Goal: Task Accomplishment & Management: Use online tool/utility

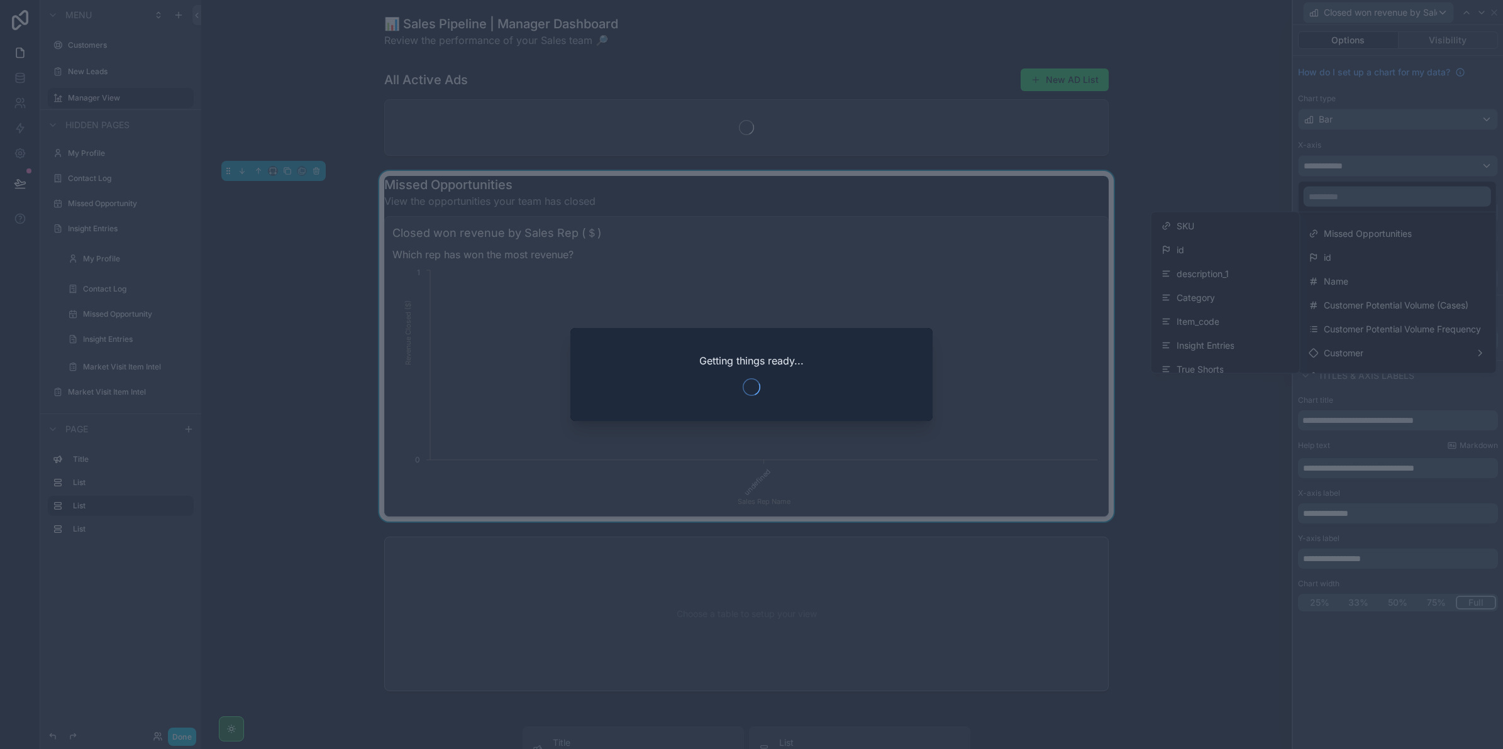
scroll to position [157, 0]
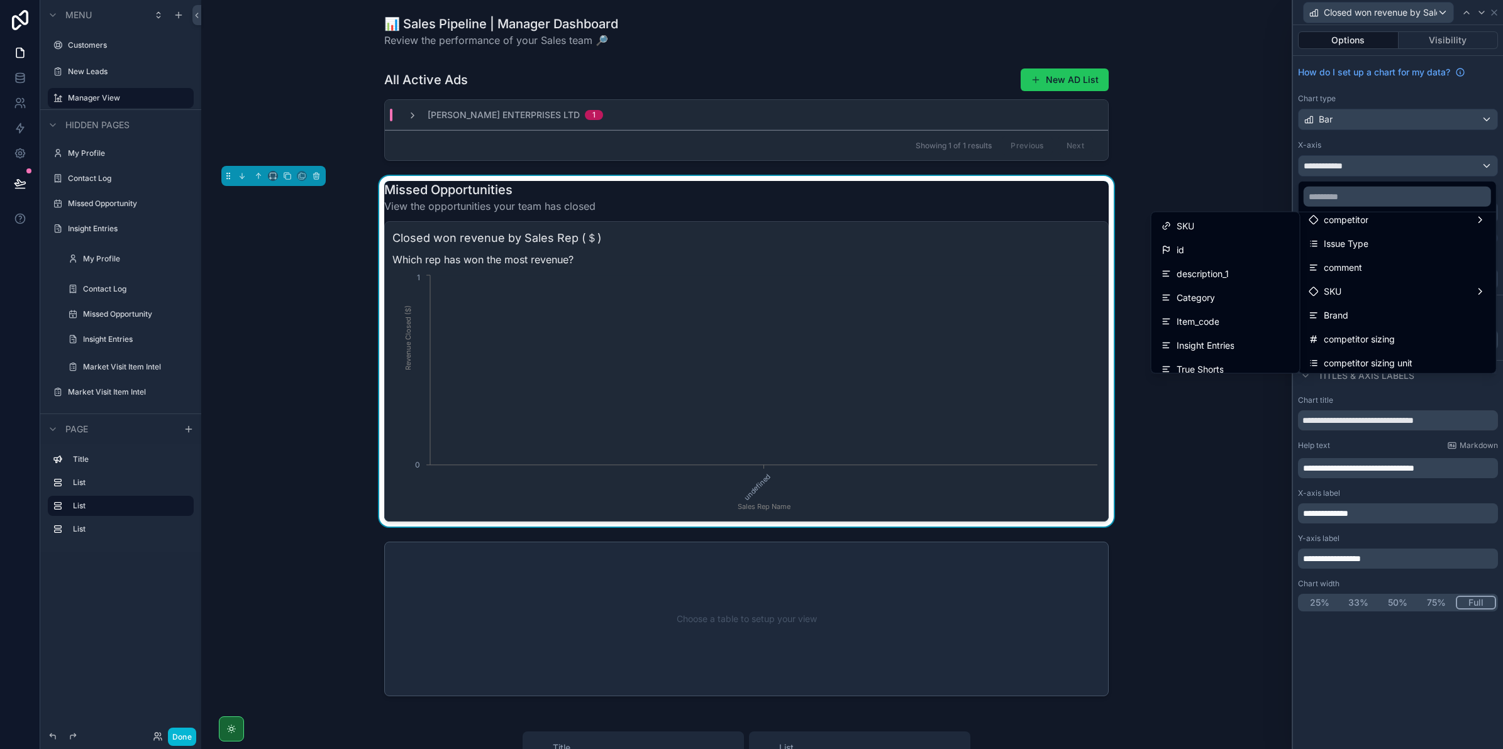
click at [1341, 148] on div at bounding box center [1398, 374] width 210 height 749
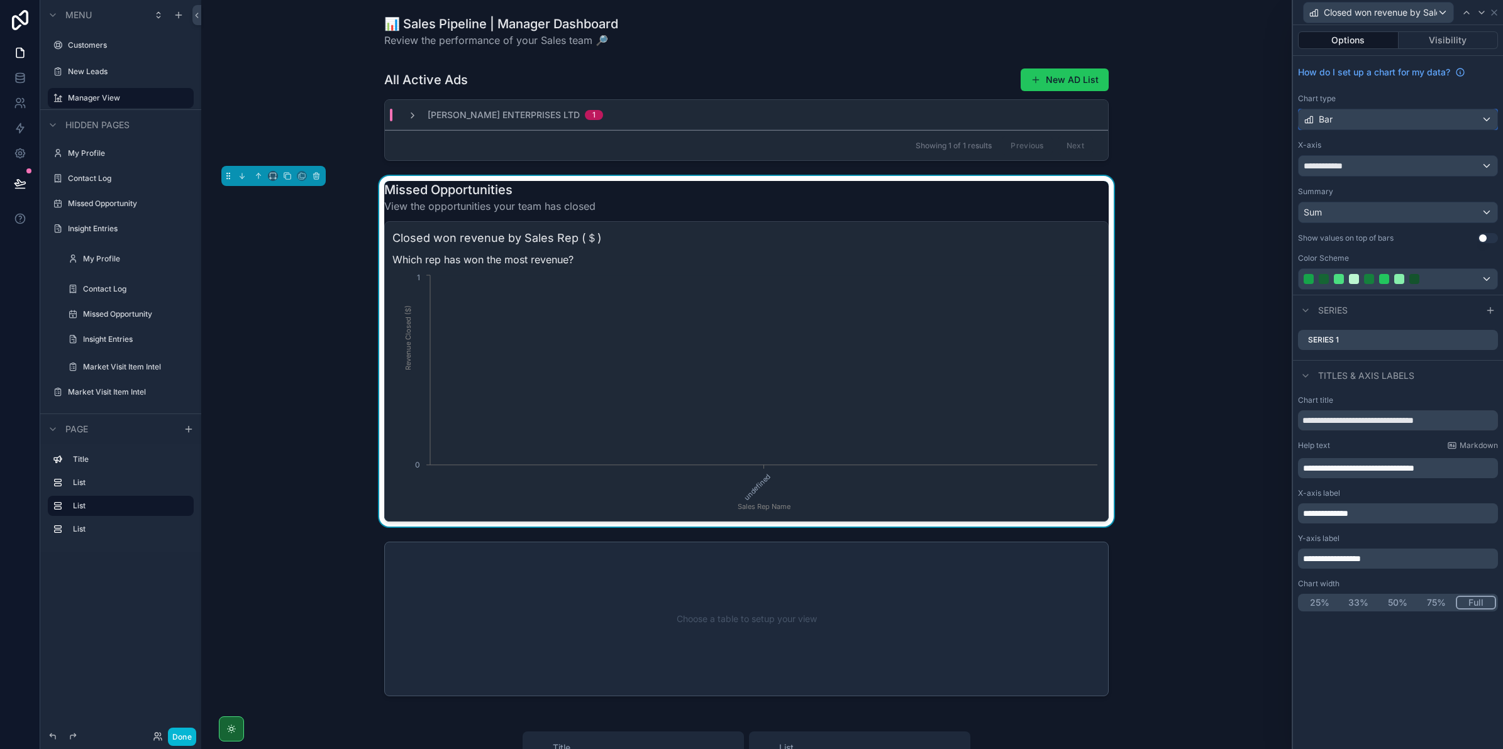
click at [1349, 123] on div "Bar" at bounding box center [1397, 119] width 199 height 20
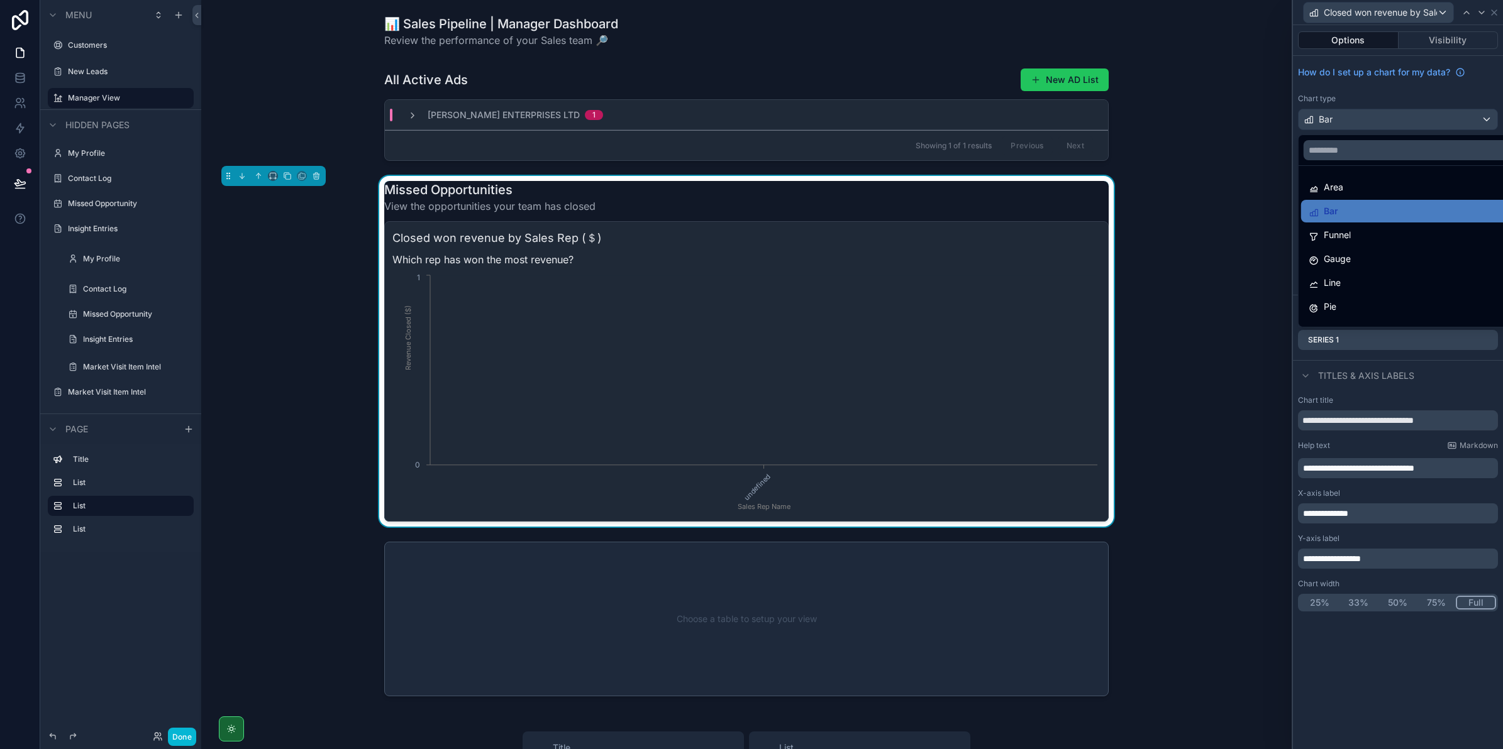
click at [1352, 50] on div at bounding box center [1398, 374] width 210 height 749
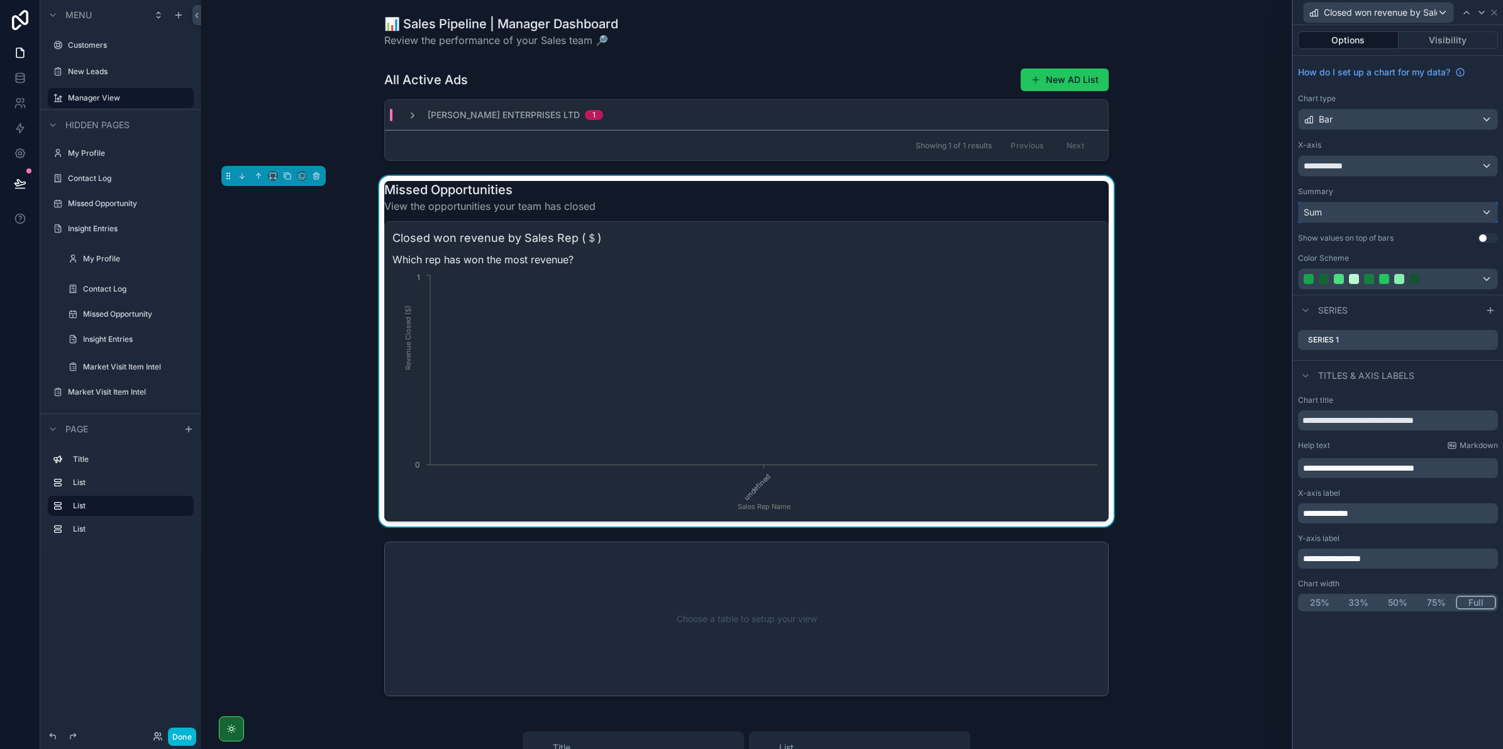
click at [1351, 214] on div "Sum" at bounding box center [1397, 212] width 199 height 20
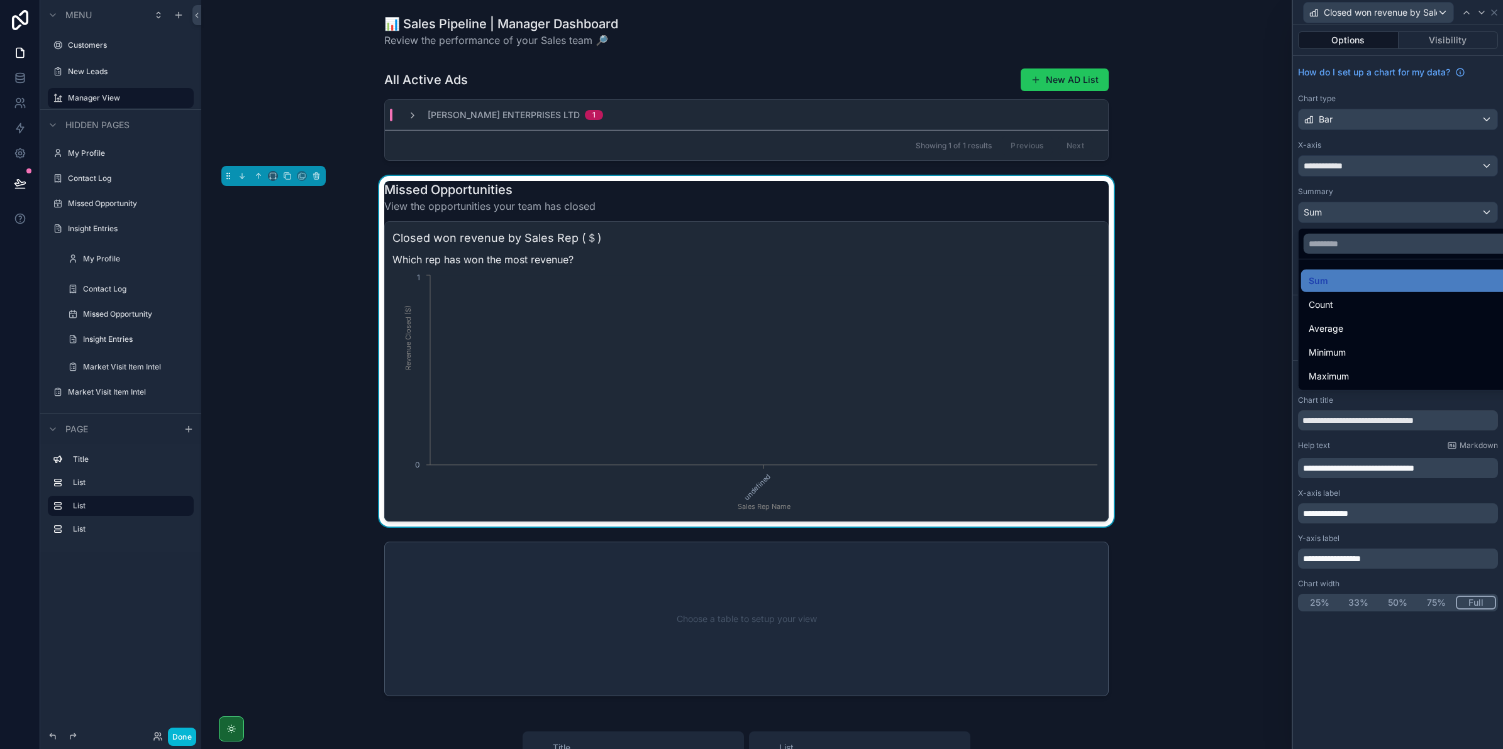
click at [1351, 214] on div at bounding box center [1398, 374] width 210 height 749
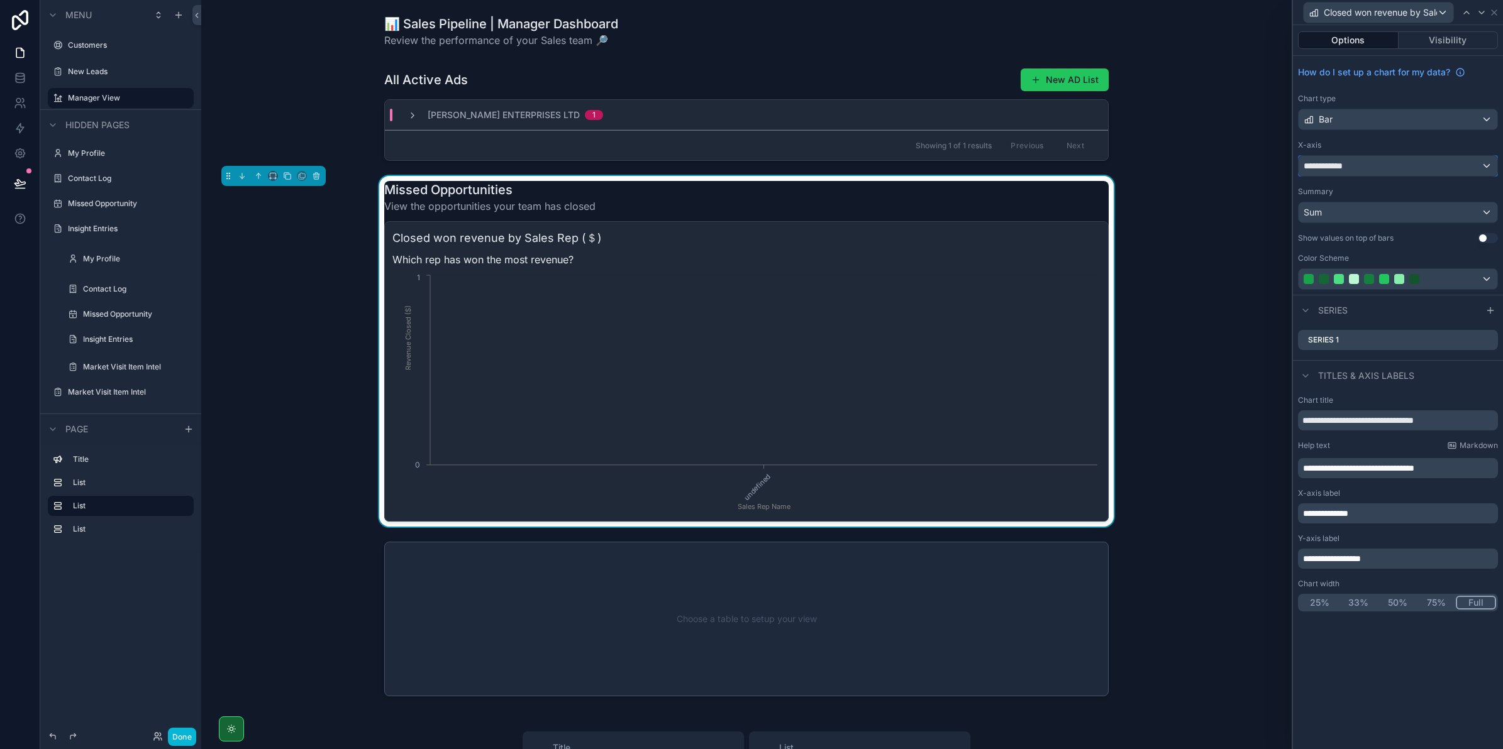
click at [1338, 157] on div "**********" at bounding box center [1397, 166] width 199 height 20
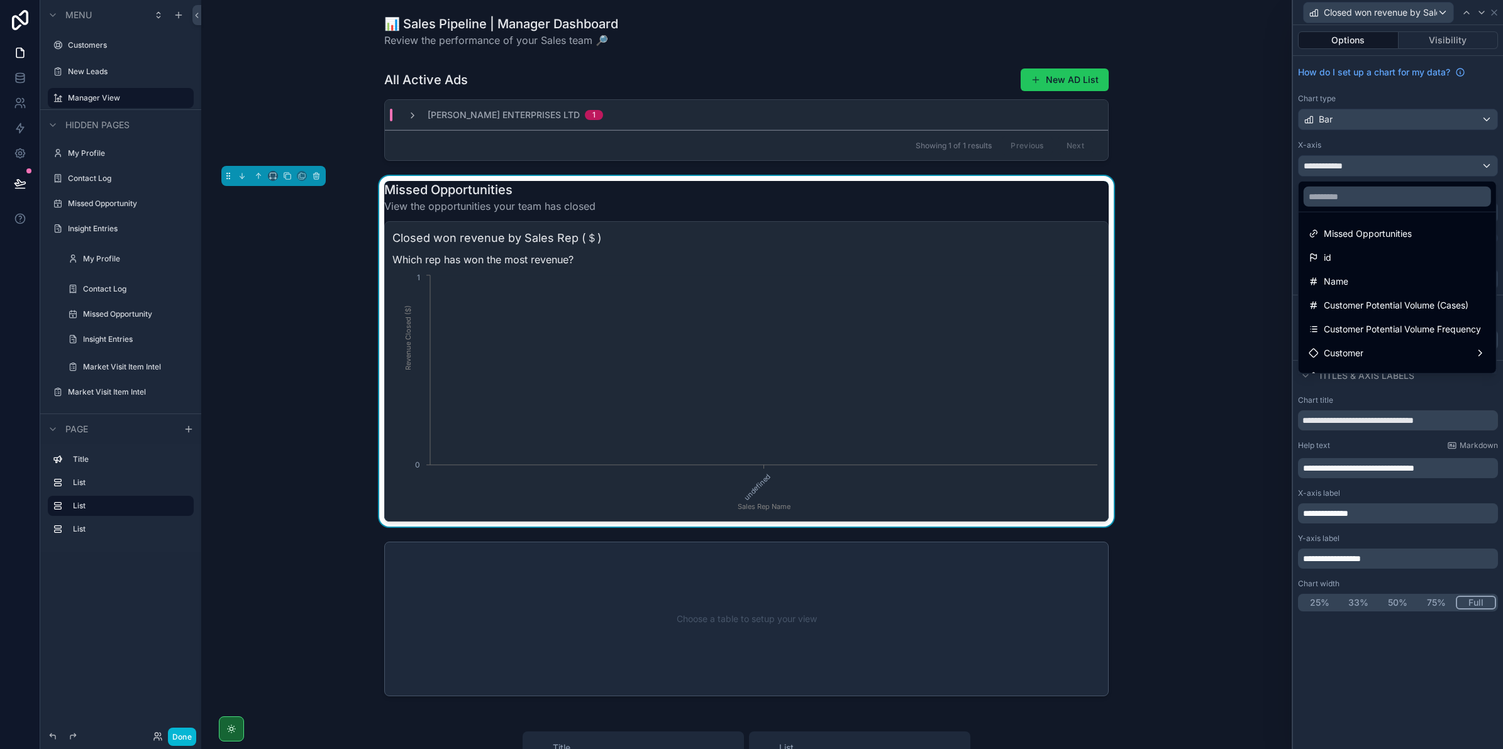
click at [1342, 91] on div at bounding box center [1398, 374] width 210 height 749
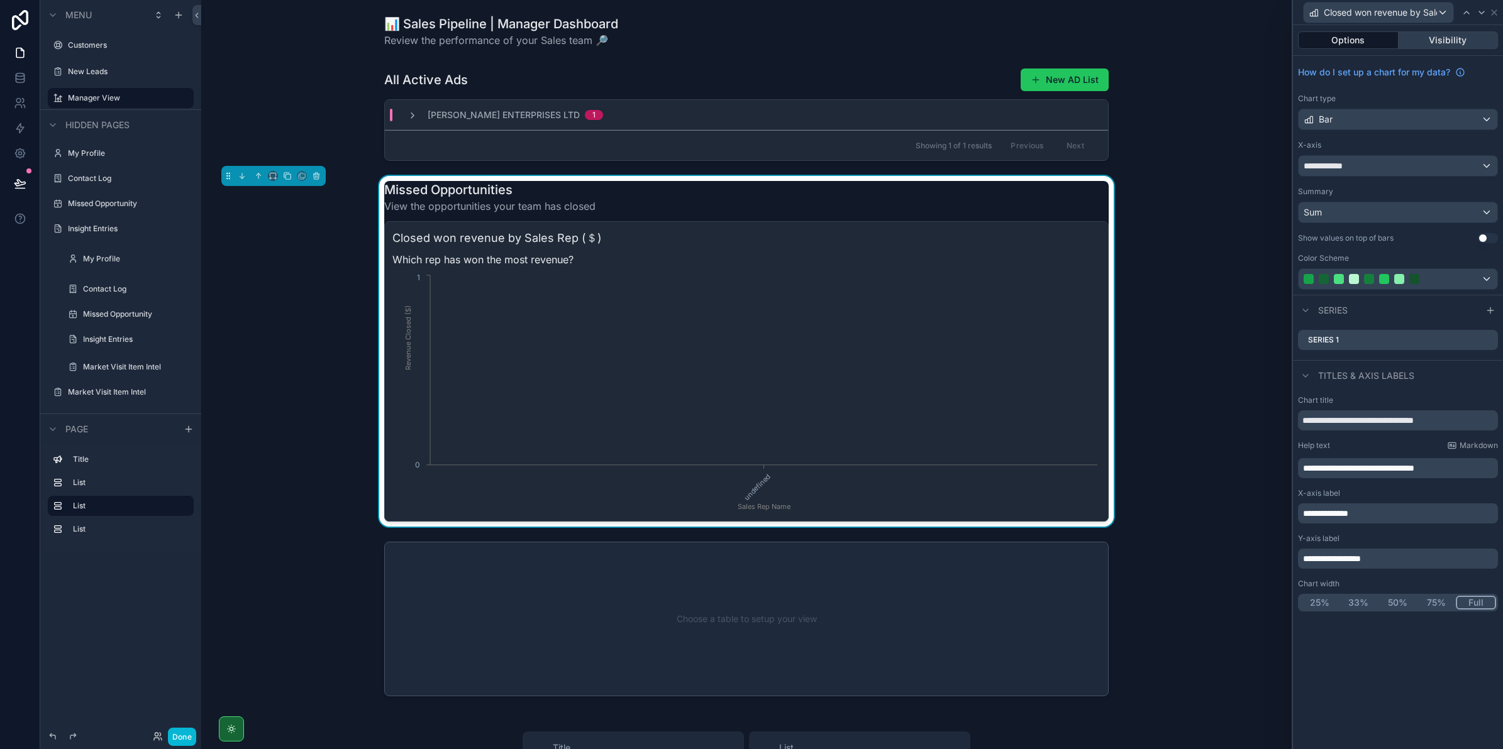
click at [1420, 46] on button "Visibility" at bounding box center [1448, 40] width 100 height 18
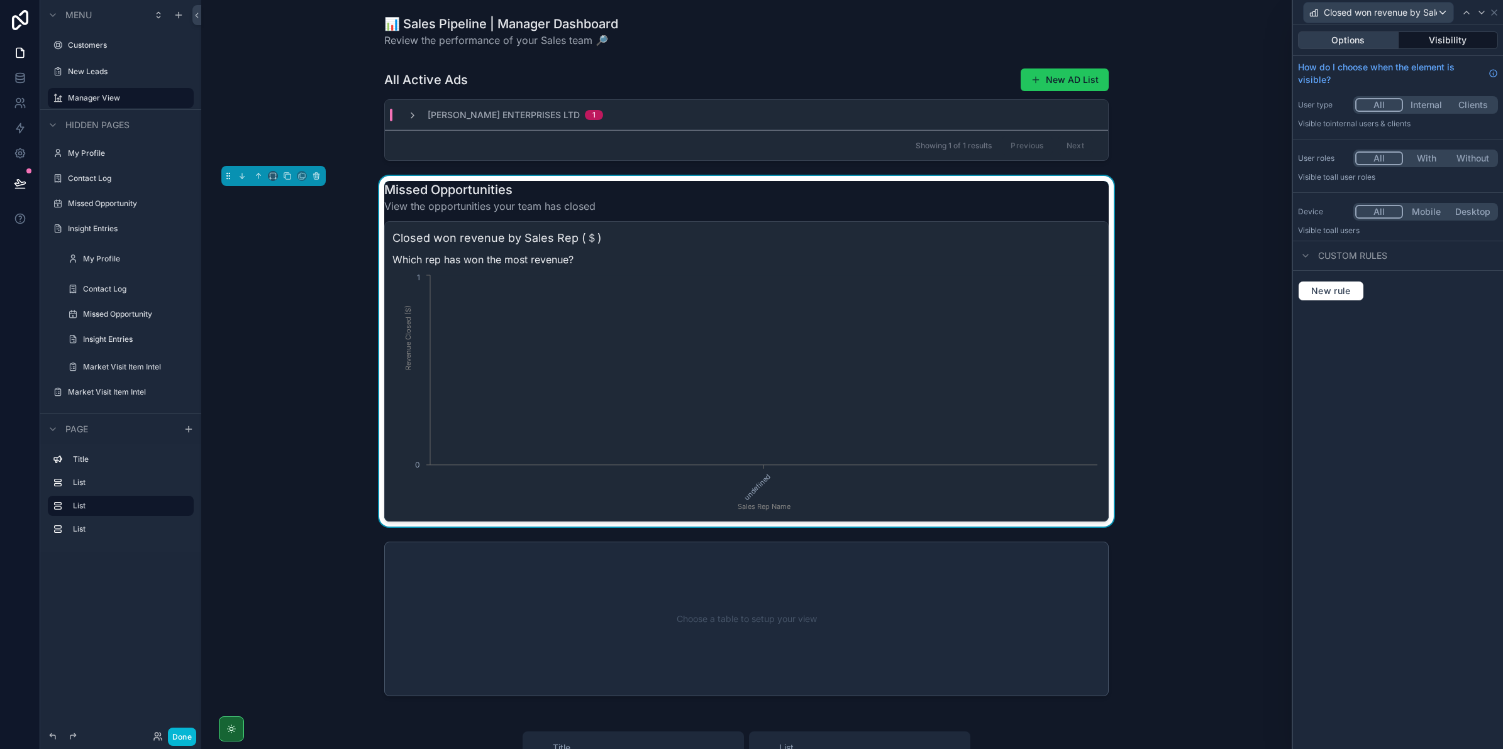
click at [1349, 48] on button "Options" at bounding box center [1348, 40] width 101 height 18
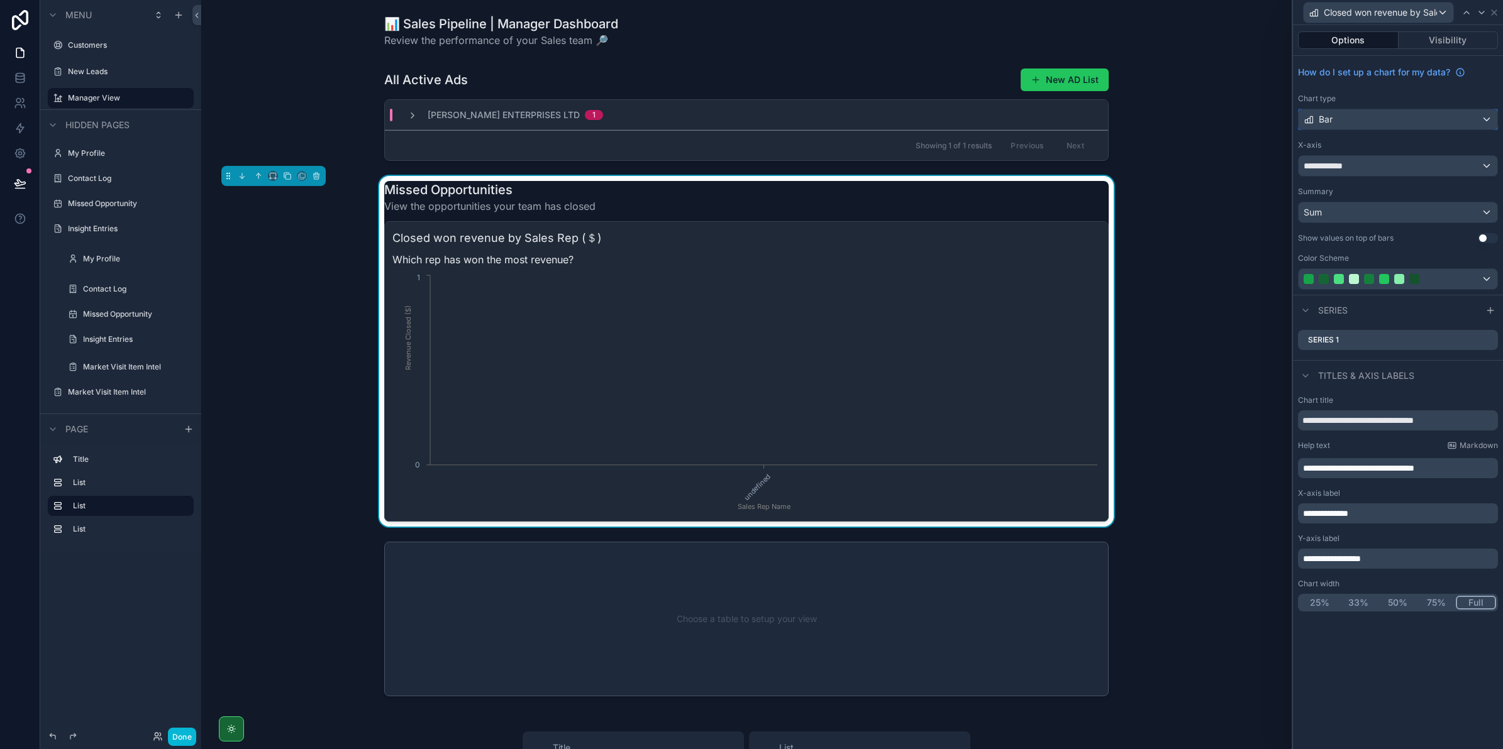
click at [1357, 117] on div "Bar" at bounding box center [1397, 119] width 199 height 20
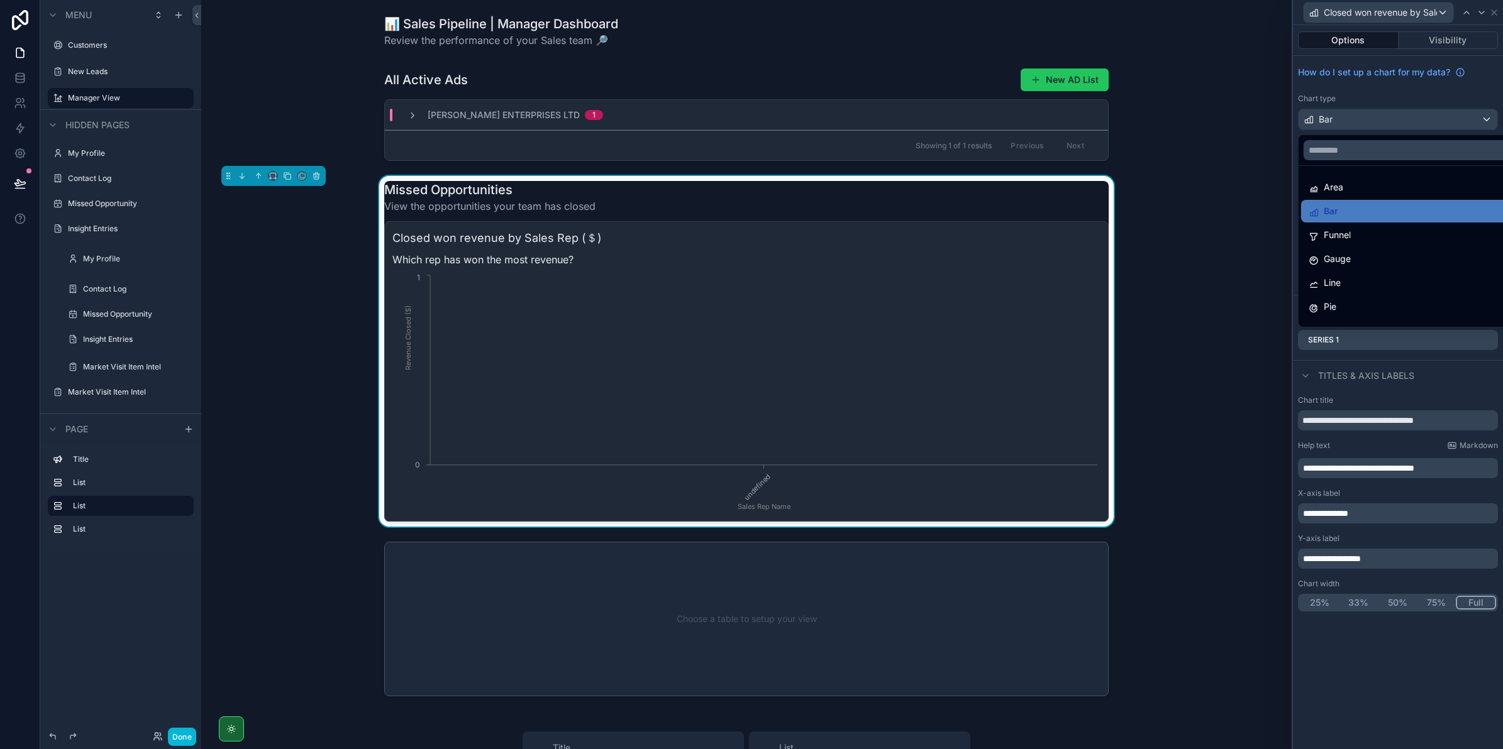
click at [1346, 200] on div "Bar" at bounding box center [1412, 211] width 223 height 23
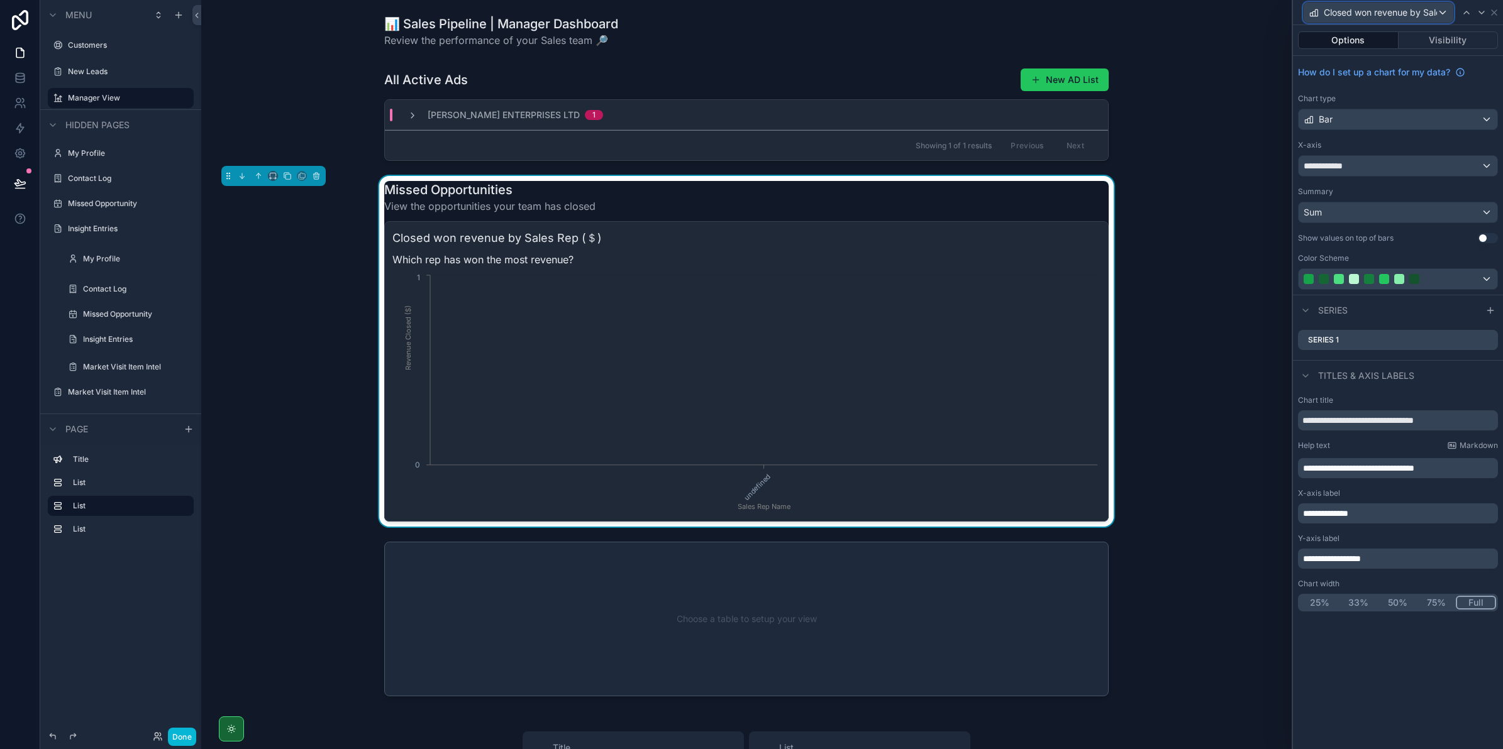
click at [1338, 14] on span "Closed won revenue by Sales Rep (＄)" at bounding box center [1380, 12] width 113 height 13
click at [1356, 74] on span "Closed won revenue by Sales Rep (＄)" at bounding box center [1410, 79] width 165 height 15
click at [313, 177] on icon "scrollable content" at bounding box center [316, 176] width 9 height 9
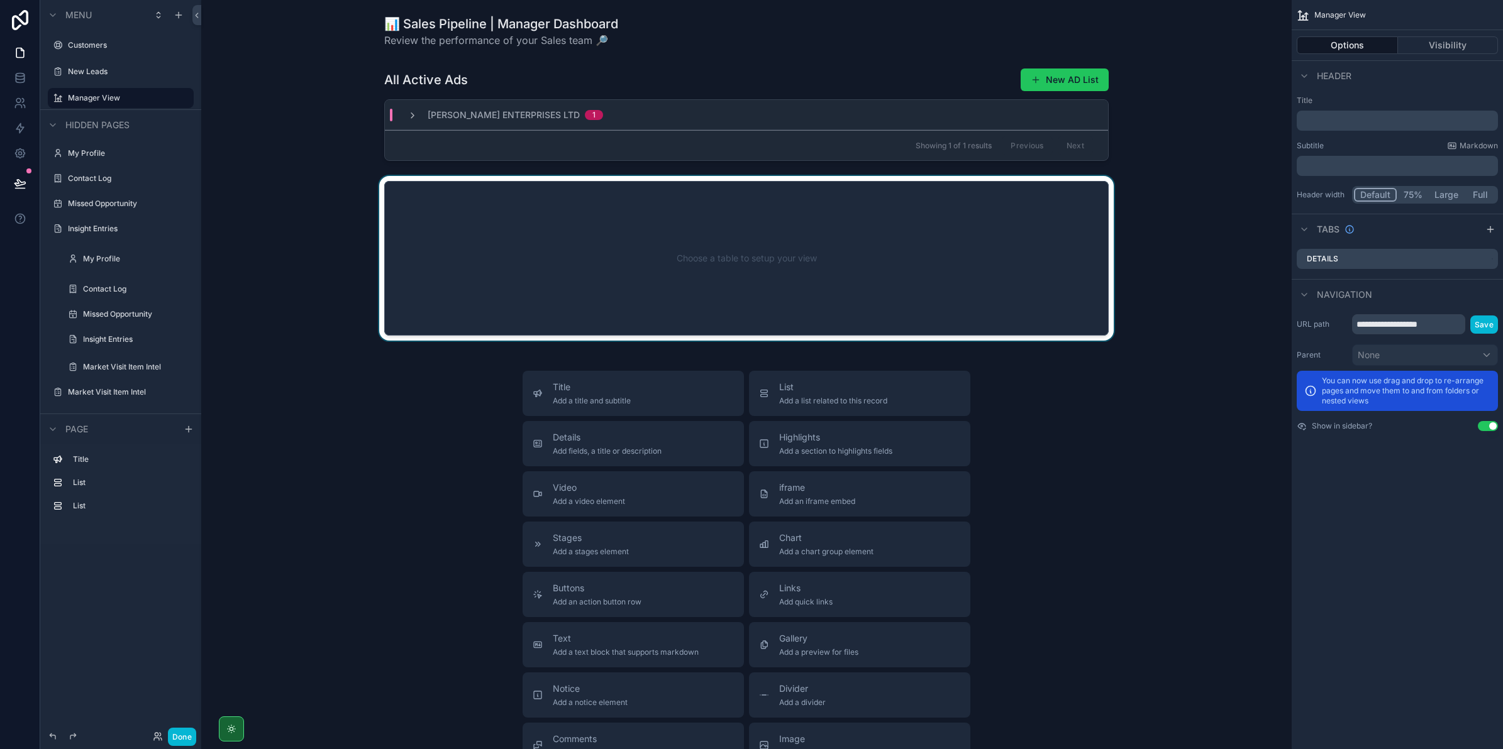
click at [1125, 209] on div "scrollable content" at bounding box center [746, 258] width 1070 height 165
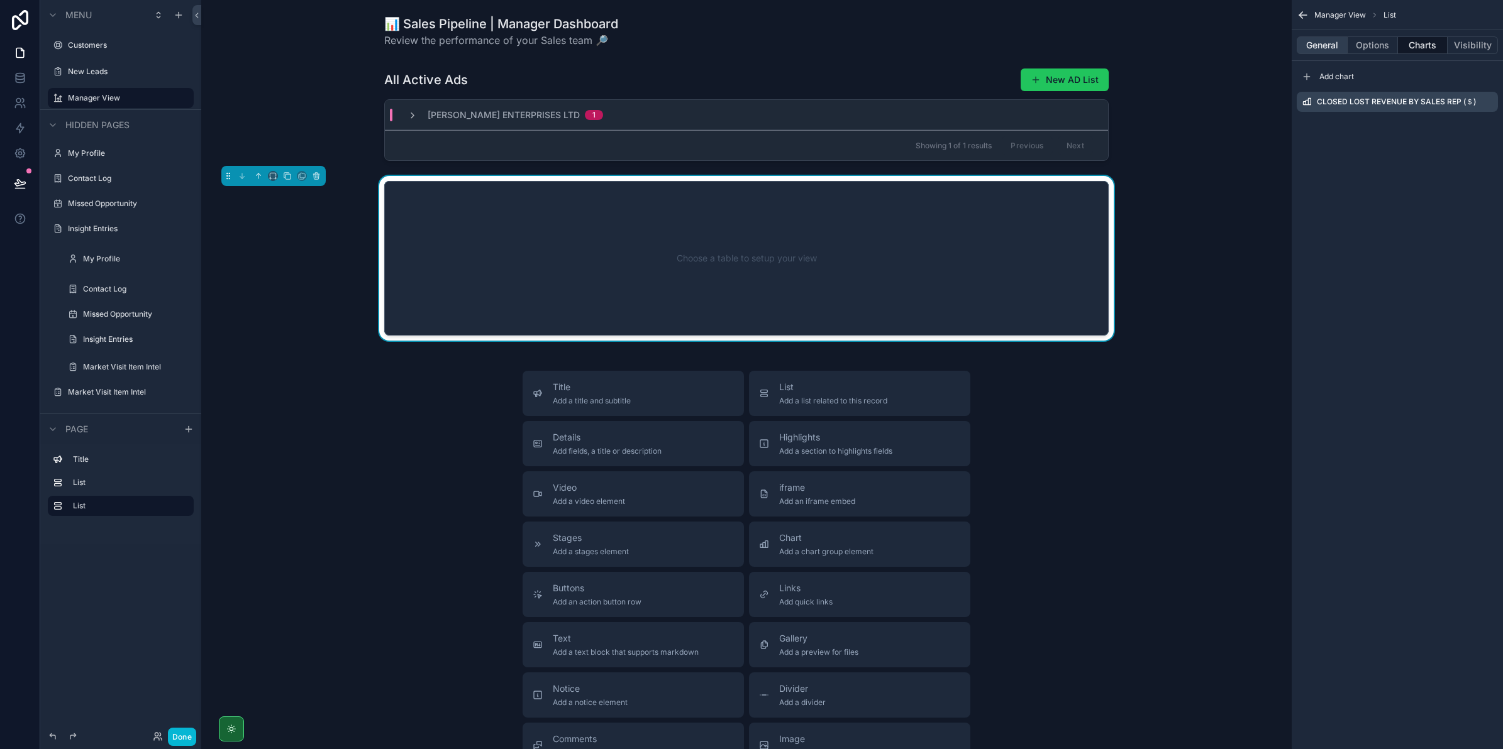
click at [1322, 43] on button "General" at bounding box center [1322, 45] width 51 height 18
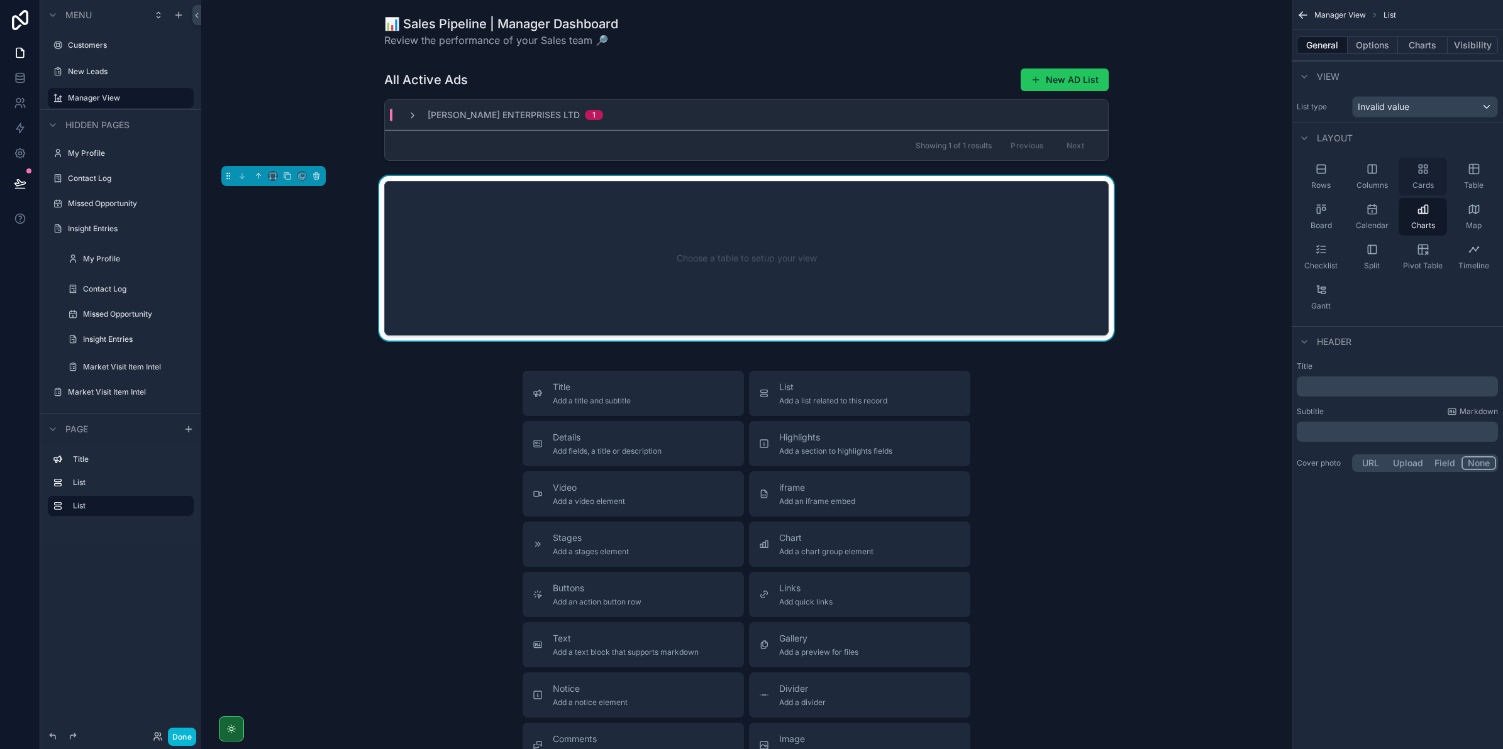
click at [1429, 187] on span "Cards" at bounding box center [1422, 185] width 21 height 10
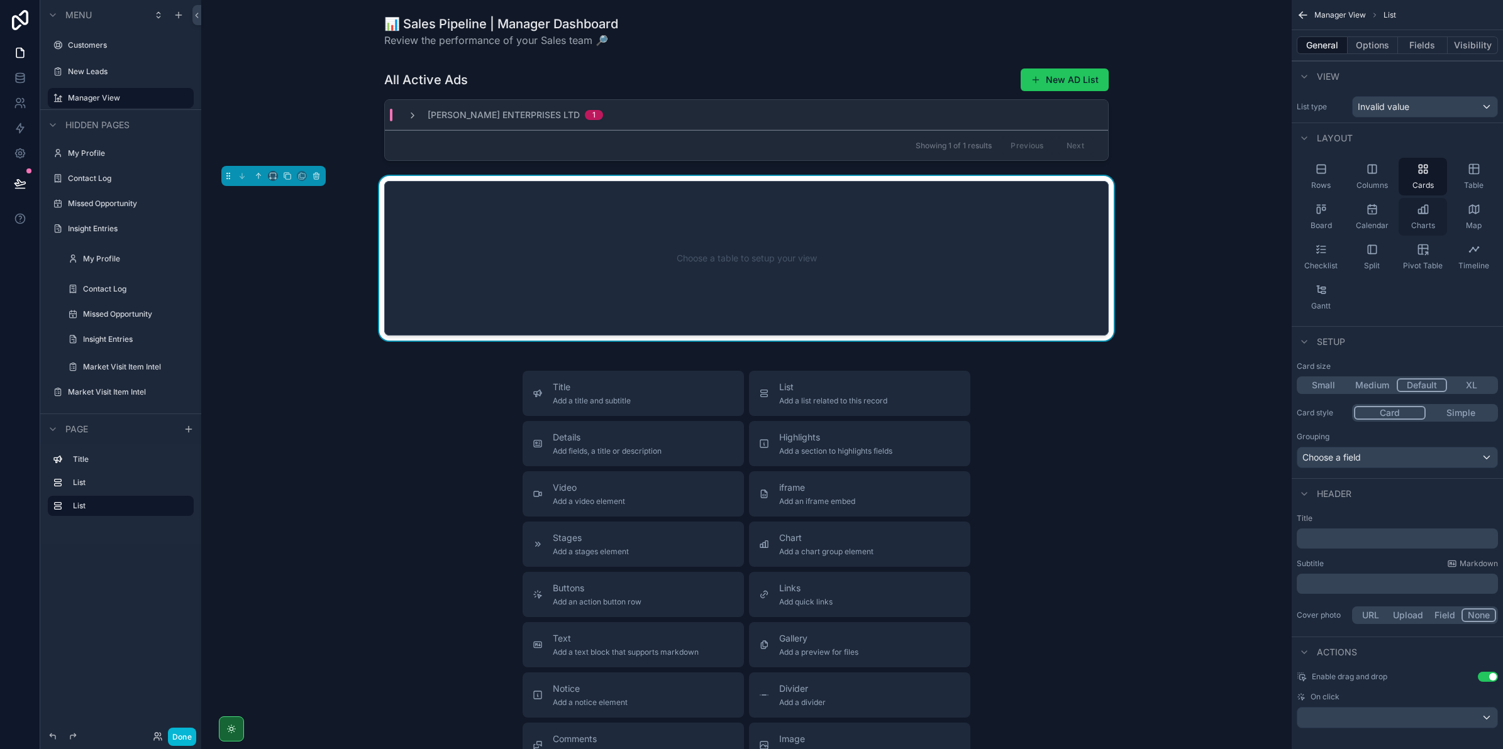
click at [1407, 211] on div "Charts" at bounding box center [1422, 217] width 48 height 38
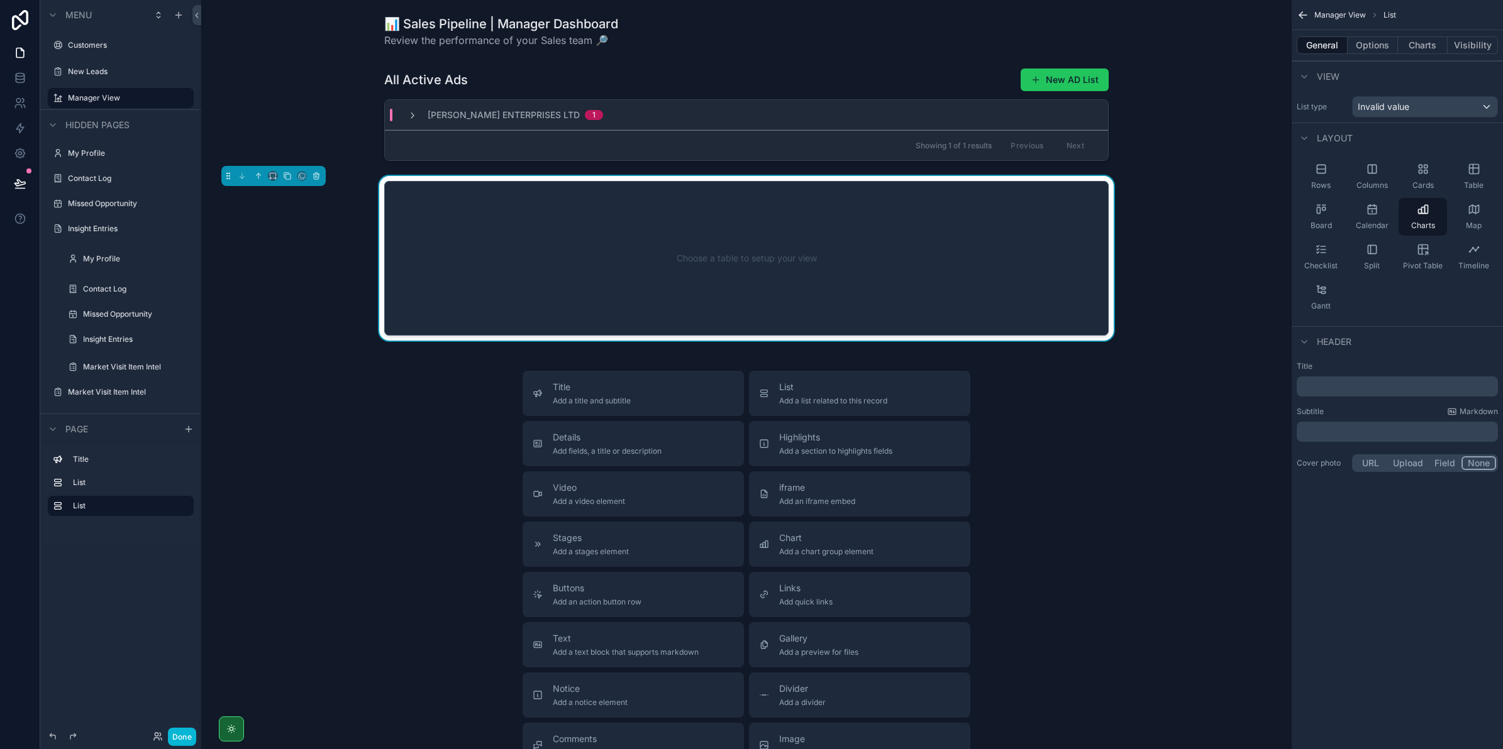
click at [1407, 121] on div "List type Invalid value" at bounding box center [1396, 106] width 211 height 31
click at [1405, 113] on span "Invalid value" at bounding box center [1384, 107] width 52 height 13
click at [1404, 110] on span "Invalid value" at bounding box center [1384, 107] width 52 height 13
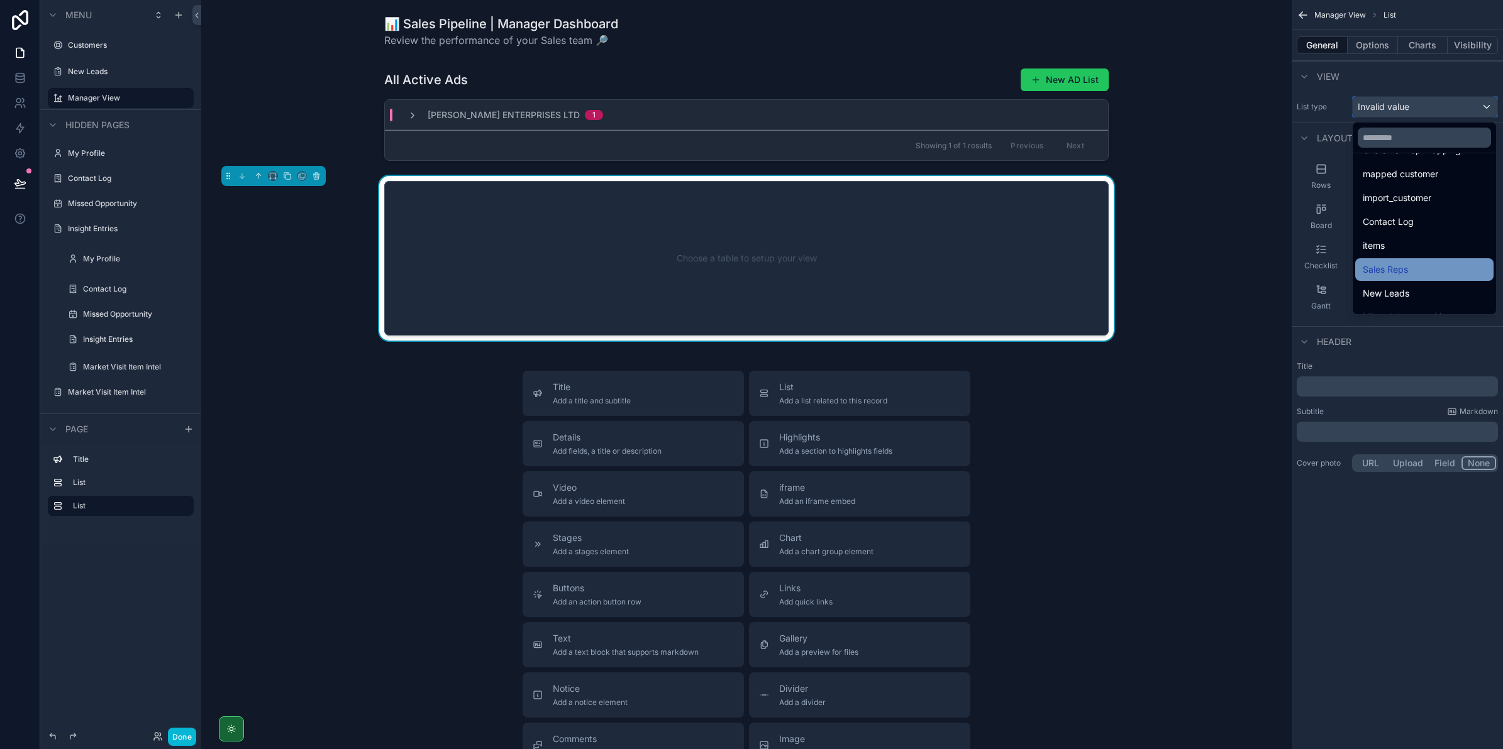
scroll to position [198, 0]
click at [1444, 274] on span "Missed Opportunities" at bounding box center [1407, 277] width 88 height 15
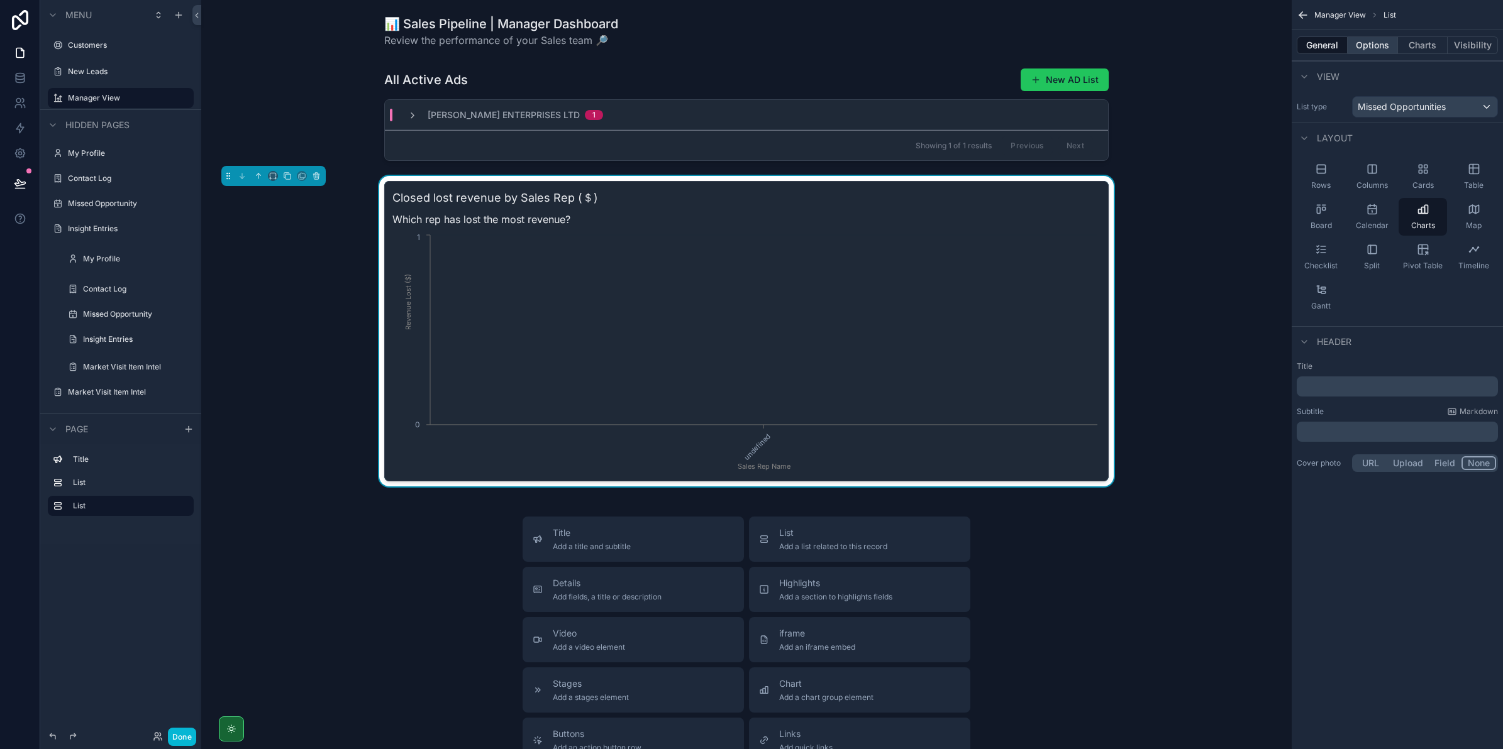
click at [1352, 43] on button "Options" at bounding box center [1372, 45] width 50 height 18
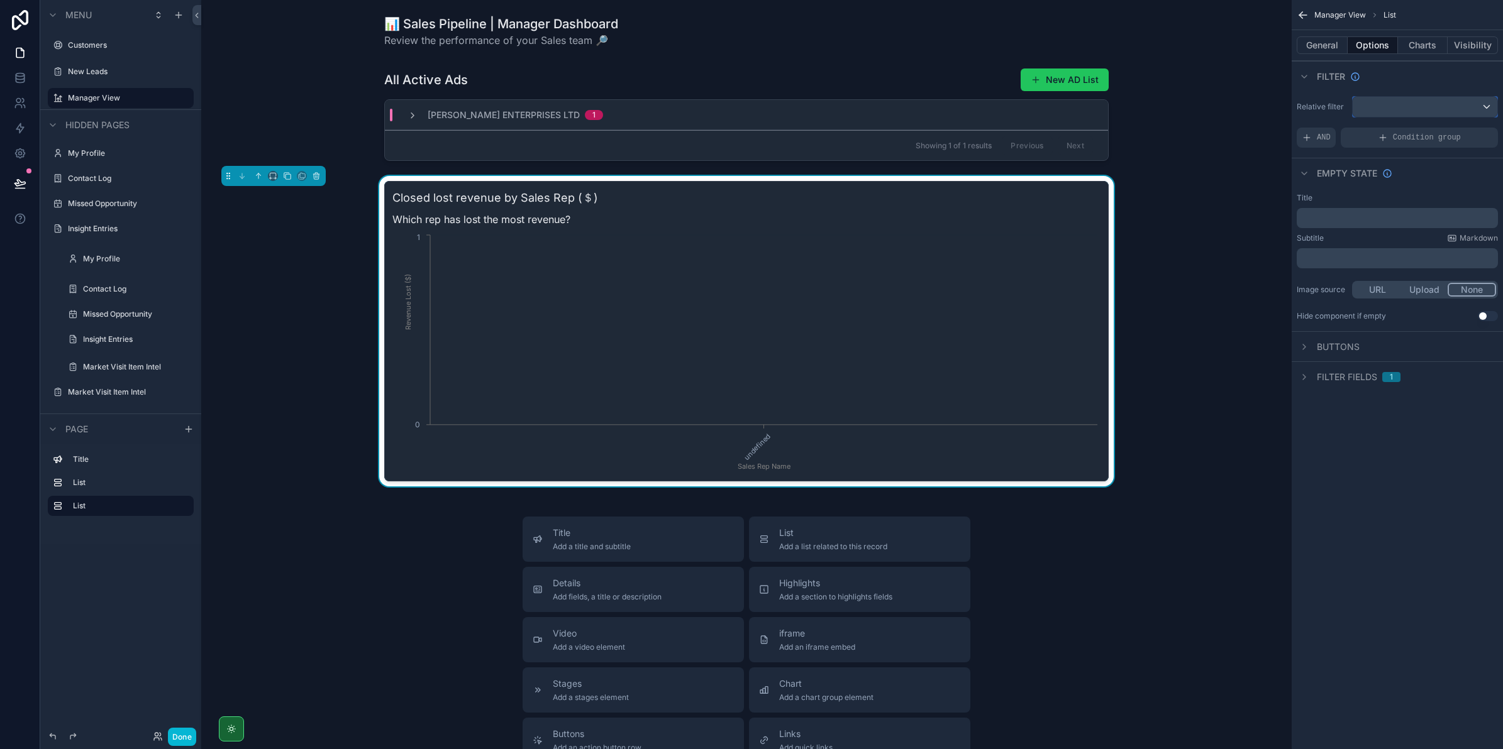
click at [1391, 104] on div "scrollable content" at bounding box center [1424, 107] width 145 height 20
click at [1390, 108] on div "scrollable content" at bounding box center [751, 374] width 1503 height 749
click at [1413, 40] on button "Charts" at bounding box center [1423, 45] width 50 height 18
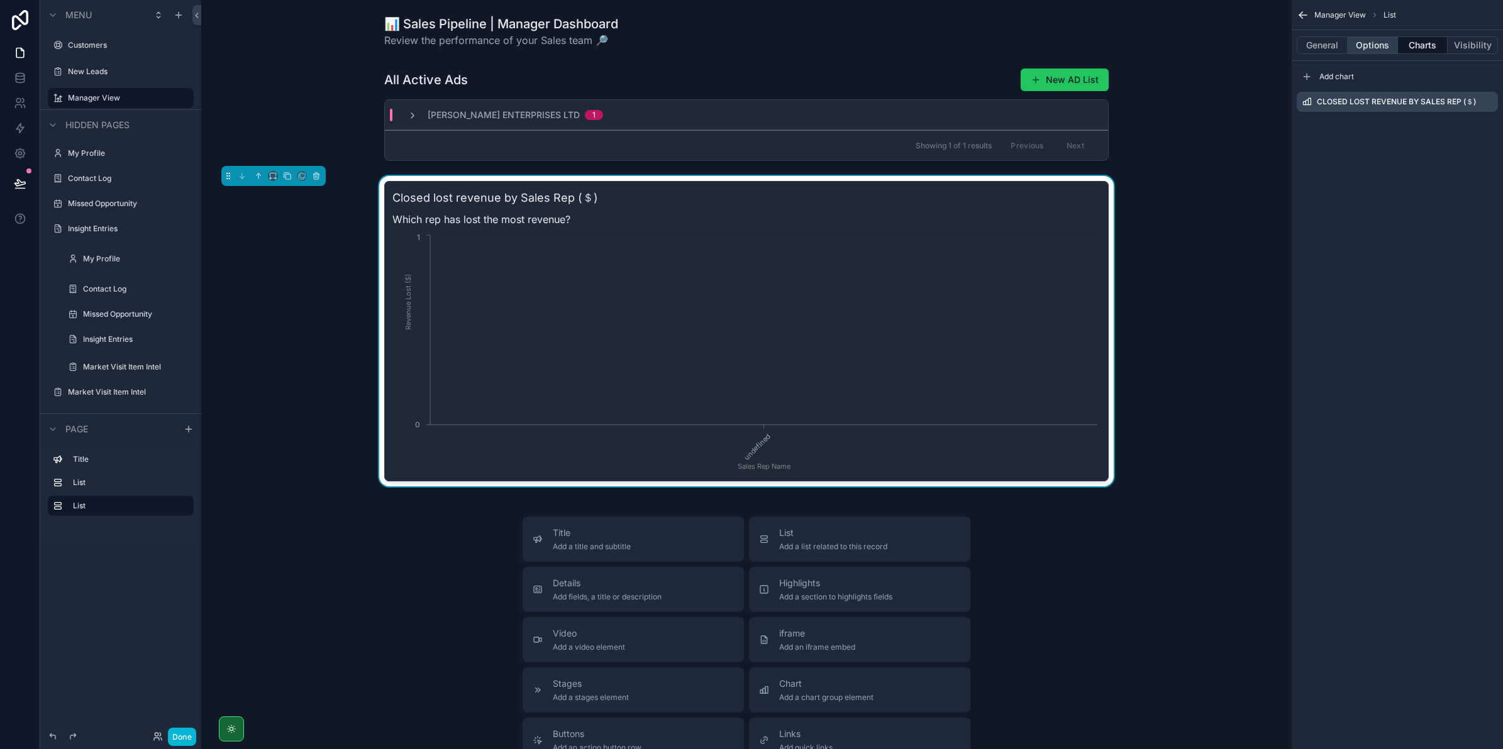
click at [1369, 43] on button "Options" at bounding box center [1372, 45] width 50 height 18
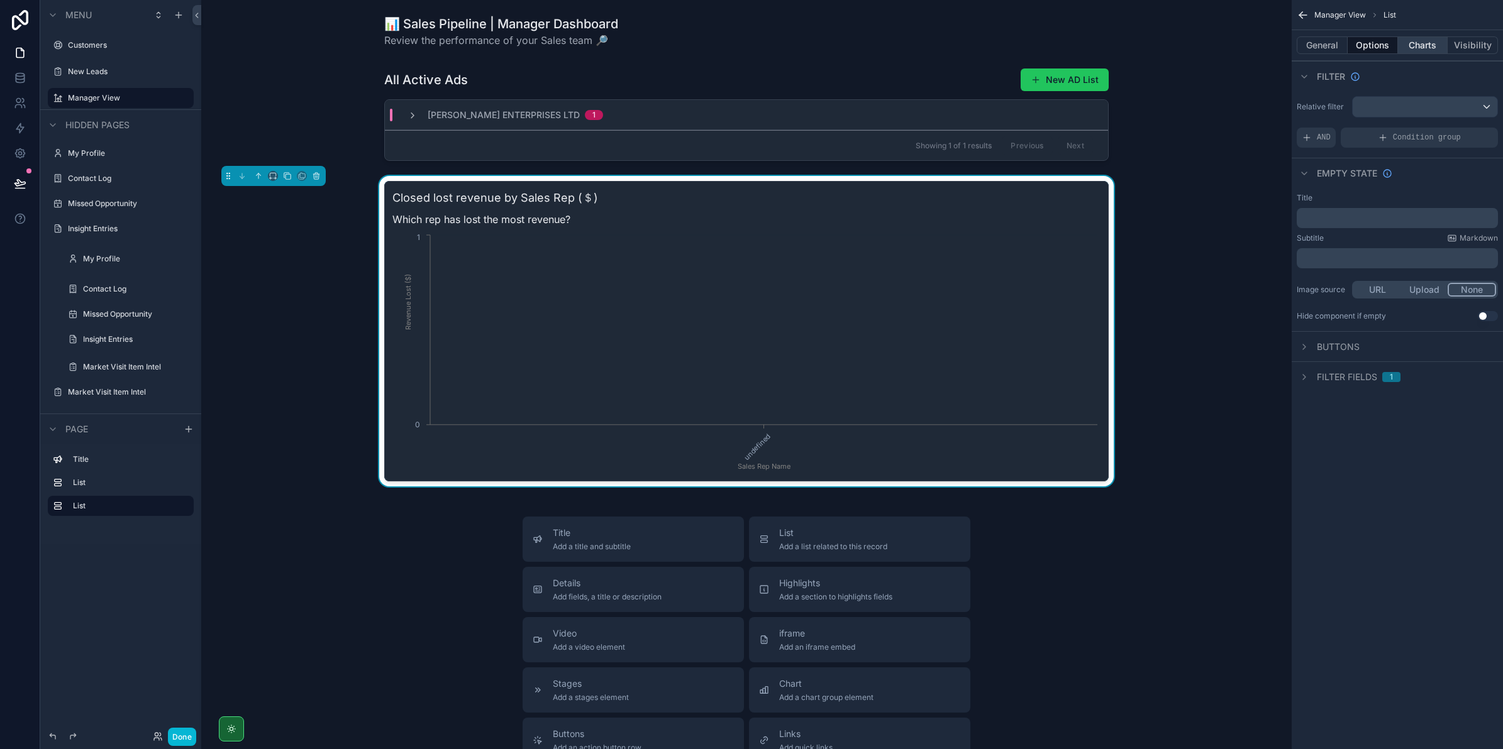
click at [1398, 43] on button "Charts" at bounding box center [1423, 45] width 50 height 18
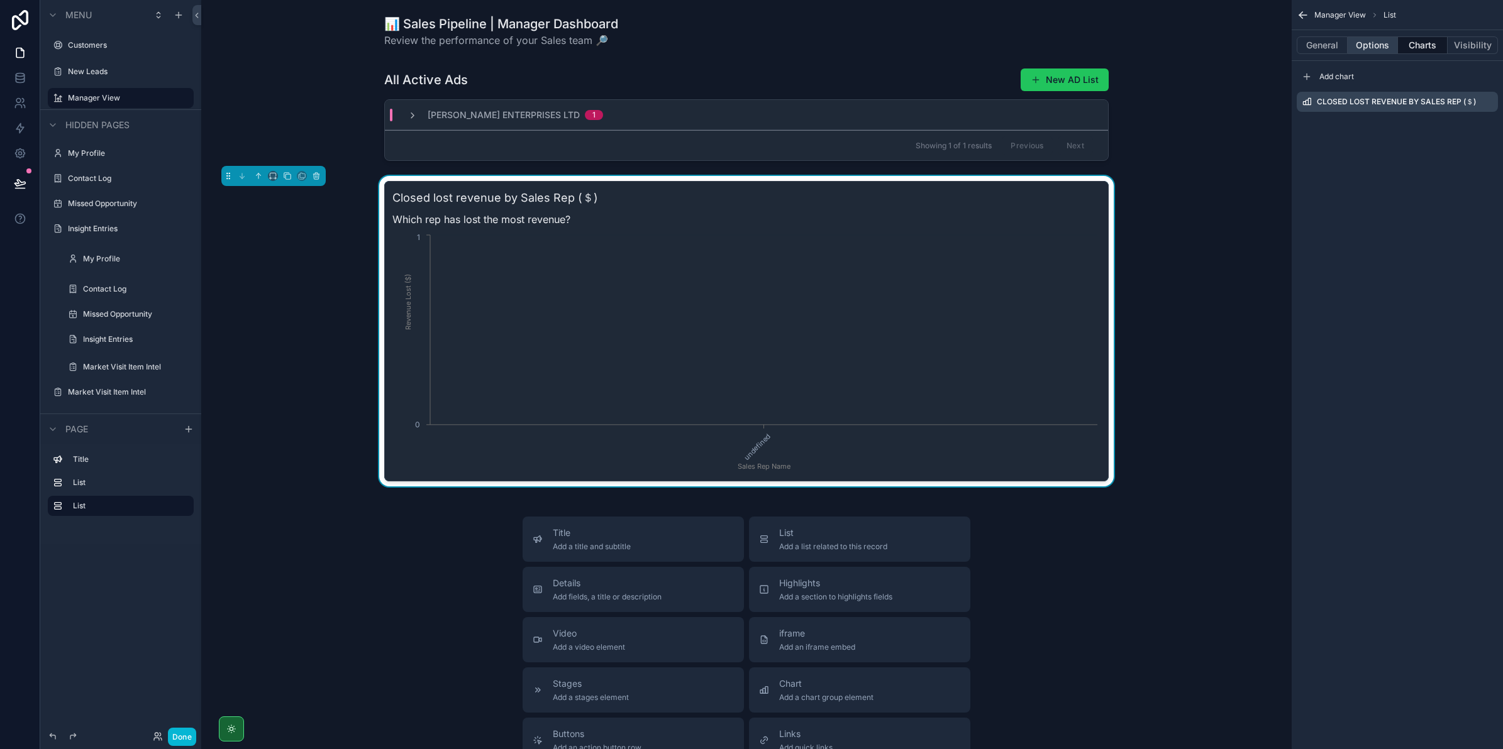
click at [1356, 45] on button "Options" at bounding box center [1372, 45] width 50 height 18
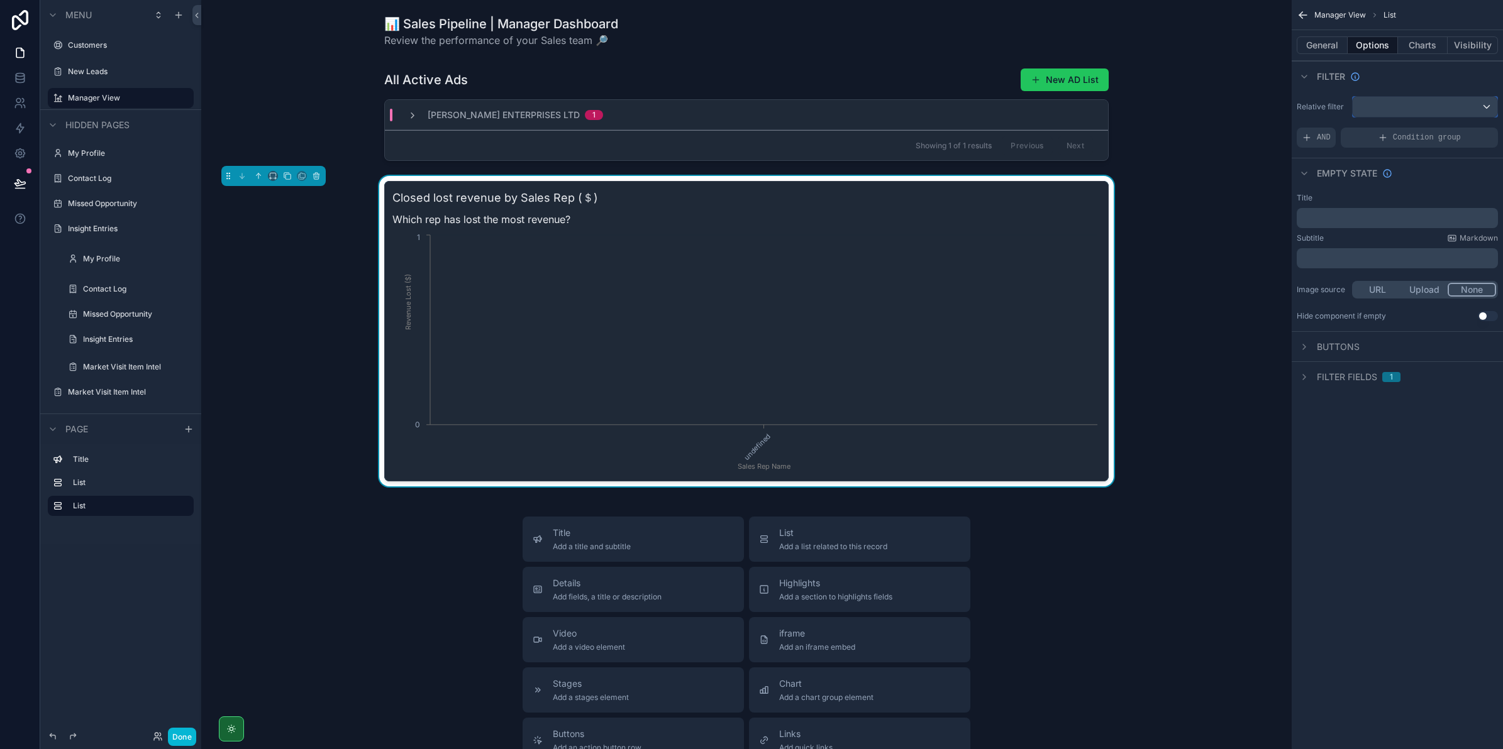
click at [1412, 104] on div "scrollable content" at bounding box center [1424, 107] width 145 height 20
click at [1328, 94] on div "scrollable content" at bounding box center [751, 374] width 1503 height 749
click at [1311, 33] on div "General Options Charts Visibility" at bounding box center [1396, 45] width 211 height 30
click at [1338, 43] on button "General" at bounding box center [1322, 45] width 51 height 18
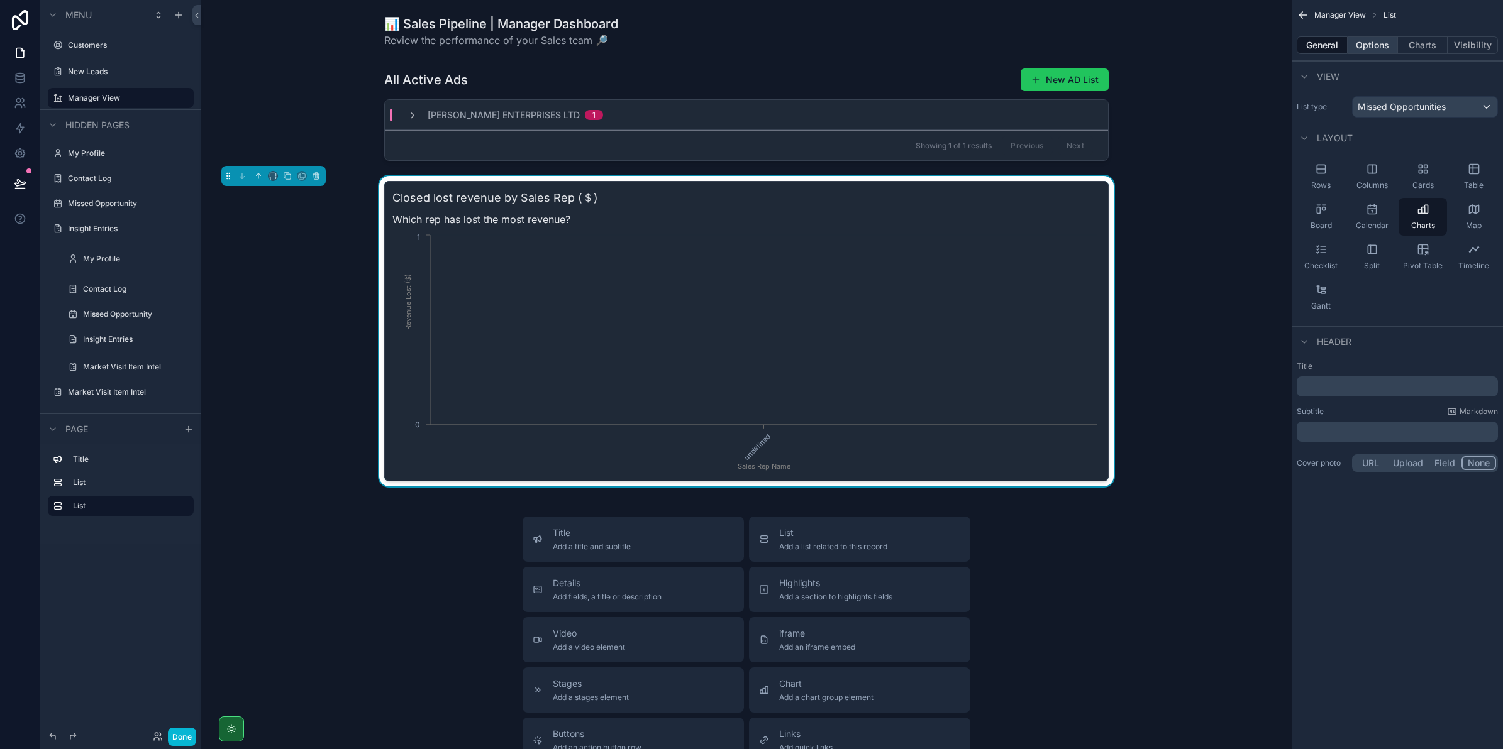
click at [1376, 46] on button "Options" at bounding box center [1372, 45] width 50 height 18
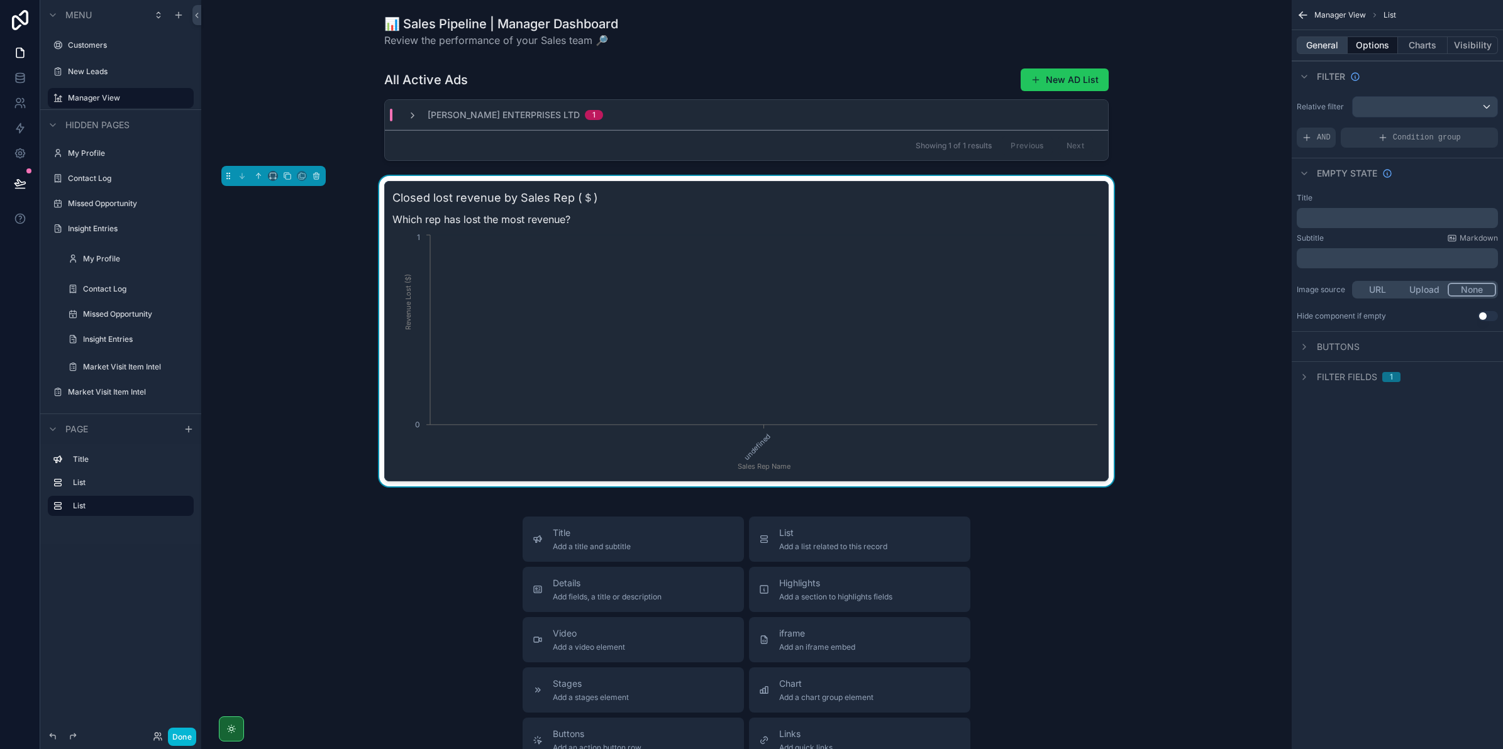
click at [1346, 45] on button "General" at bounding box center [1322, 45] width 51 height 18
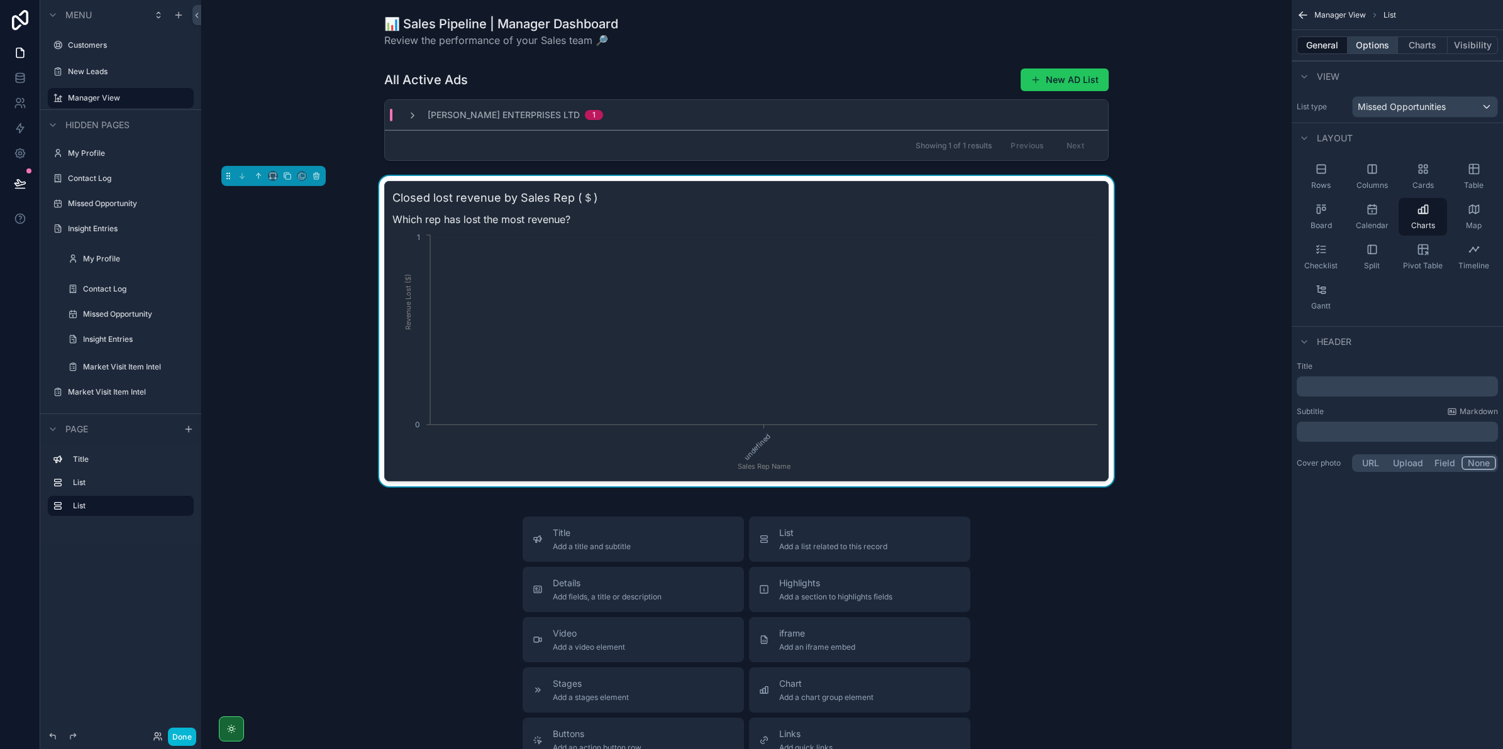
click at [1373, 47] on button "Options" at bounding box center [1372, 45] width 50 height 18
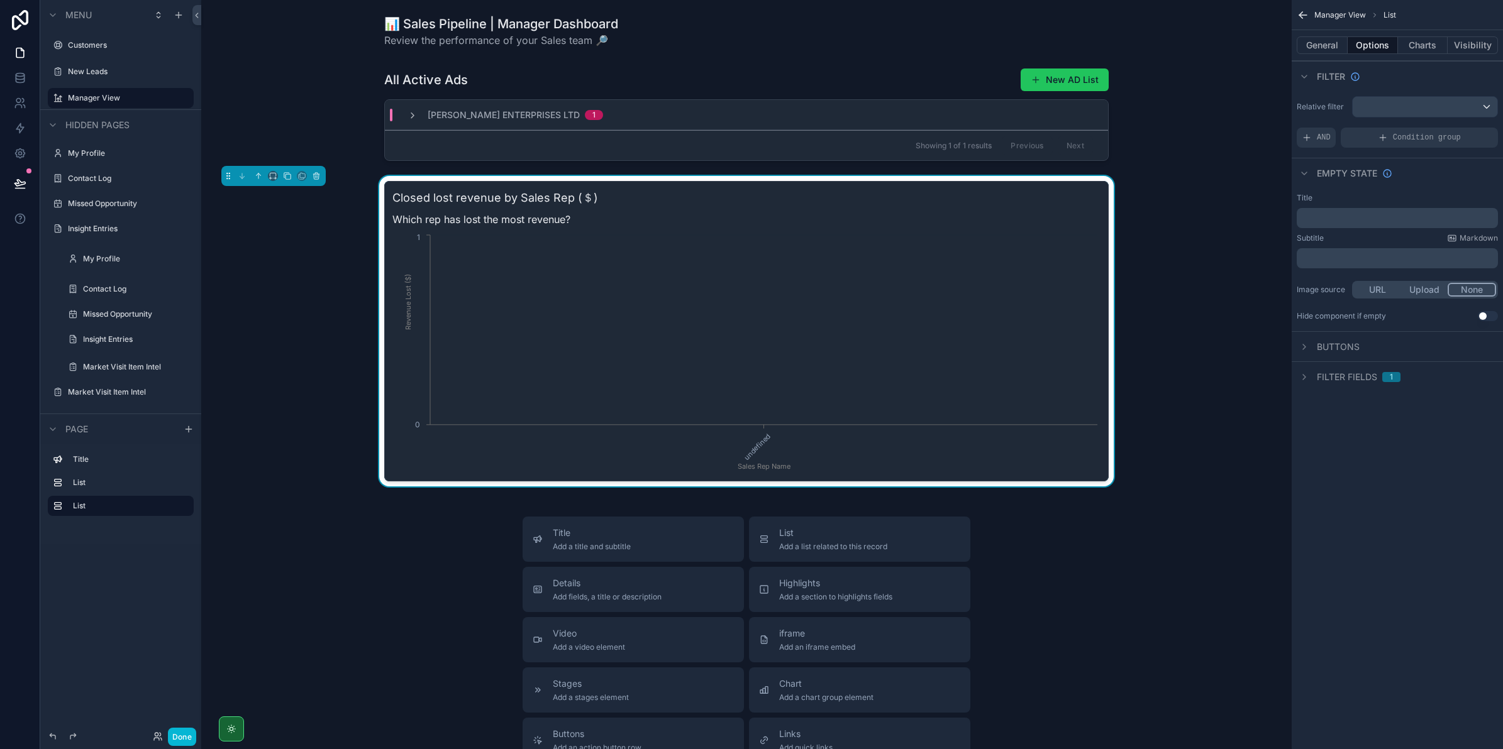
click at [1349, 44] on button "Options" at bounding box center [1372, 45] width 50 height 18
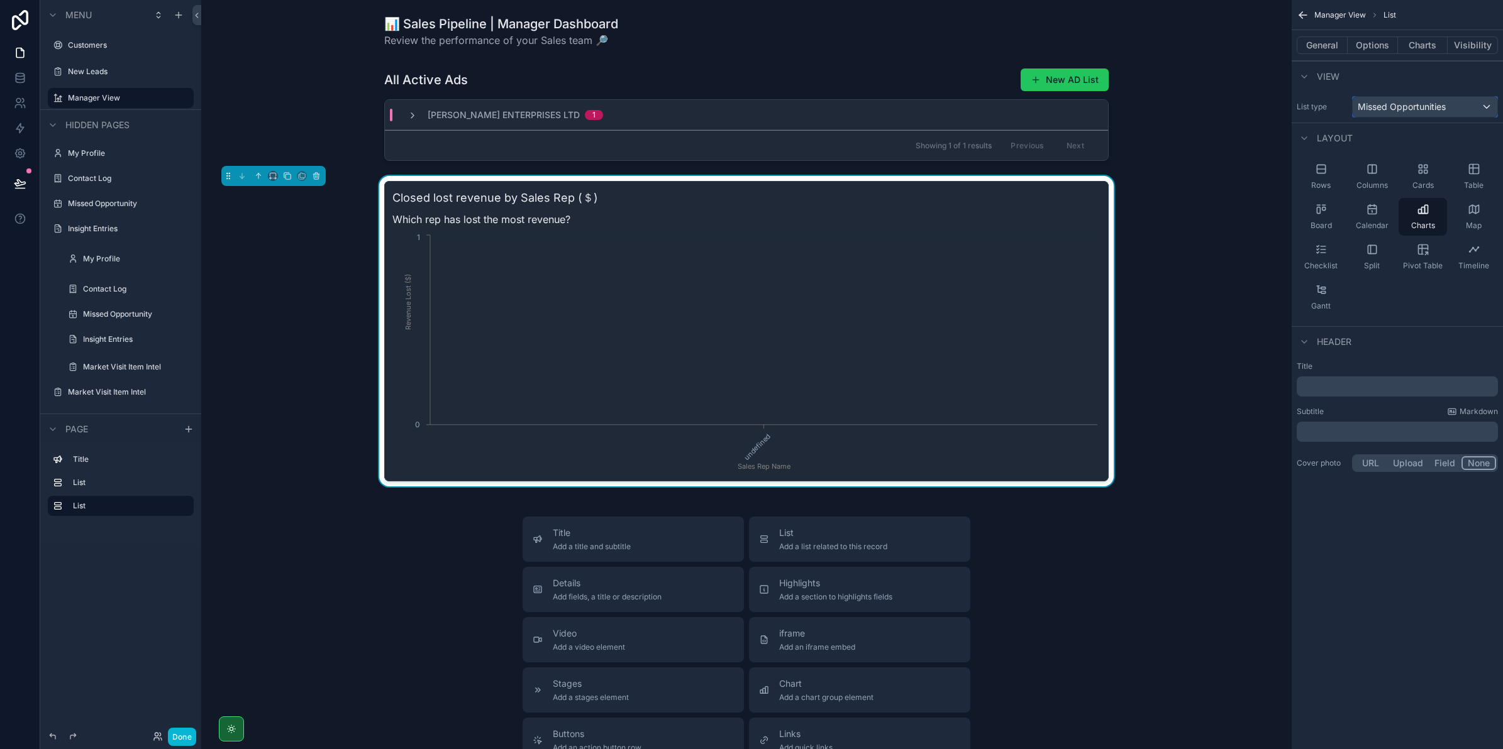
click at [1410, 104] on span "Missed Opportunities" at bounding box center [1402, 107] width 88 height 13
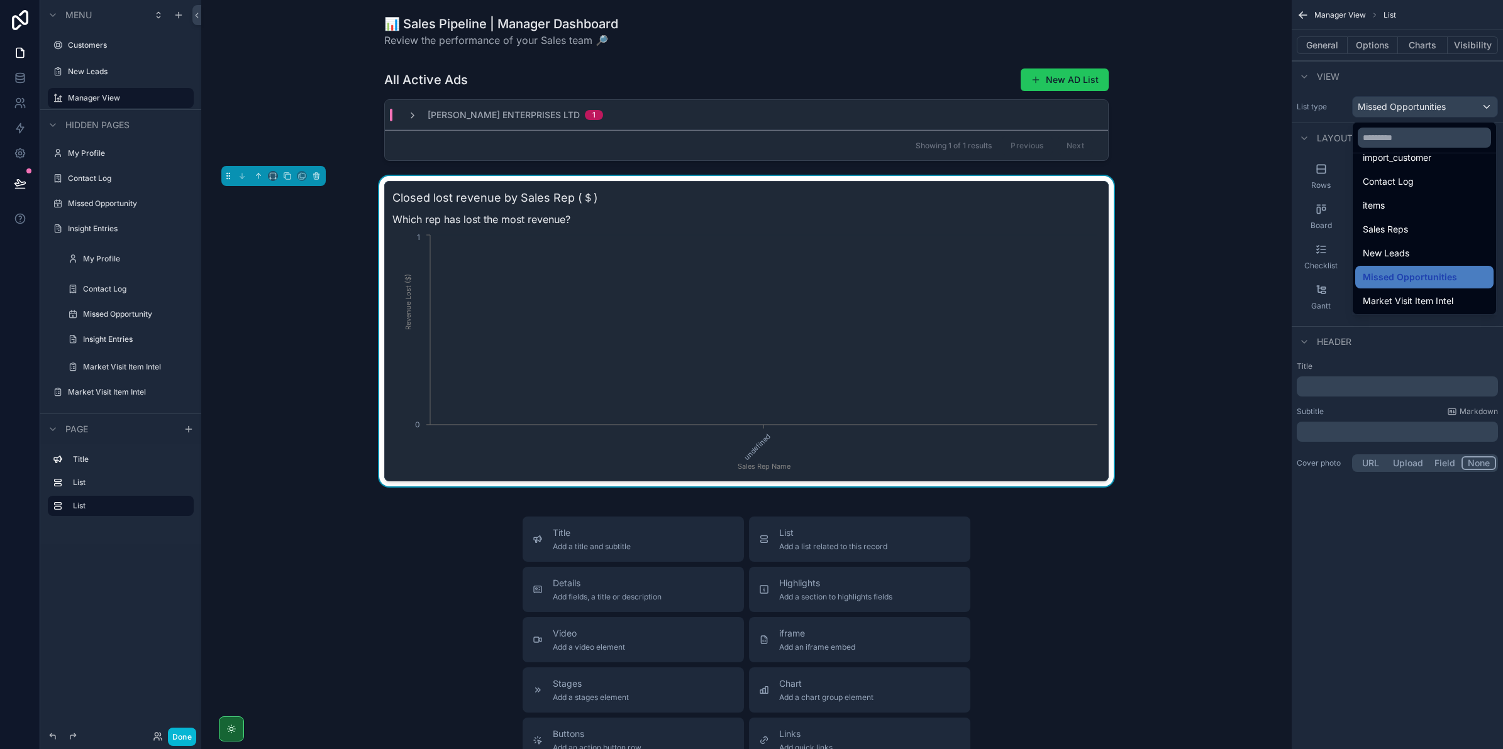
click at [1379, 112] on div "scrollable content" at bounding box center [751, 374] width 1503 height 749
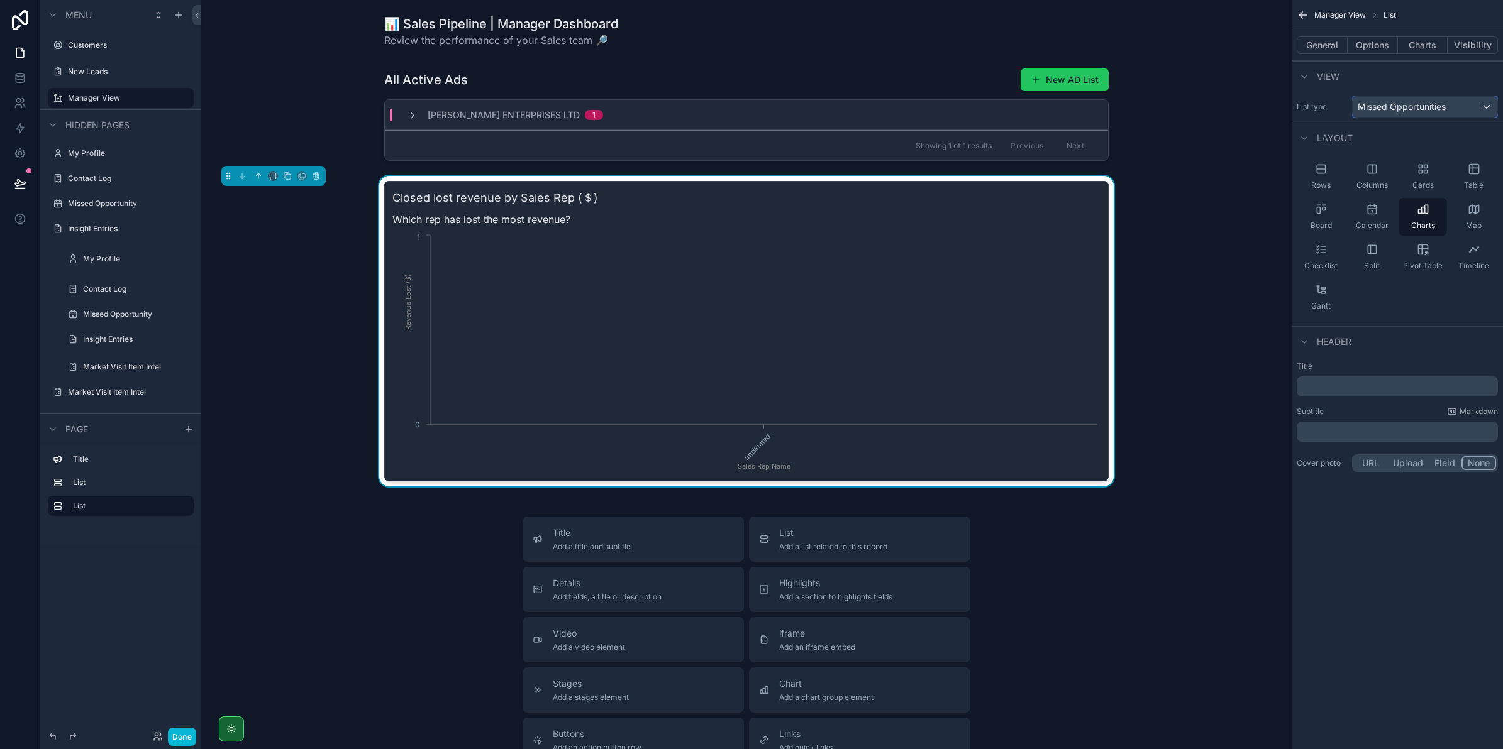
click at [1376, 108] on span "Missed Opportunities" at bounding box center [1402, 107] width 88 height 13
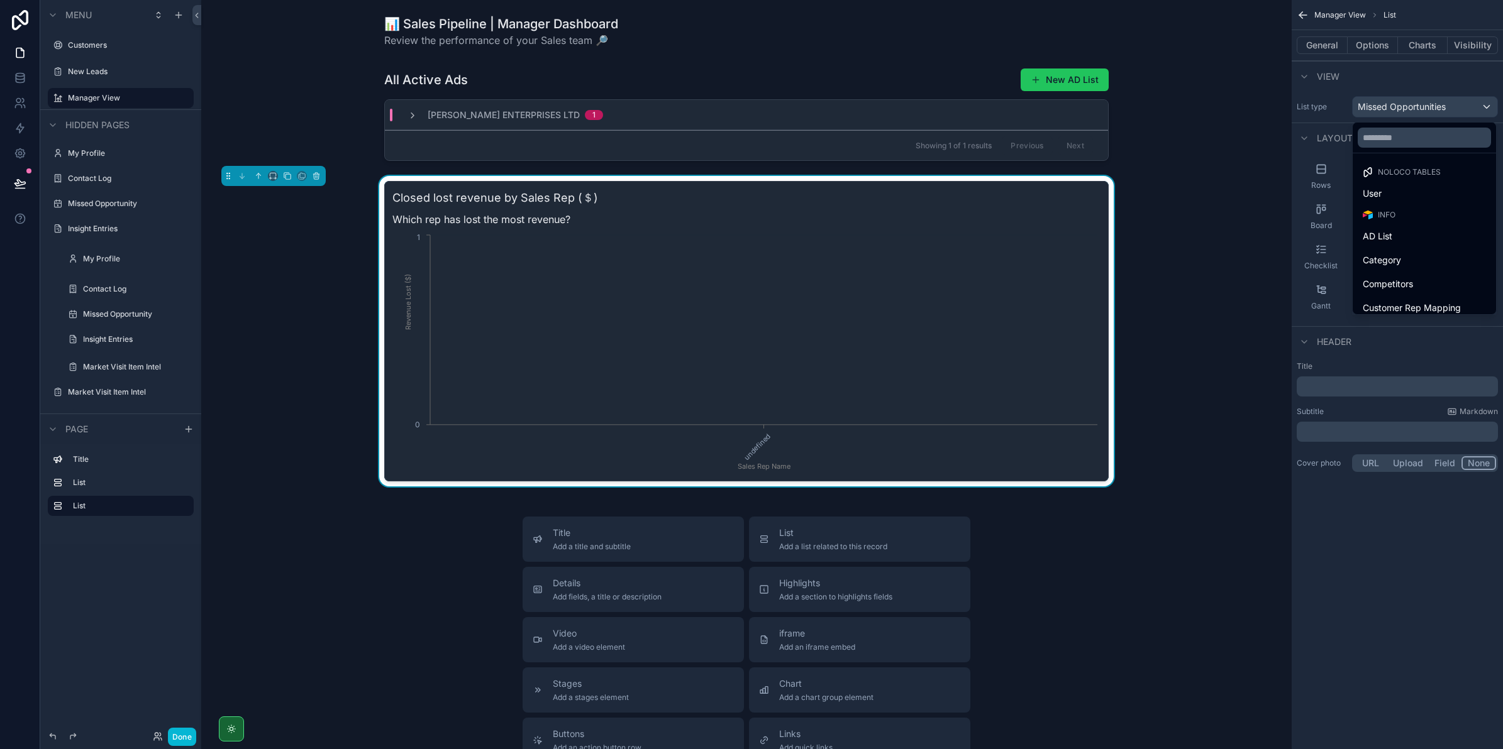
click at [1382, 101] on div "scrollable content" at bounding box center [751, 374] width 1503 height 749
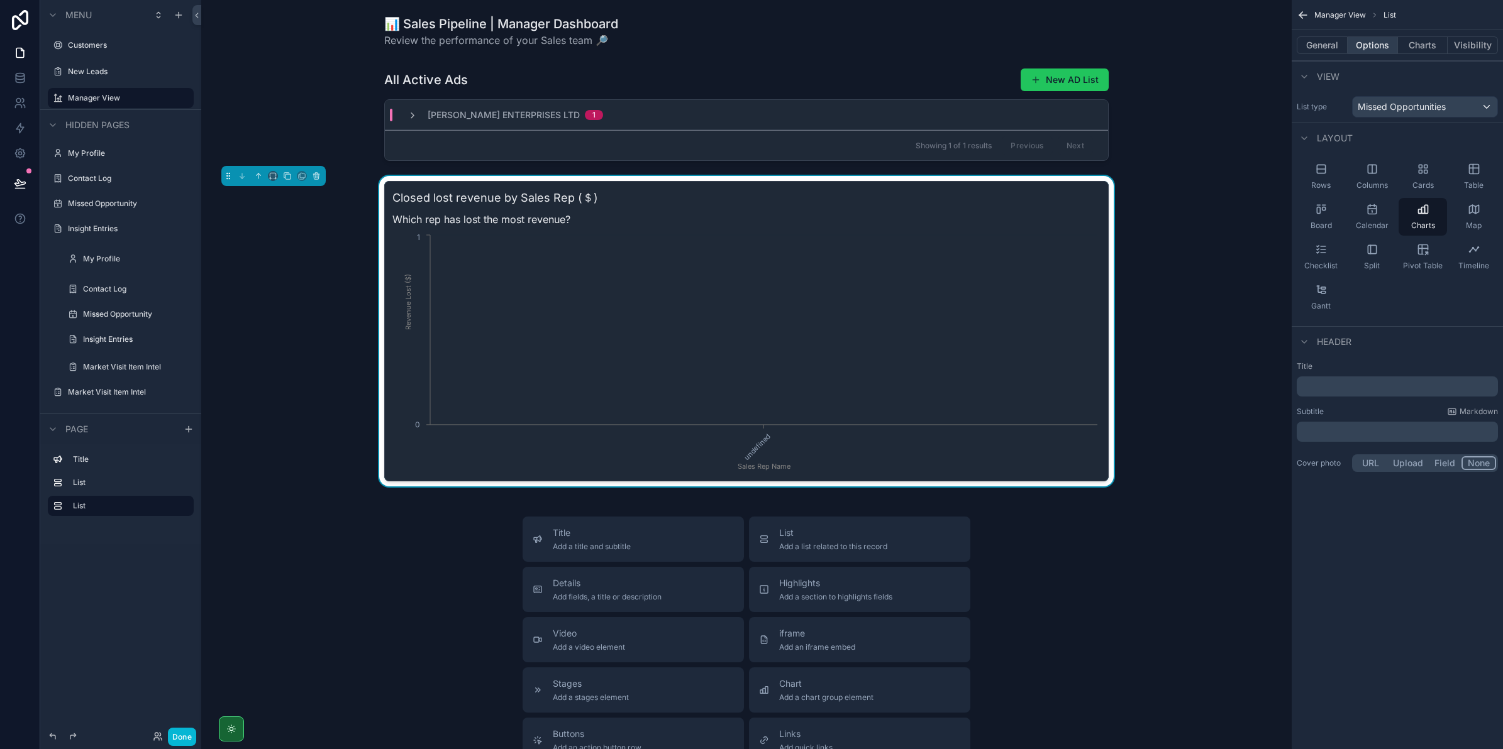
click at [1362, 43] on button "Options" at bounding box center [1372, 45] width 50 height 18
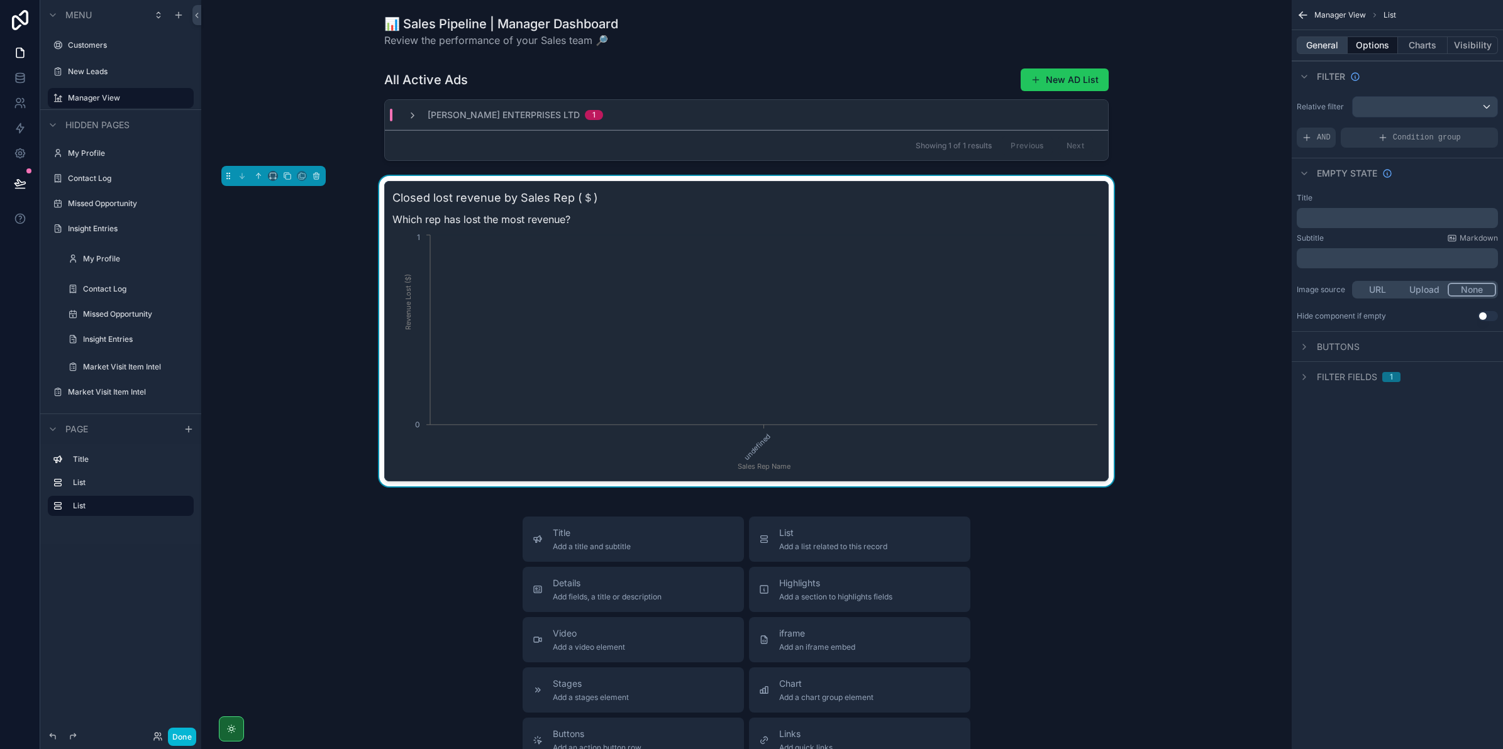
click at [1330, 41] on button "General" at bounding box center [1322, 45] width 51 height 18
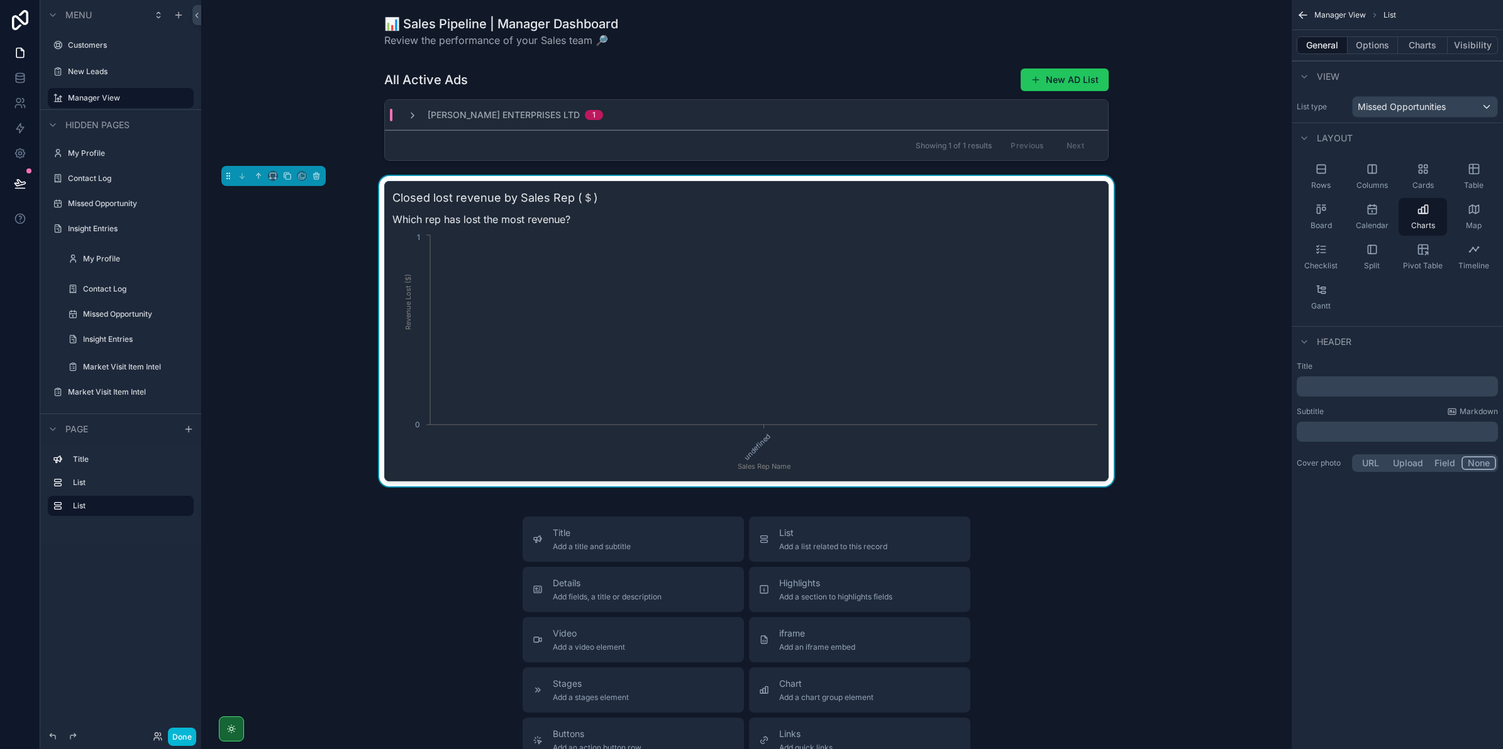
drag, startPoint x: 1371, startPoint y: 43, endPoint x: 1374, endPoint y: 55, distance: 12.4
click at [1371, 42] on button "Options" at bounding box center [1372, 45] width 50 height 18
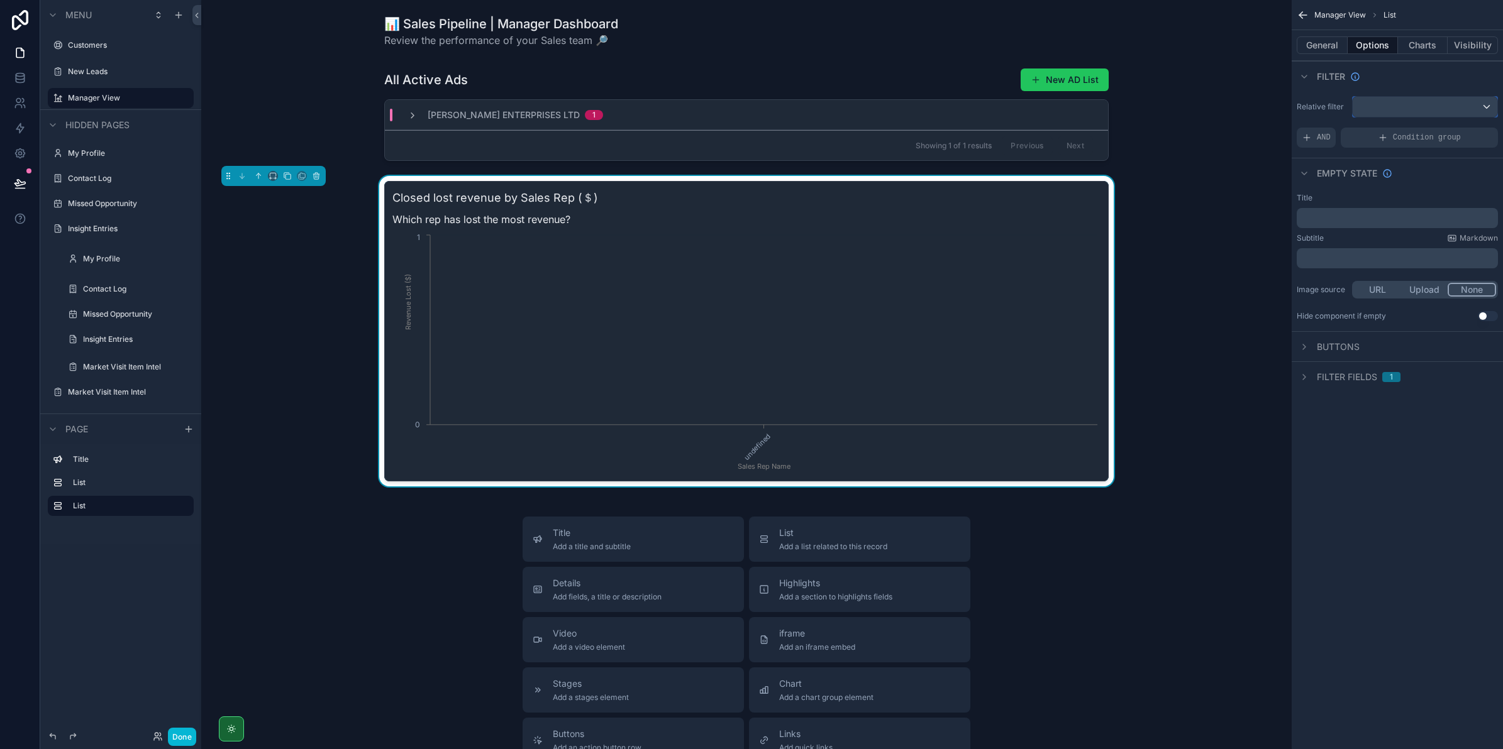
click at [1390, 104] on div "scrollable content" at bounding box center [1424, 107] width 145 height 20
click at [1327, 168] on div "scrollable content" at bounding box center [751, 374] width 1503 height 749
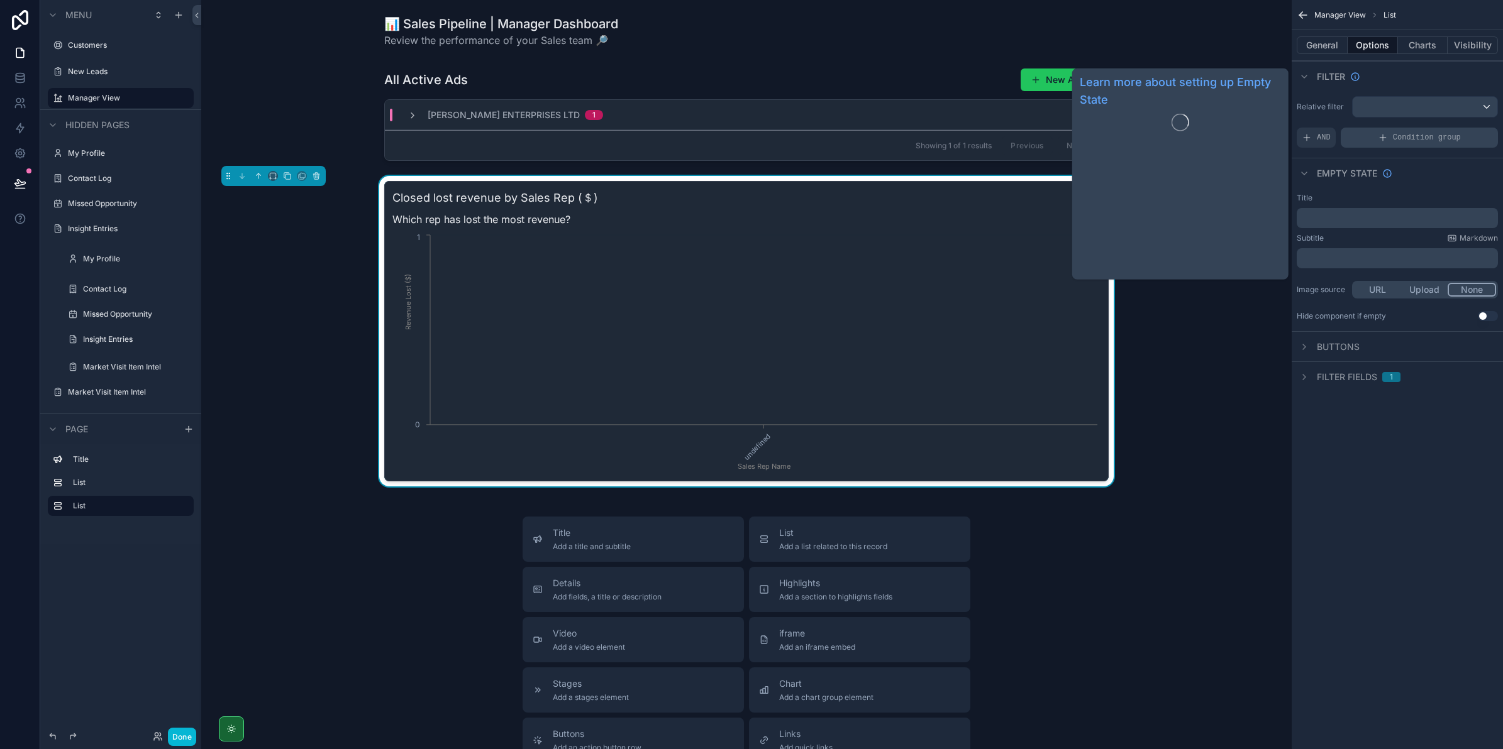
click at [1365, 136] on div "Condition group" at bounding box center [1419, 138] width 157 height 20
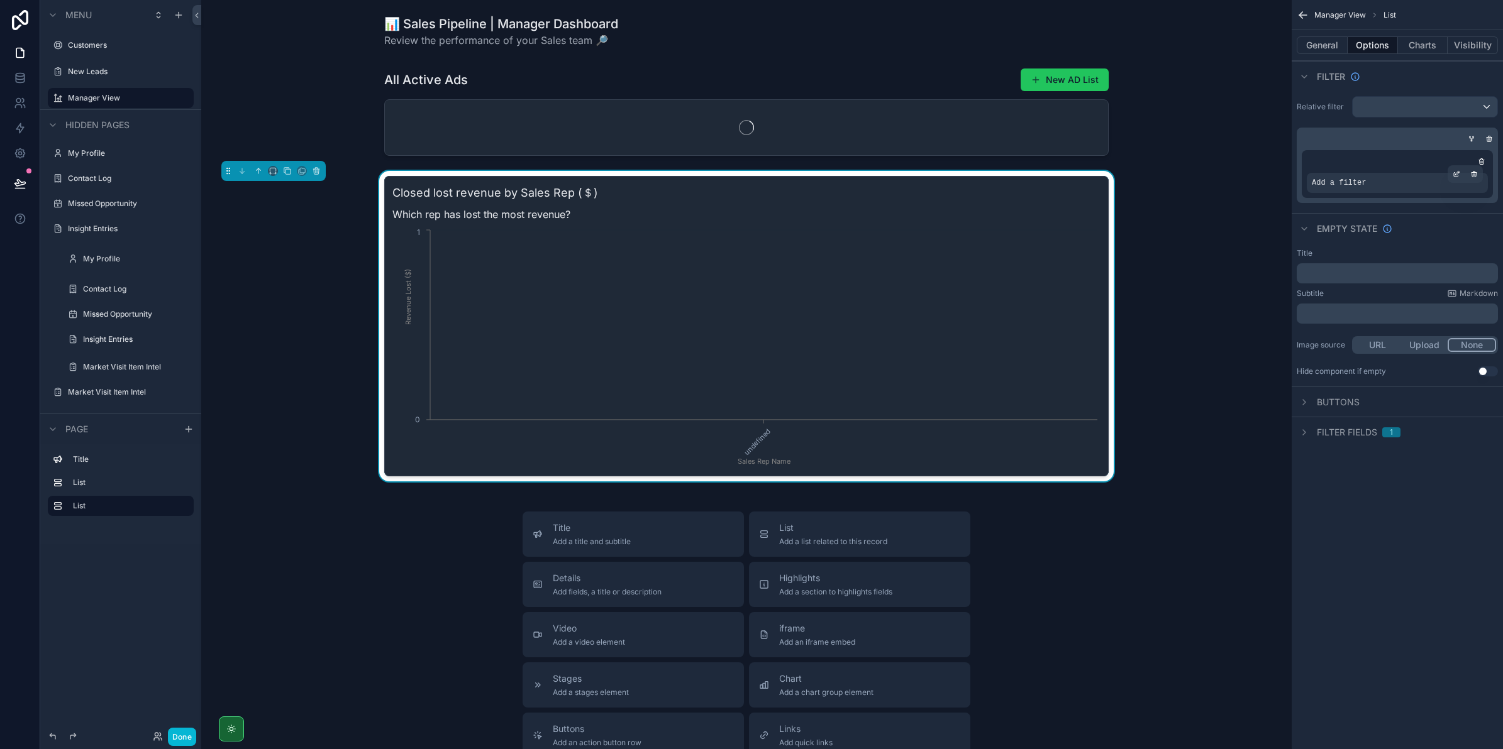
click at [1366, 189] on div "Add a filter" at bounding box center [1397, 183] width 181 height 20
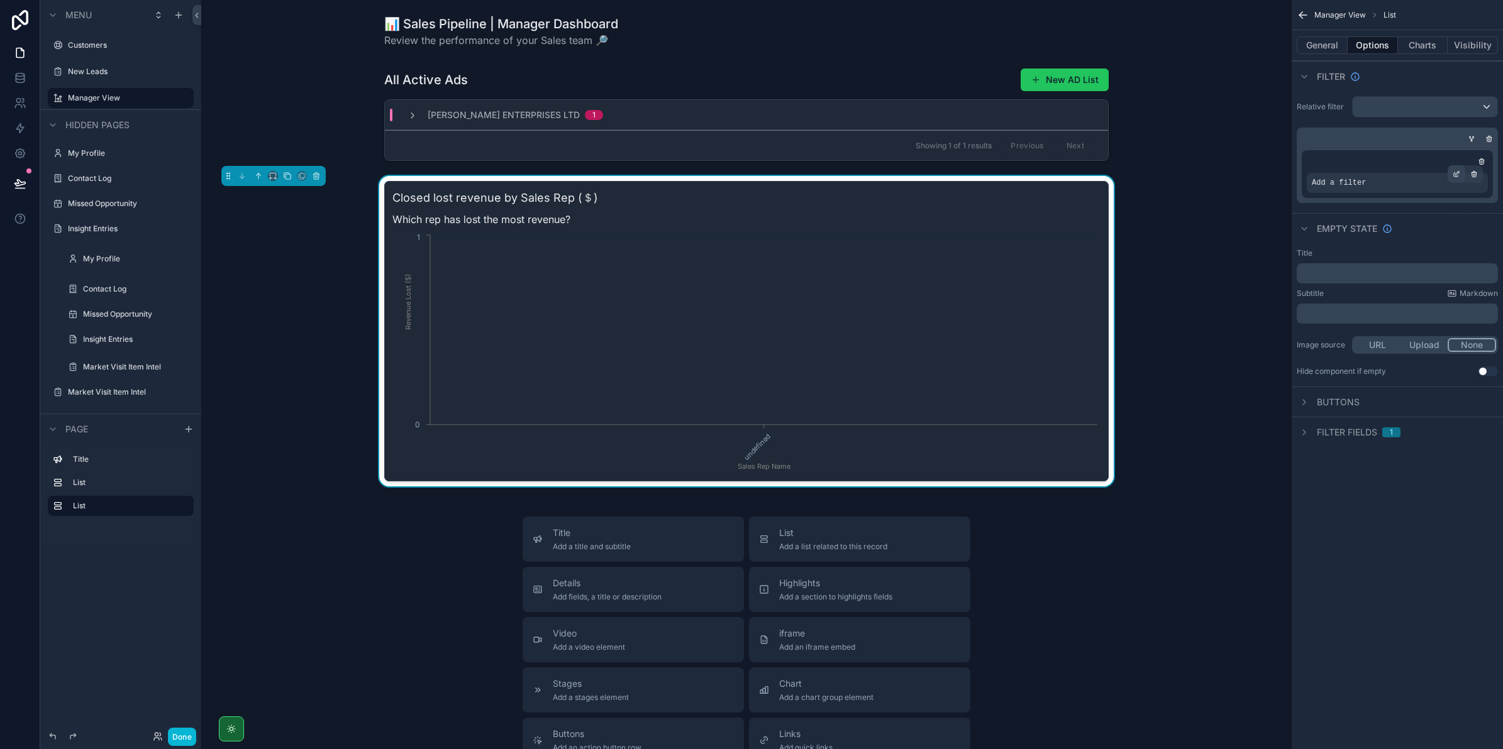
click at [1454, 171] on icon "scrollable content" at bounding box center [1456, 174] width 8 height 8
click at [1179, 165] on span "Select a field" at bounding box center [1179, 163] width 53 height 11
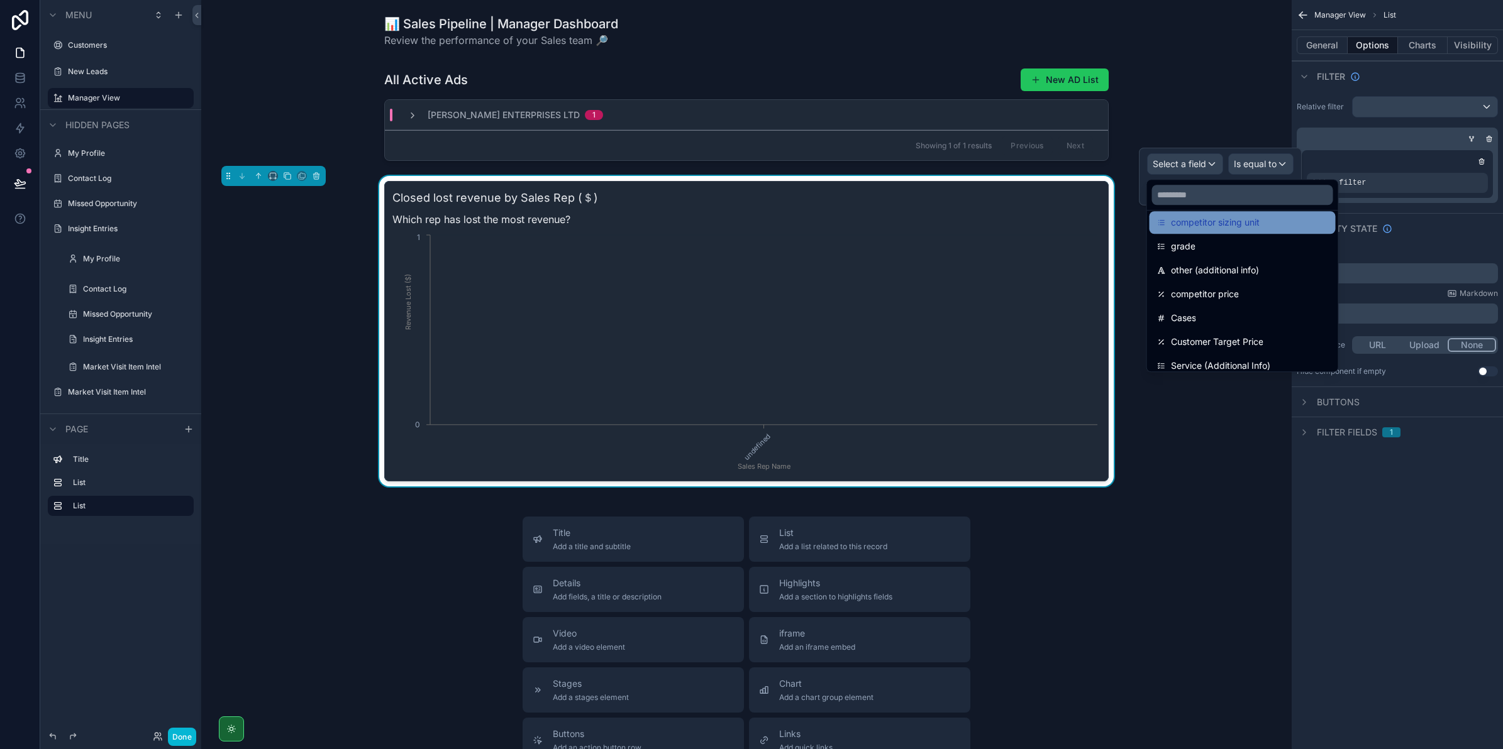
scroll to position [393, 0]
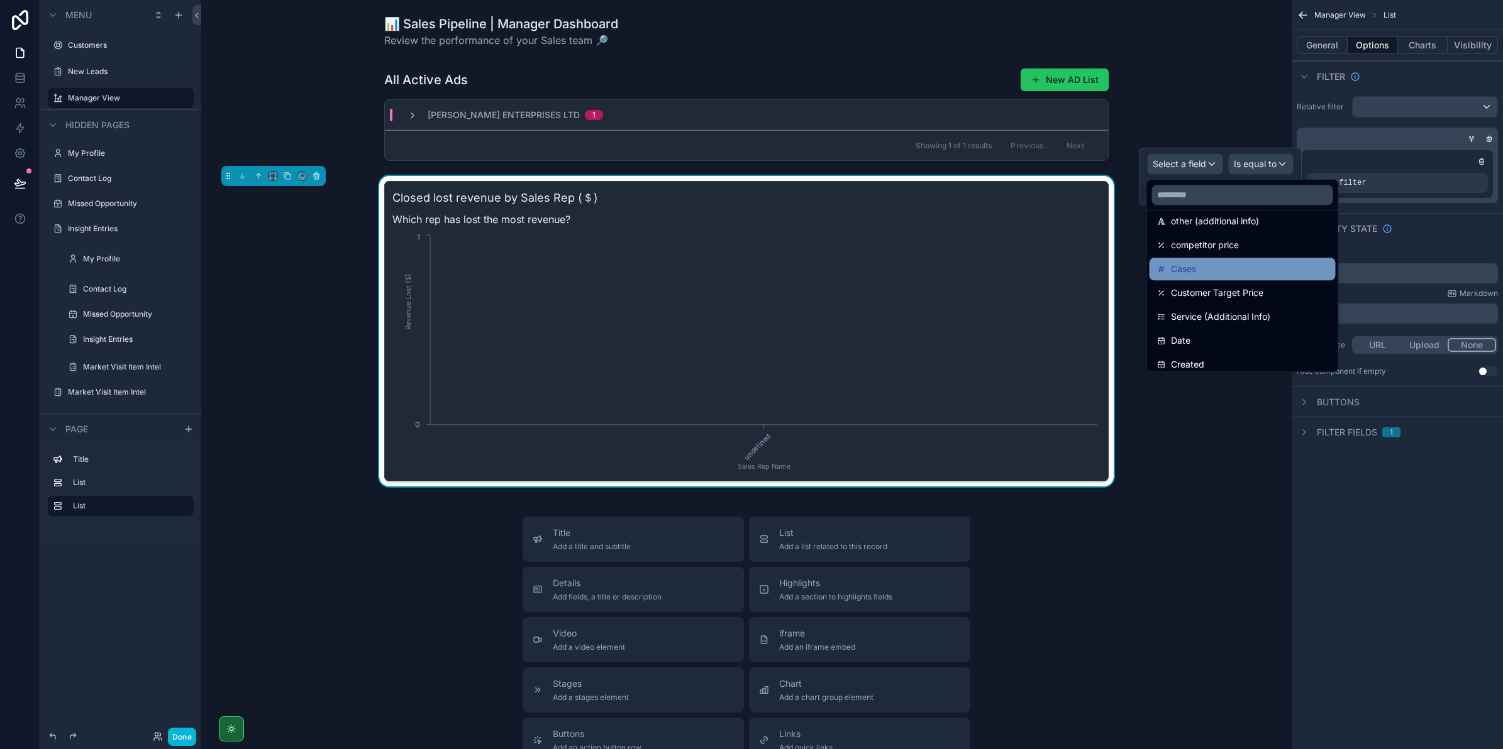
drag, startPoint x: 1293, startPoint y: 335, endPoint x: 1286, endPoint y: 274, distance: 61.5
click at [1286, 274] on ul "id uuid created at updated at Name Customer Potential Volume (Cases) Customer P…" at bounding box center [1242, 291] width 191 height 161
click at [1285, 275] on div "Cases" at bounding box center [1242, 269] width 171 height 15
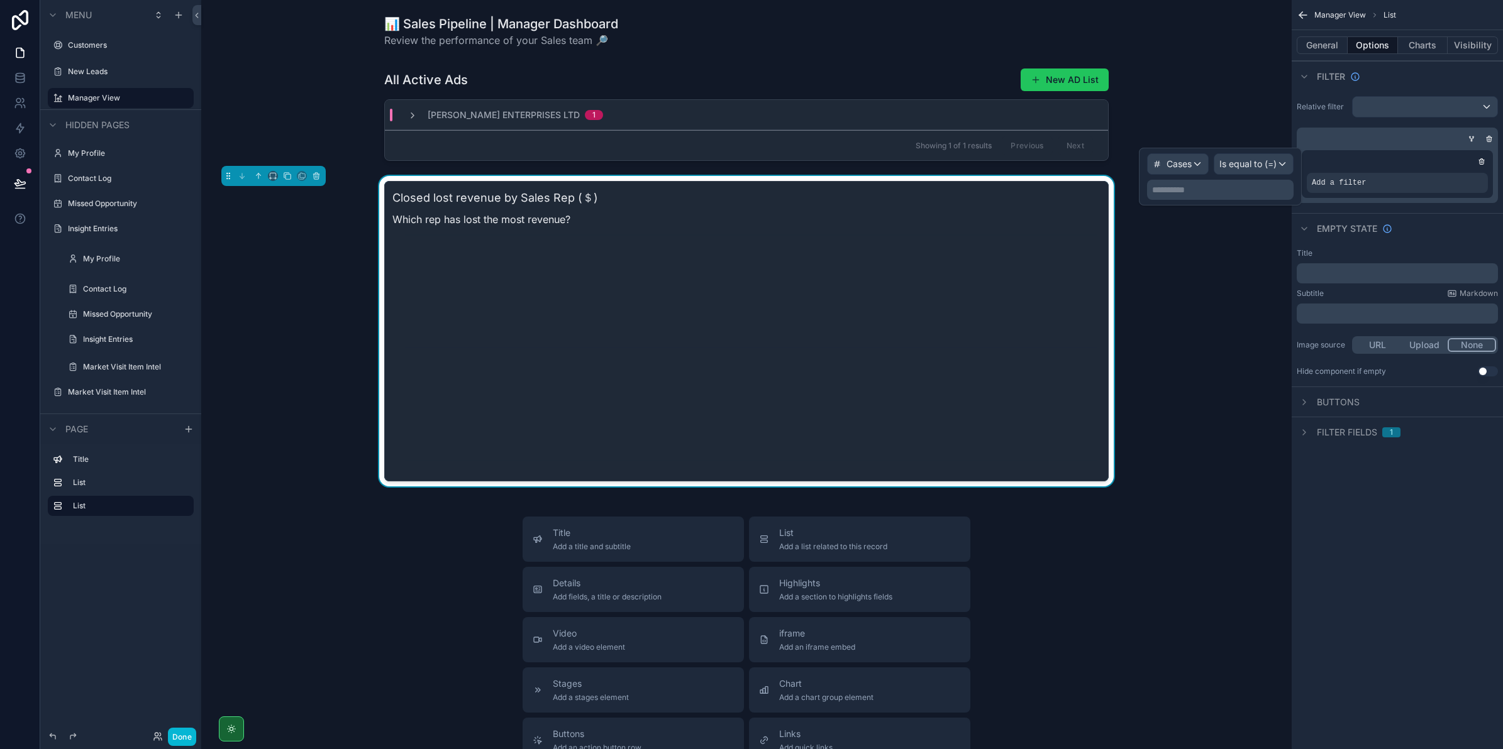
click at [1384, 206] on div "Relative filter Add a filter" at bounding box center [1396, 149] width 211 height 117
click at [1484, 160] on icon "scrollable content" at bounding box center [1481, 162] width 4 height 4
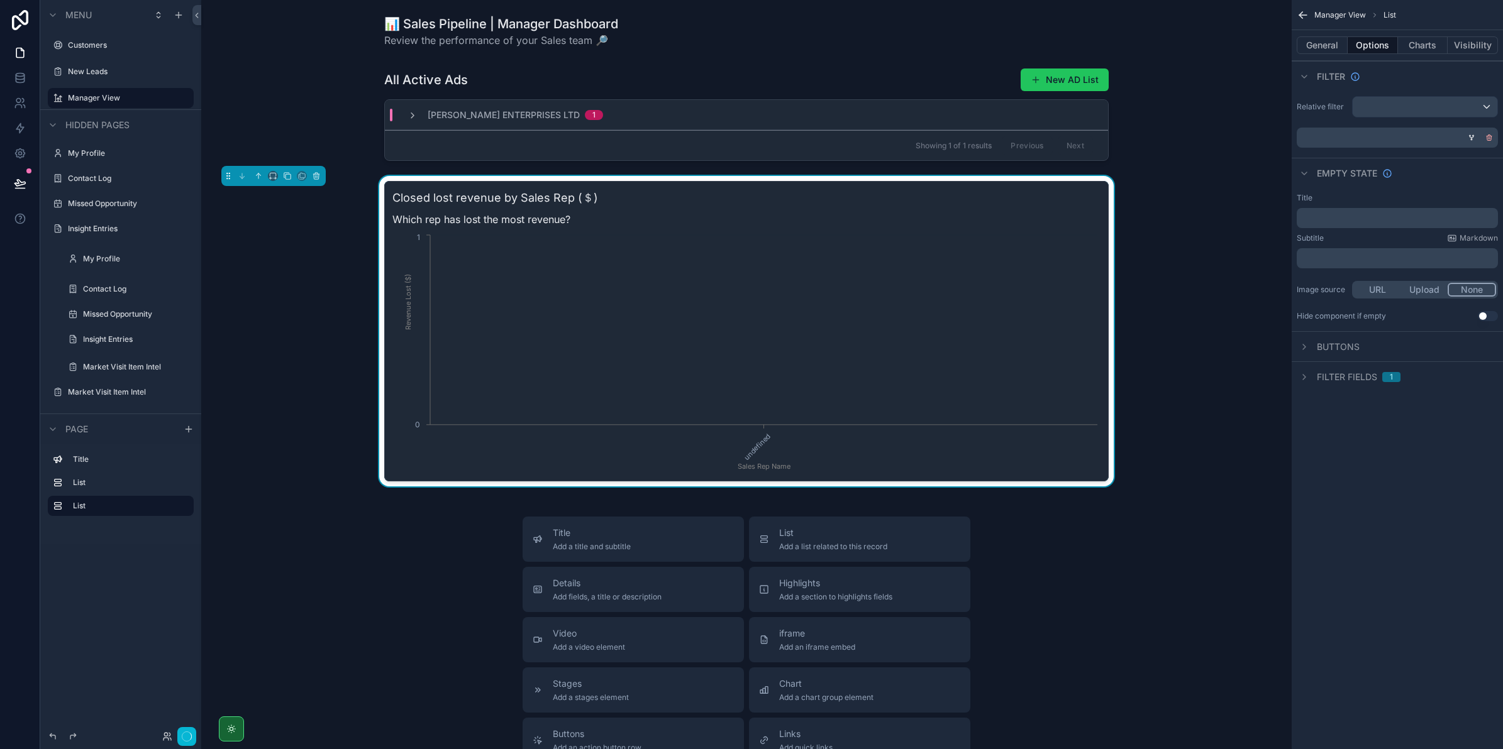
click at [1485, 141] on icon "scrollable content" at bounding box center [1489, 138] width 8 height 8
click at [1324, 45] on button "General" at bounding box center [1322, 45] width 51 height 18
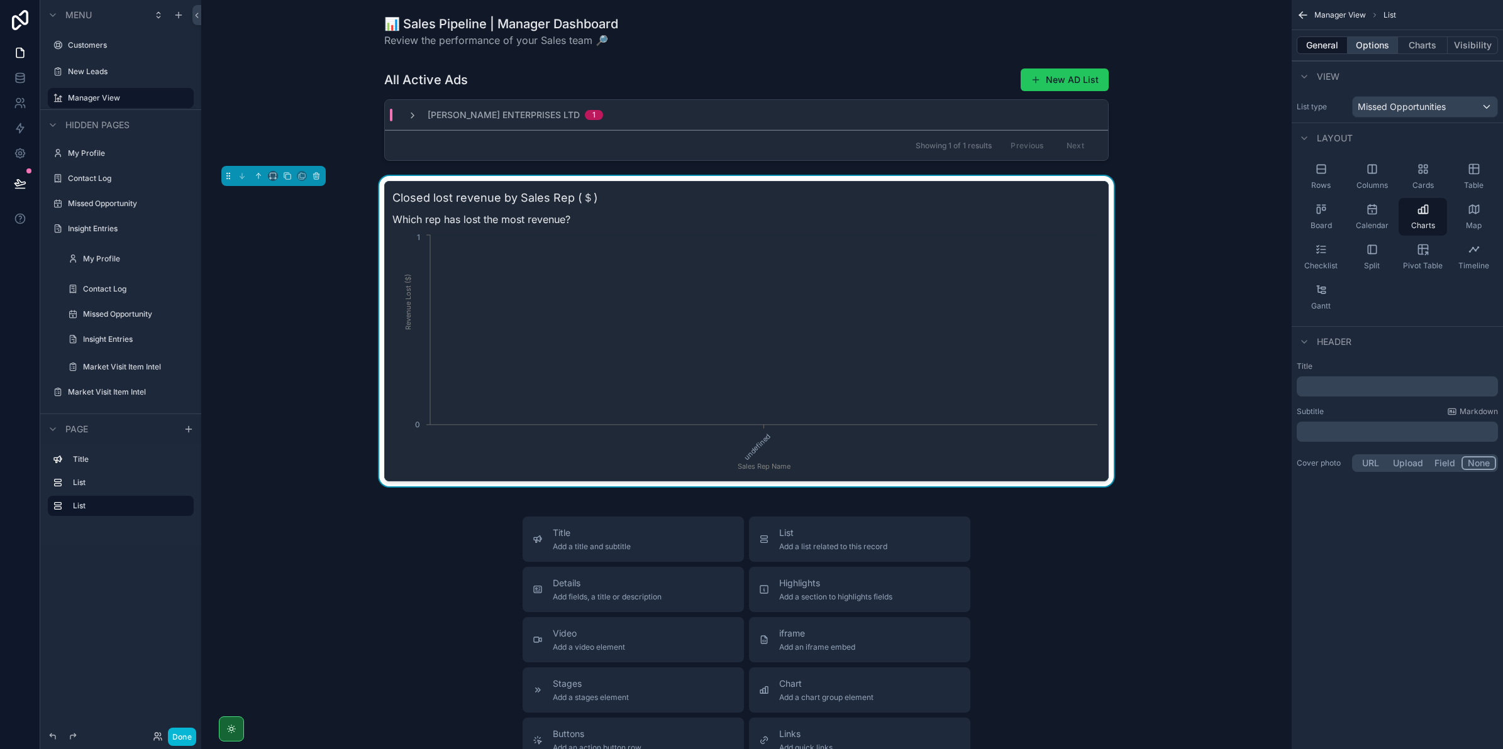
click at [1379, 42] on button "Options" at bounding box center [1372, 45] width 50 height 18
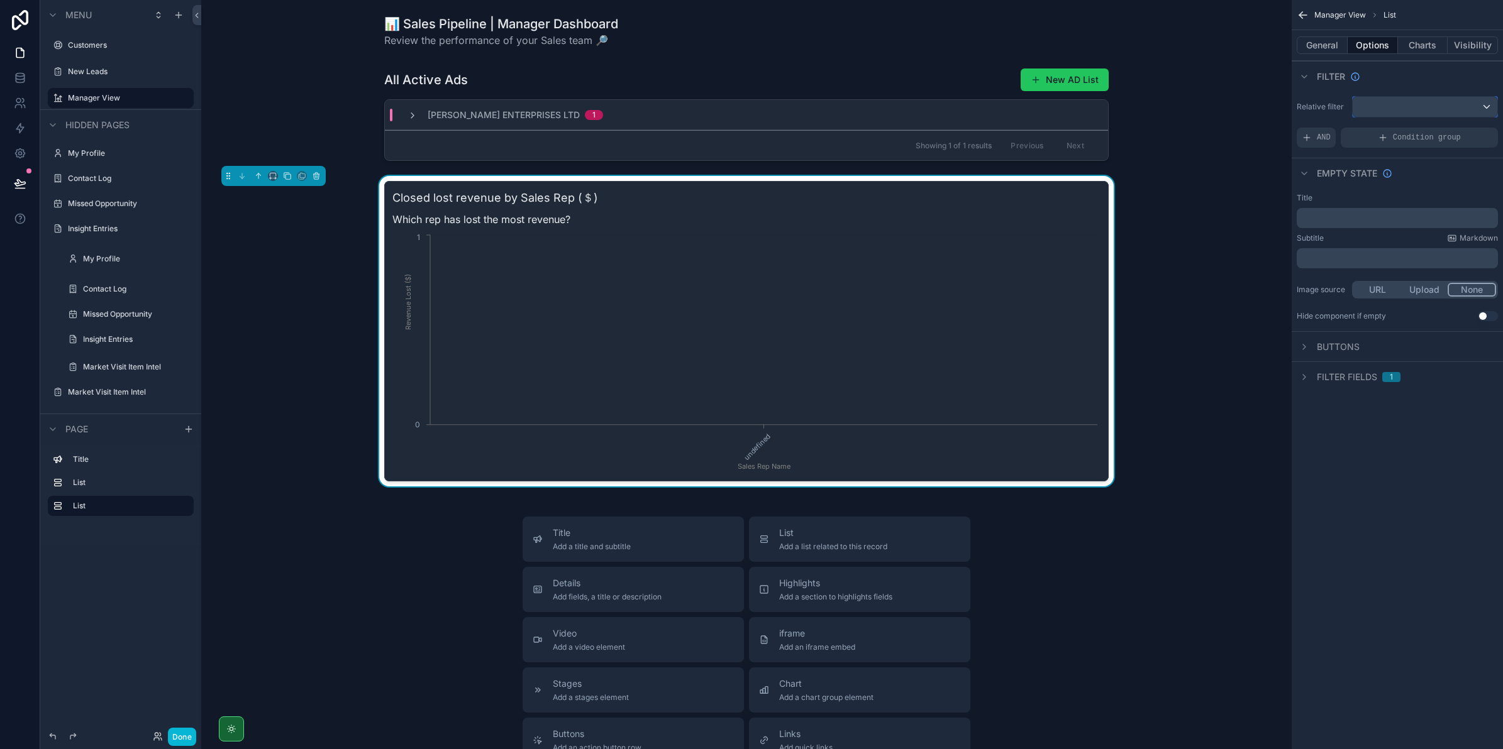
click at [1400, 108] on div "scrollable content" at bounding box center [1424, 107] width 145 height 20
click at [1359, 70] on div "scrollable content" at bounding box center [751, 374] width 1503 height 749
click at [1347, 377] on span "Filter fields" at bounding box center [1347, 377] width 60 height 13
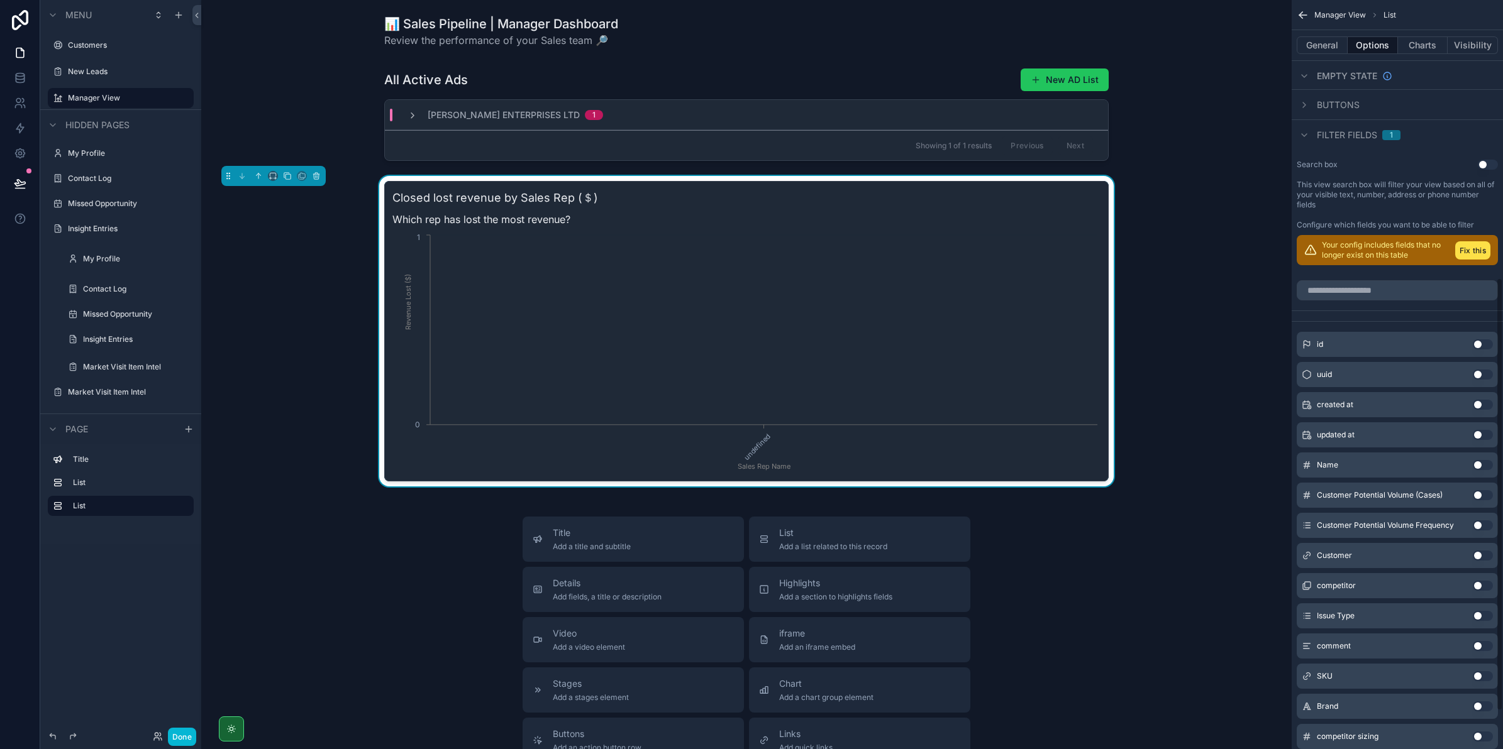
scroll to position [135, 0]
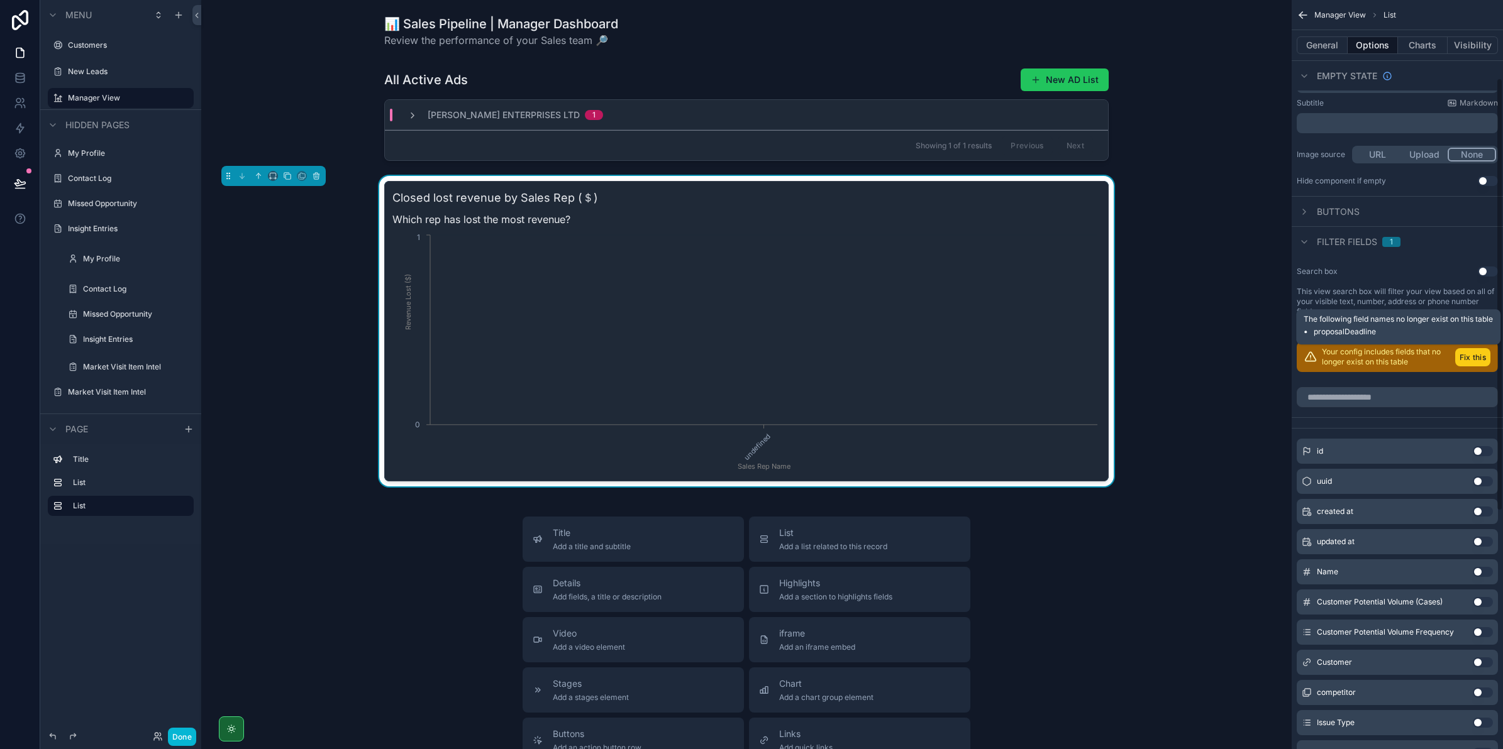
click at [1469, 359] on button "Fix this" at bounding box center [1472, 357] width 35 height 18
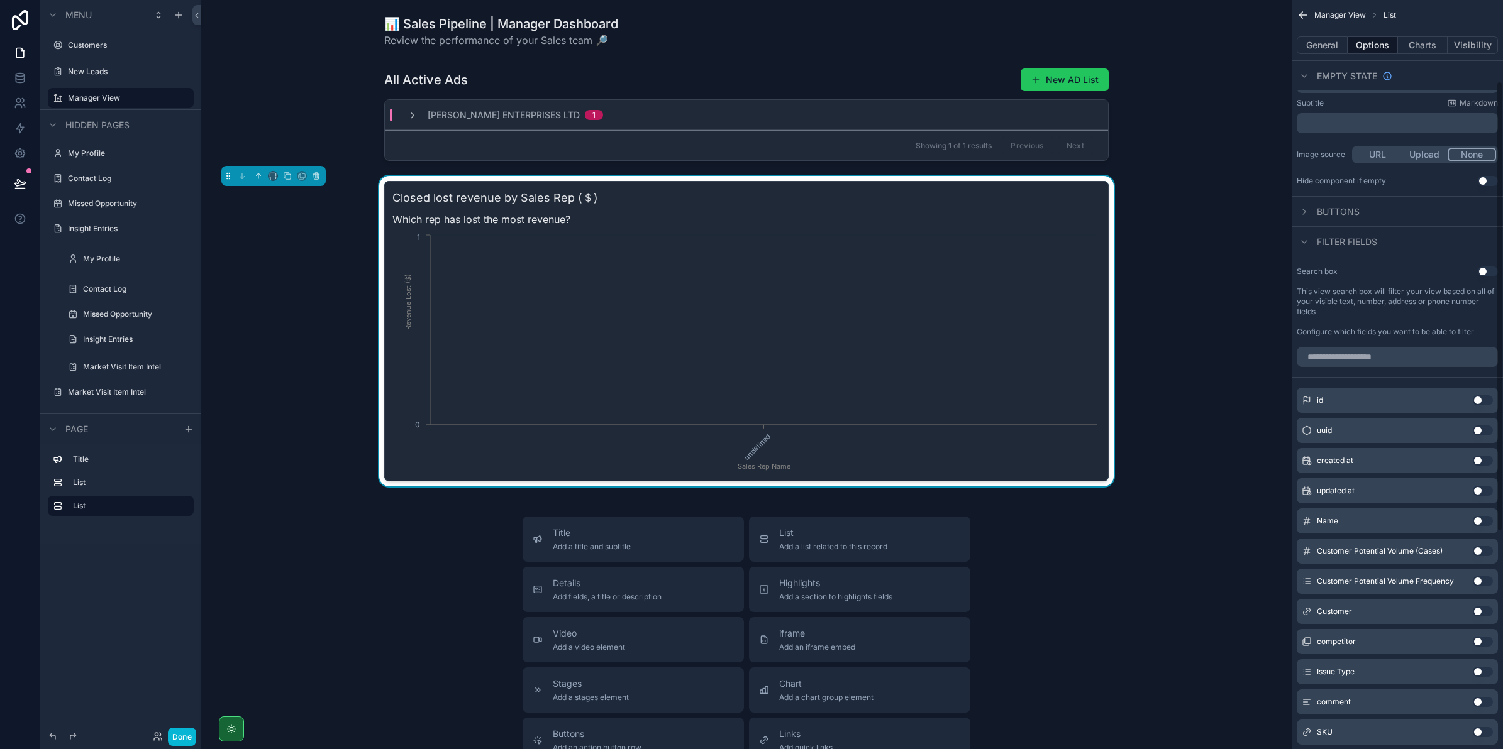
drag, startPoint x: 1328, startPoint y: 245, endPoint x: 1352, endPoint y: 233, distance: 27.0
click at [1330, 249] on div "Filter fields" at bounding box center [1337, 242] width 80 height 15
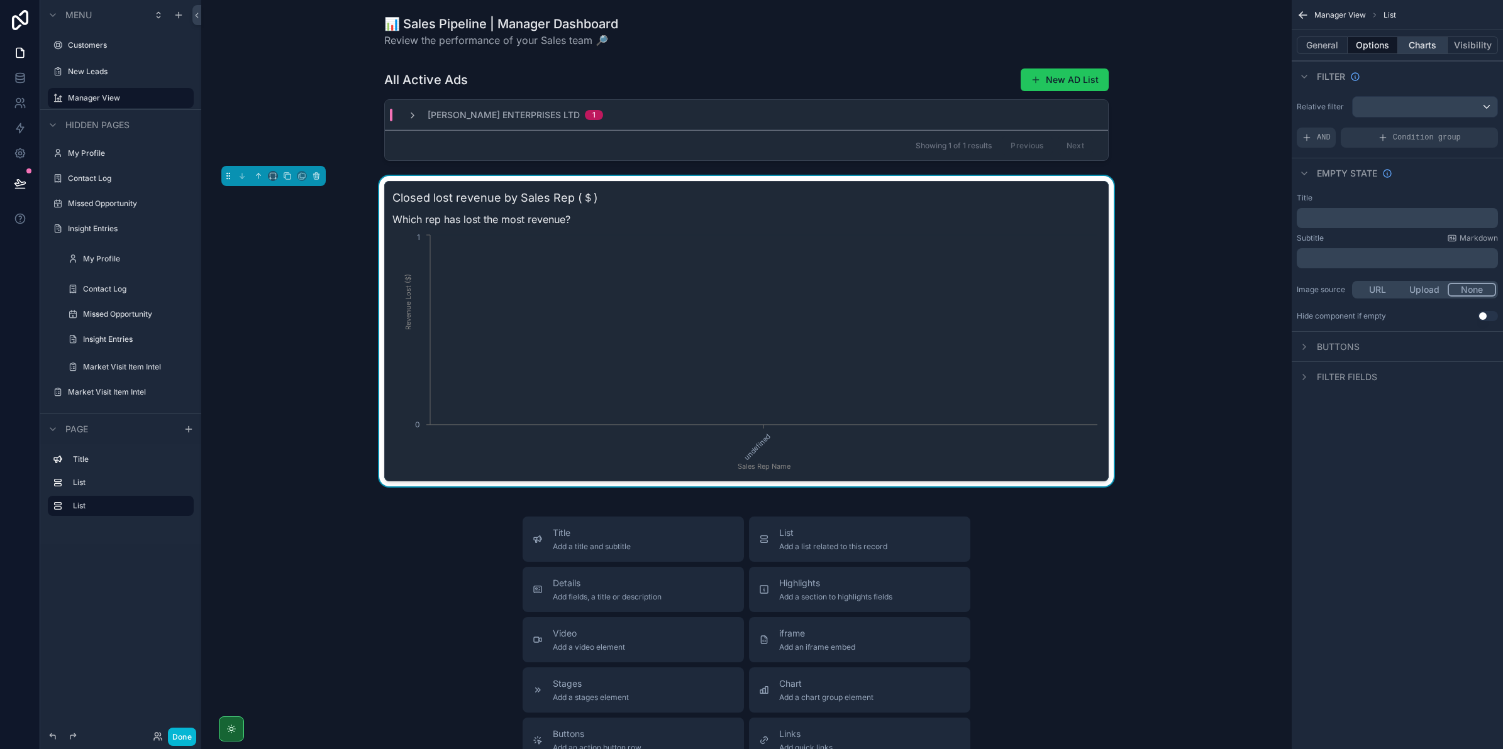
click at [1421, 45] on button "Charts" at bounding box center [1423, 45] width 50 height 18
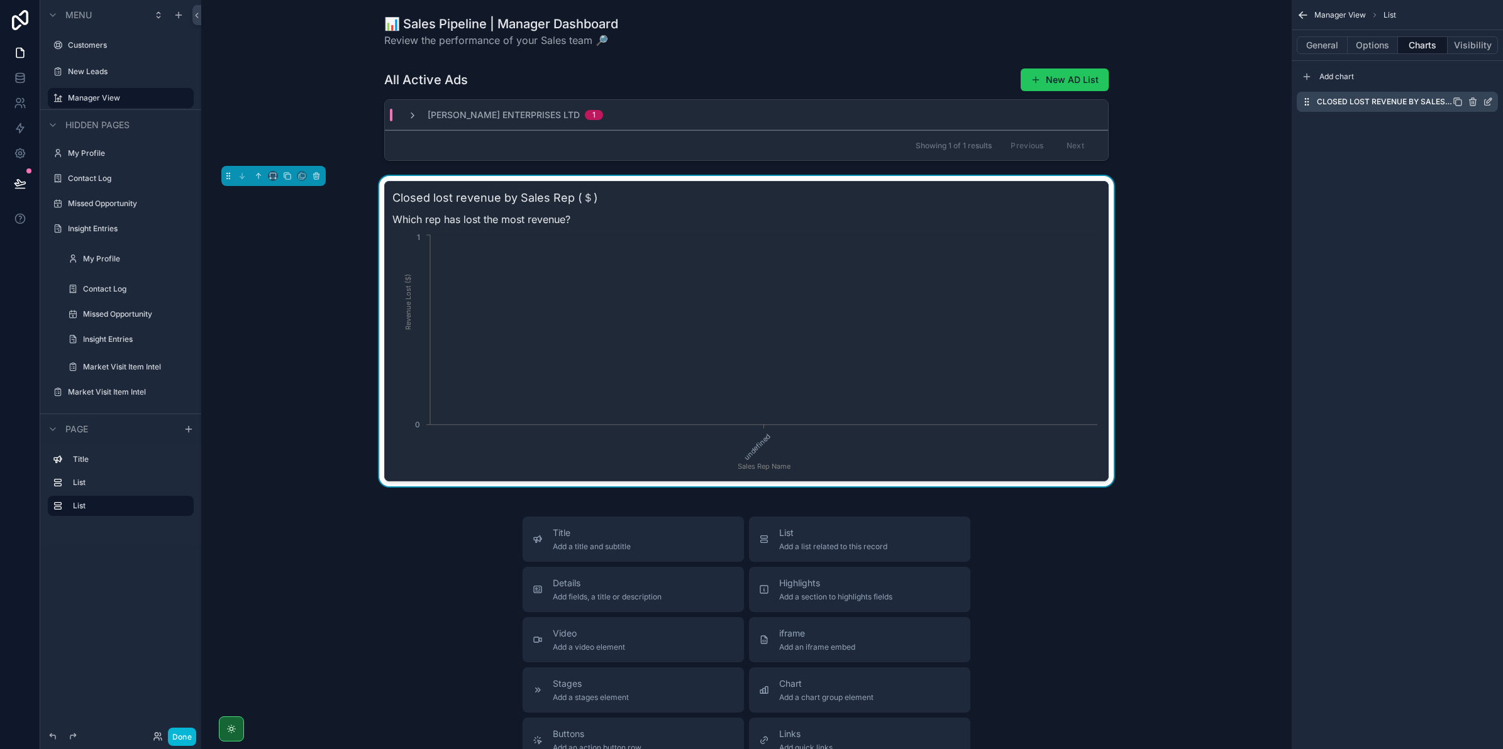
click at [1475, 101] on icon "scrollable content" at bounding box center [1472, 103] width 6 height 6
click at [1378, 102] on label "Closed lost revenue by Sales Rep (＄)" at bounding box center [1385, 102] width 136 height 10
click at [1493, 102] on div "Closed lost revenue by Sales Rep (＄)" at bounding box center [1397, 102] width 201 height 20
click at [1489, 104] on icon "scrollable content" at bounding box center [1488, 102] width 10 height 10
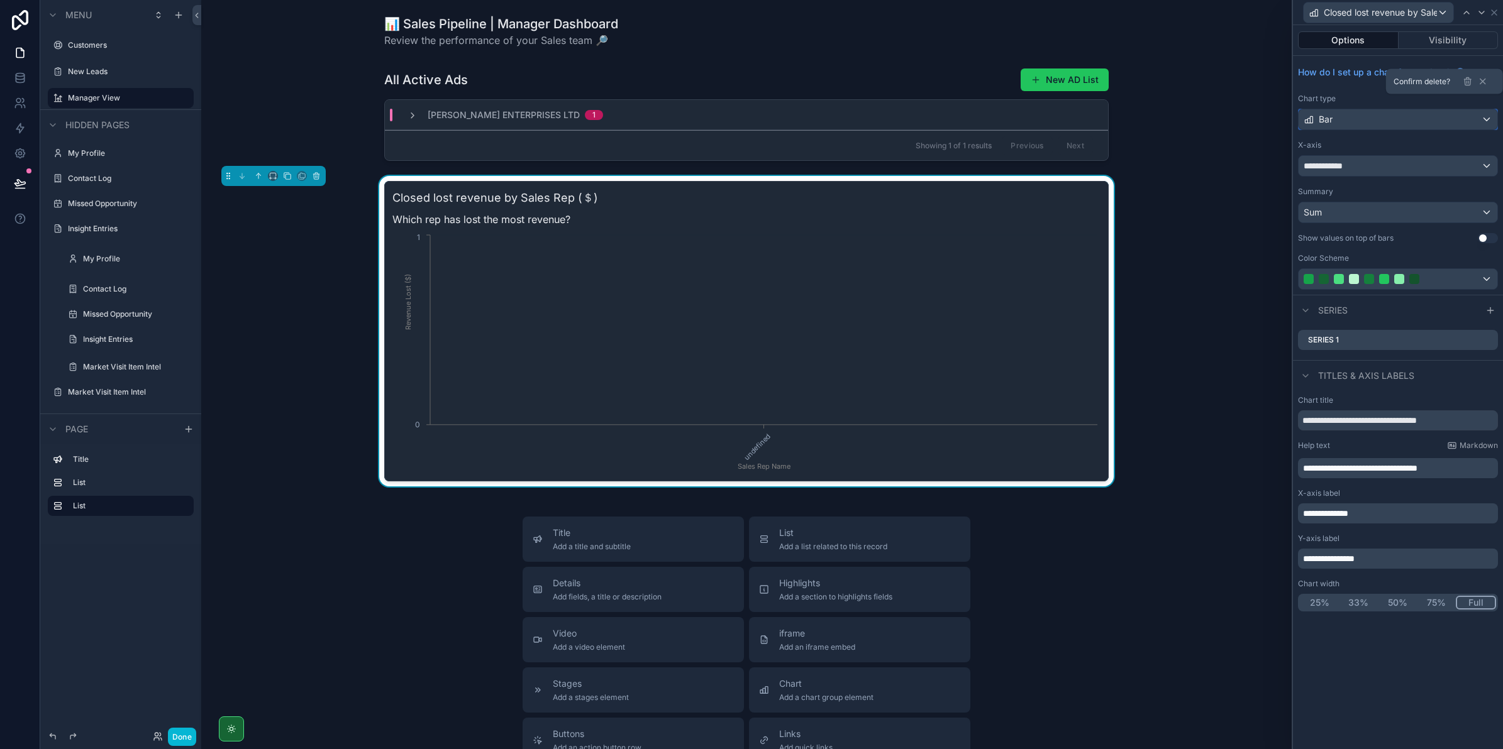
click at [1337, 119] on div "Bar" at bounding box center [1397, 119] width 199 height 20
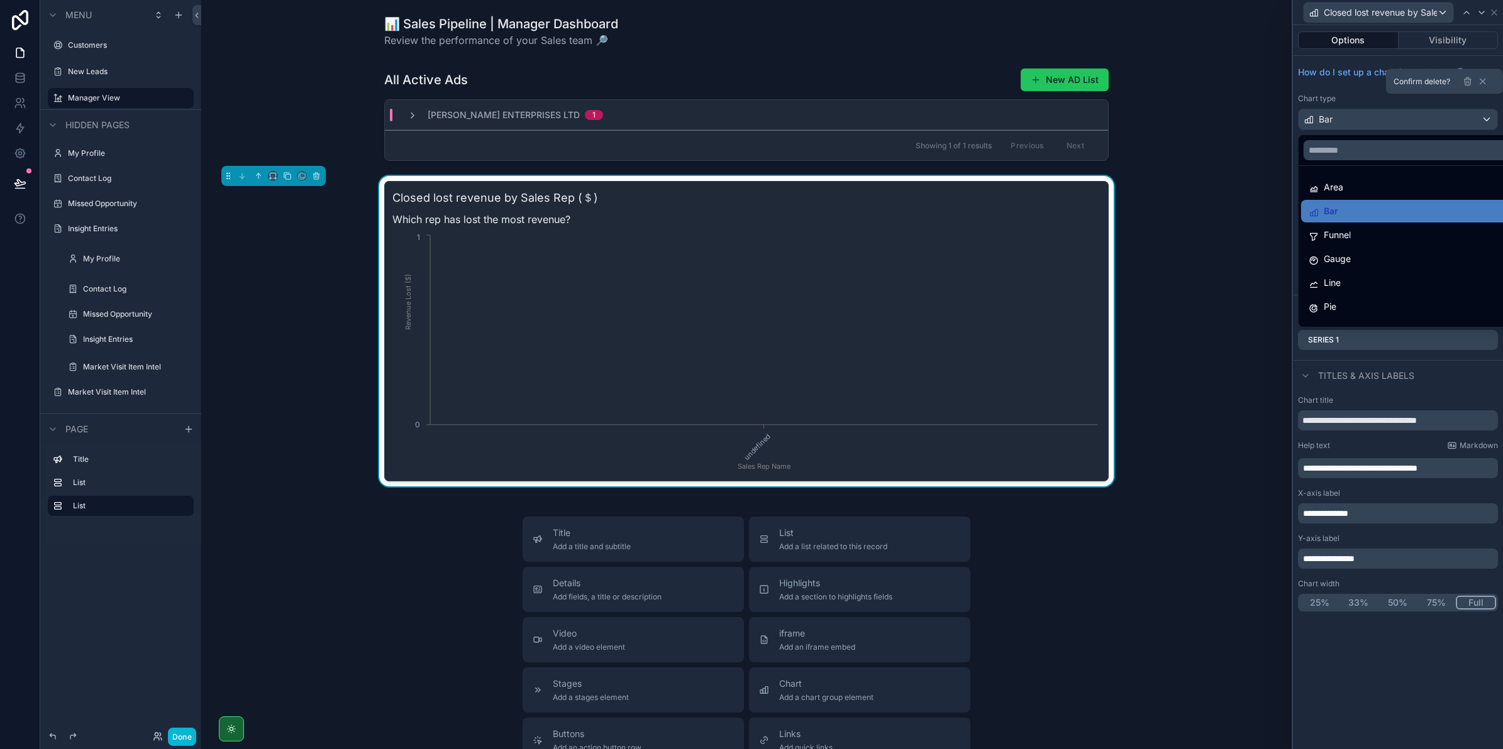
drag, startPoint x: 1360, startPoint y: 79, endPoint x: 1408, endPoint y: 60, distance: 52.0
click at [1360, 77] on div at bounding box center [1398, 374] width 210 height 749
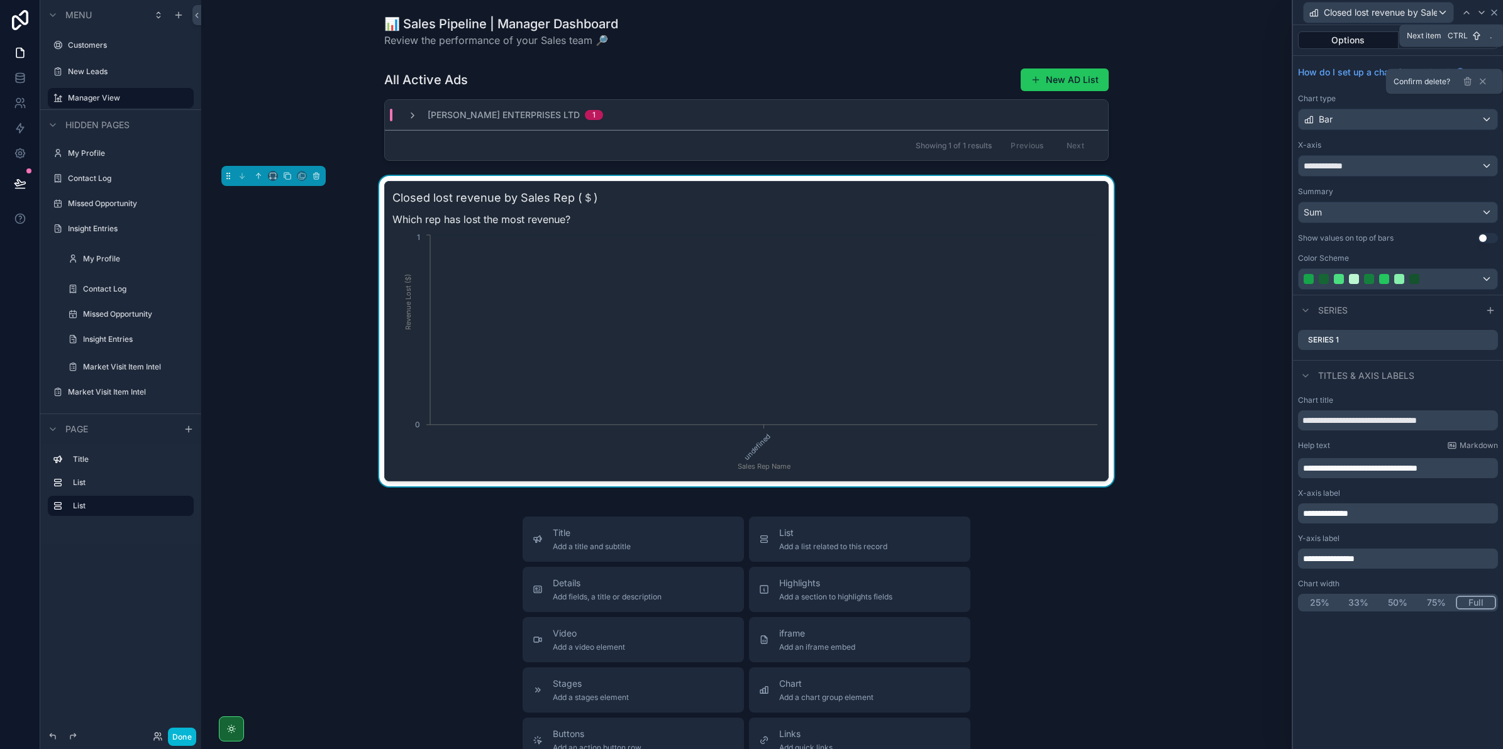
click at [1490, 10] on icon at bounding box center [1494, 13] width 10 height 10
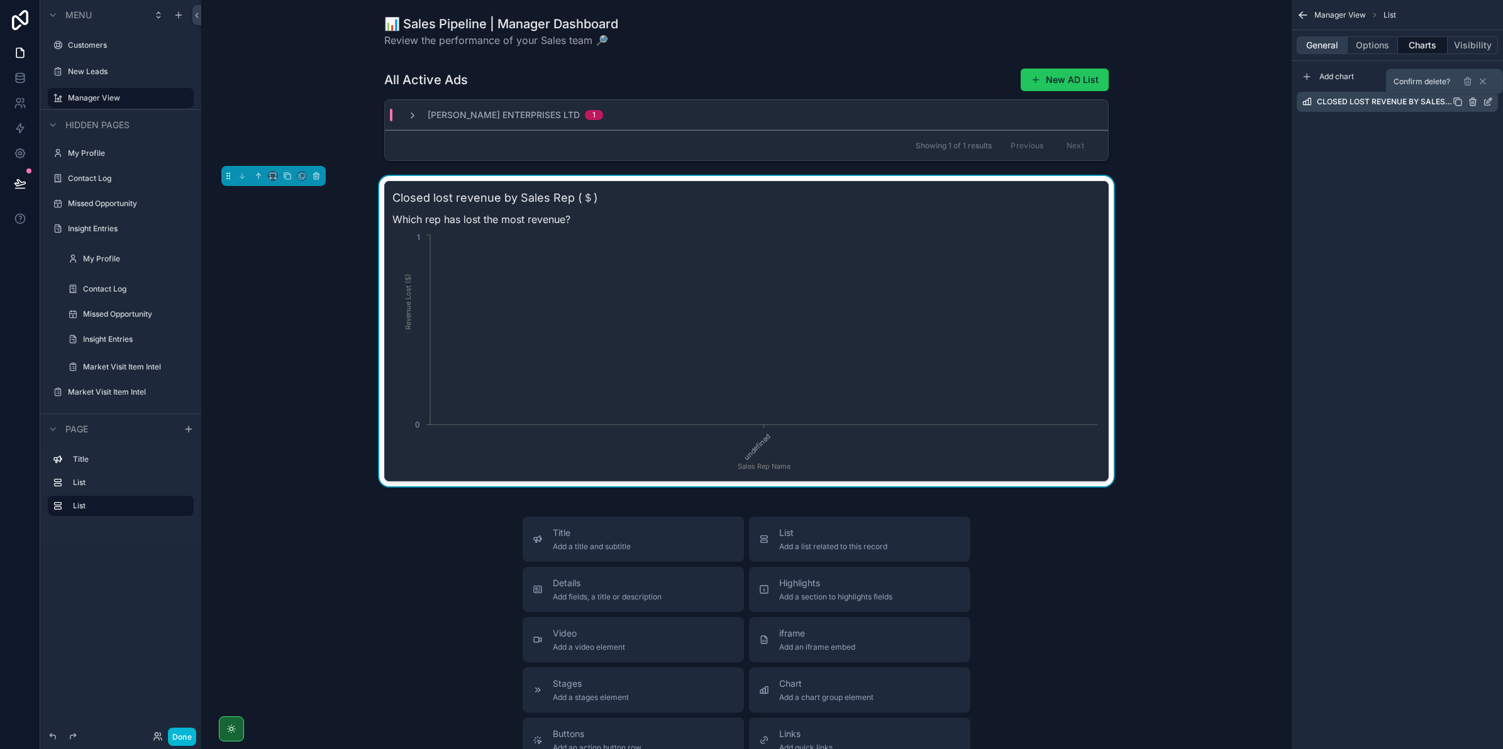
click at [1328, 46] on button "General" at bounding box center [1322, 45] width 51 height 18
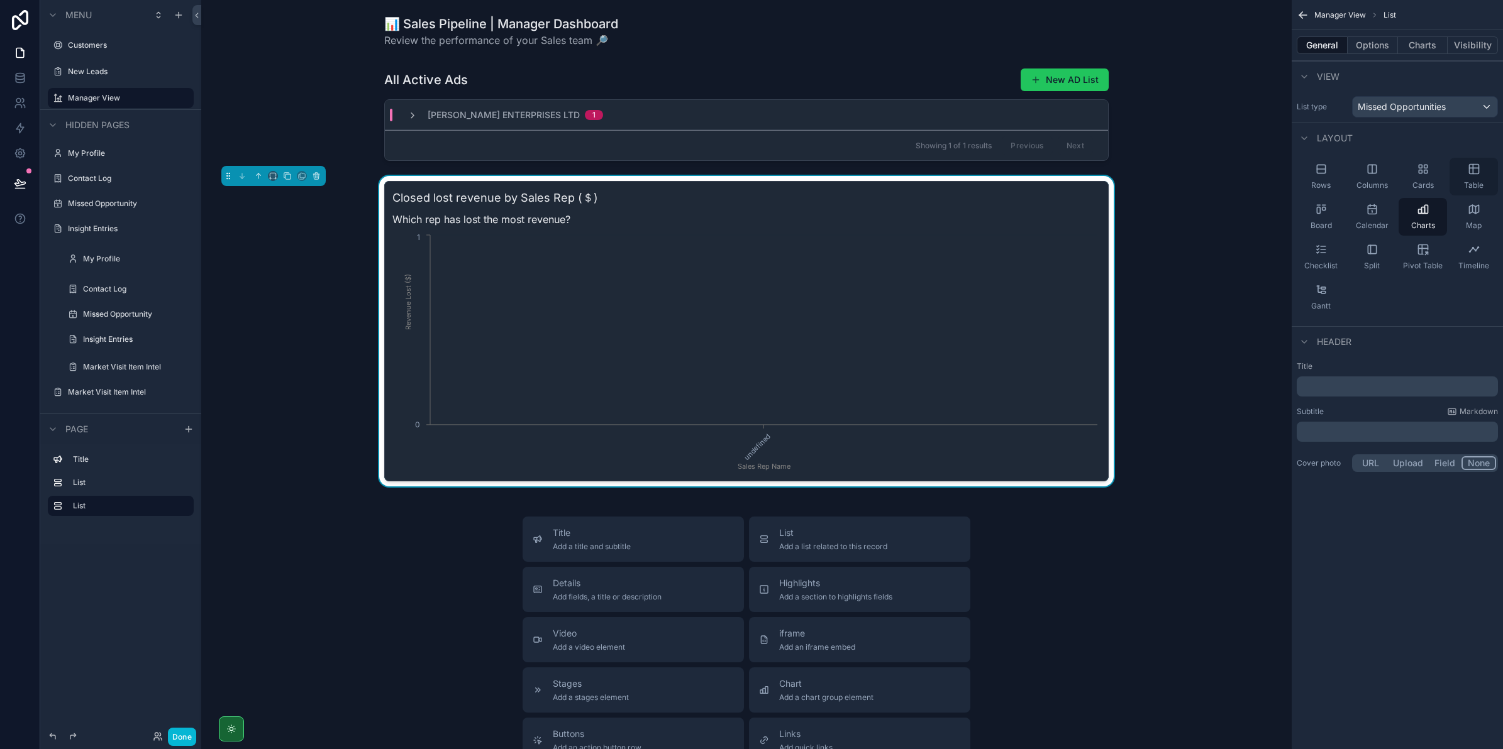
click at [1468, 174] on icon "scrollable content" at bounding box center [1474, 169] width 13 height 13
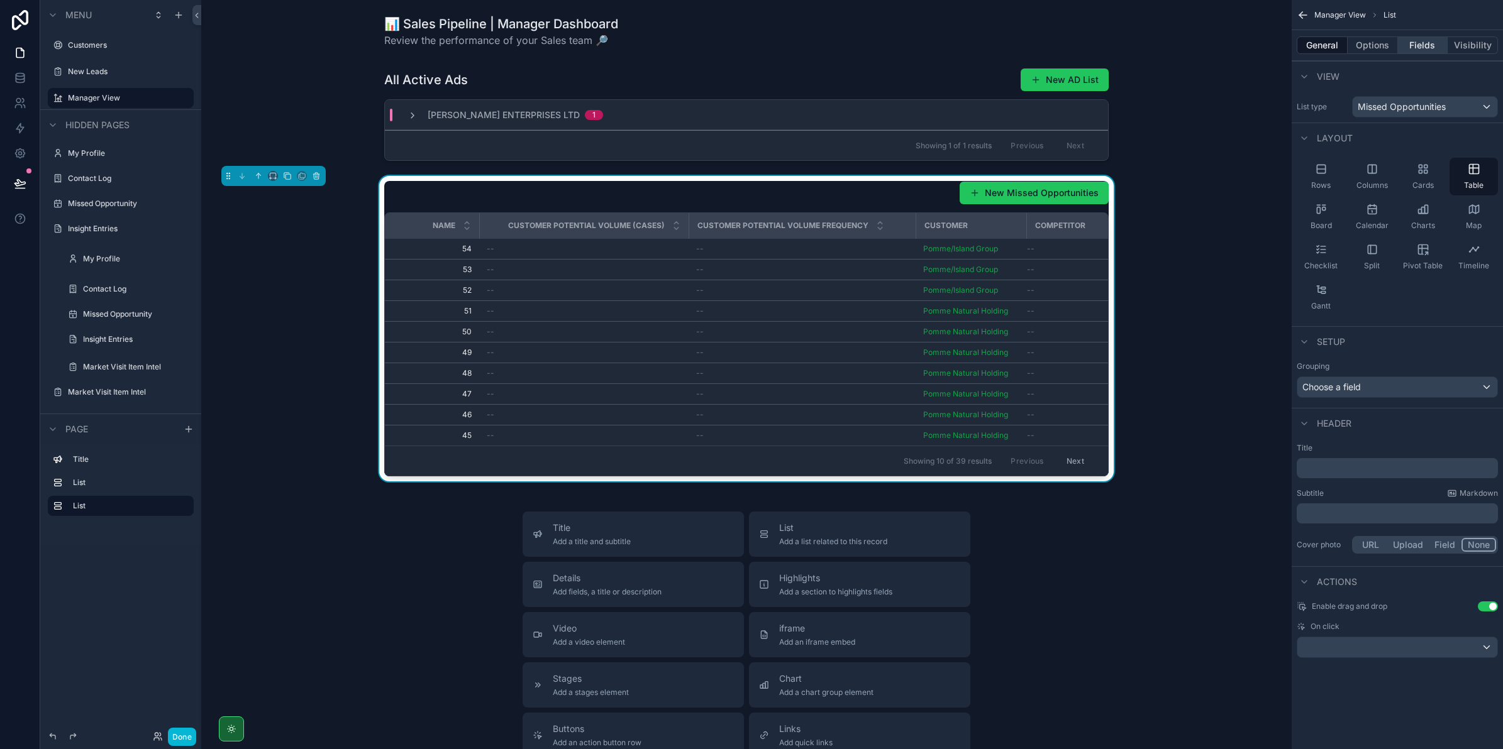
click at [1432, 46] on button "Fields" at bounding box center [1423, 45] width 50 height 18
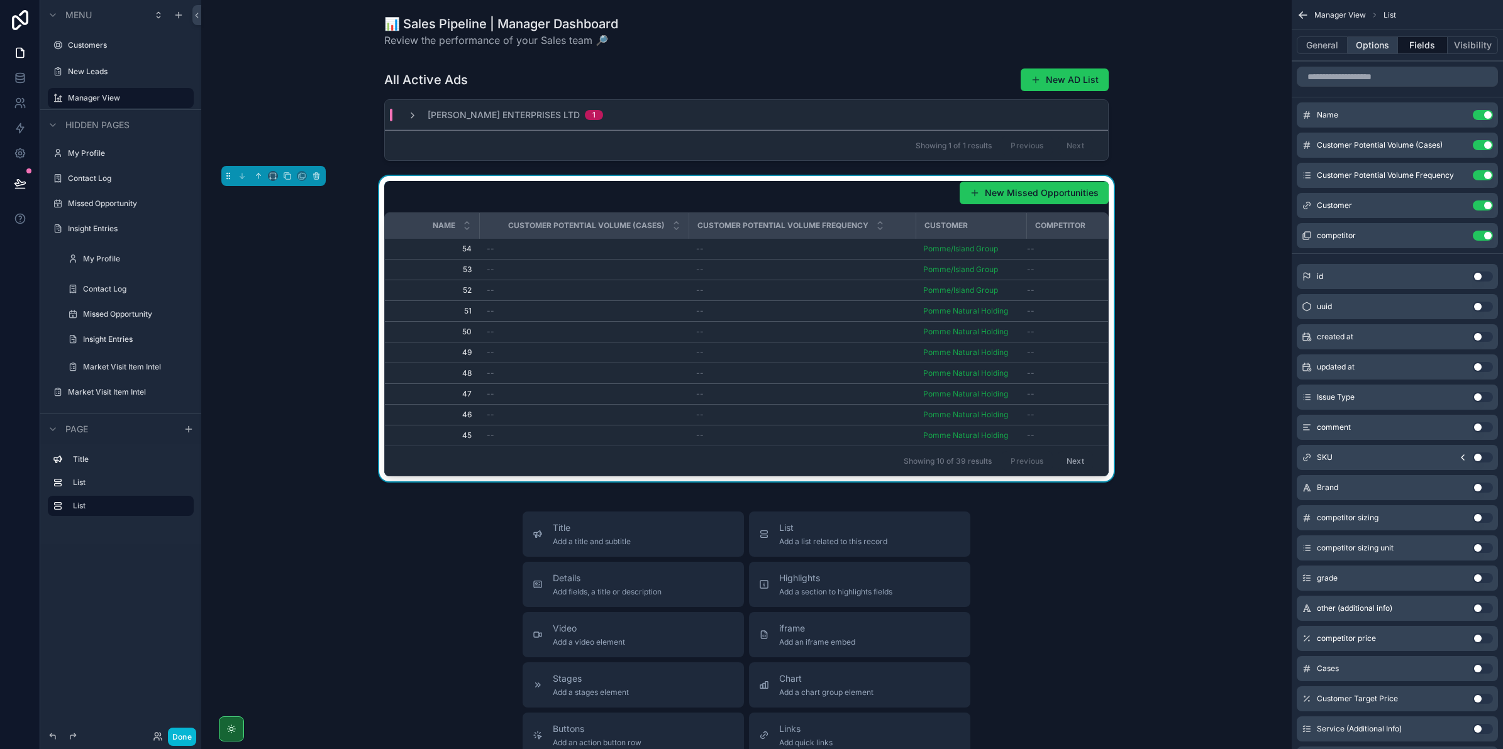
click at [1381, 40] on button "Options" at bounding box center [1372, 45] width 50 height 18
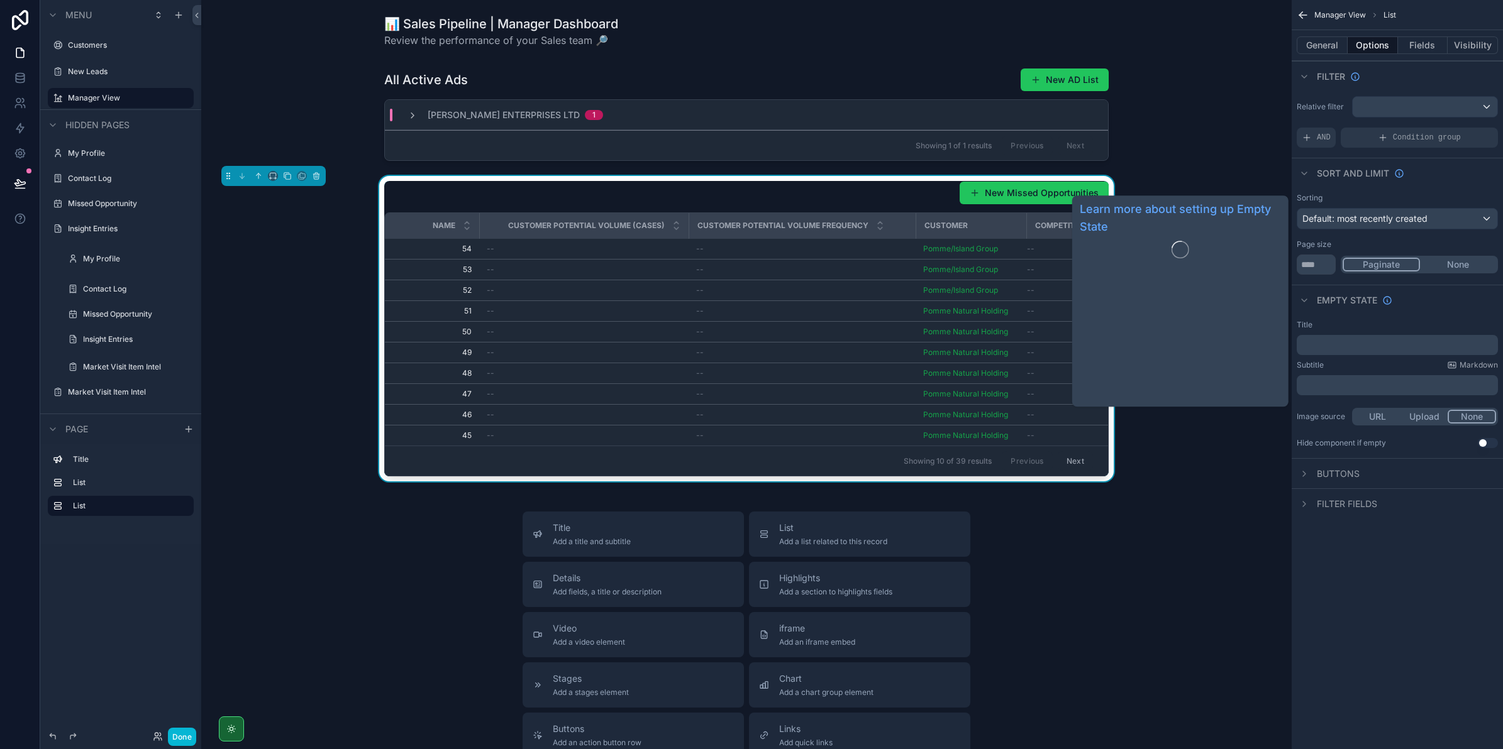
click at [1386, 257] on div "Paginate None" at bounding box center [1419, 265] width 157 height 18
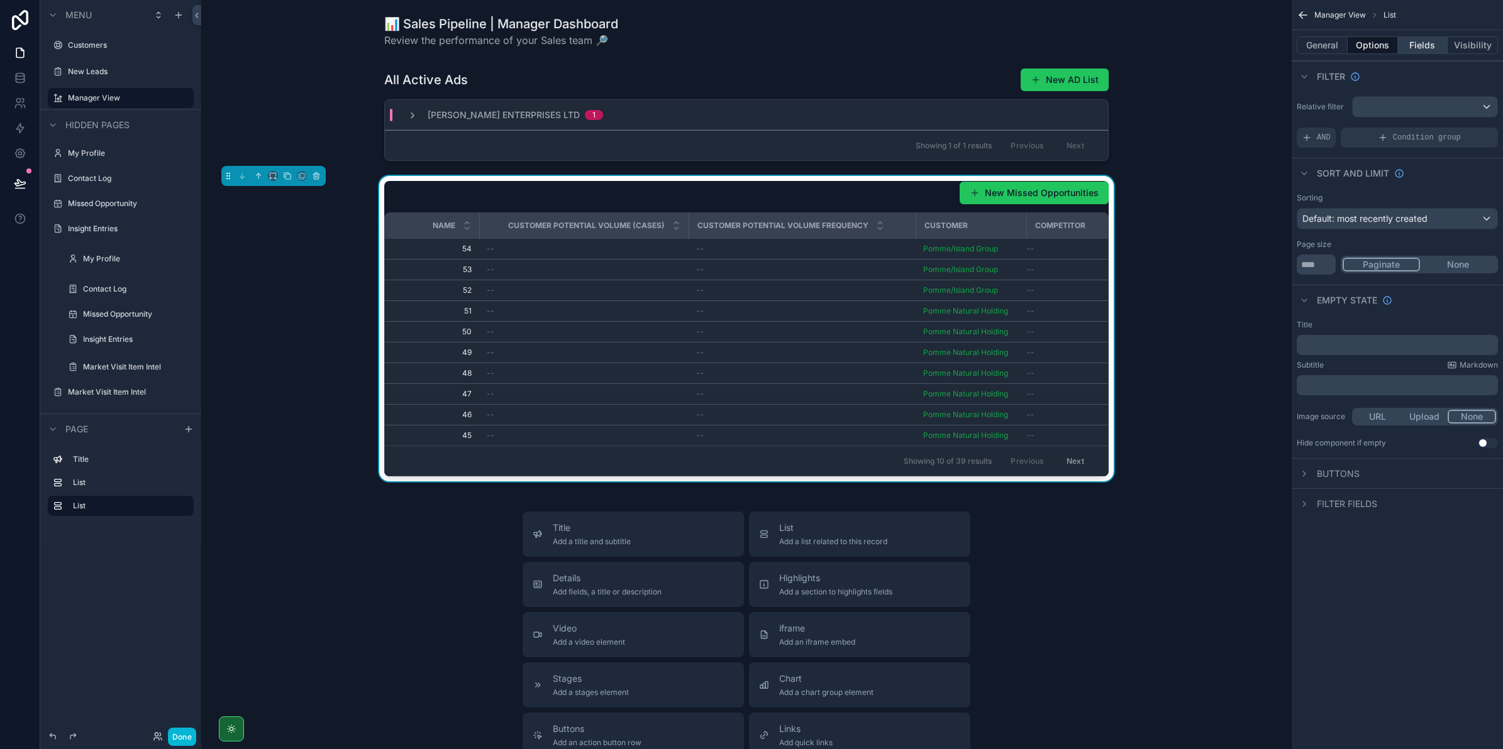
click at [1410, 41] on button "Fields" at bounding box center [1423, 45] width 50 height 18
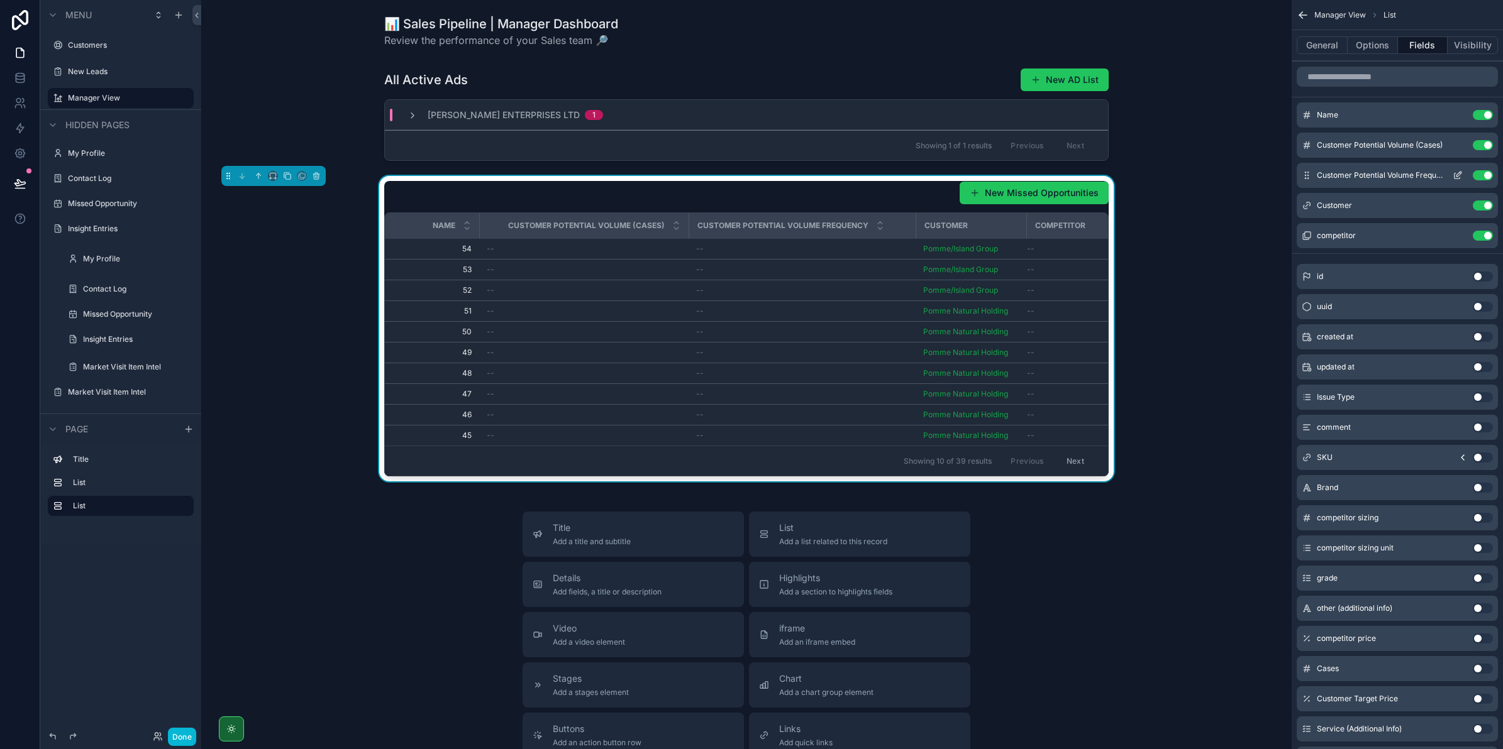
click at [1481, 174] on button "Use setting" at bounding box center [1483, 175] width 20 height 10
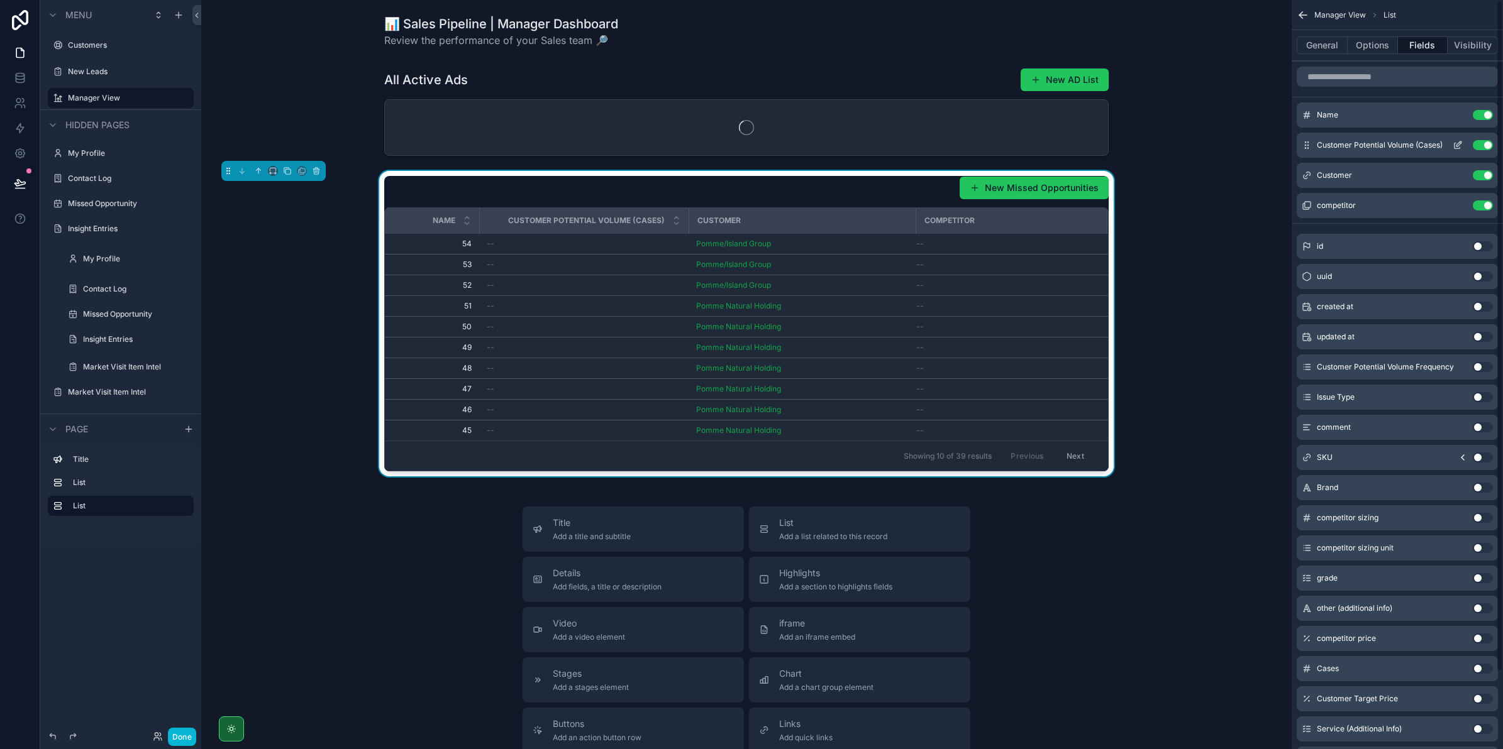
click at [1481, 145] on button "Use setting" at bounding box center [1483, 145] width 20 height 10
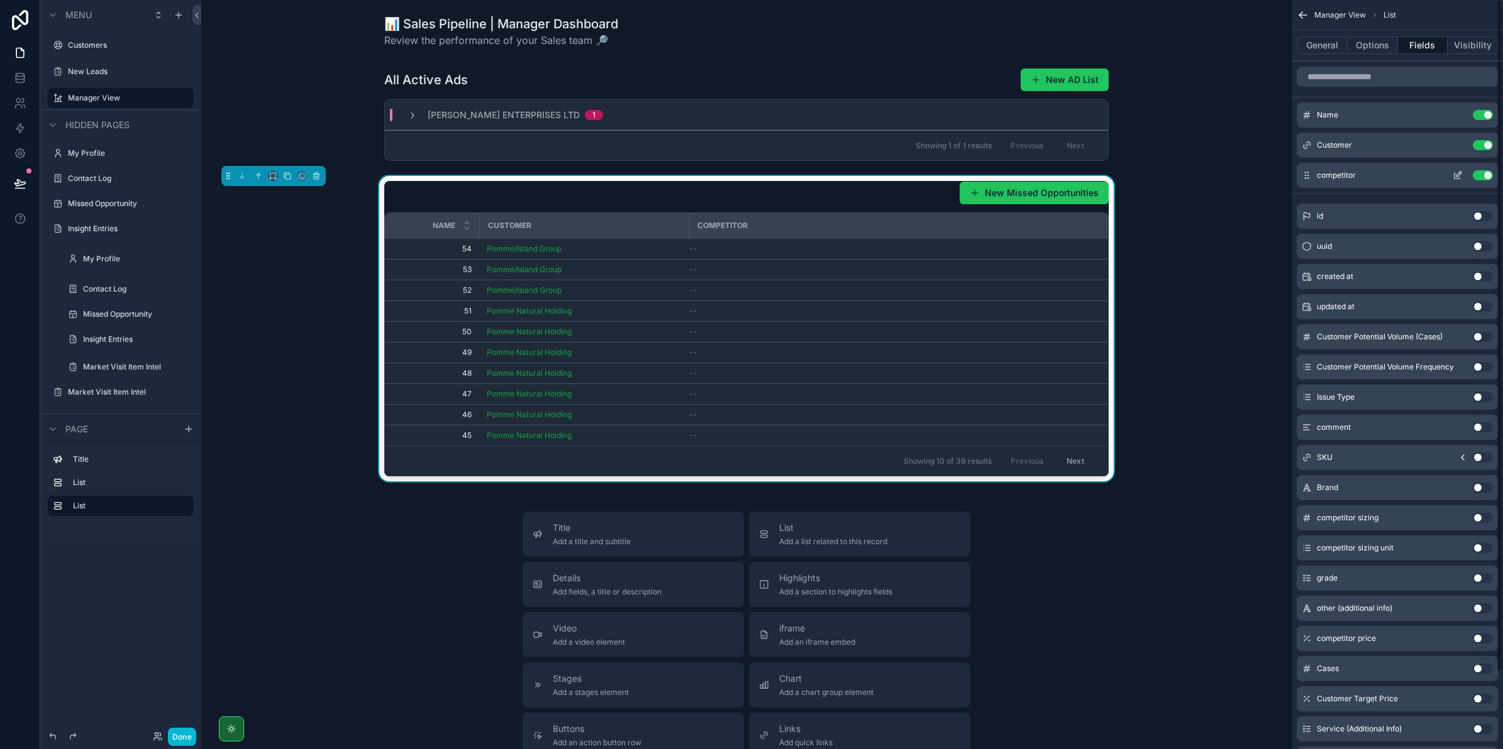
click at [1486, 170] on div "competitor Use setting" at bounding box center [1397, 175] width 201 height 25
click at [1482, 170] on div "competitor Use setting" at bounding box center [1397, 175] width 201 height 25
click at [1482, 172] on button "Use setting" at bounding box center [1483, 175] width 20 height 10
click at [1478, 146] on button "Use setting" at bounding box center [1483, 145] width 20 height 10
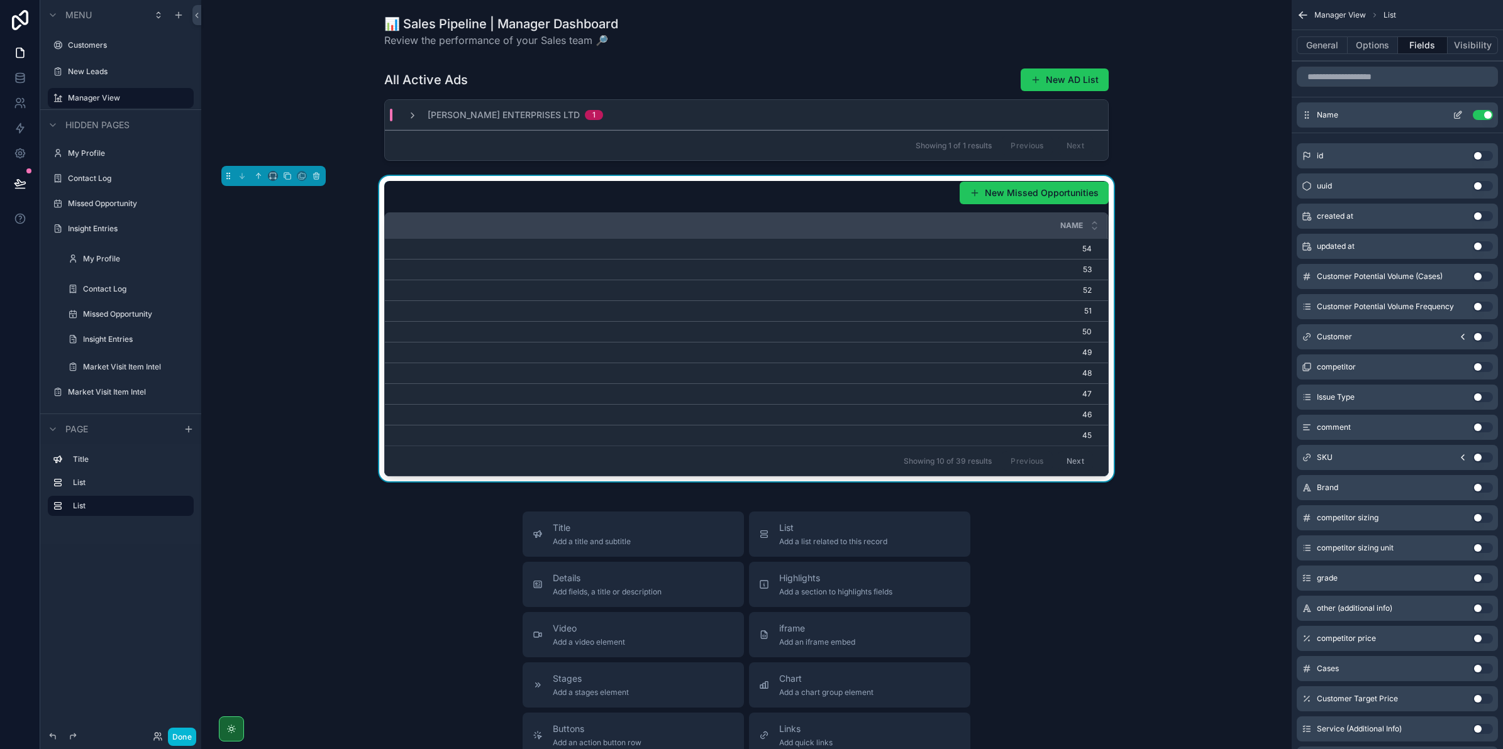
click at [1484, 121] on div "Name Use setting" at bounding box center [1397, 114] width 201 height 25
click at [1485, 115] on button "Use setting" at bounding box center [1483, 115] width 20 height 10
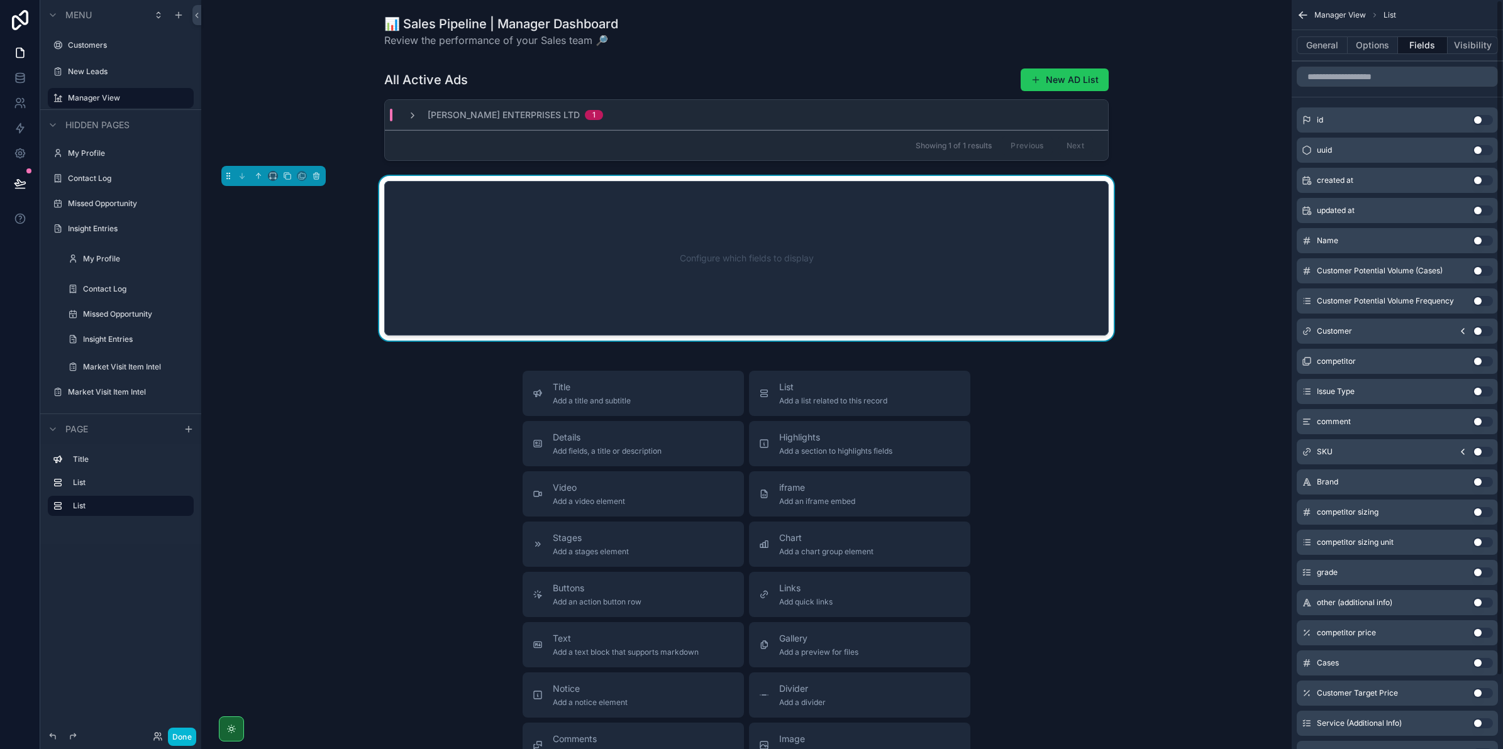
click at [1481, 365] on button "Use setting" at bounding box center [1483, 362] width 20 height 10
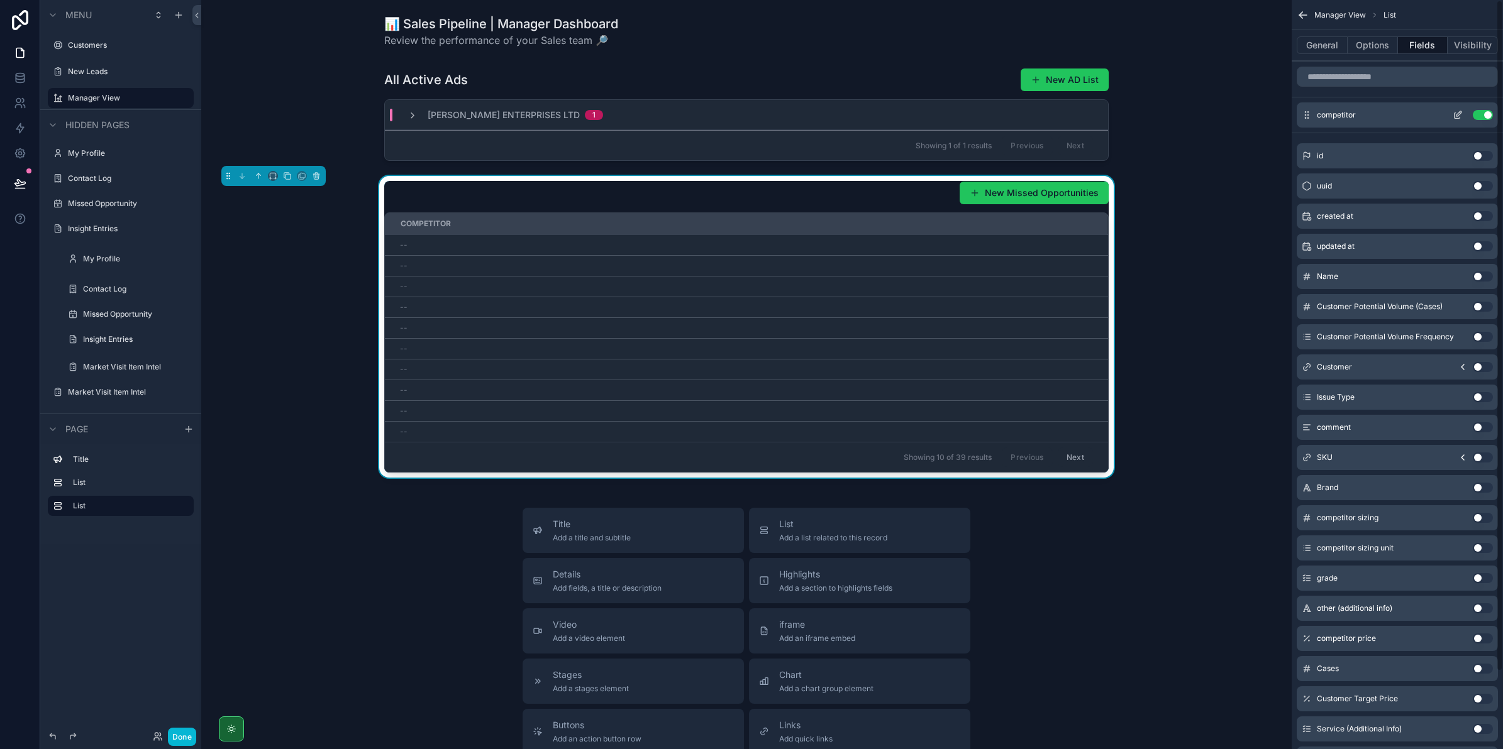
click at [1479, 116] on button "Use setting" at bounding box center [1483, 115] width 20 height 10
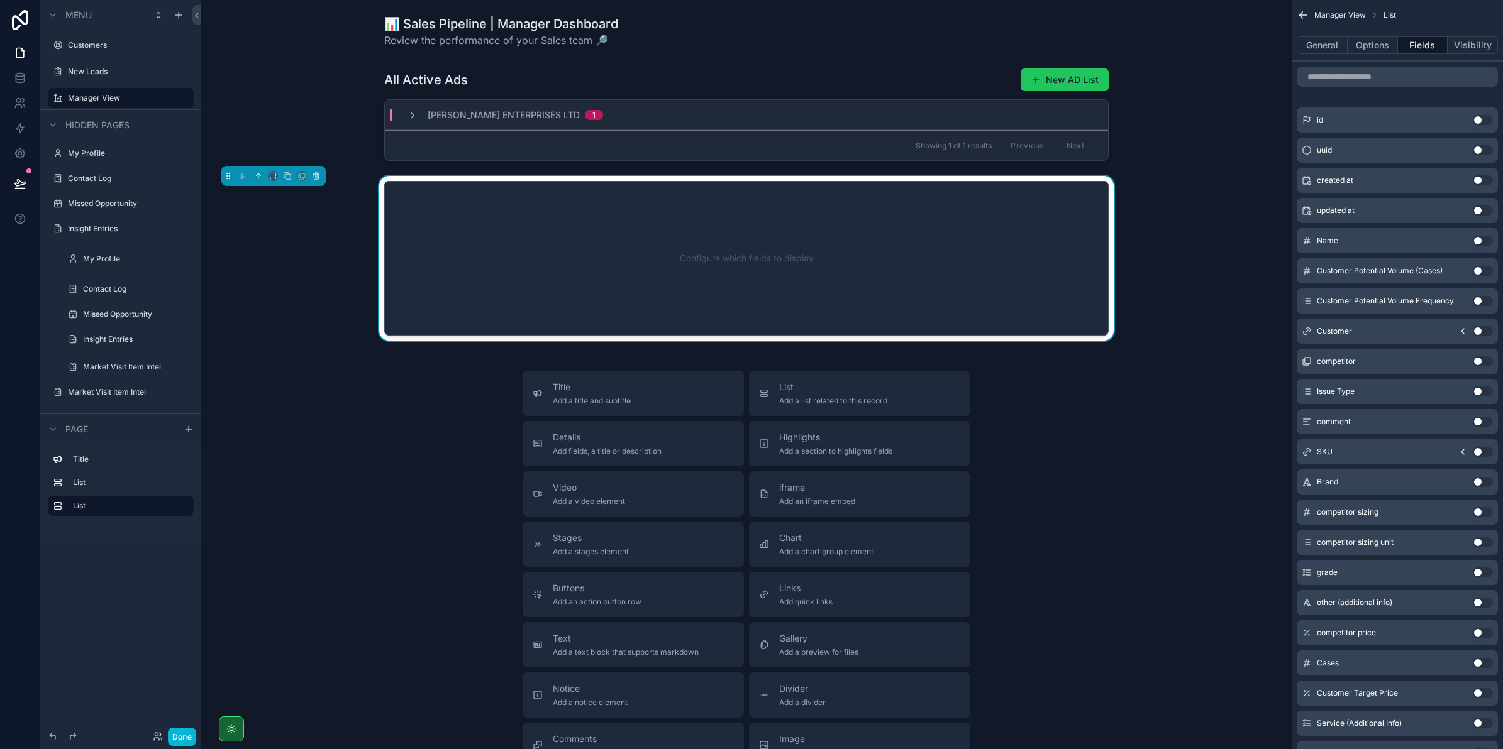
click at [1478, 329] on button "Use setting" at bounding box center [1483, 331] width 20 height 10
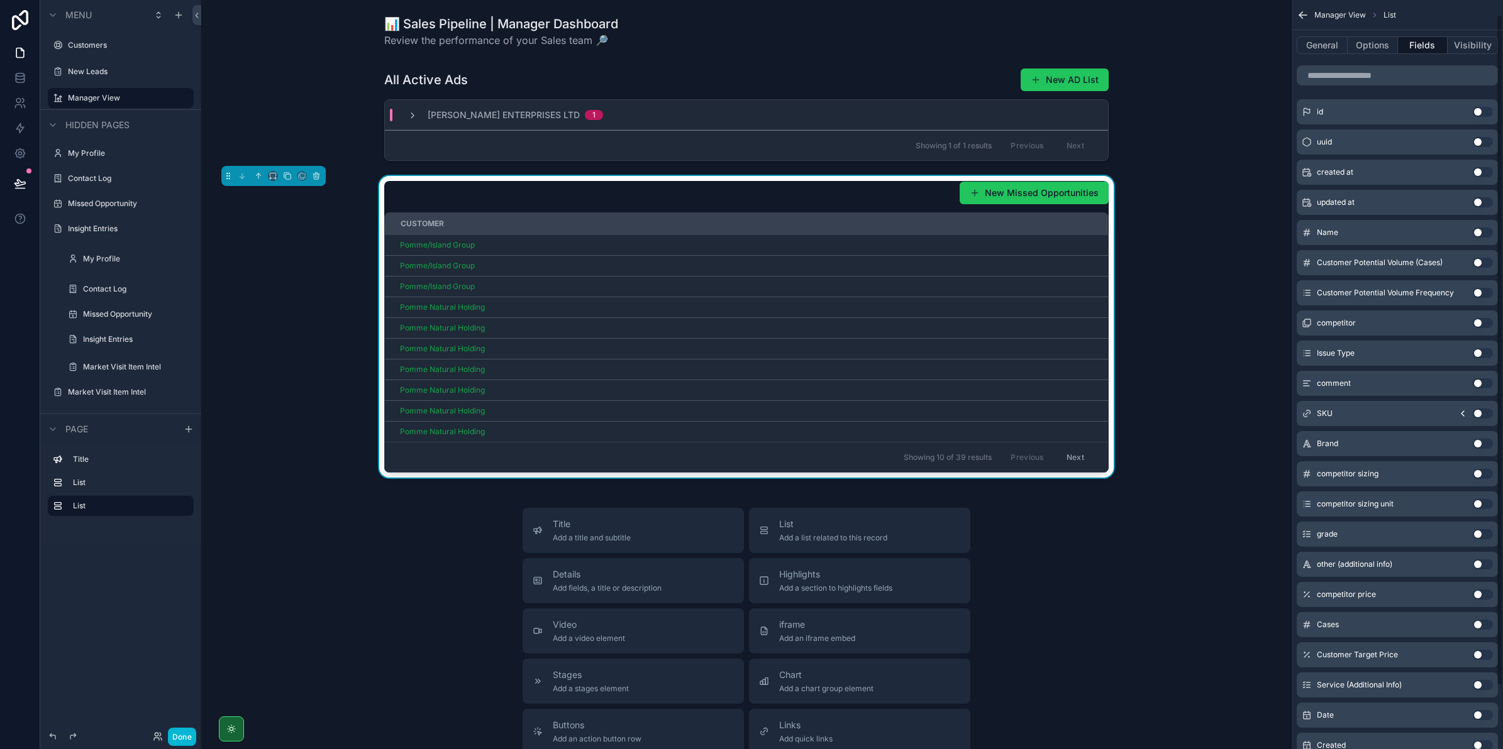
scroll to position [88, 0]
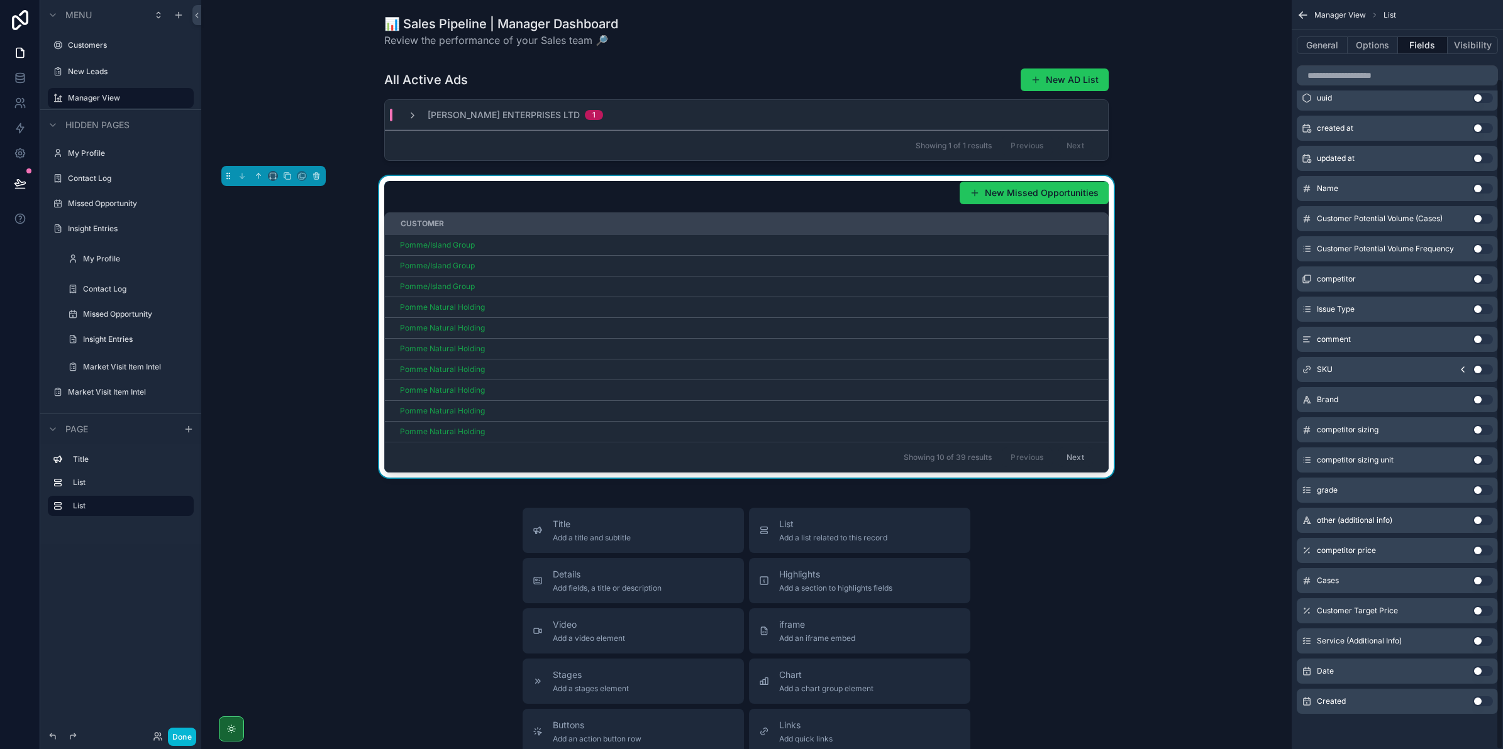
click at [1479, 577] on button "Use setting" at bounding box center [1483, 581] width 20 height 10
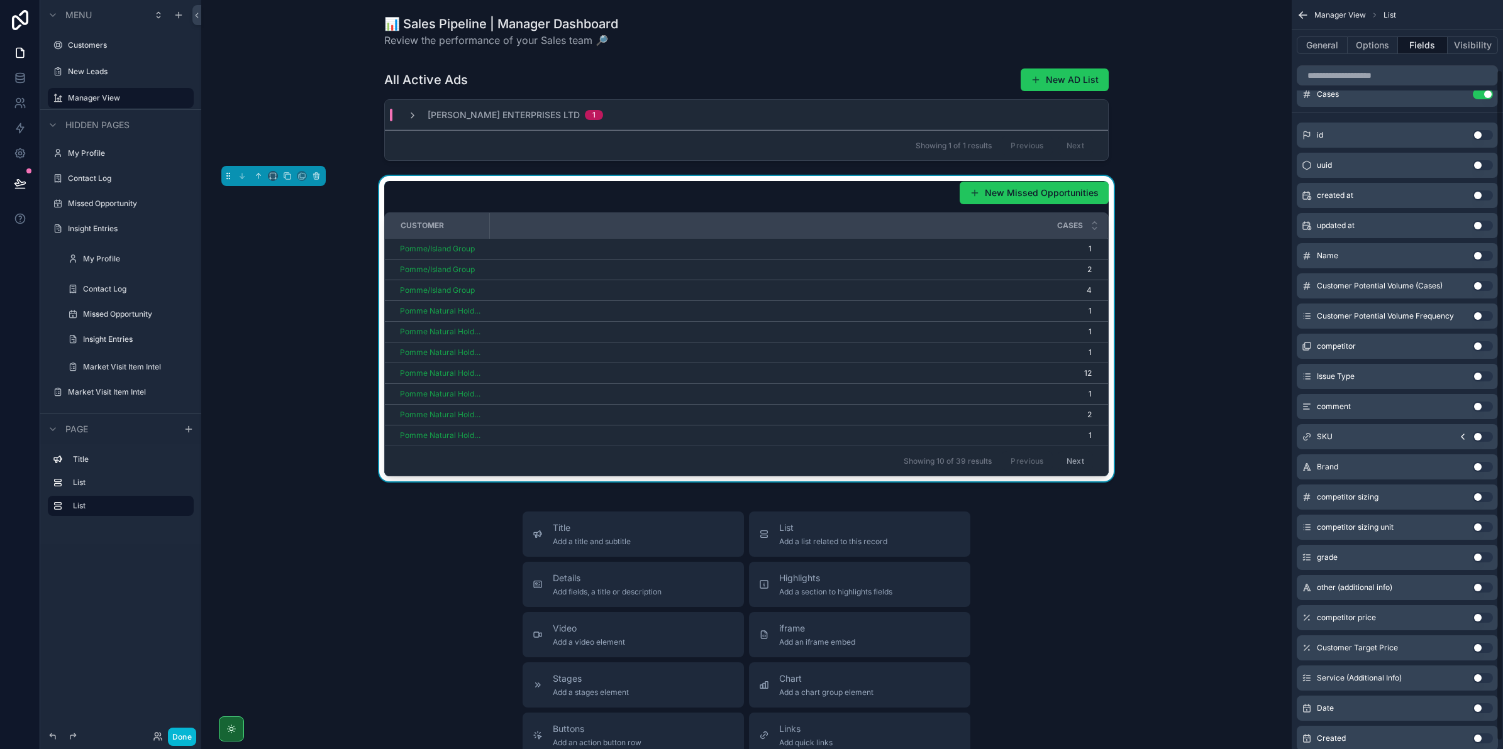
scroll to position [0, 0]
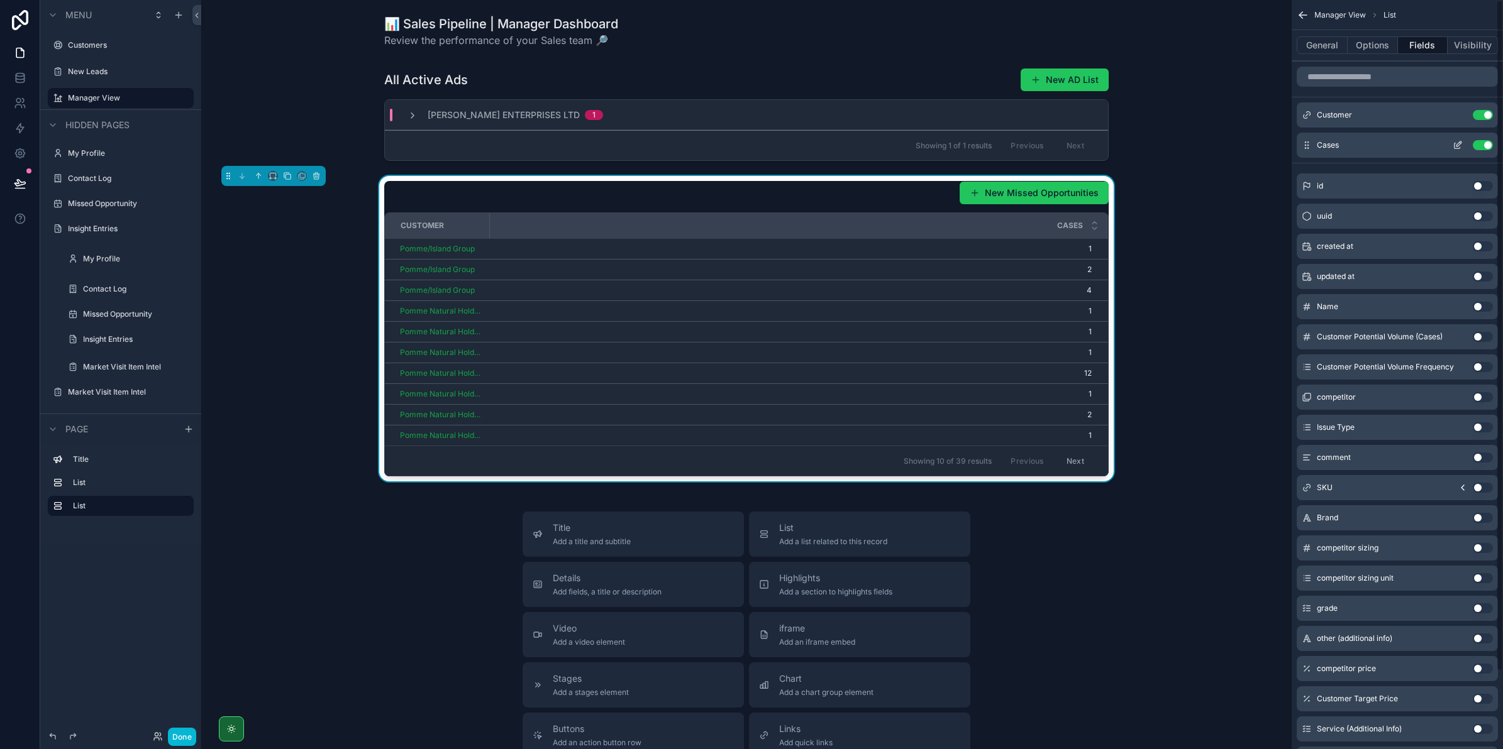
click at [1450, 145] on button "scrollable content" at bounding box center [1457, 145] width 20 height 10
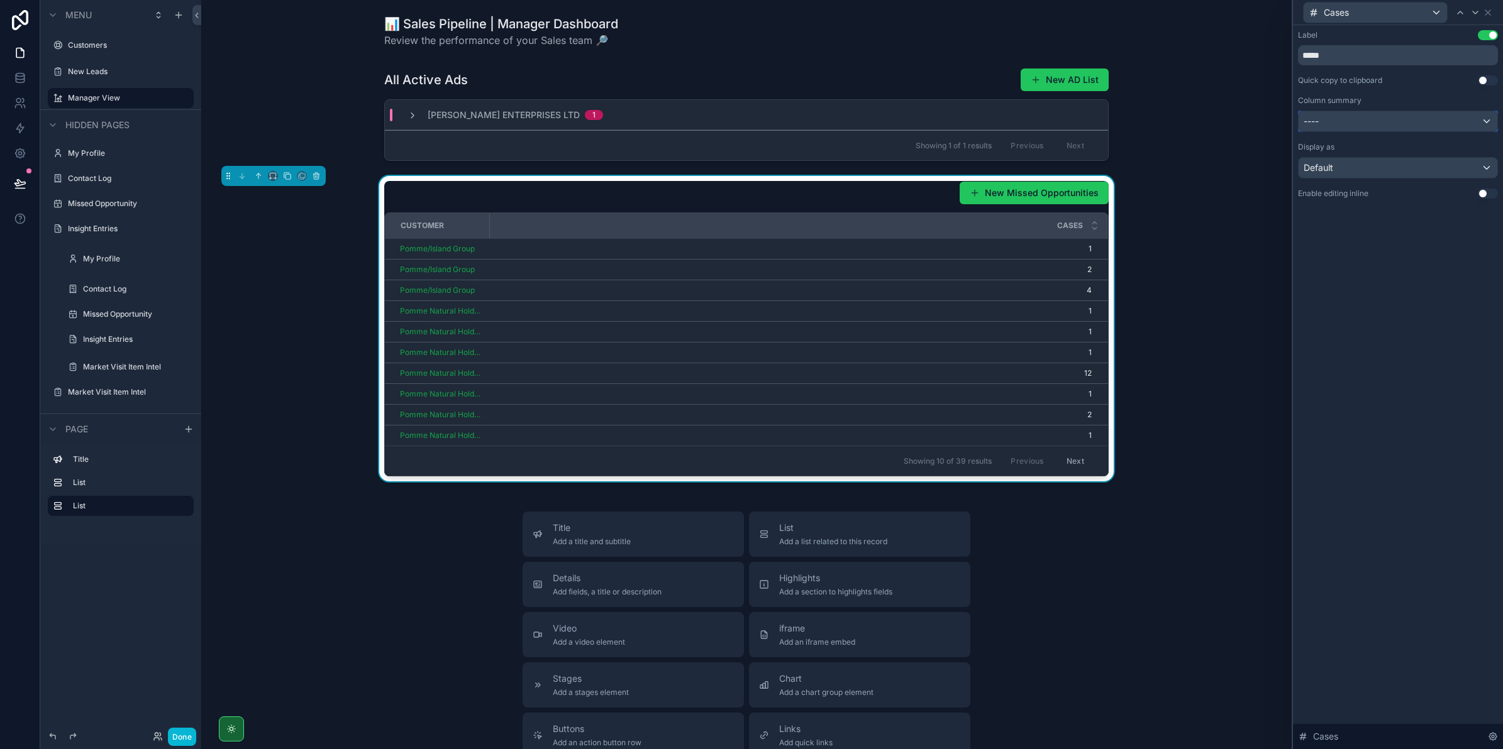
click at [1407, 113] on div "----" at bounding box center [1397, 121] width 199 height 20
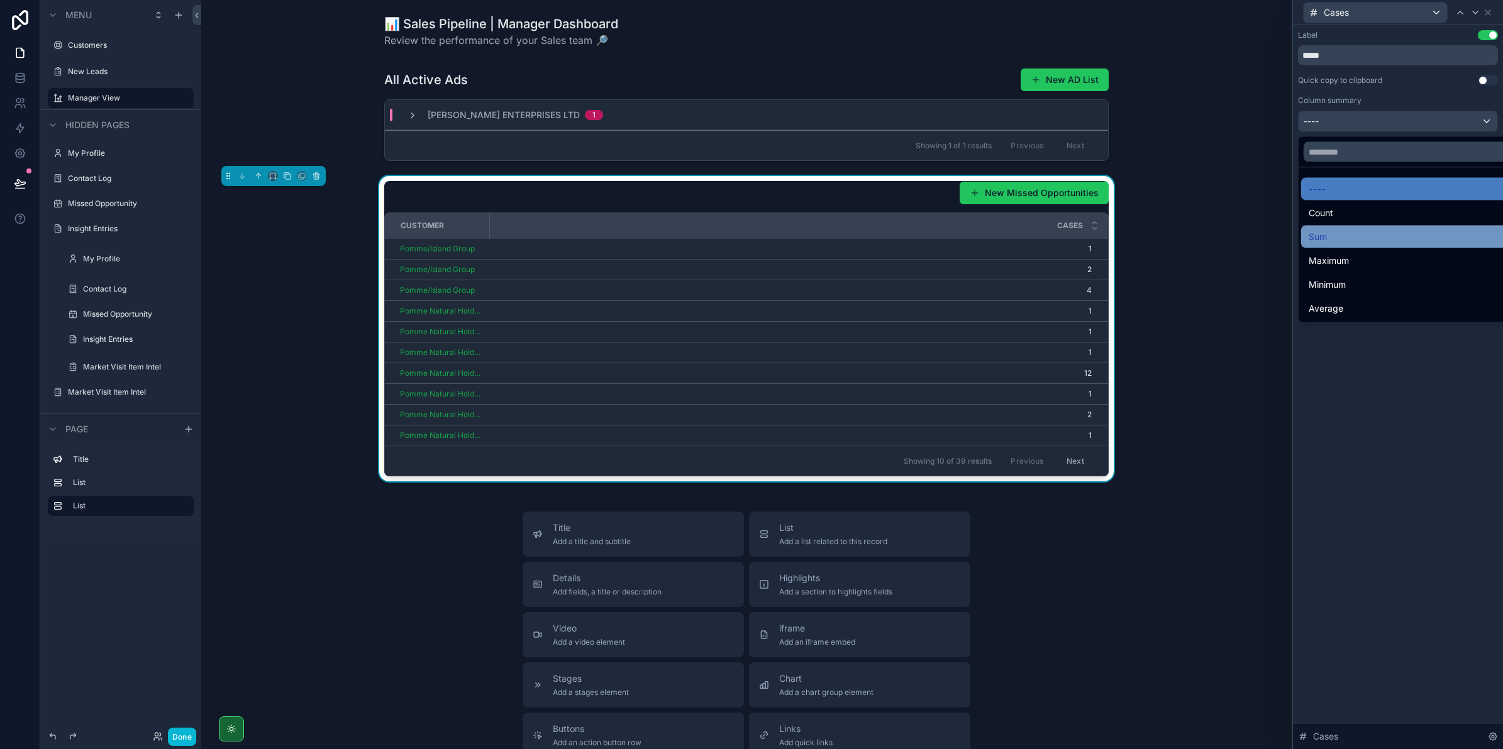
click at [1395, 228] on div "Sum" at bounding box center [1412, 237] width 223 height 23
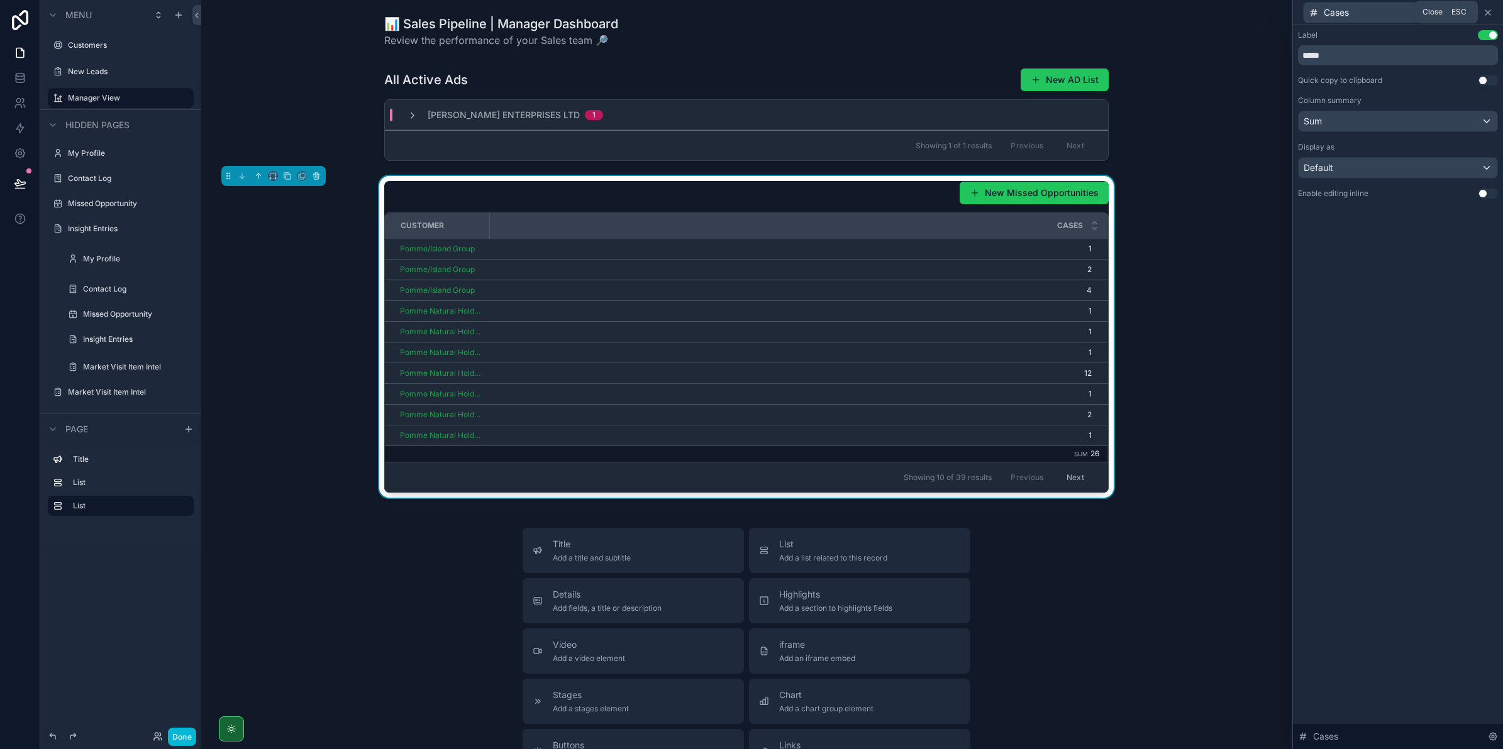
click at [1488, 14] on icon at bounding box center [1488, 13] width 10 height 10
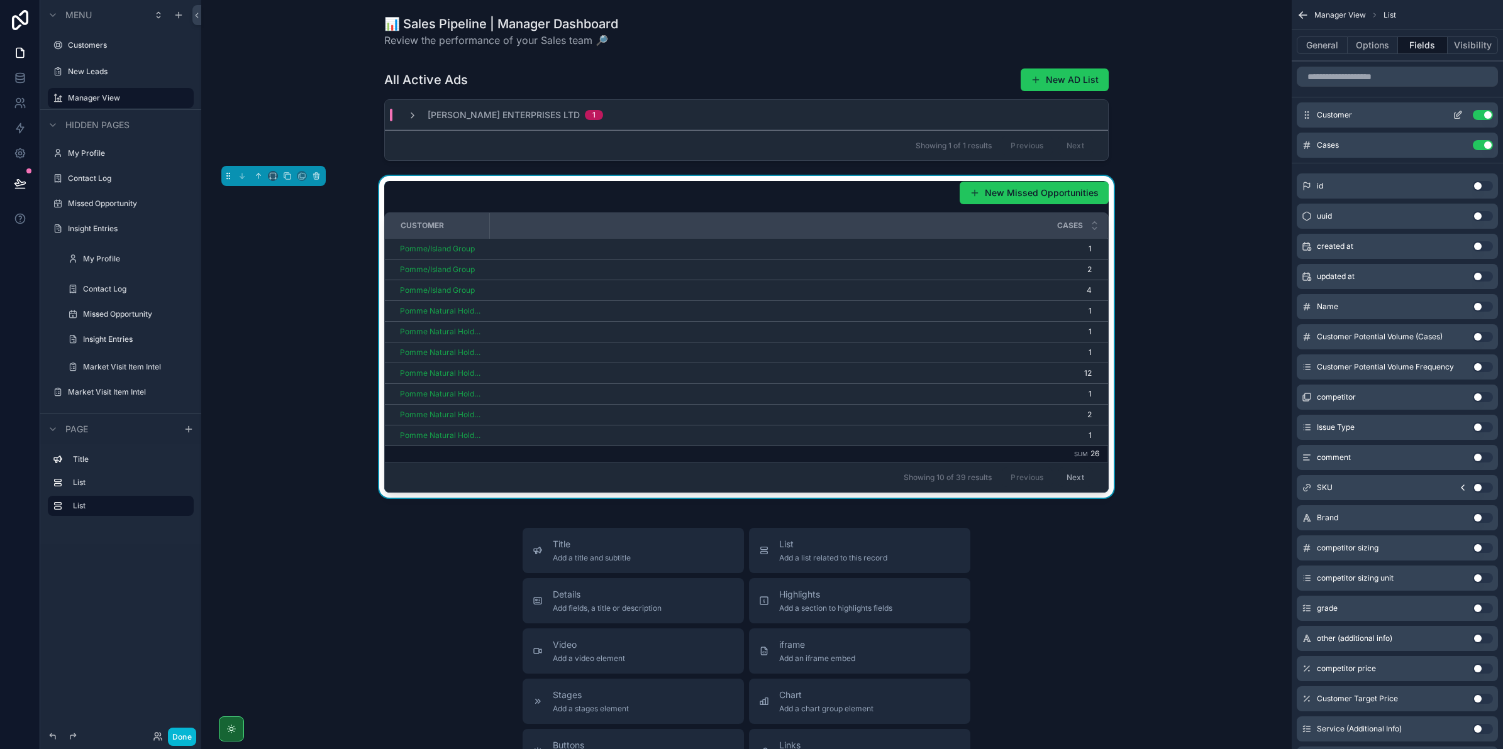
click at [1487, 115] on button "Use setting" at bounding box center [1483, 115] width 20 height 10
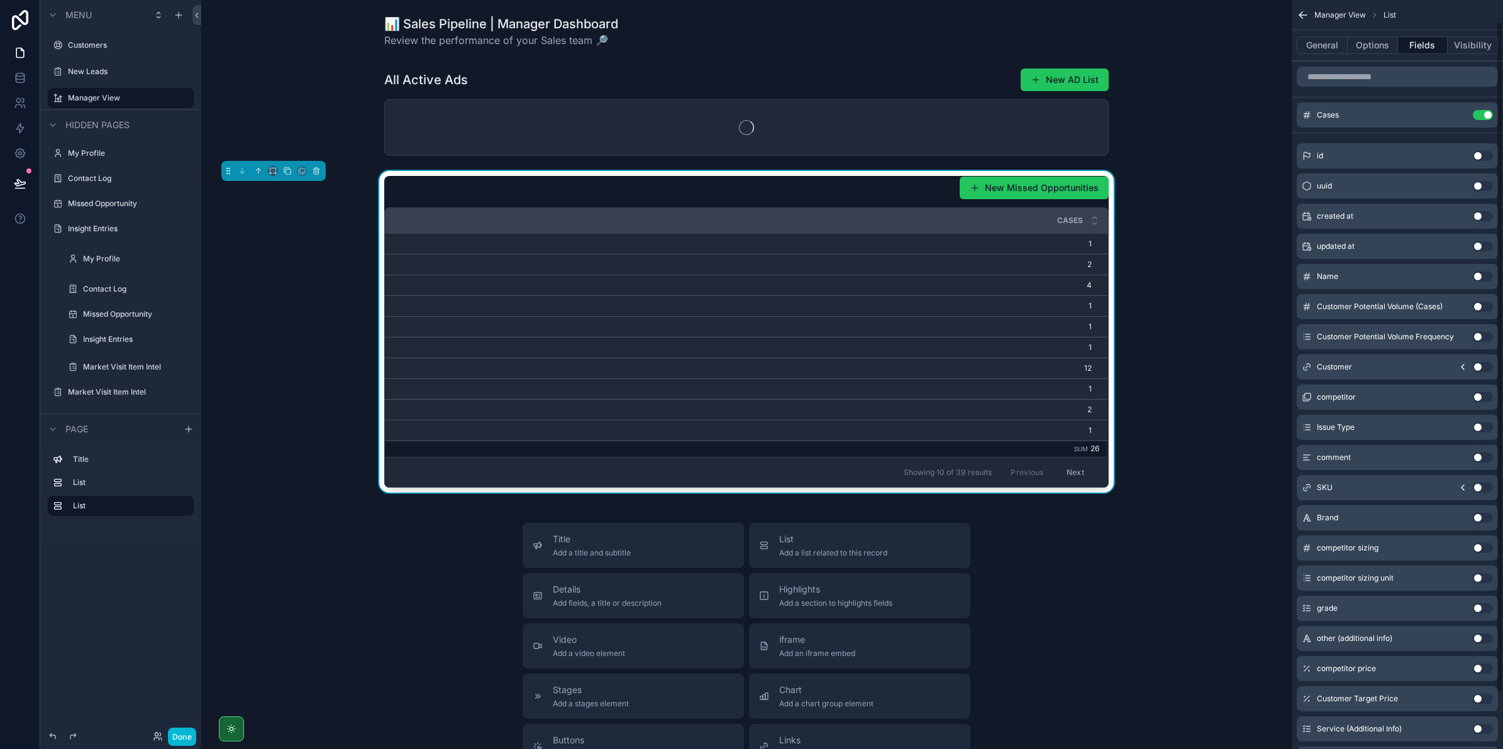
scroll to position [88, 0]
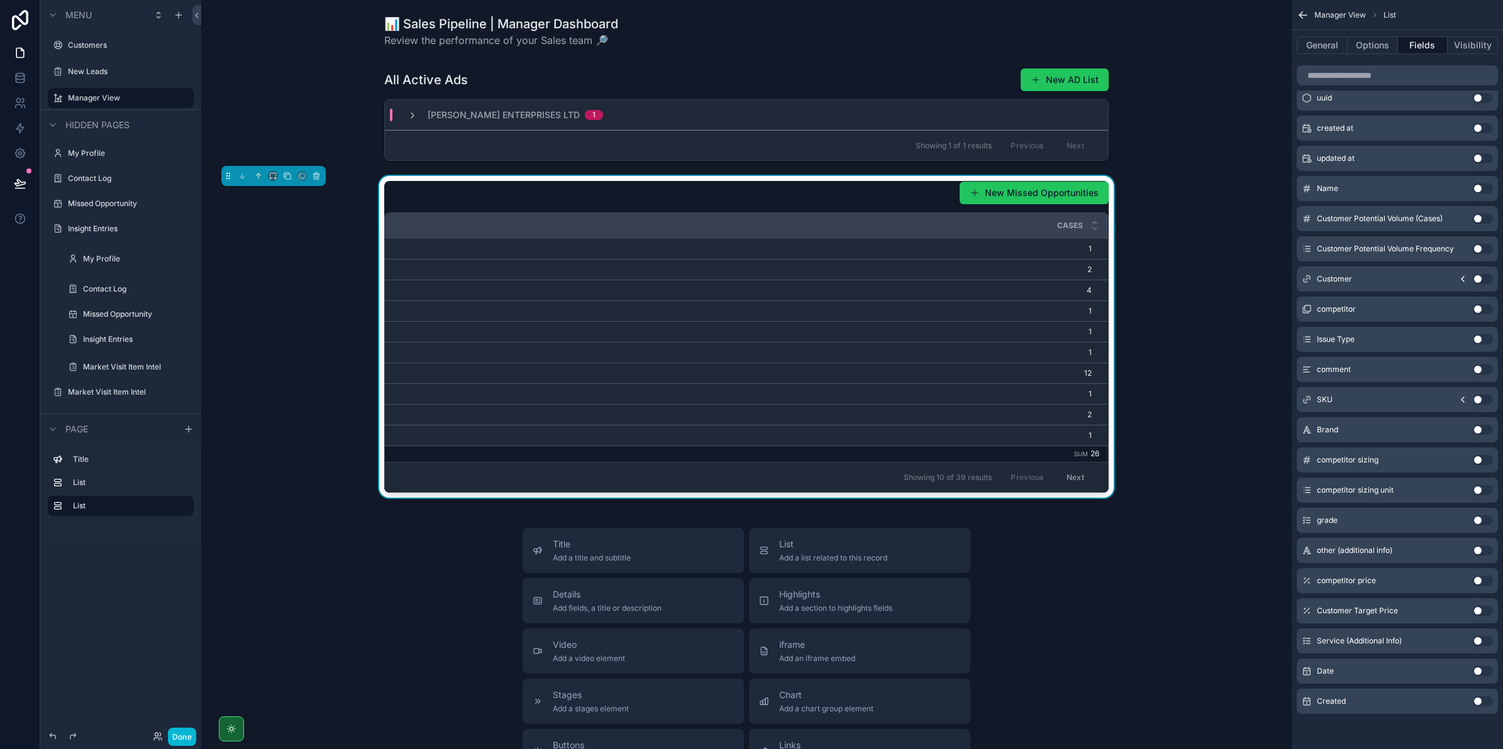
click at [1478, 398] on button "Use setting" at bounding box center [1483, 400] width 20 height 10
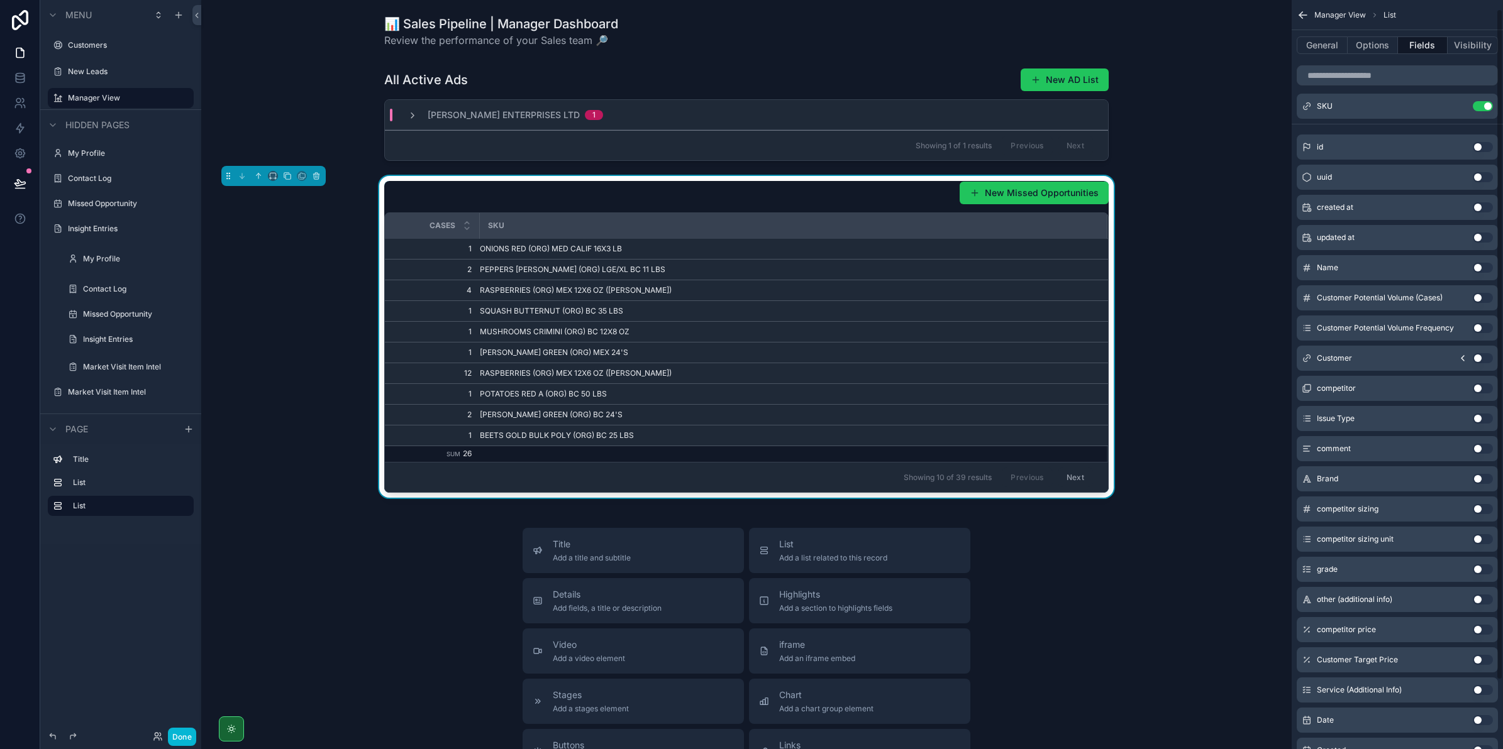
scroll to position [0, 0]
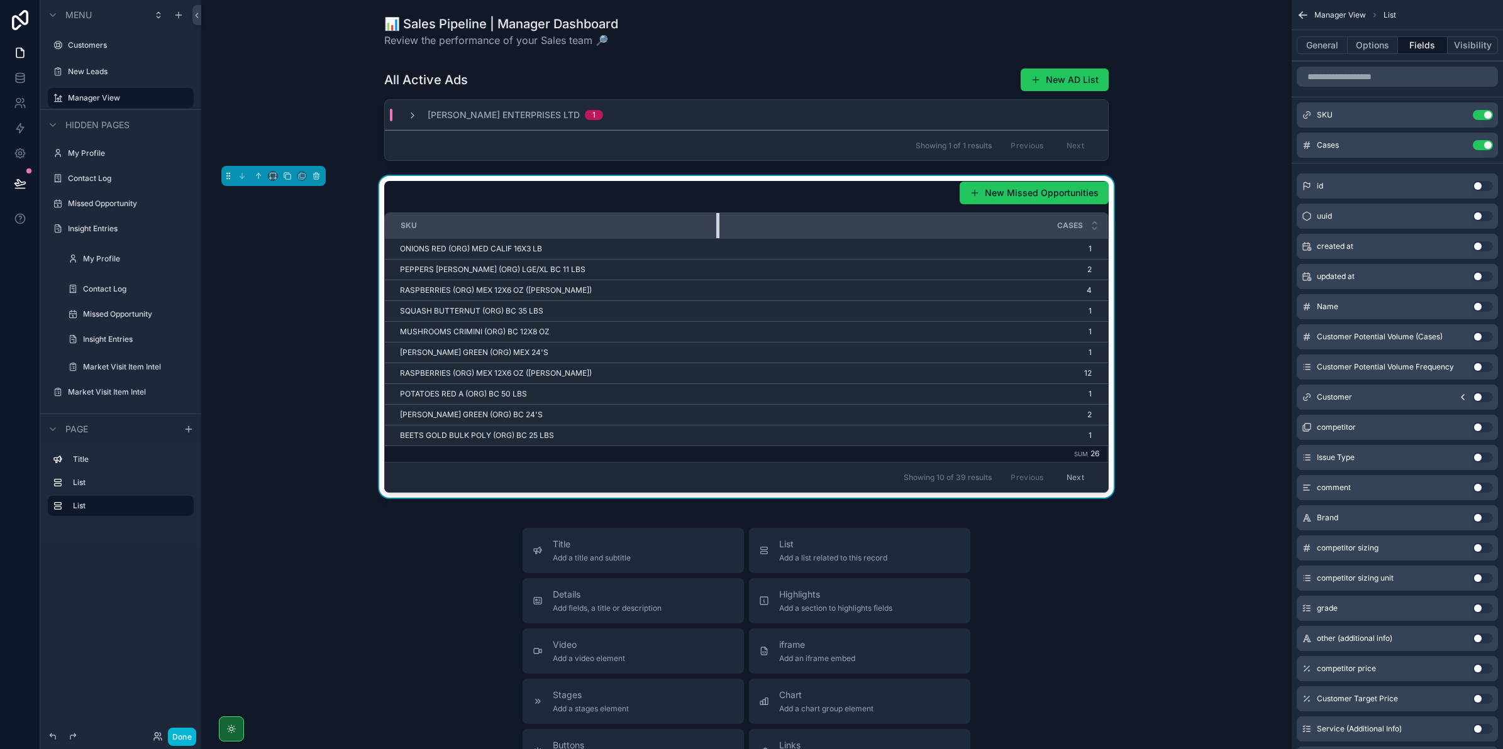
drag, startPoint x: 482, startPoint y: 220, endPoint x: 726, endPoint y: 230, distance: 244.1
click at [720, 230] on tr "SKU Cases" at bounding box center [746, 226] width 723 height 26
drag, startPoint x: 711, startPoint y: 228, endPoint x: 789, endPoint y: 228, distance: 78.0
click at [792, 228] on div "scrollable content" at bounding box center [794, 225] width 5 height 25
click at [1327, 115] on span "SKU" at bounding box center [1325, 115] width 16 height 10
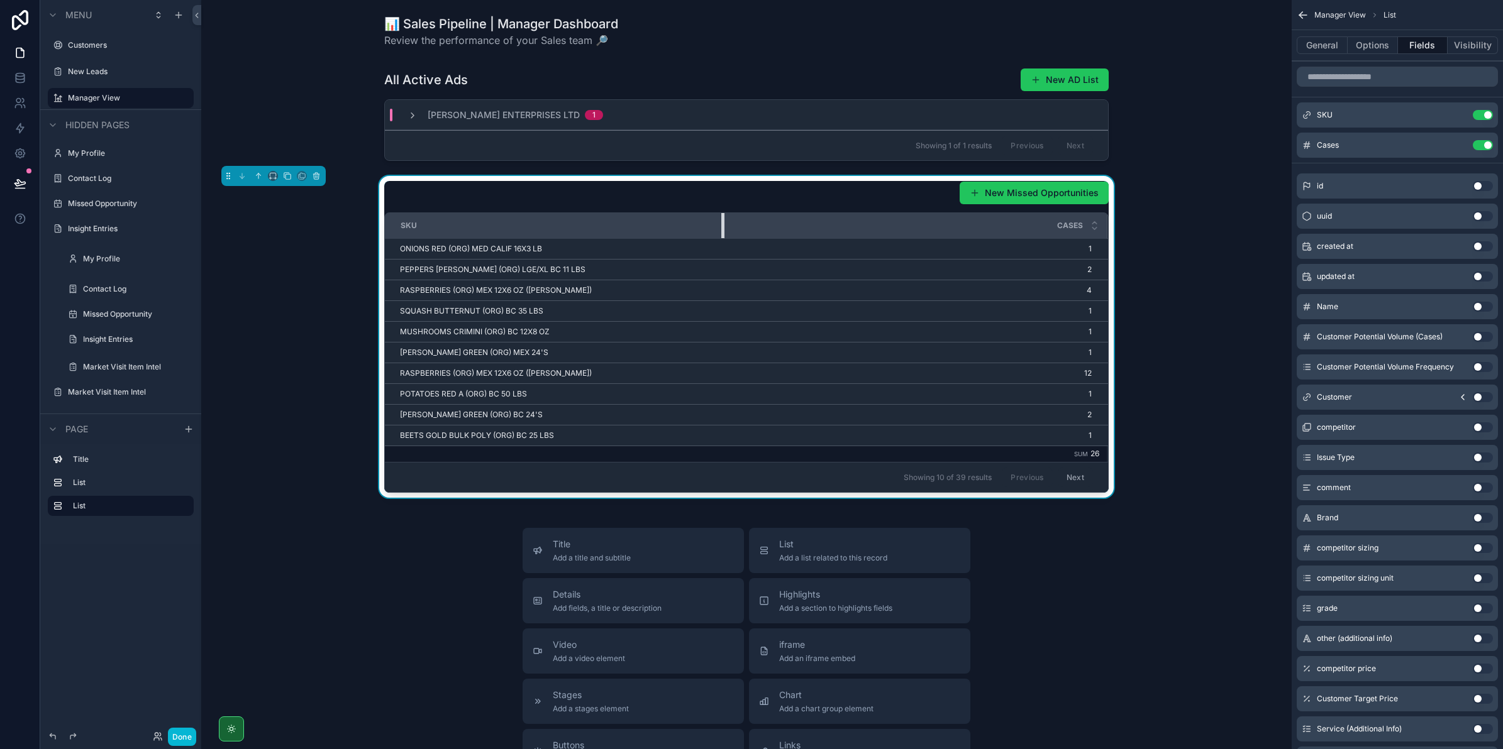
drag, startPoint x: 790, startPoint y: 223, endPoint x: 733, endPoint y: 213, distance: 57.6
click at [731, 214] on tr "SKU Cases" at bounding box center [746, 226] width 723 height 26
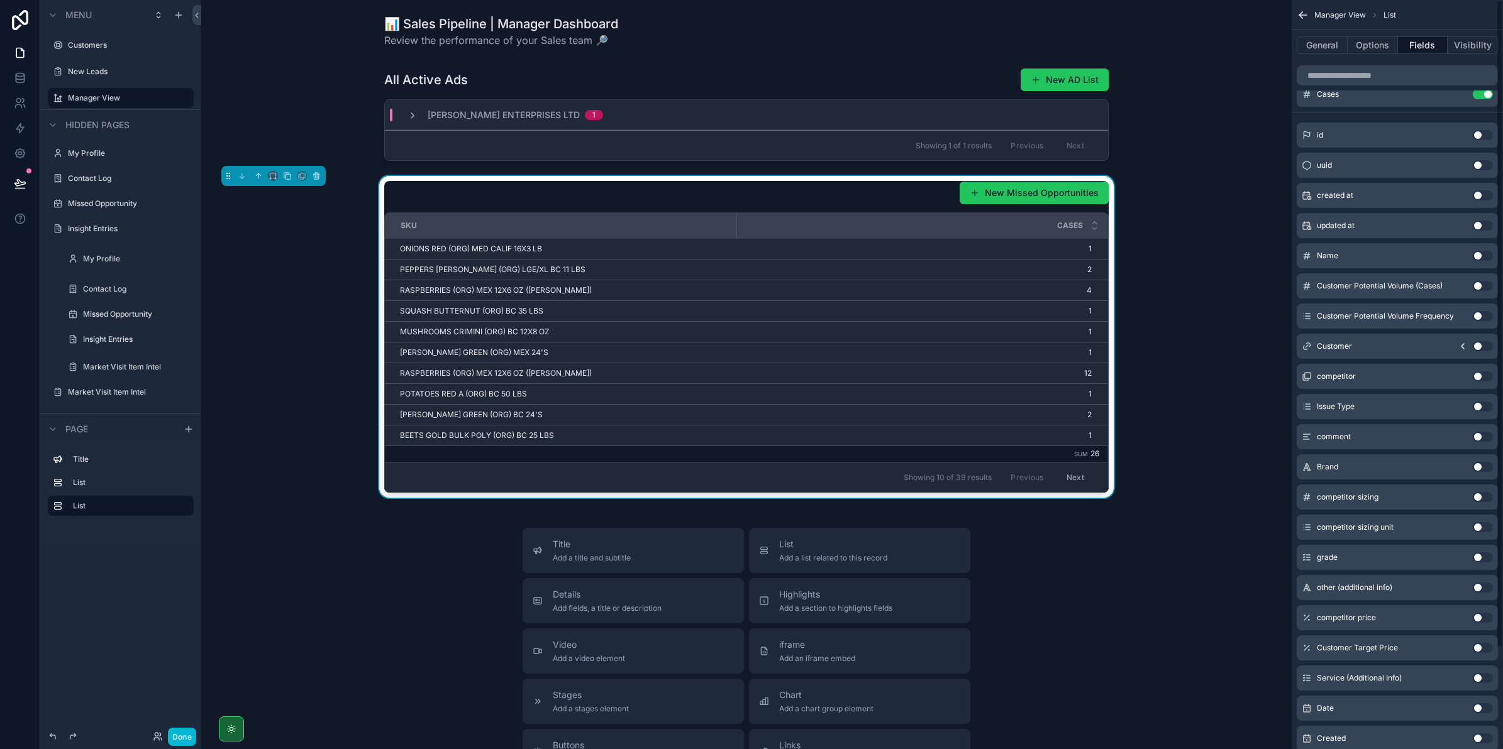
scroll to position [118, 0]
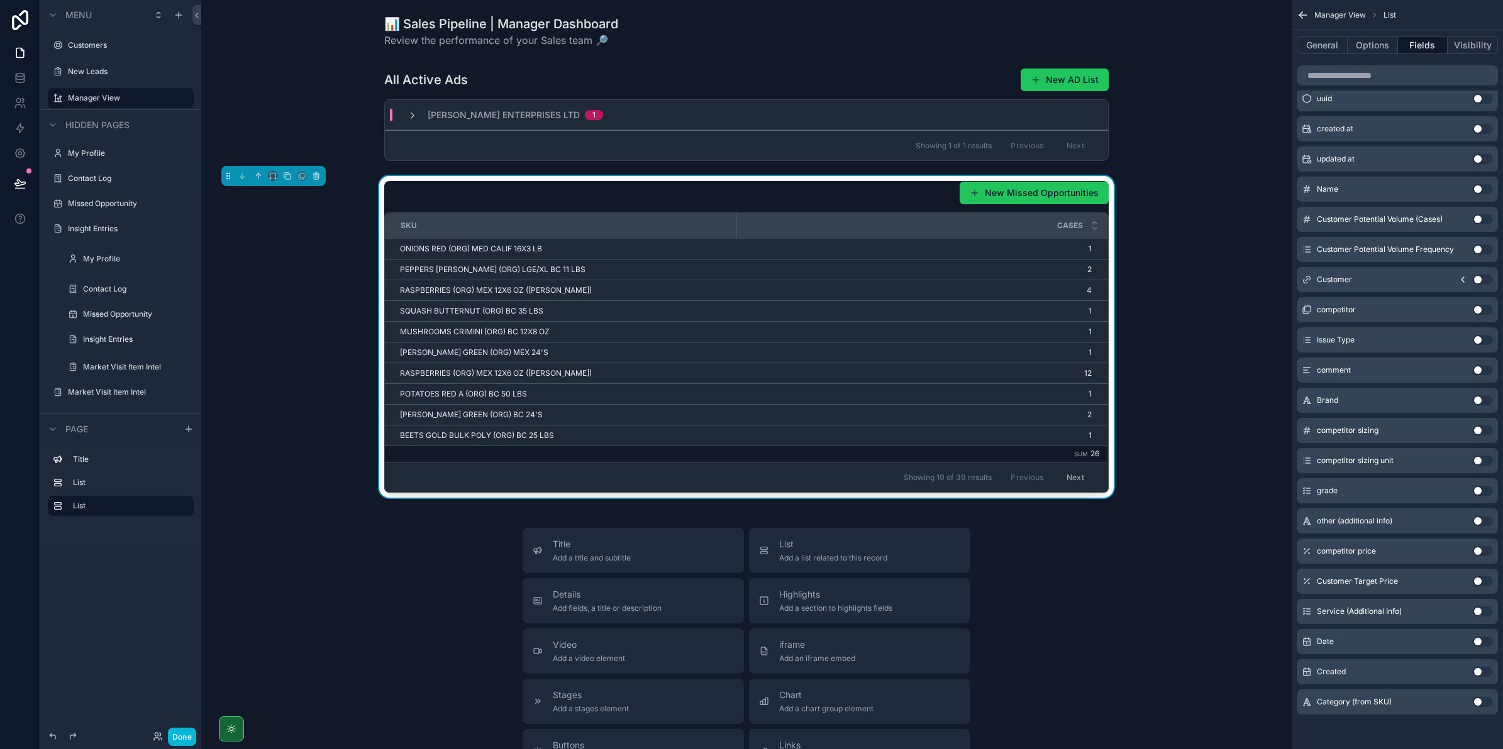
click at [1478, 703] on button "Use setting" at bounding box center [1483, 702] width 20 height 10
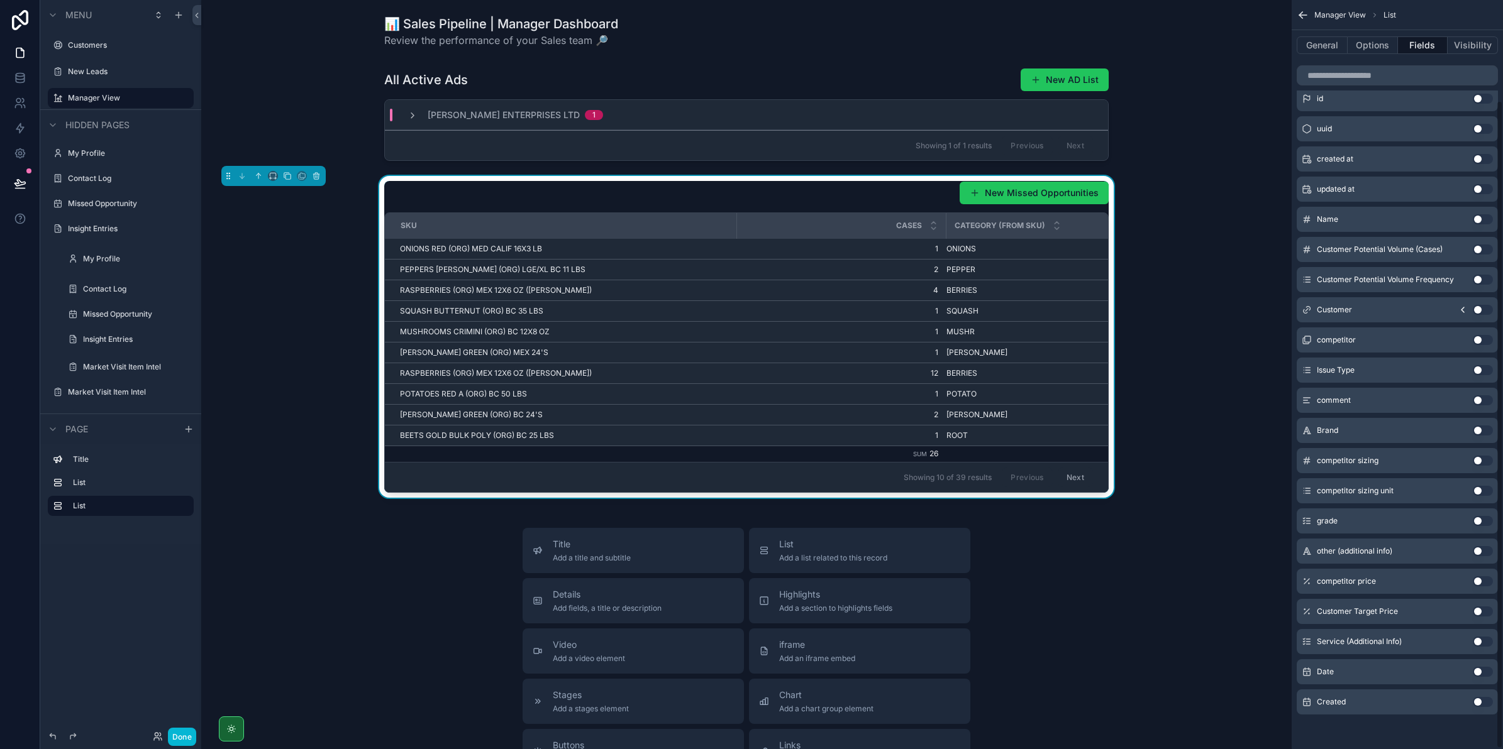
scroll to position [0, 0]
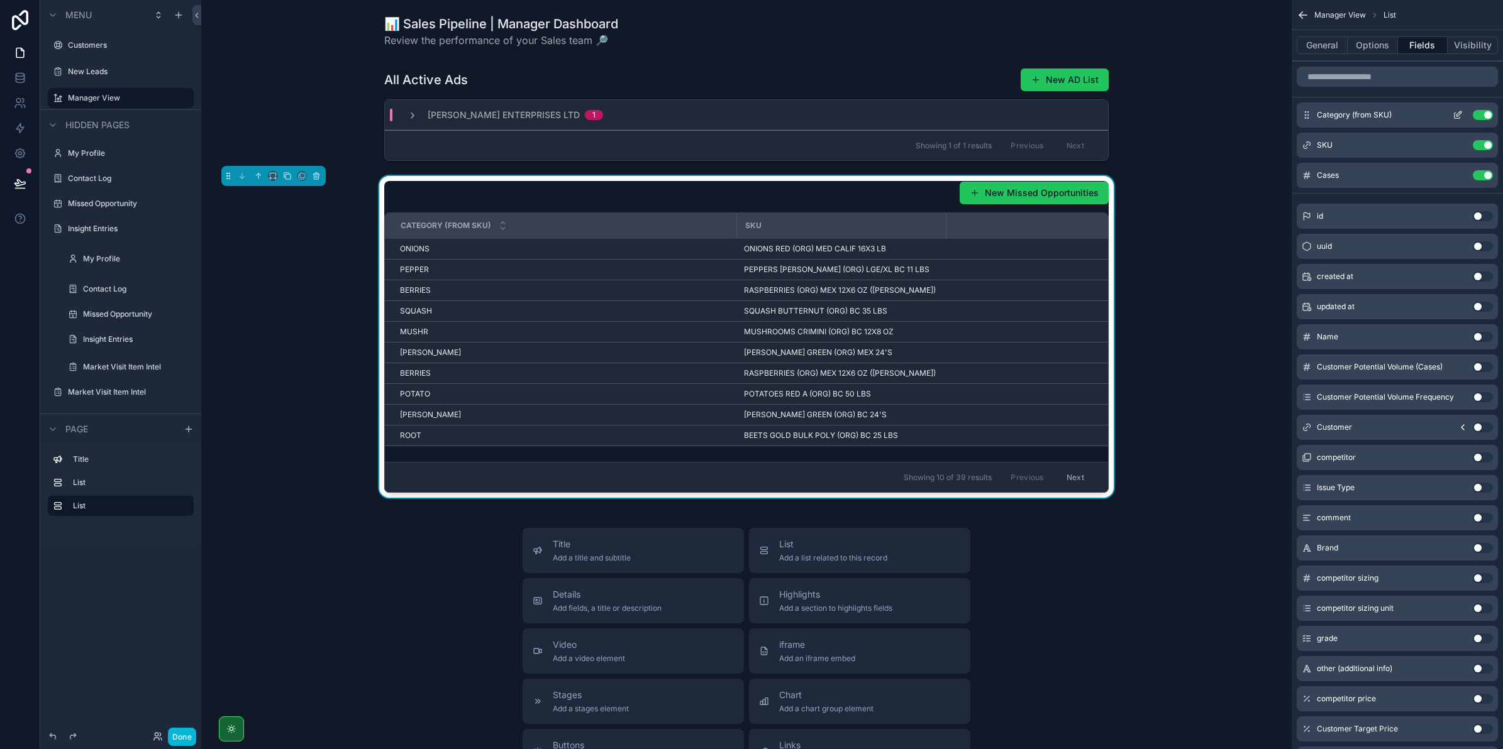
click at [1387, 117] on span "Category (from SKU)" at bounding box center [1354, 115] width 75 height 10
click at [1479, 115] on button "Use setting" at bounding box center [1483, 115] width 20 height 10
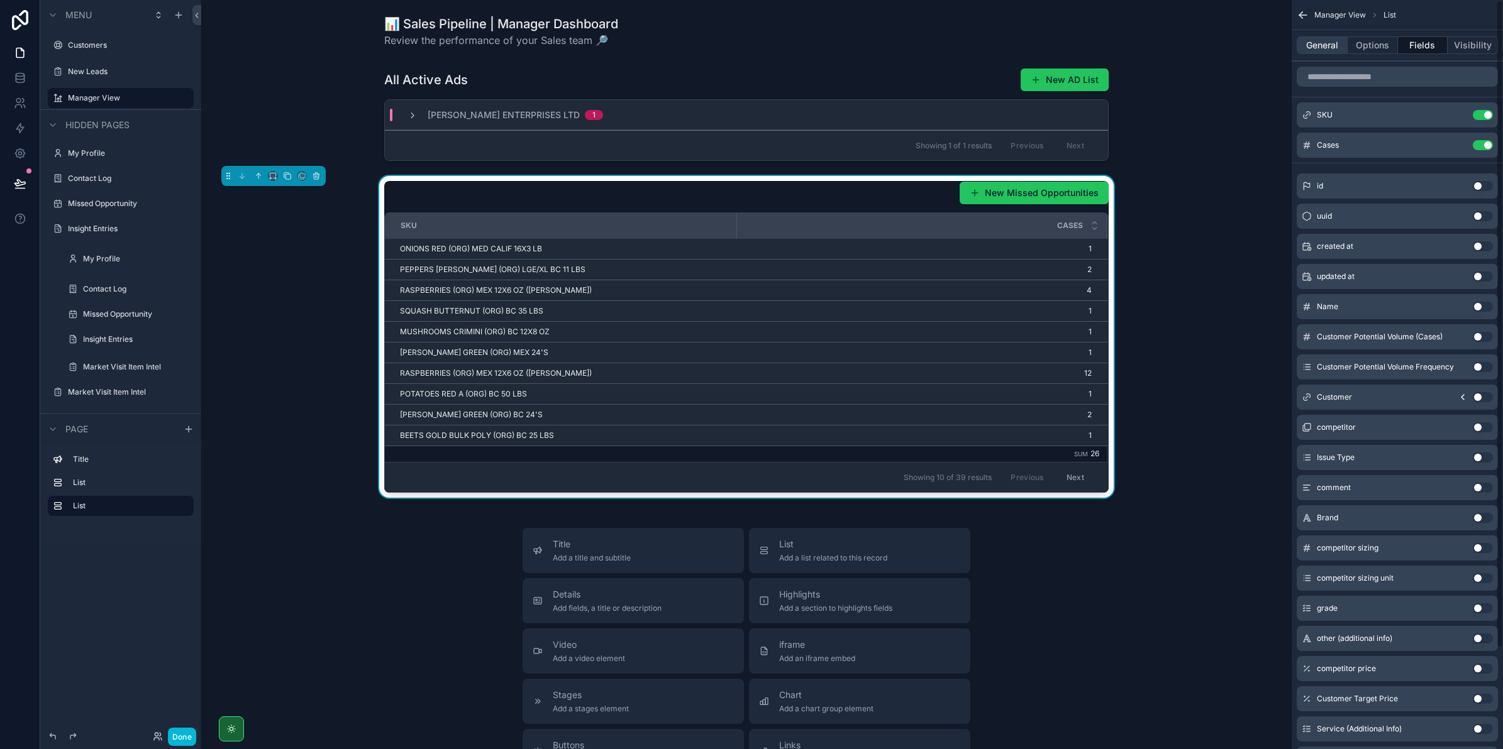
click at [1325, 45] on button "General" at bounding box center [1322, 45] width 51 height 18
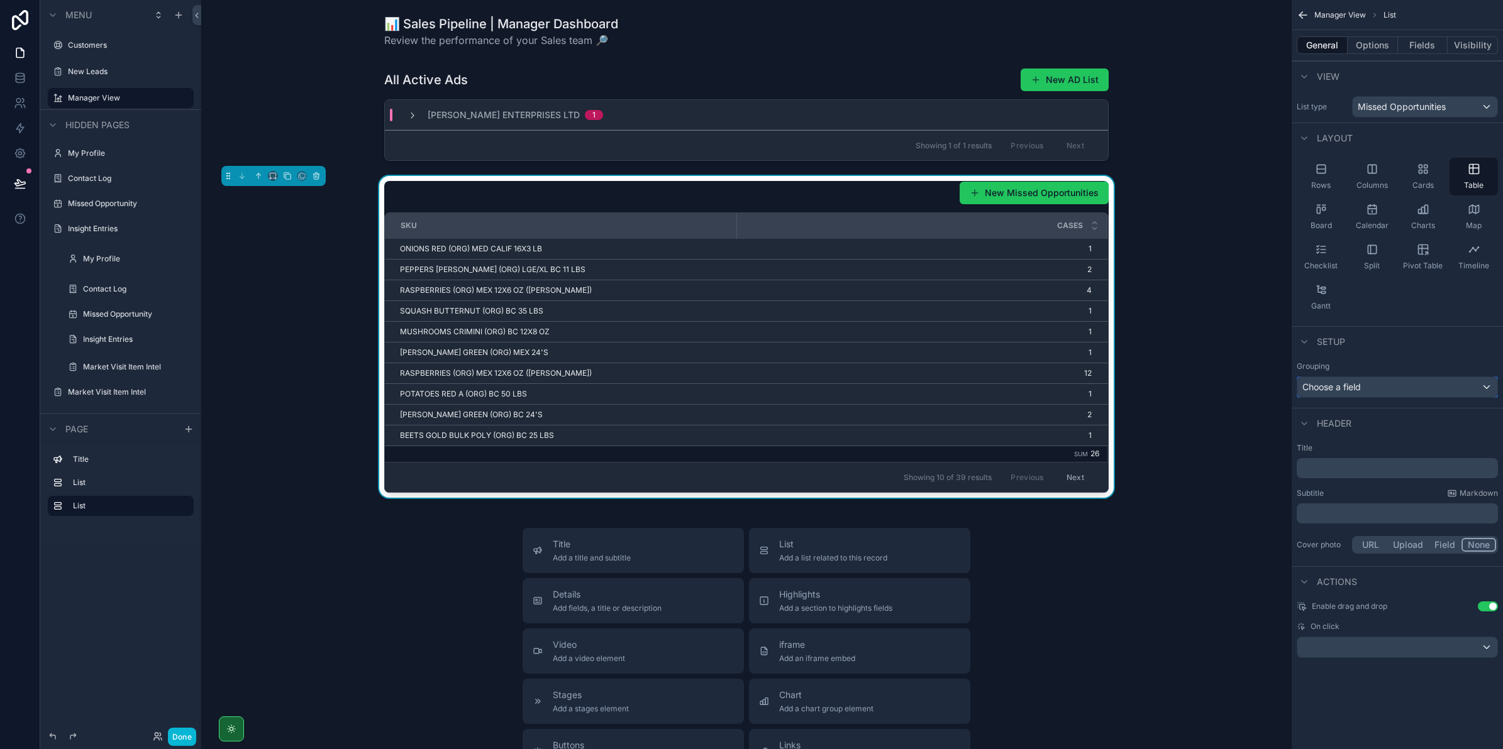
click at [1358, 387] on span "Choose a field" at bounding box center [1331, 387] width 58 height 11
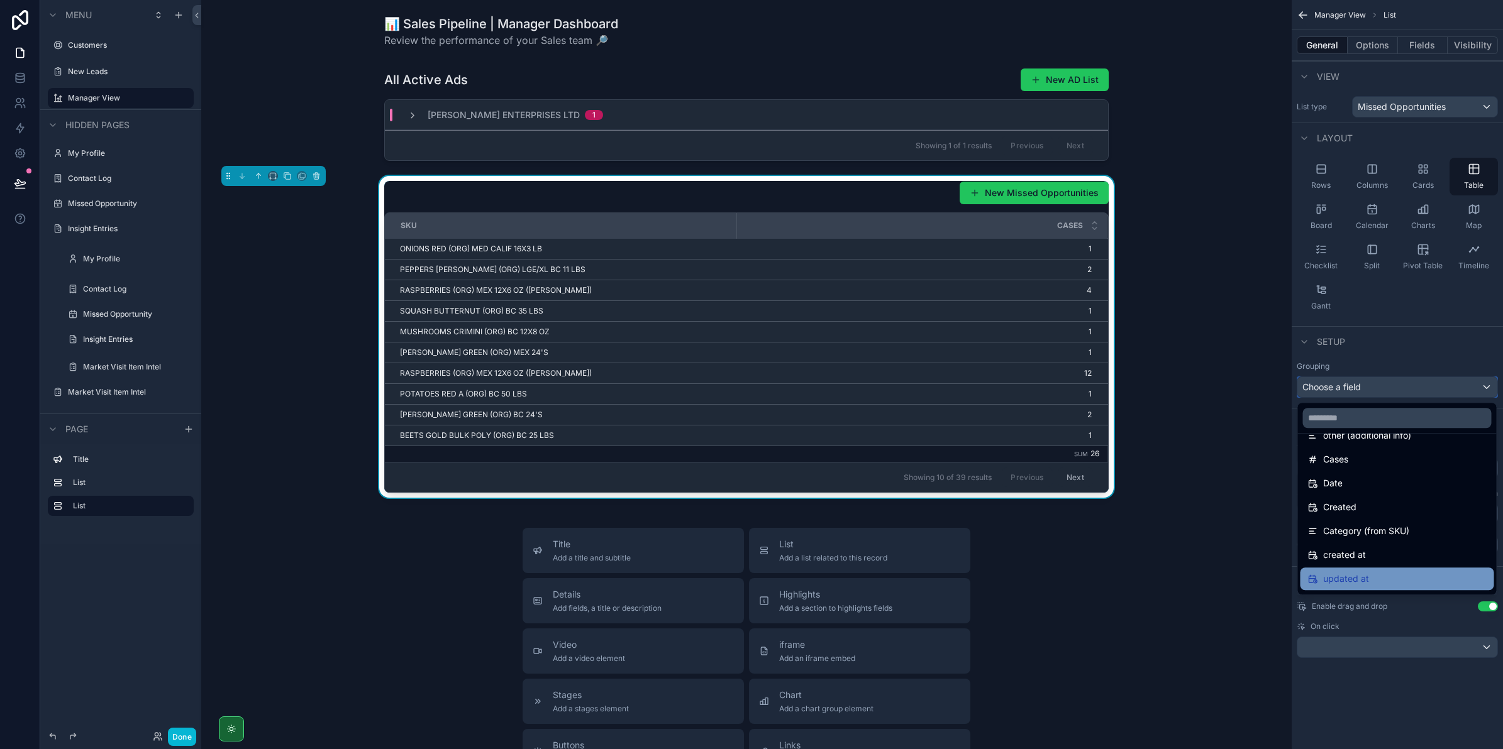
scroll to position [375, 0]
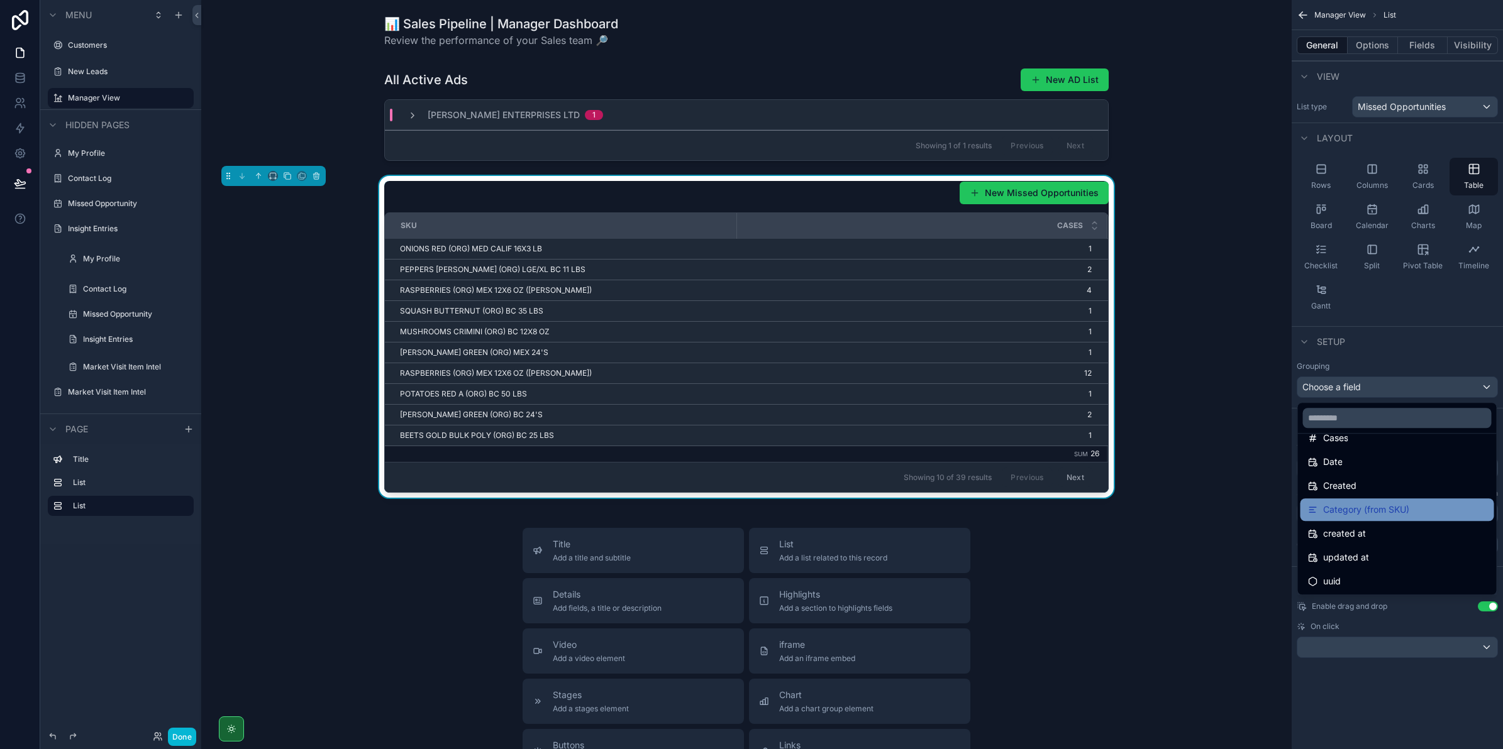
click at [1396, 511] on span "Category (from SKU)" at bounding box center [1366, 509] width 86 height 15
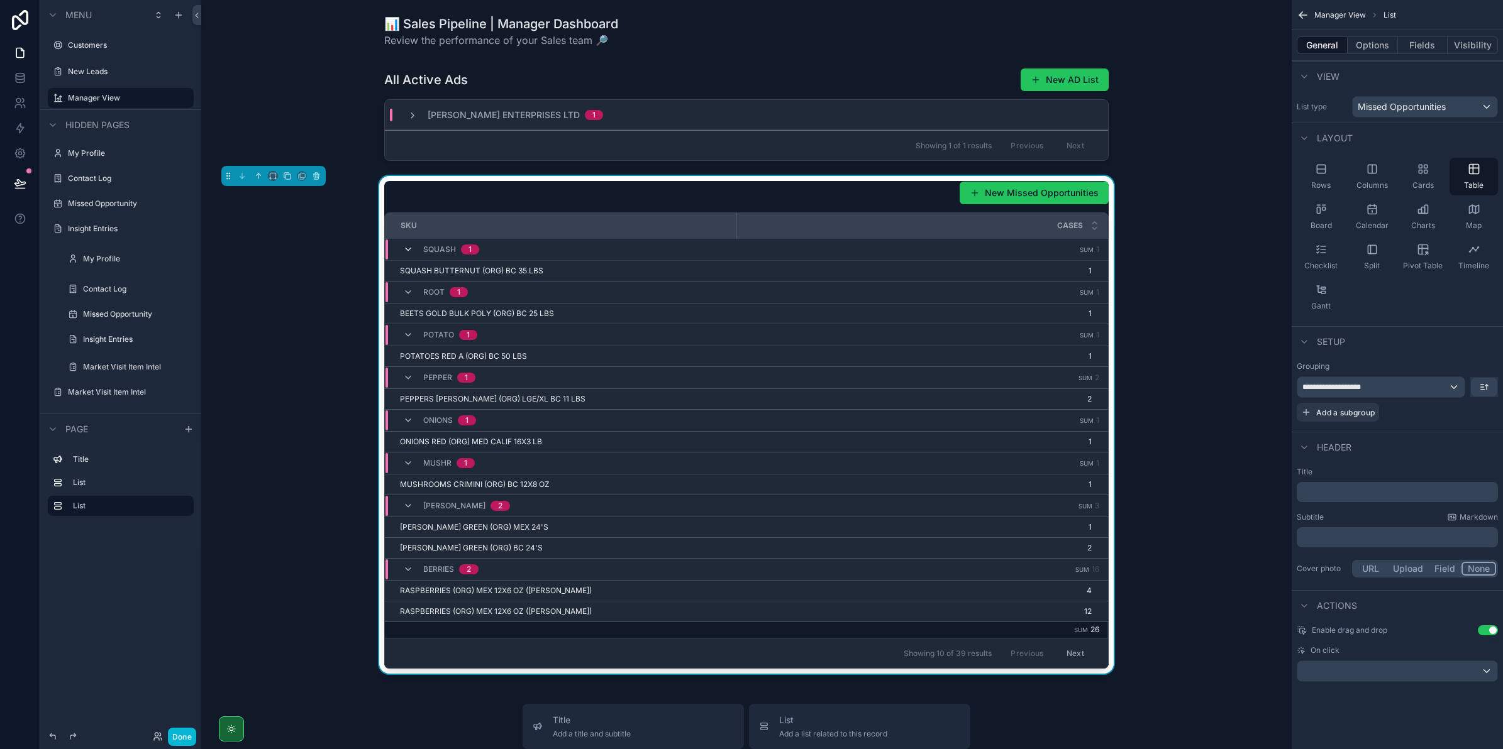
click at [403, 250] on icon "scrollable content" at bounding box center [408, 250] width 10 height 10
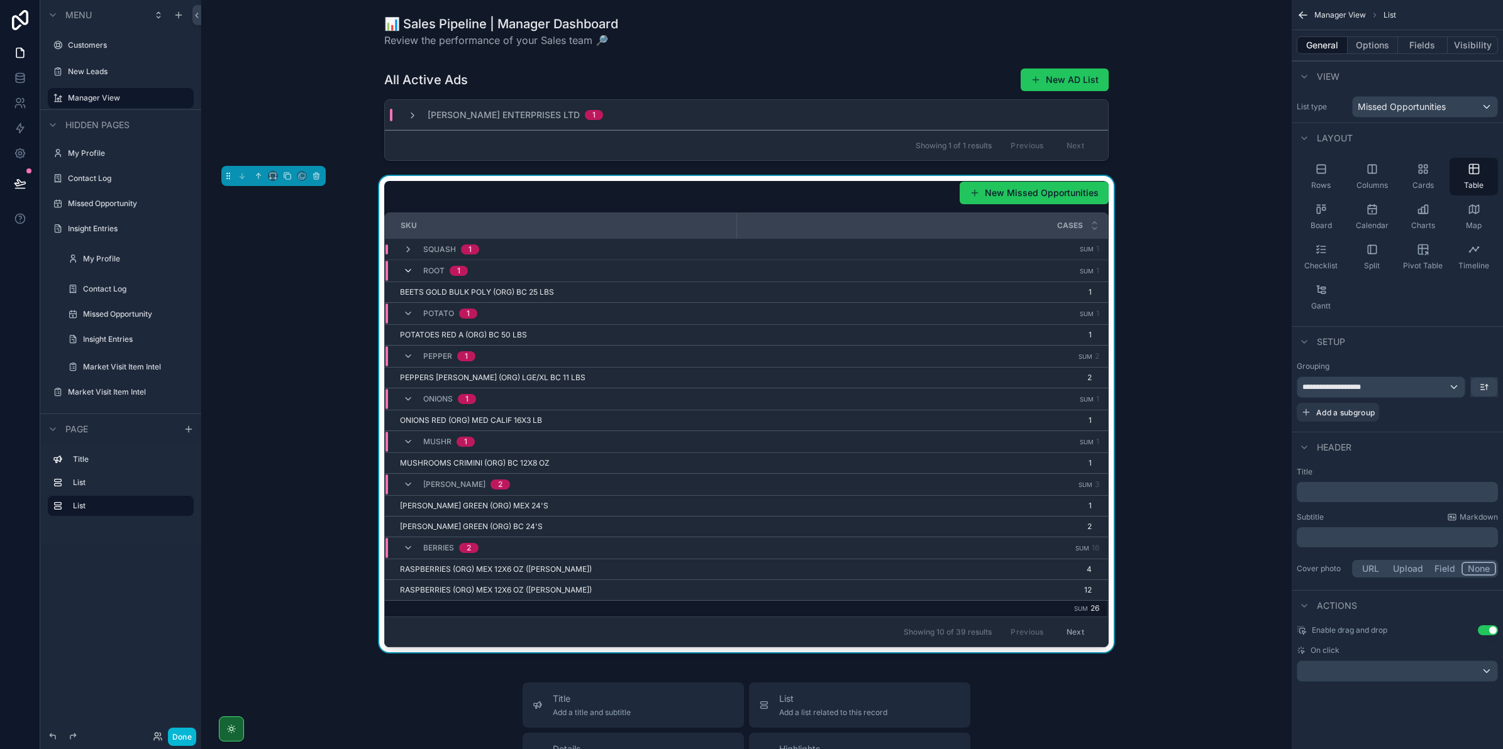
click at [403, 268] on icon "scrollable content" at bounding box center [408, 271] width 10 height 10
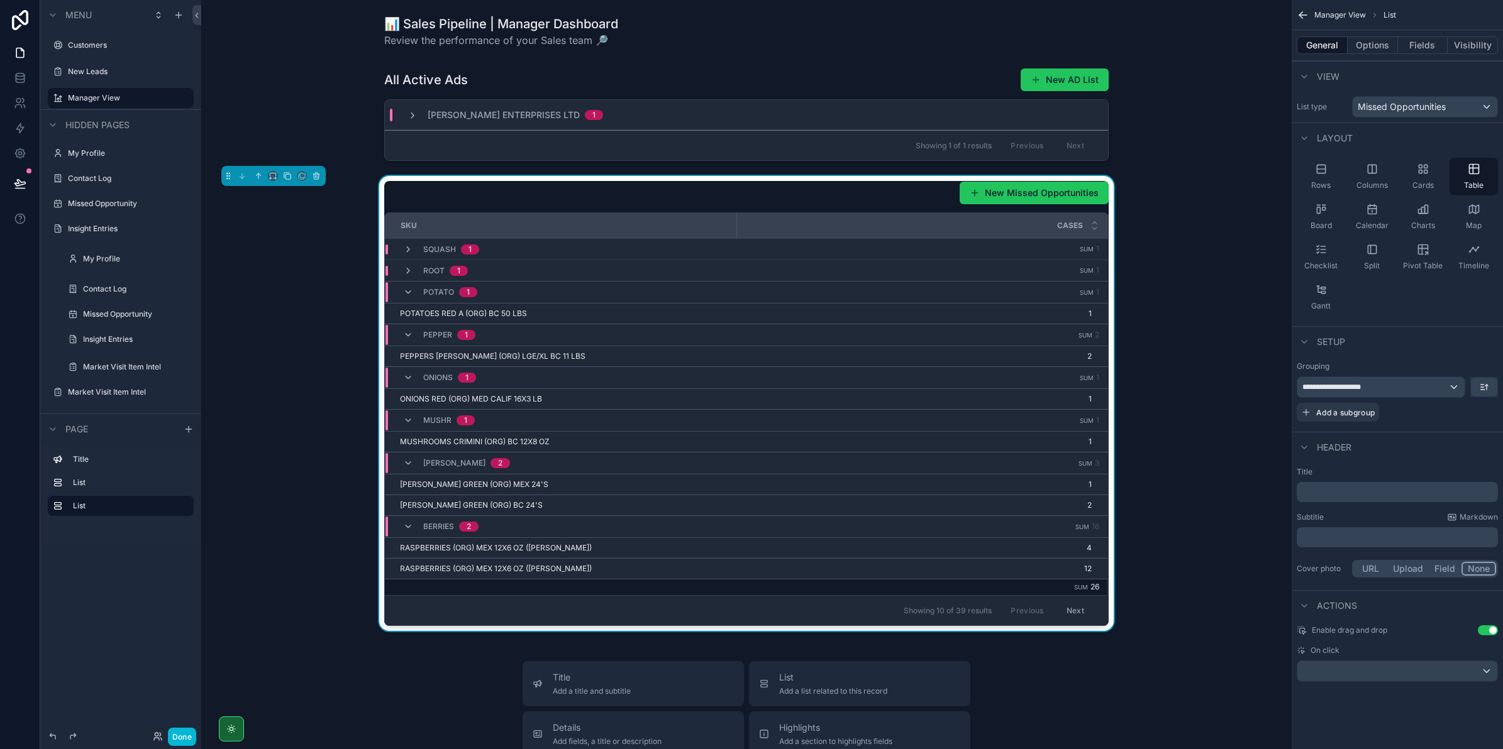
click at [403, 285] on div "POTATO 1" at bounding box center [440, 292] width 74 height 20
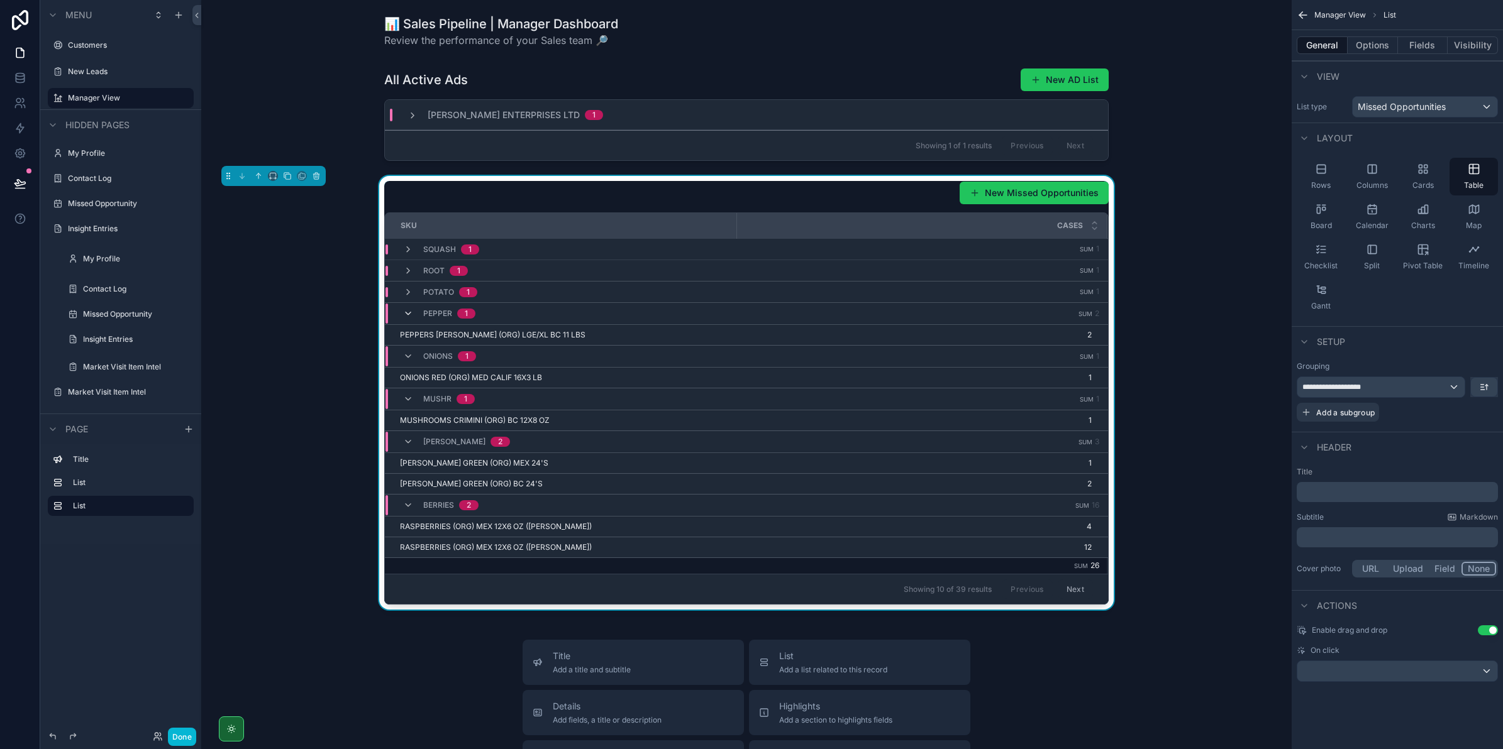
click at [403, 312] on icon "scrollable content" at bounding box center [408, 314] width 10 height 10
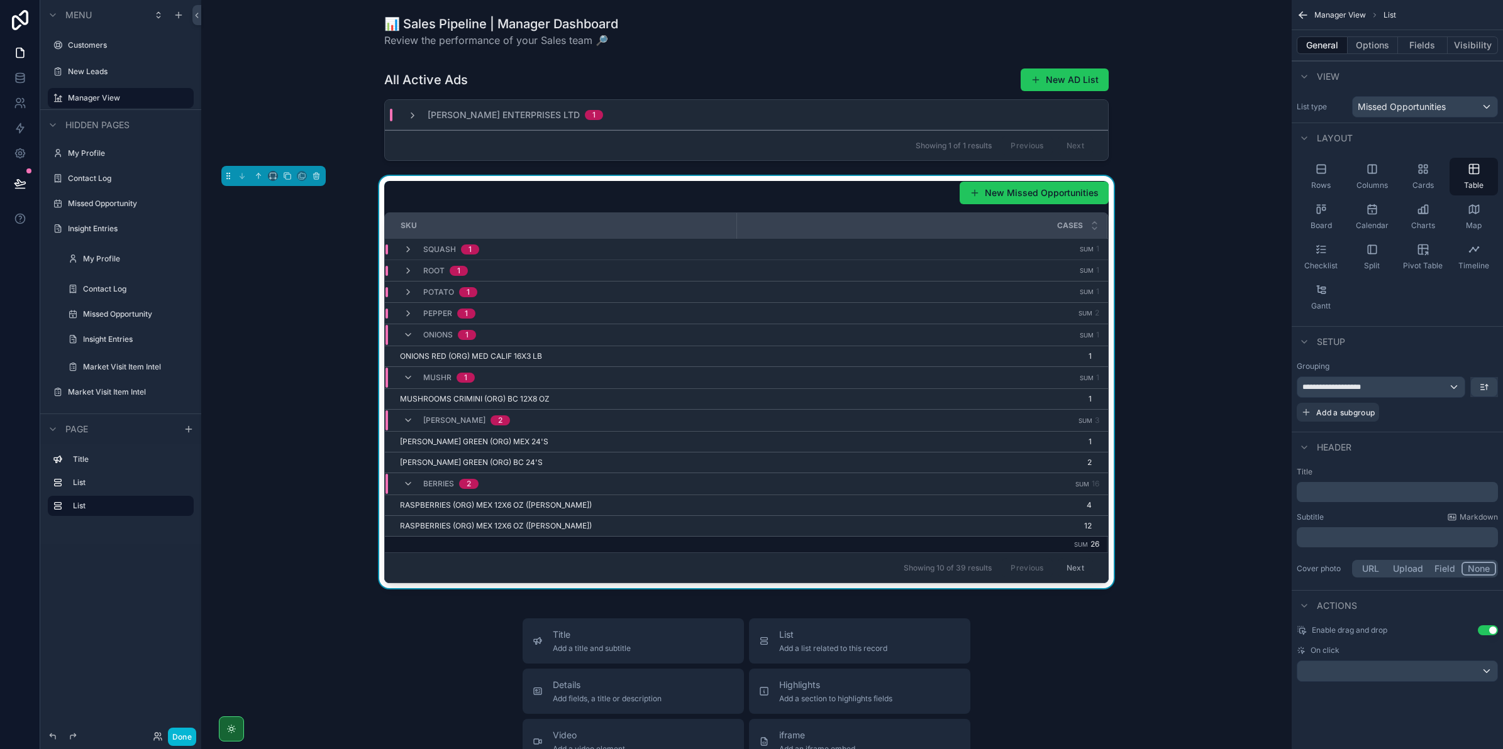
click at [403, 341] on div "ONIONS 1" at bounding box center [439, 335] width 73 height 20
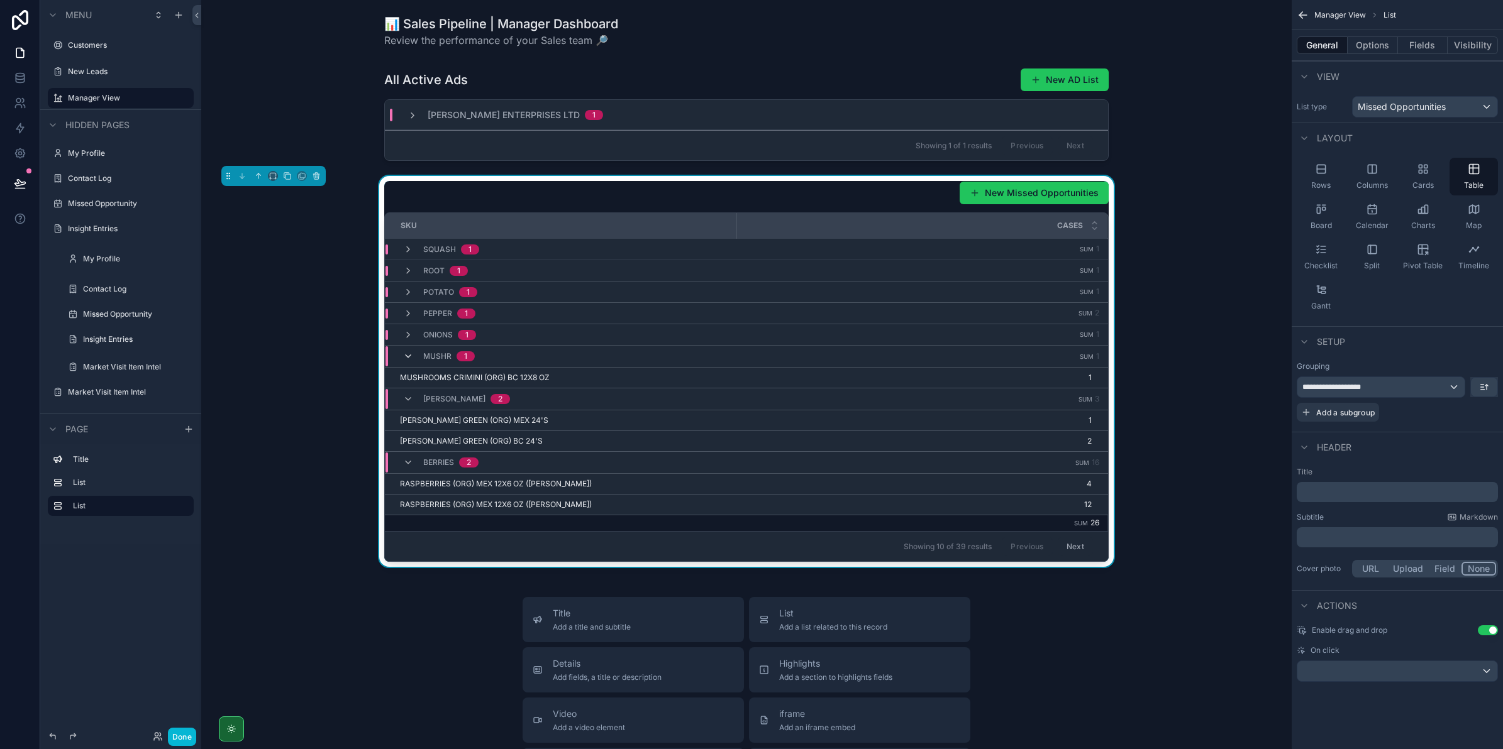
click at [403, 360] on icon "scrollable content" at bounding box center [408, 356] width 10 height 10
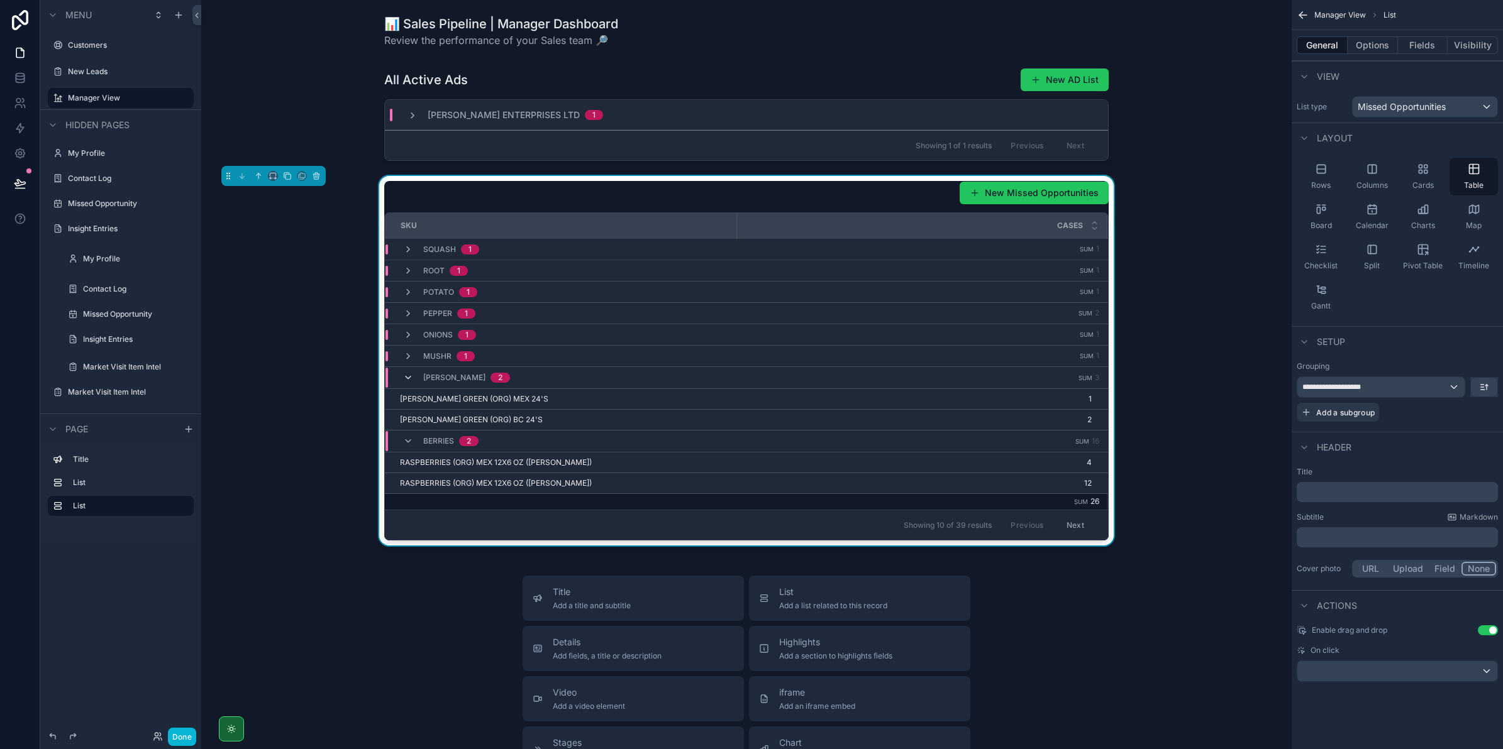
click at [403, 379] on icon "scrollable content" at bounding box center [408, 378] width 10 height 10
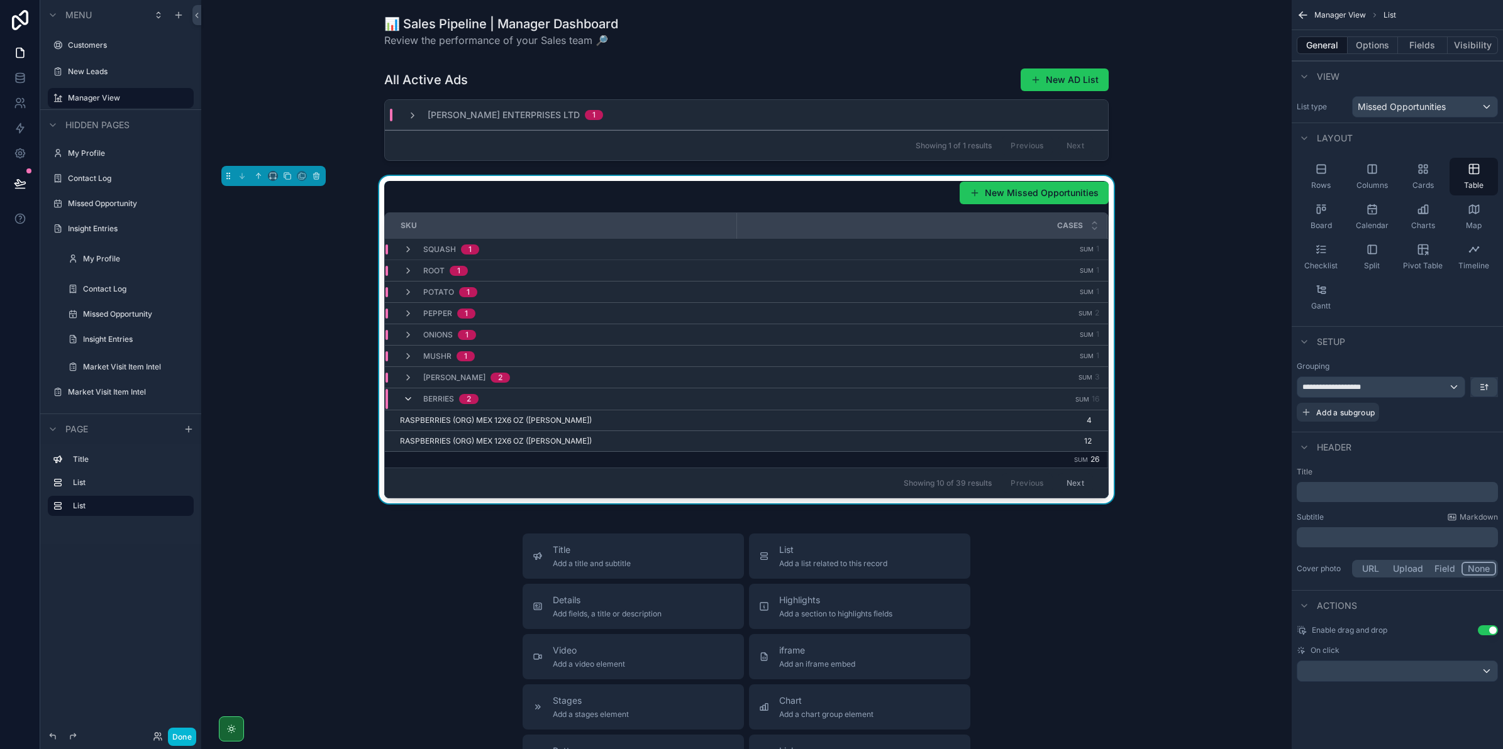
click at [406, 403] on icon "scrollable content" at bounding box center [408, 399] width 10 height 10
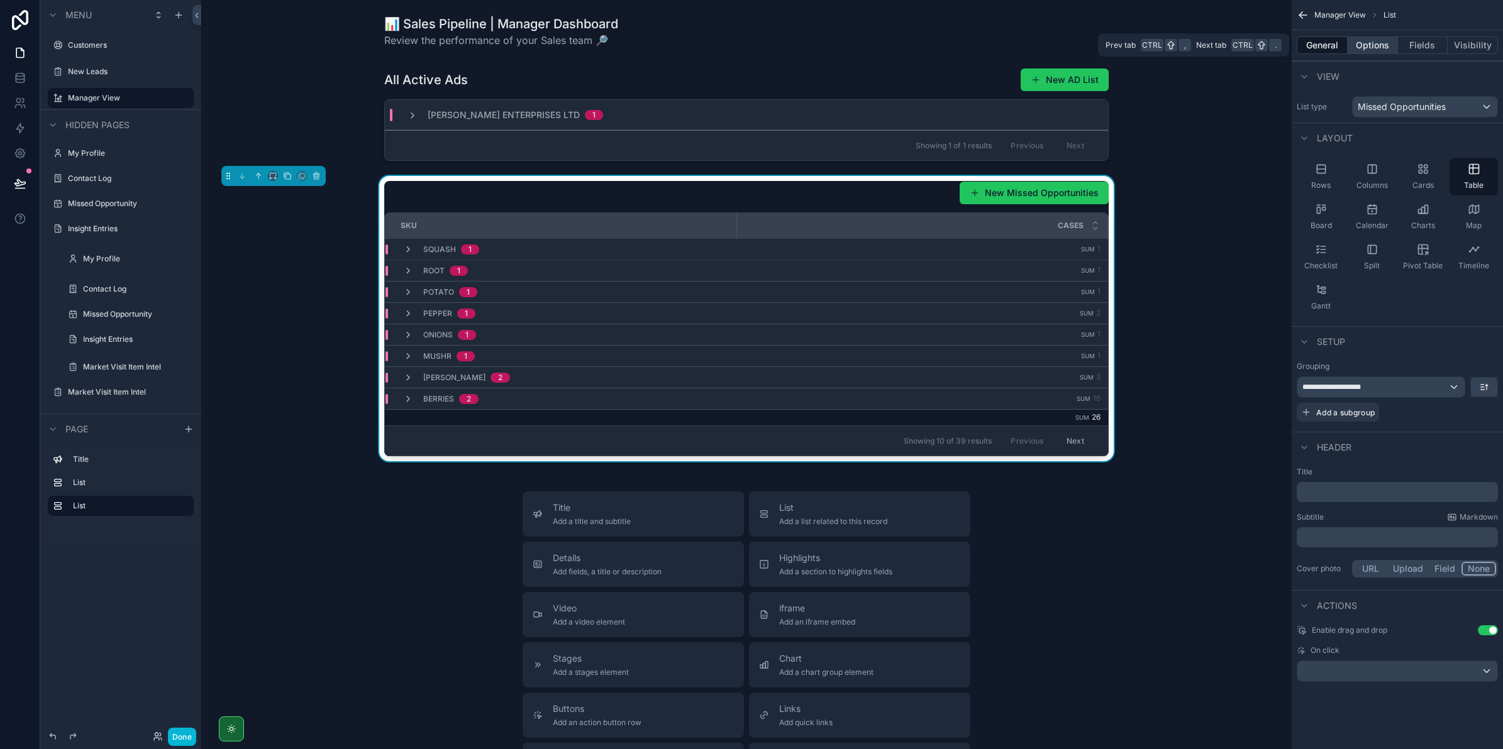
click at [1371, 39] on button "Options" at bounding box center [1372, 45] width 50 height 18
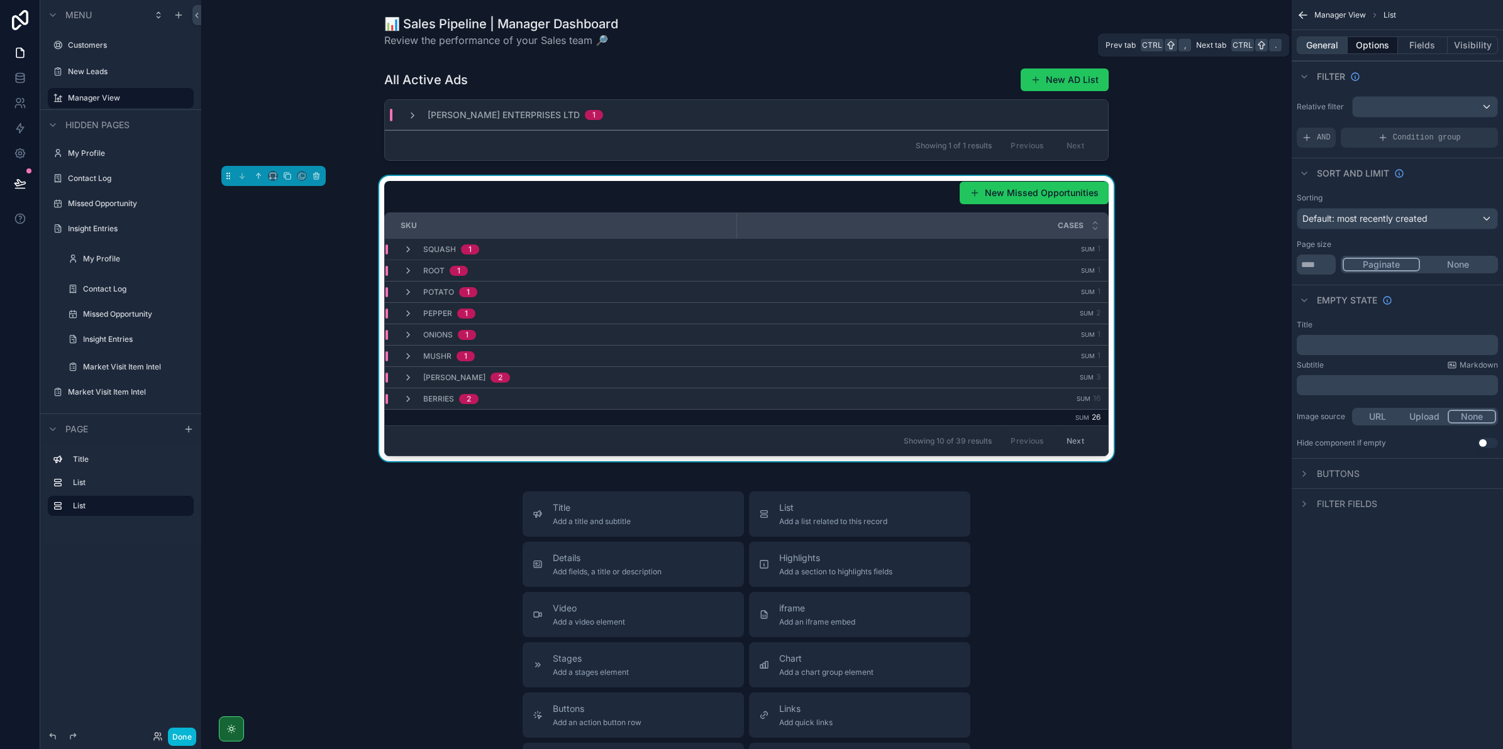
click at [1319, 45] on button "General" at bounding box center [1322, 45] width 51 height 18
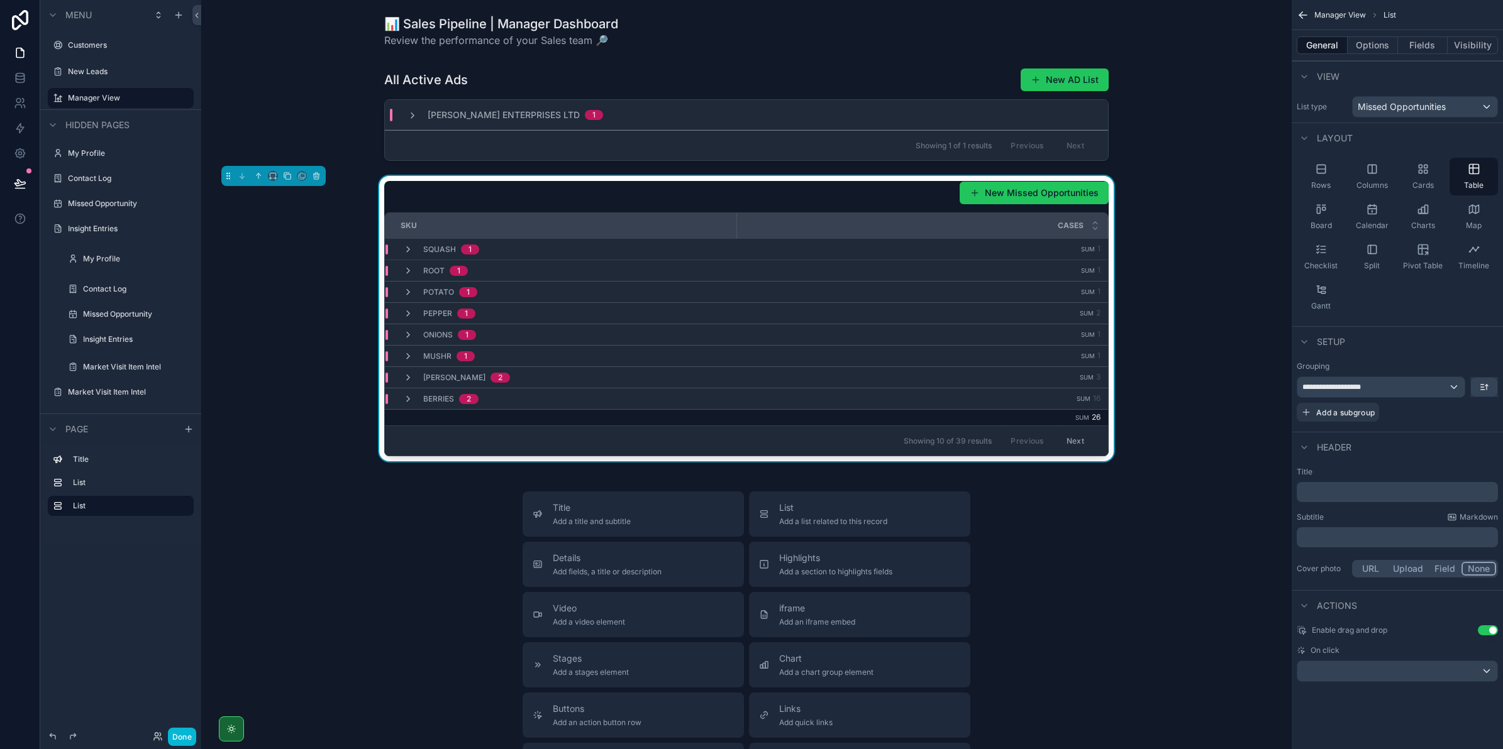
click at [1066, 443] on button "Next" at bounding box center [1075, 440] width 35 height 19
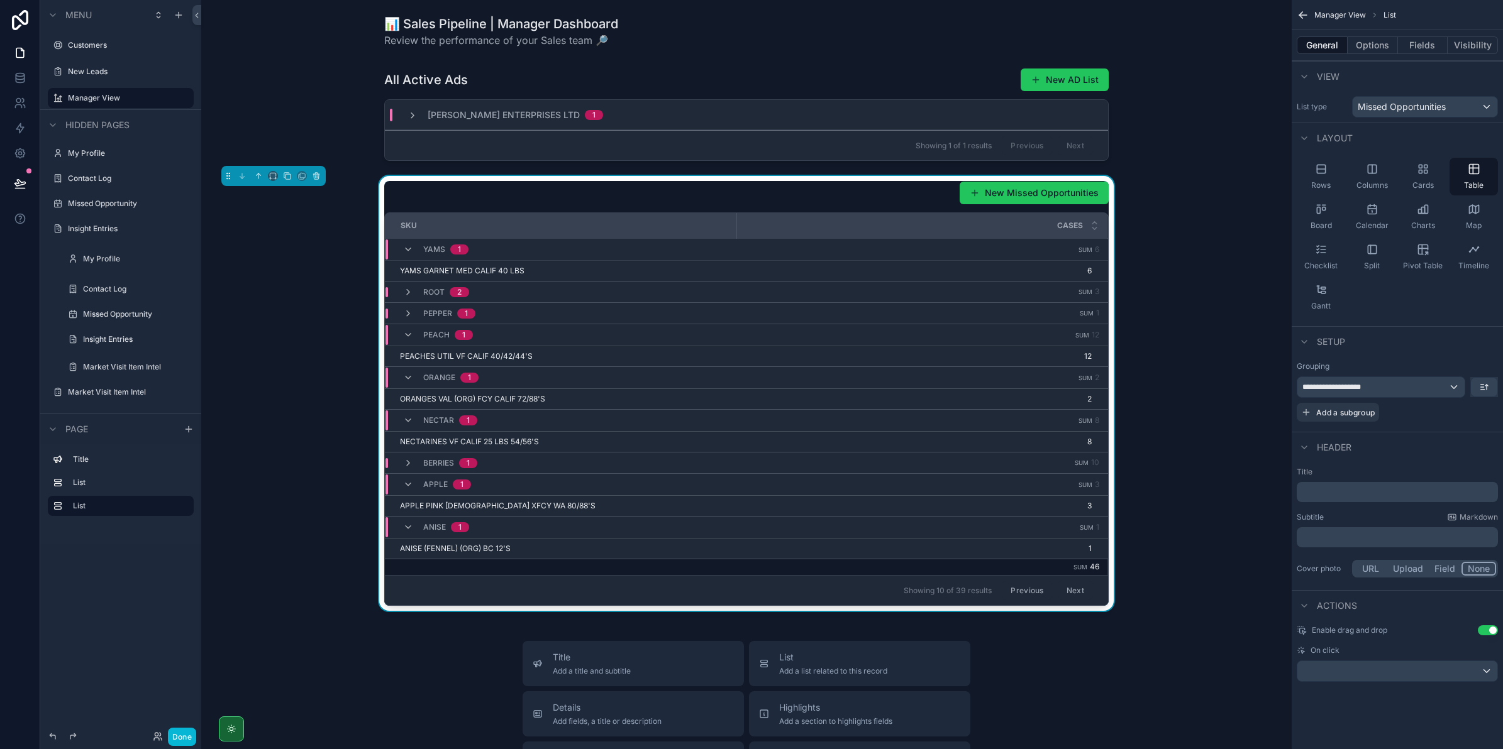
click at [1022, 589] on button "Previous" at bounding box center [1027, 590] width 50 height 19
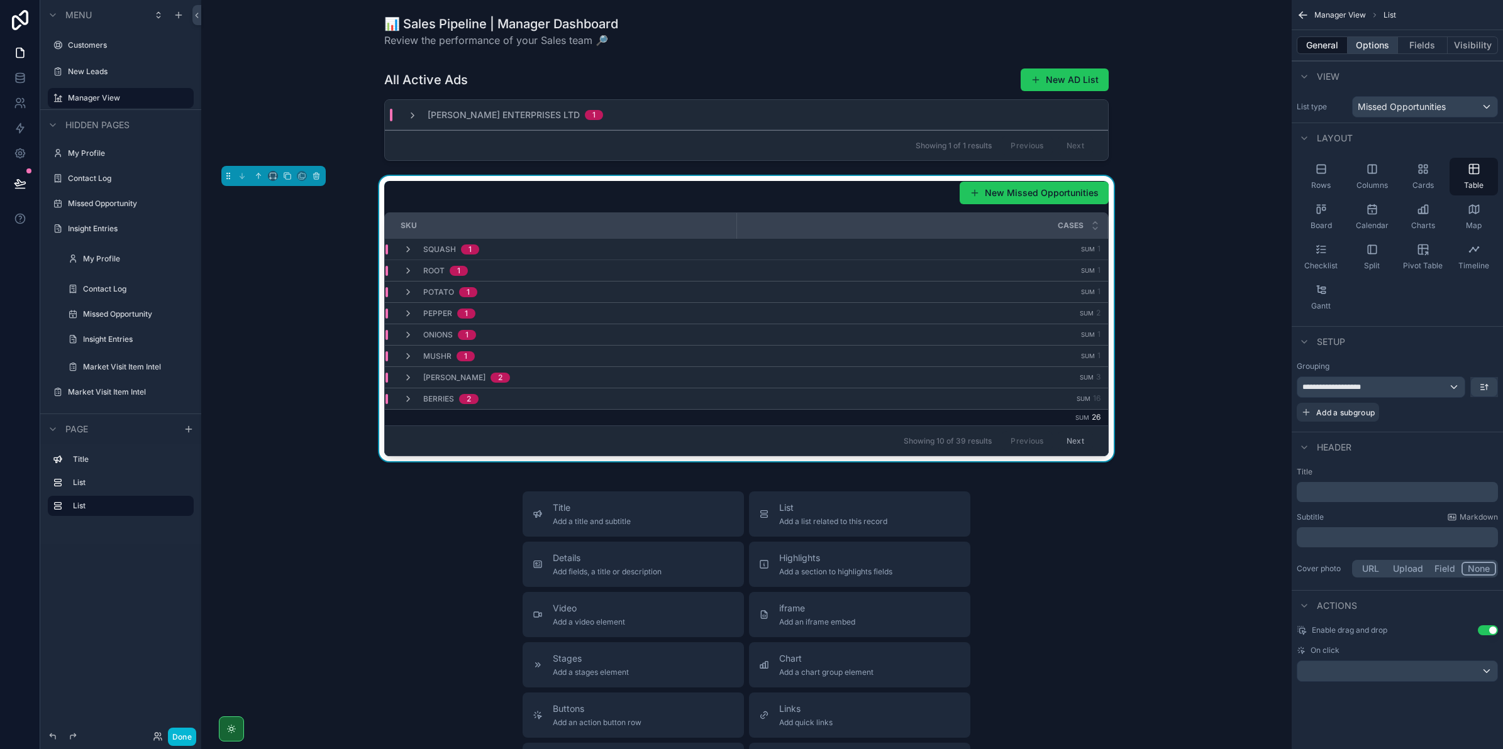
click at [1364, 45] on button "Options" at bounding box center [1372, 45] width 50 height 18
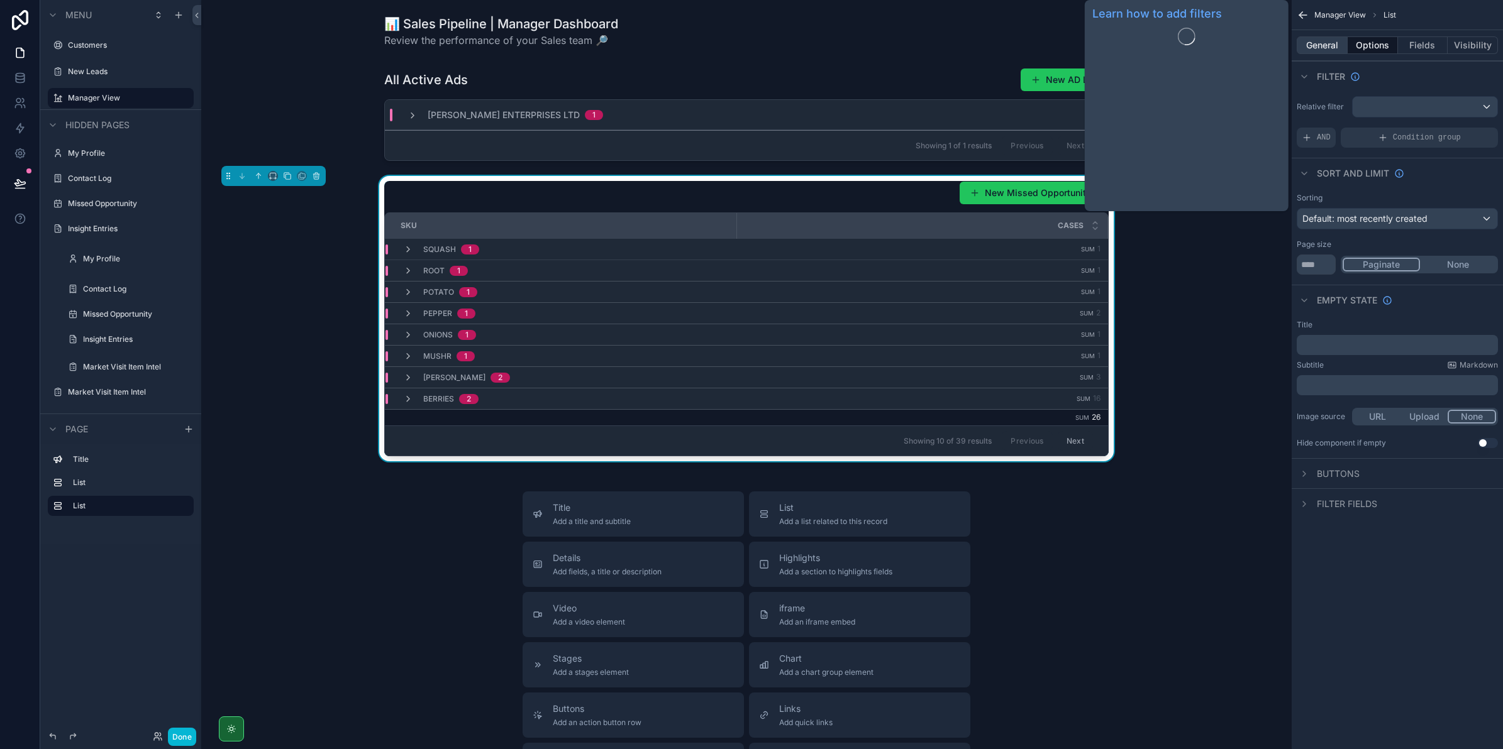
click at [1342, 52] on div "General Options Fields Visibility" at bounding box center [1396, 45] width 211 height 30
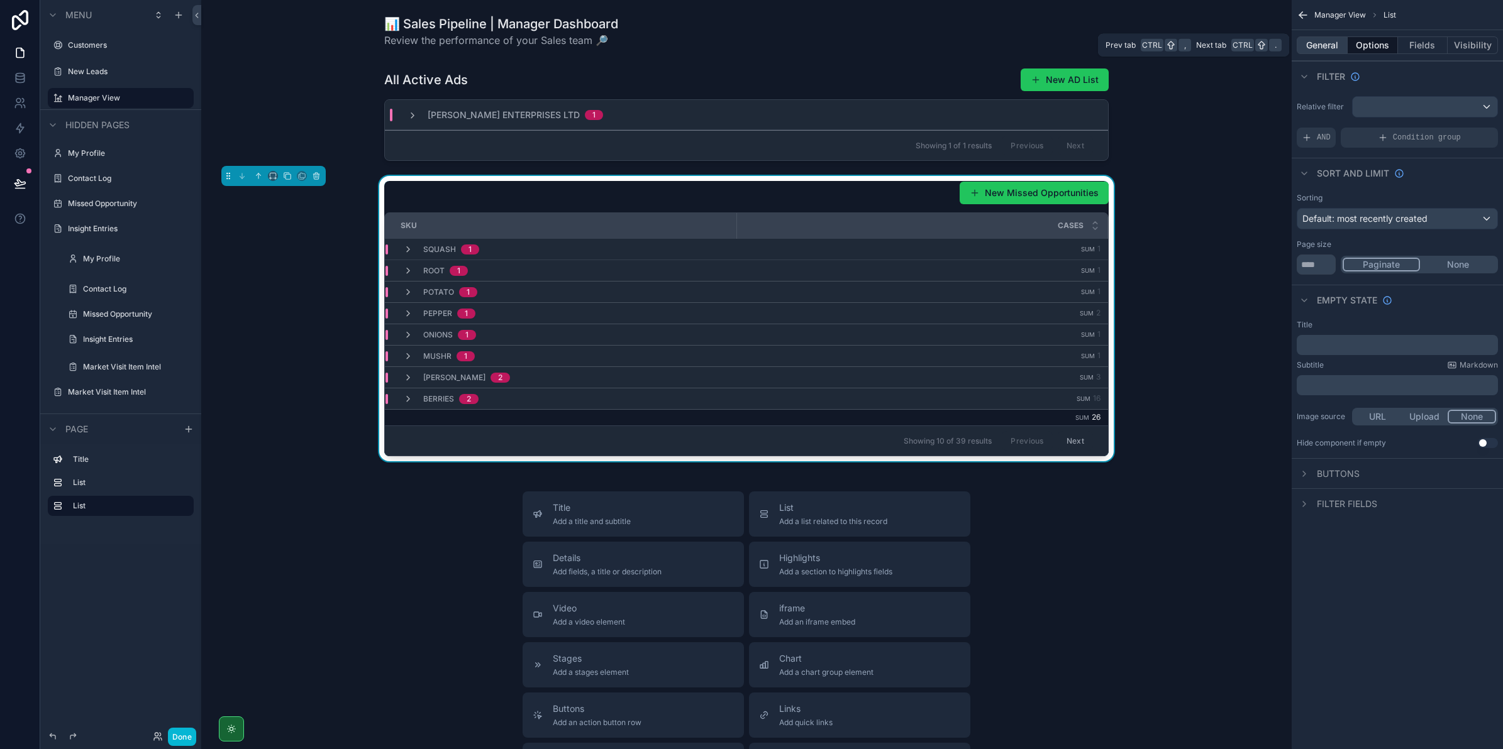
click at [1341, 48] on button "General" at bounding box center [1322, 45] width 51 height 18
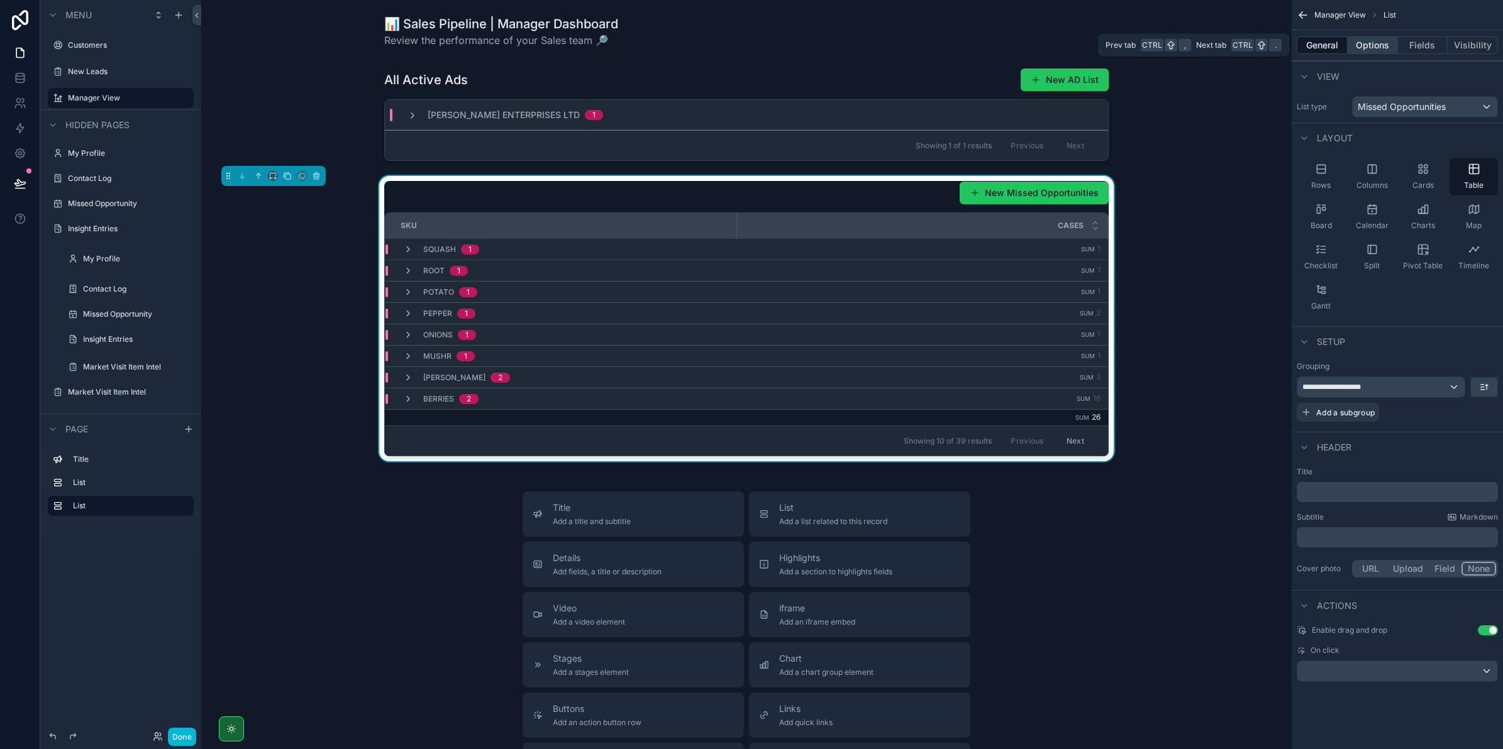
click at [1376, 44] on button "Options" at bounding box center [1372, 45] width 50 height 18
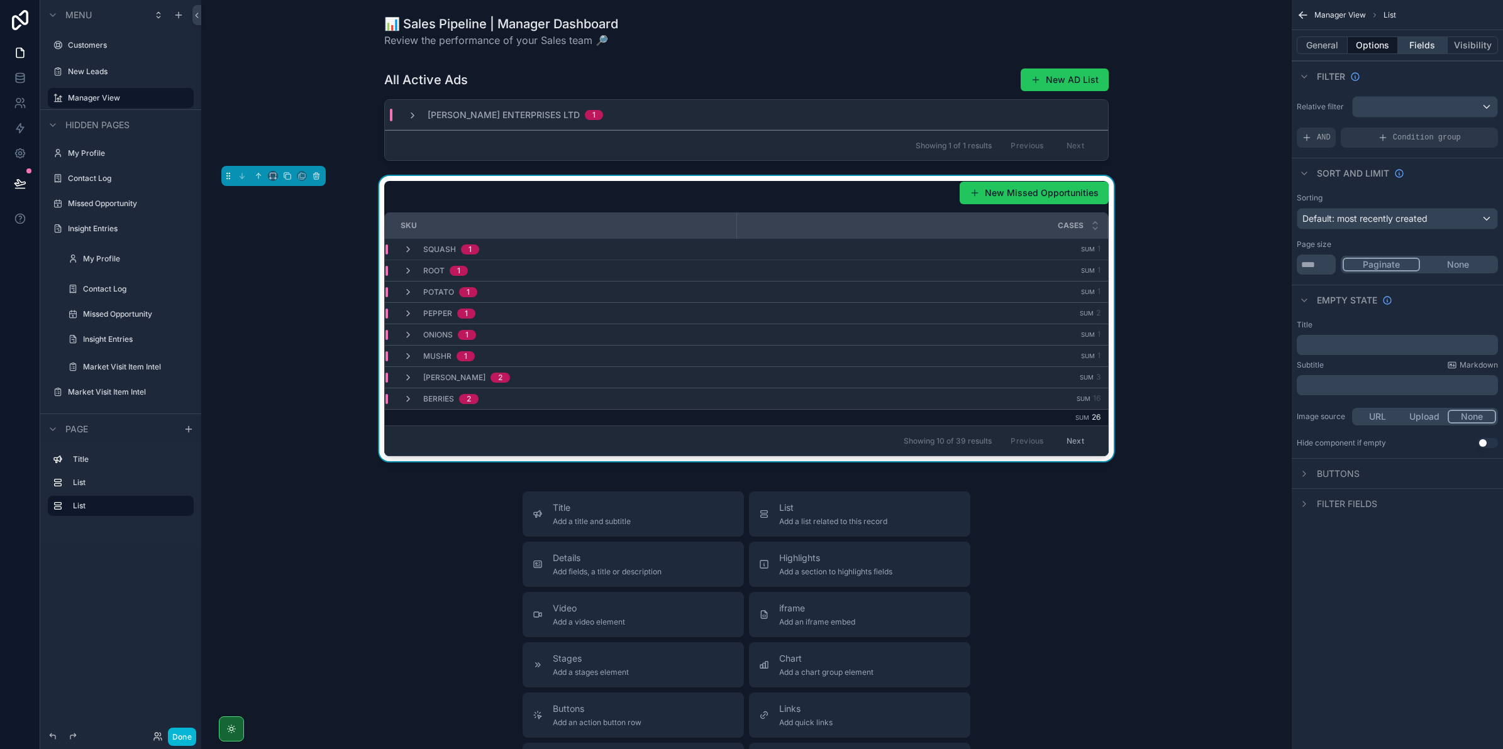
click at [1405, 48] on button "Fields" at bounding box center [1423, 45] width 50 height 18
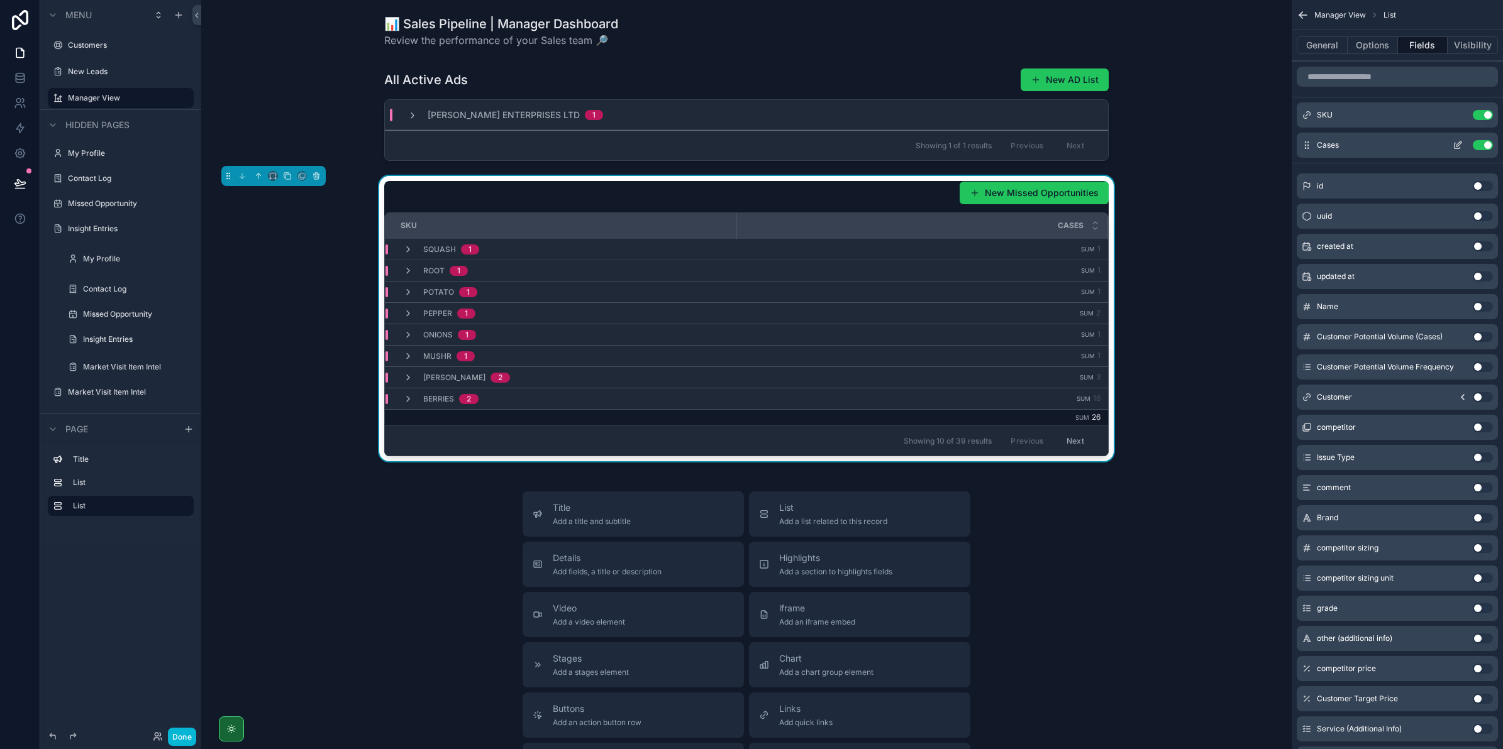
click at [1449, 145] on button "scrollable content" at bounding box center [1457, 145] width 20 height 10
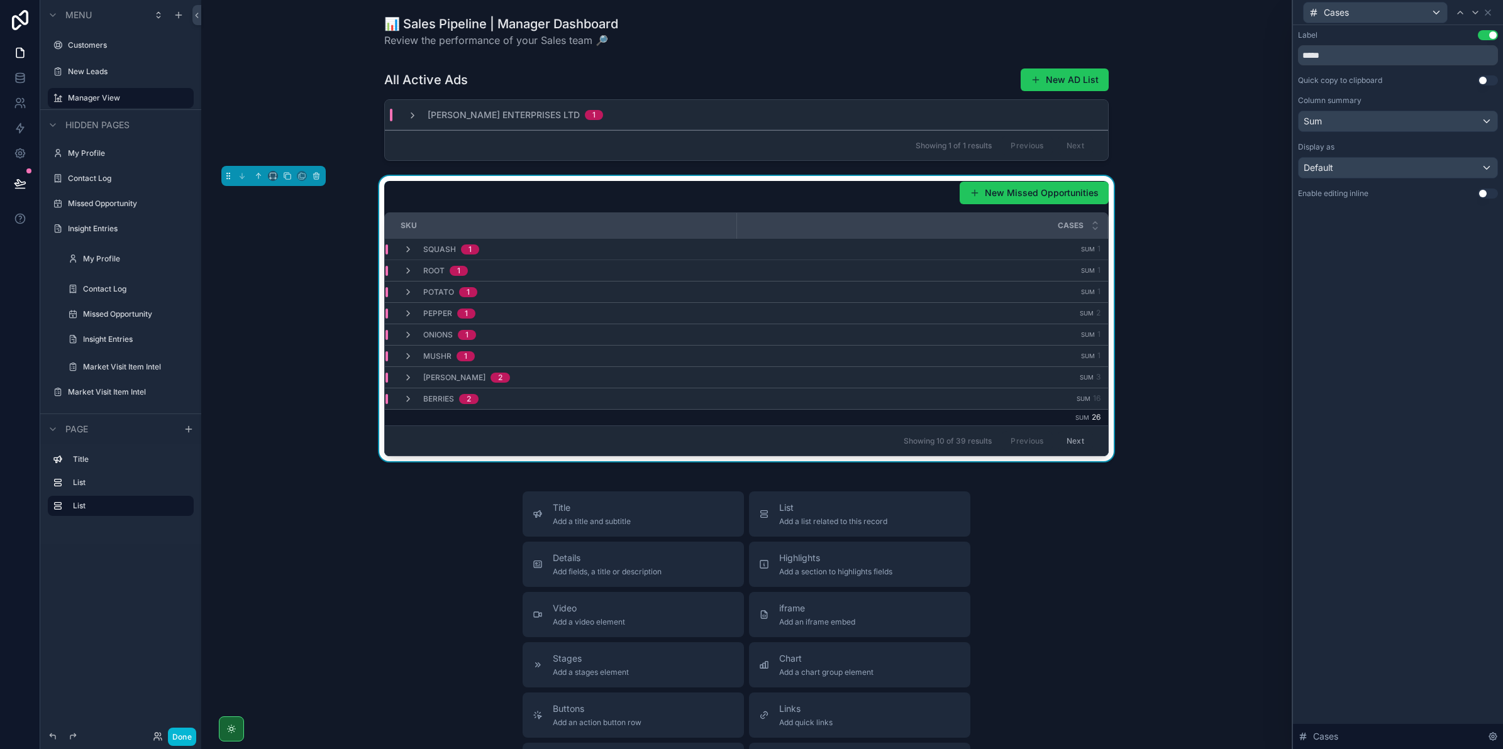
click at [1342, 136] on div "Label Use setting ***** Quick copy to clipboard Use setting Column summary Sum …" at bounding box center [1398, 114] width 200 height 169
drag, startPoint x: 1342, startPoint y: 136, endPoint x: 1343, endPoint y: 118, distance: 18.9
click at [1343, 118] on div "Sum" at bounding box center [1397, 121] width 199 height 20
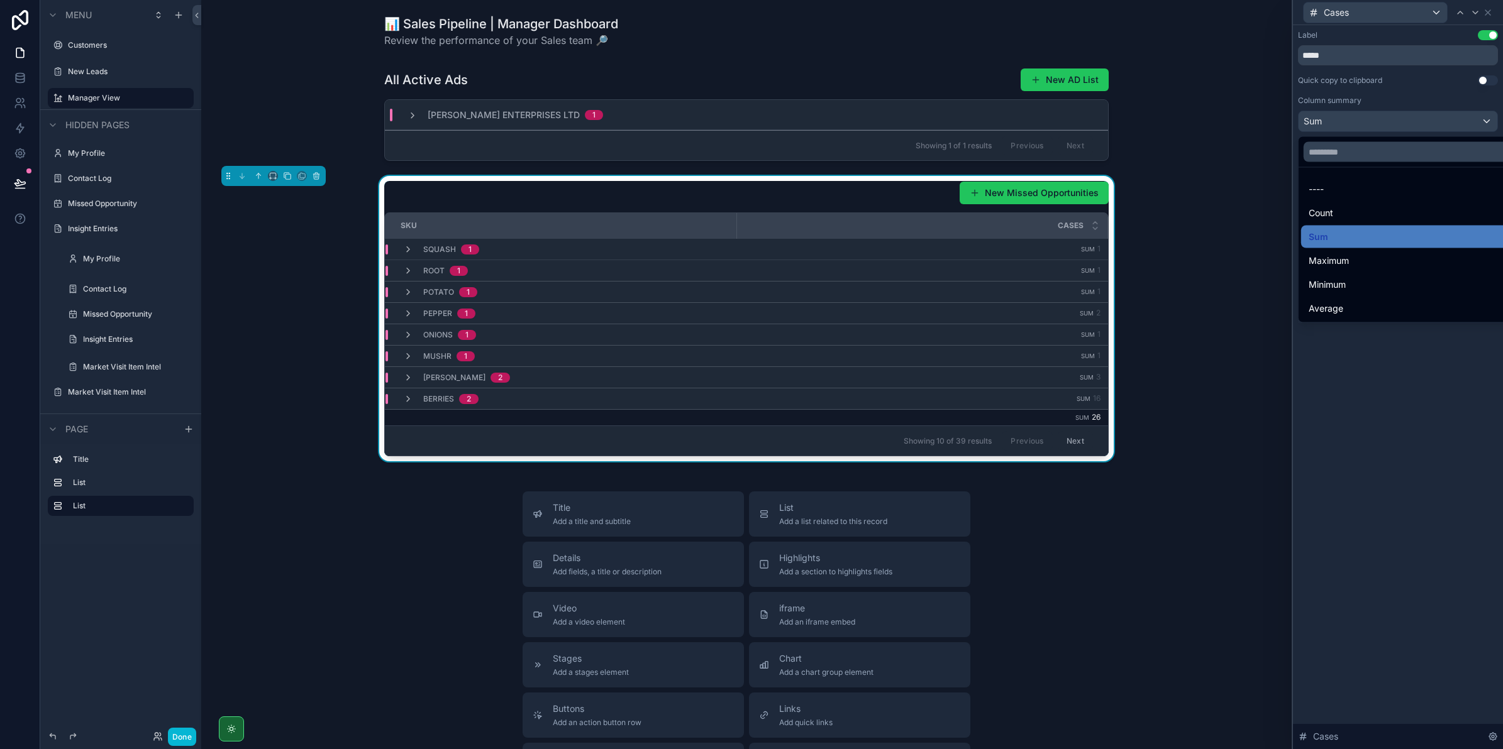
click at [1343, 124] on div at bounding box center [1398, 374] width 210 height 749
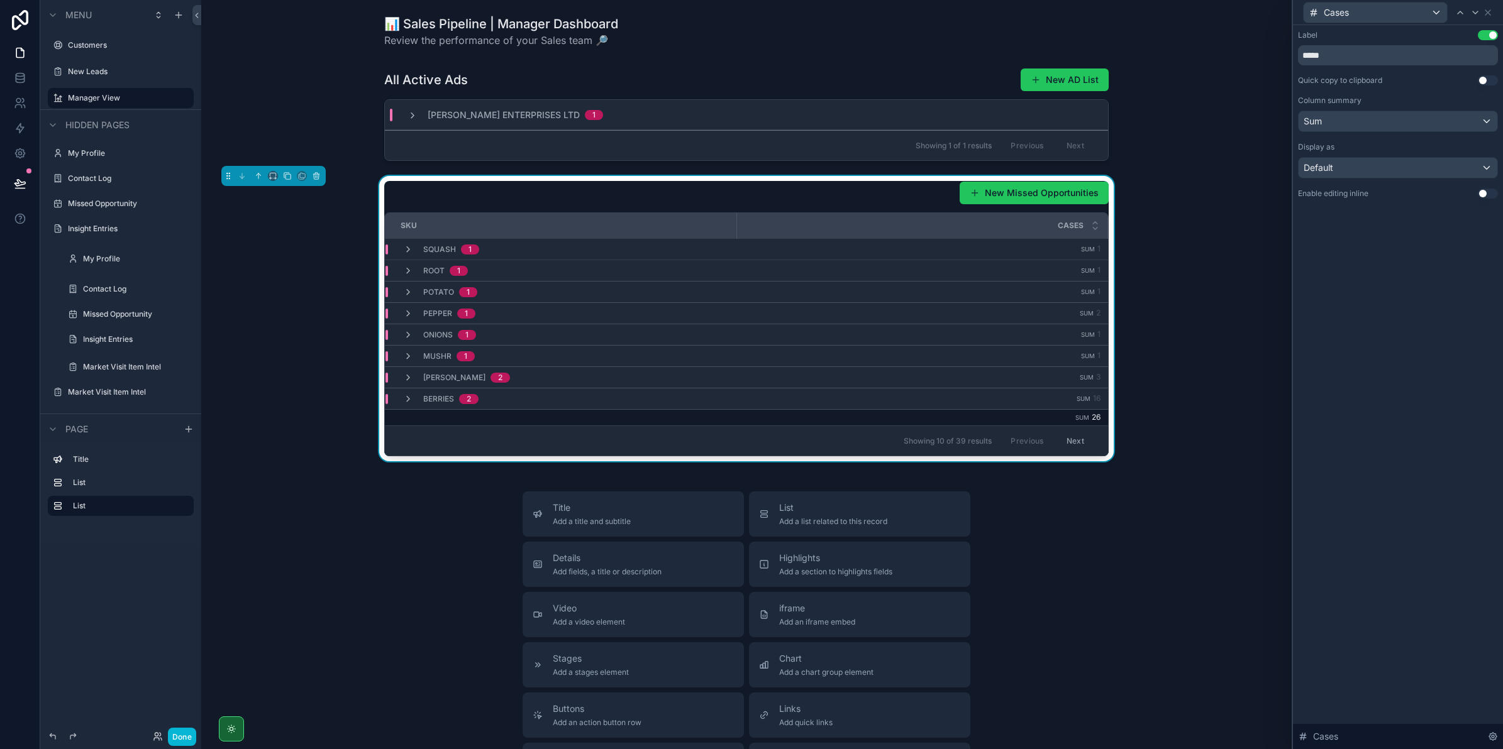
click at [1490, 79] on button "Use setting" at bounding box center [1488, 80] width 20 height 10
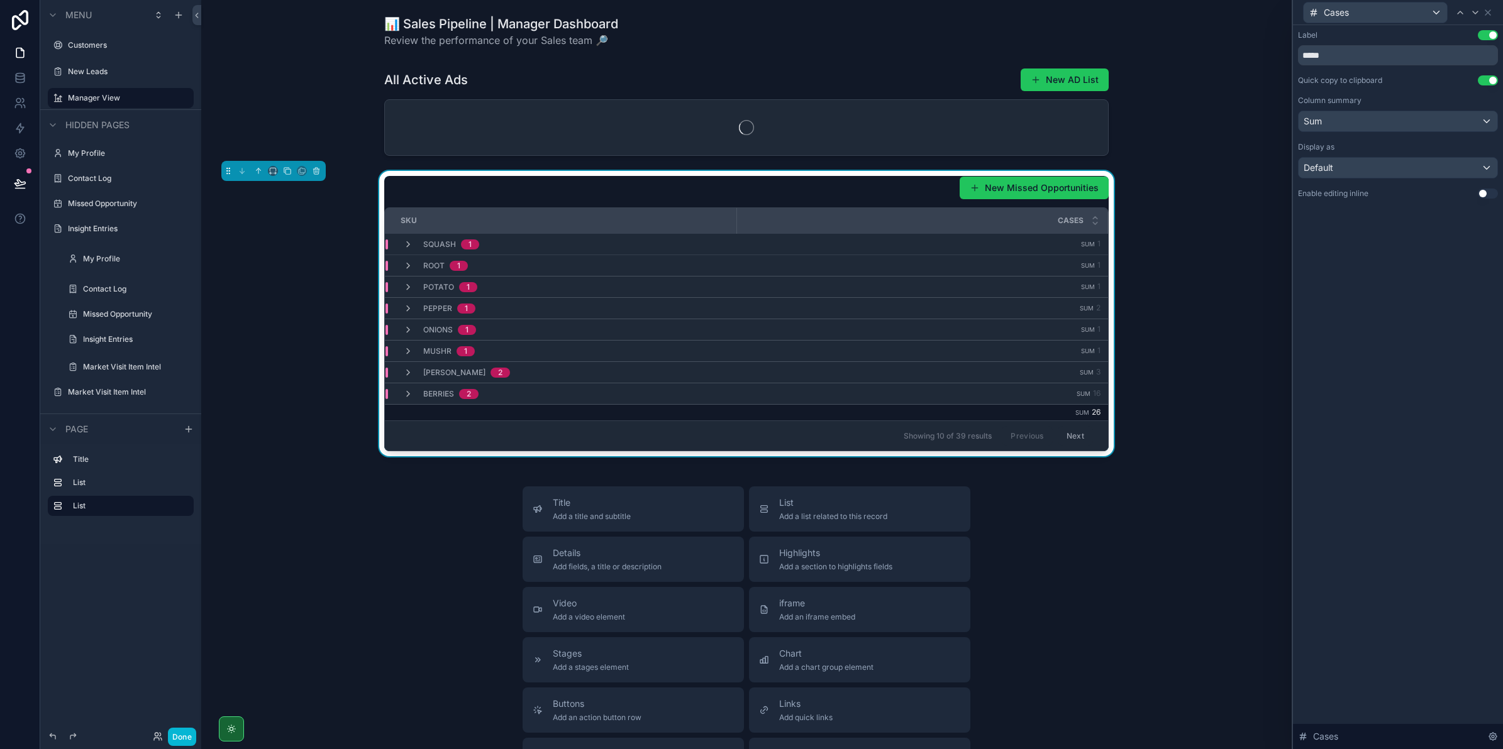
click at [1490, 79] on button "Use setting" at bounding box center [1488, 80] width 20 height 10
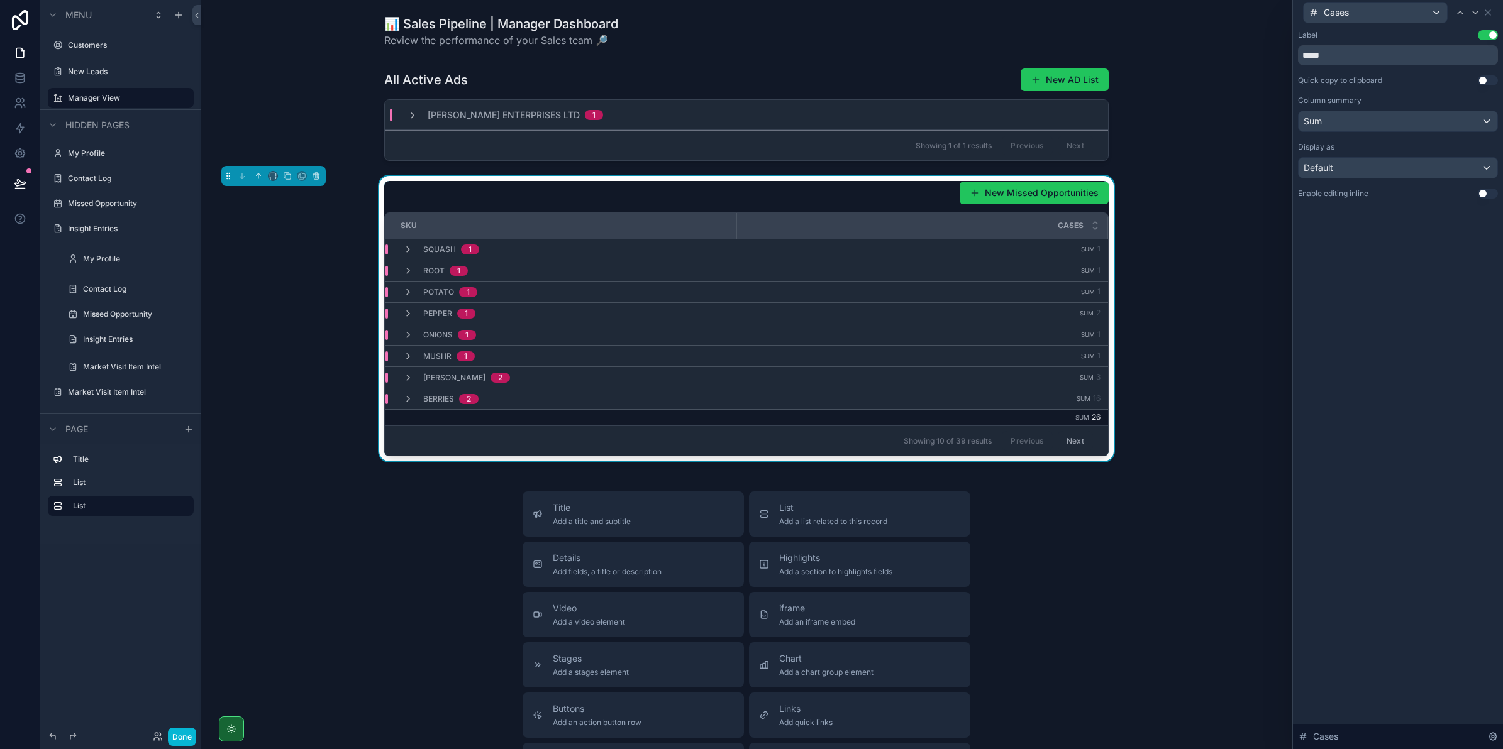
click at [1489, 79] on button "Use setting" at bounding box center [1488, 80] width 20 height 10
click at [1081, 250] on small "Sum" at bounding box center [1088, 249] width 14 height 7
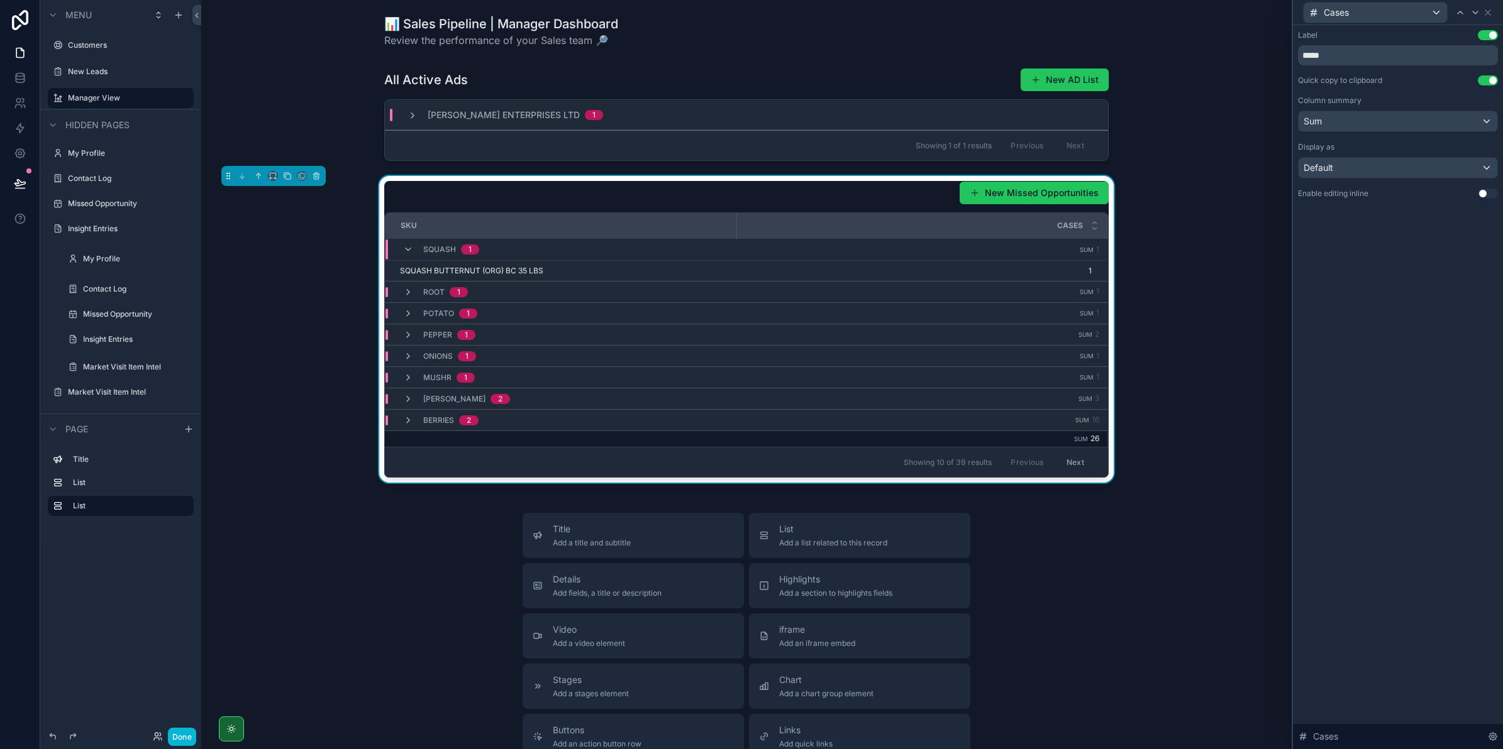
click at [1080, 250] on small "Sum" at bounding box center [1087, 249] width 14 height 7
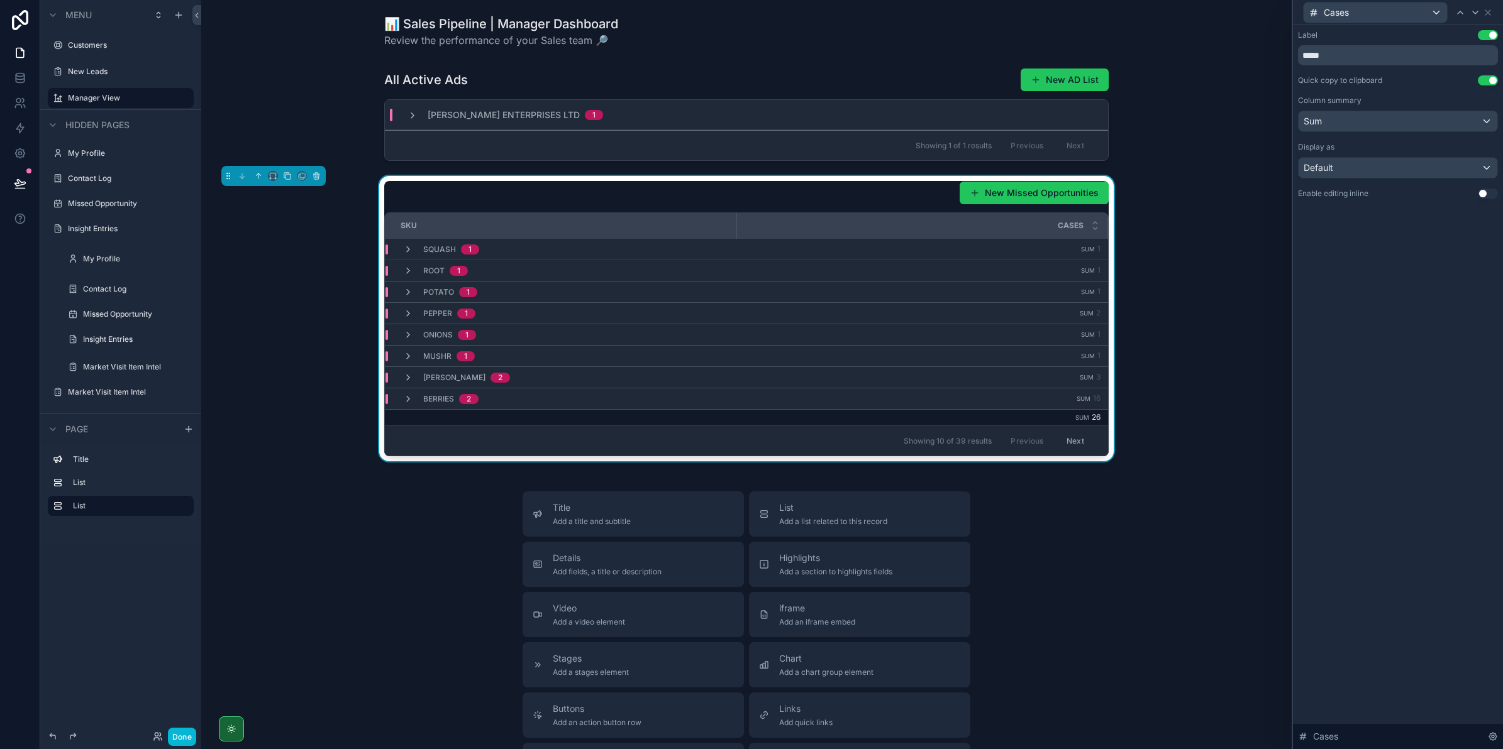
drag, startPoint x: 1076, startPoint y: 250, endPoint x: 1160, endPoint y: 227, distance: 87.4
click at [1160, 227] on div "New Missed Opportunities SKU Cases SQUASH 1 Sum 1 ROOT 1 Sum 1 POTATO 1 Sum 1 P…" at bounding box center [746, 318] width 1070 height 285
click at [1488, 8] on icon at bounding box center [1488, 13] width 10 height 10
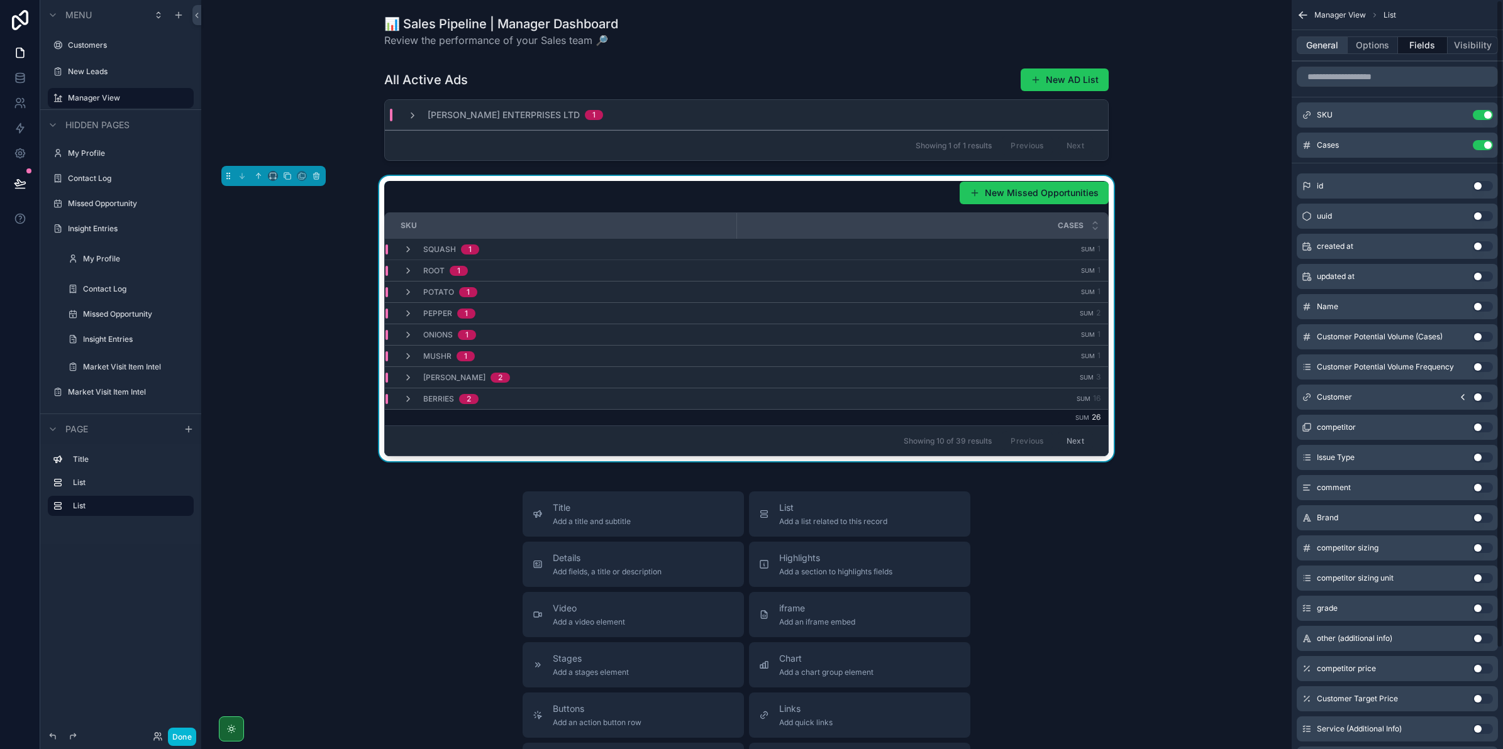
click at [1341, 41] on button "General" at bounding box center [1322, 45] width 51 height 18
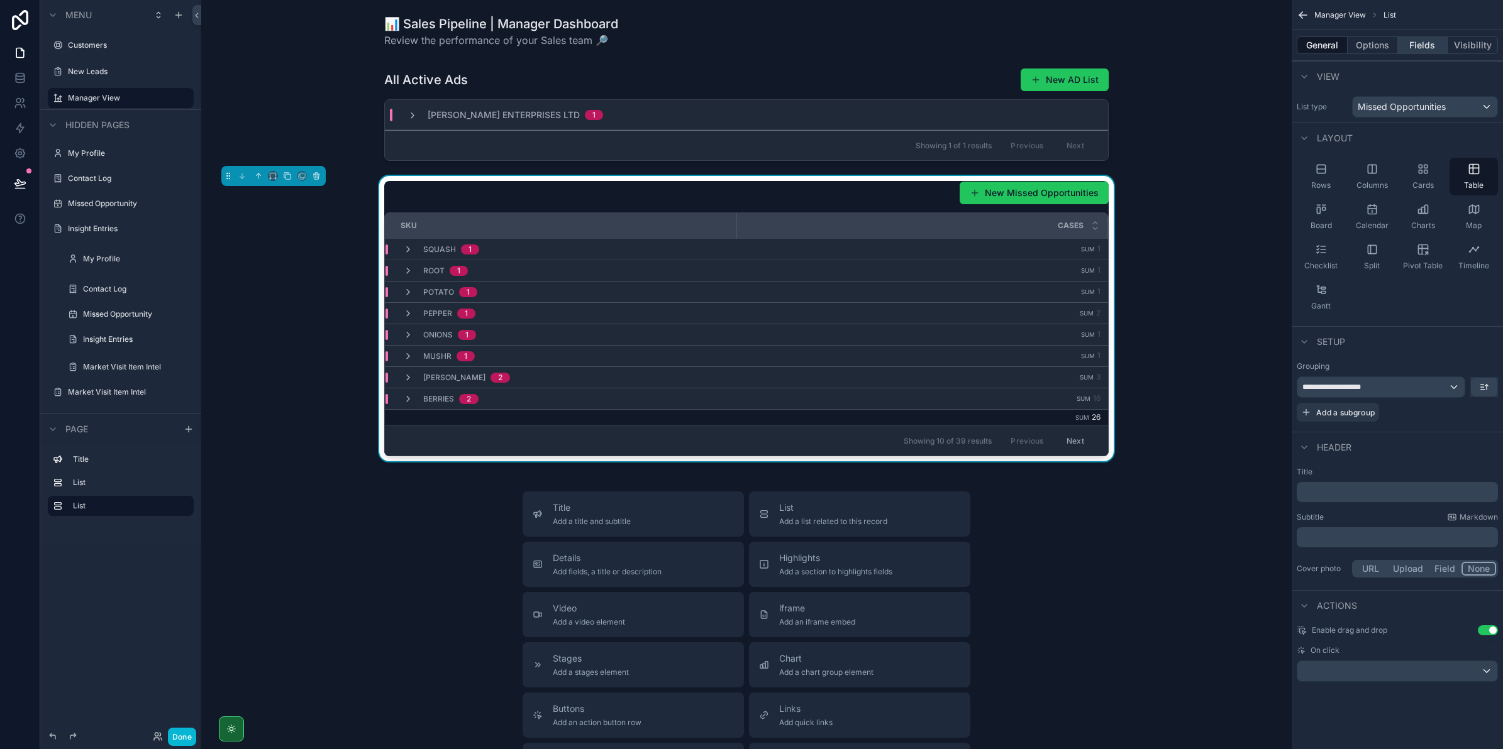
click at [1407, 44] on button "Fields" at bounding box center [1423, 45] width 50 height 18
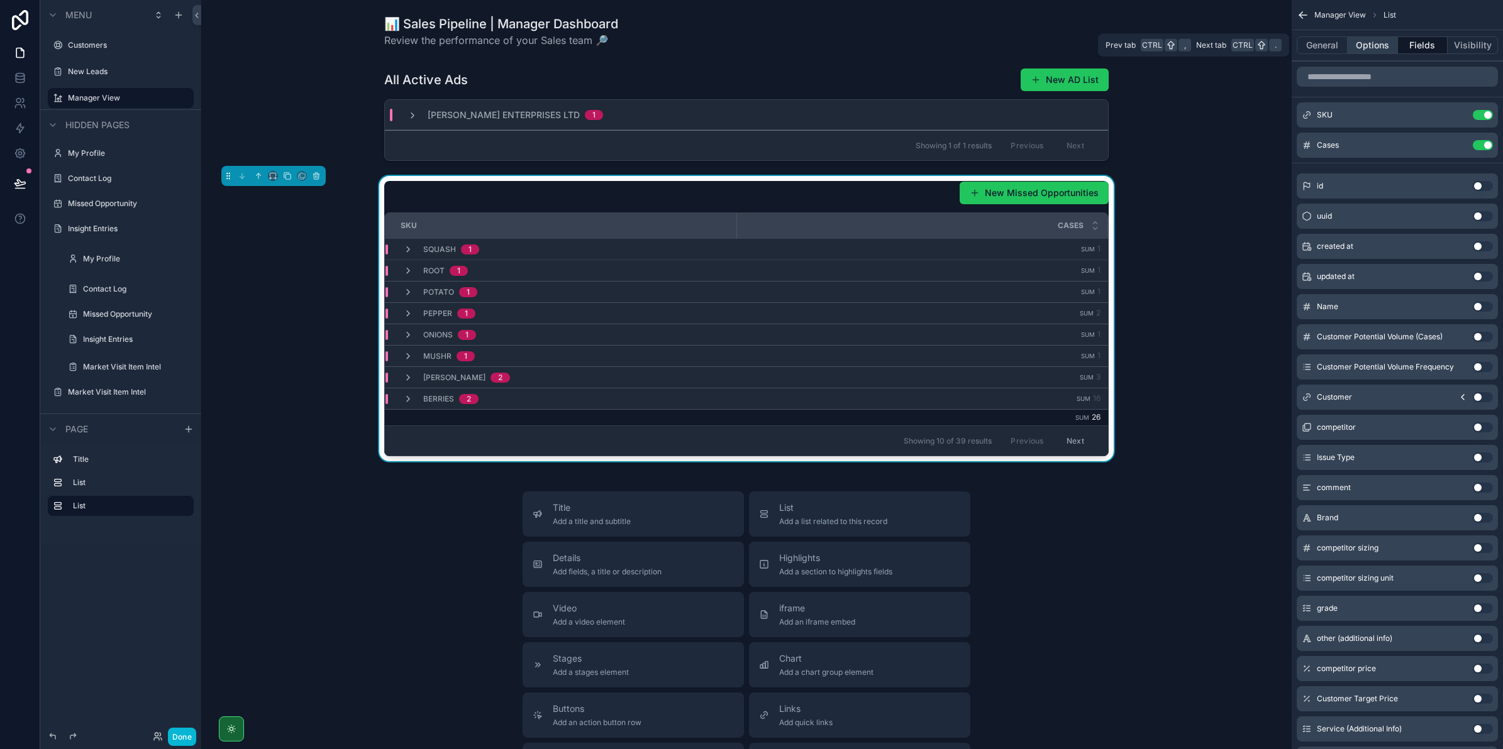
click at [1383, 47] on button "Options" at bounding box center [1372, 45] width 50 height 18
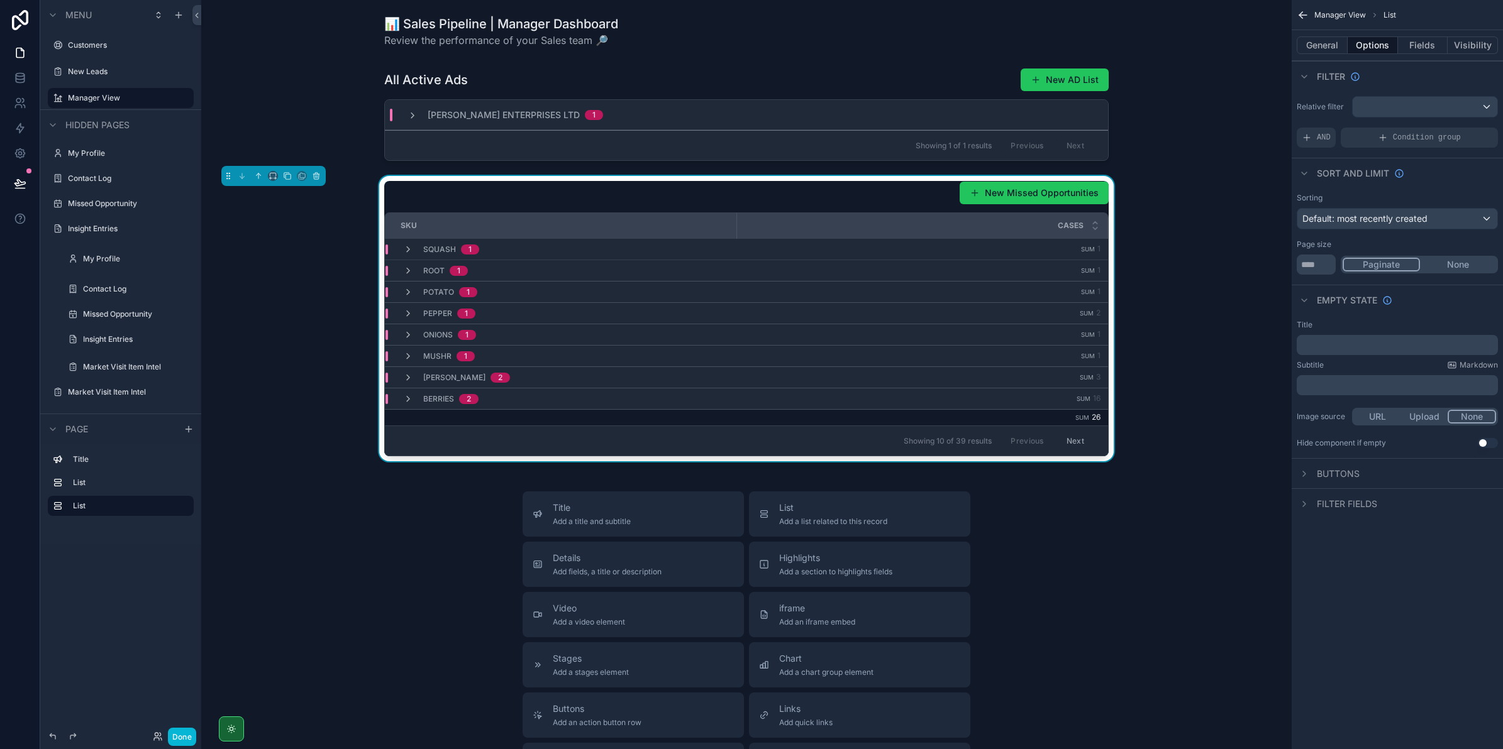
click at [1355, 500] on span "Filter fields" at bounding box center [1347, 504] width 60 height 13
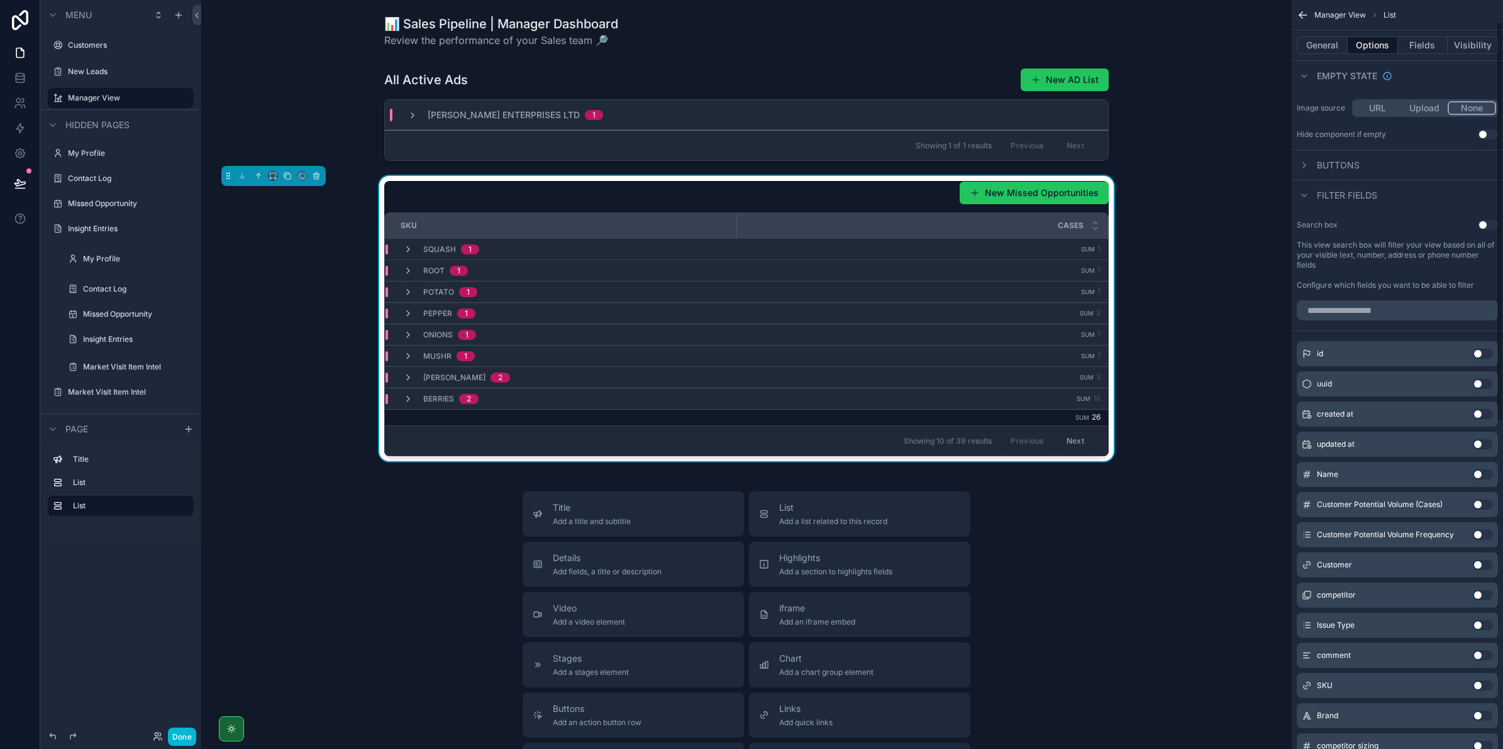
click at [1355, 502] on div "id Use setting uuid Use setting created at Use setting updated at Use setting N…" at bounding box center [1396, 698] width 211 height 724
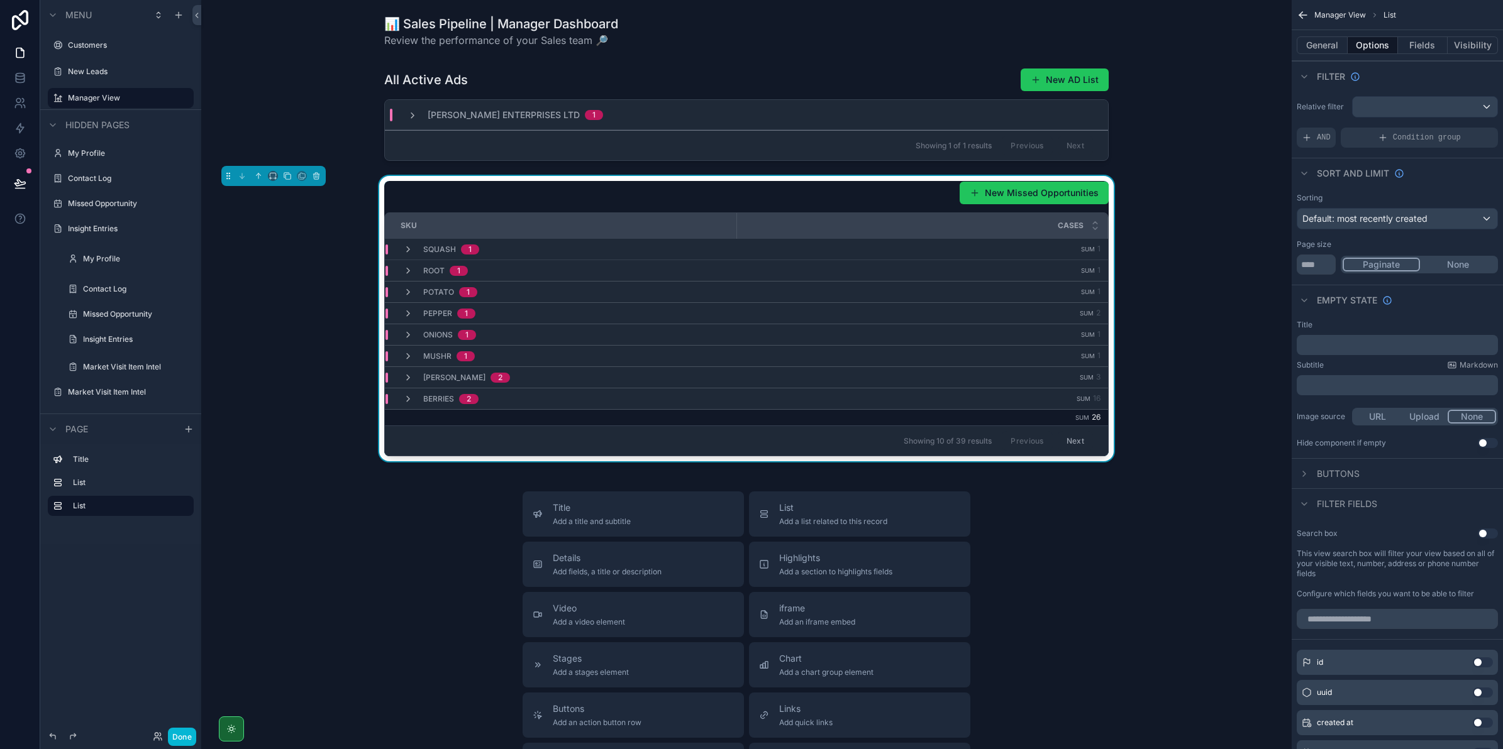
click at [1321, 469] on span "Buttons" at bounding box center [1338, 474] width 43 height 13
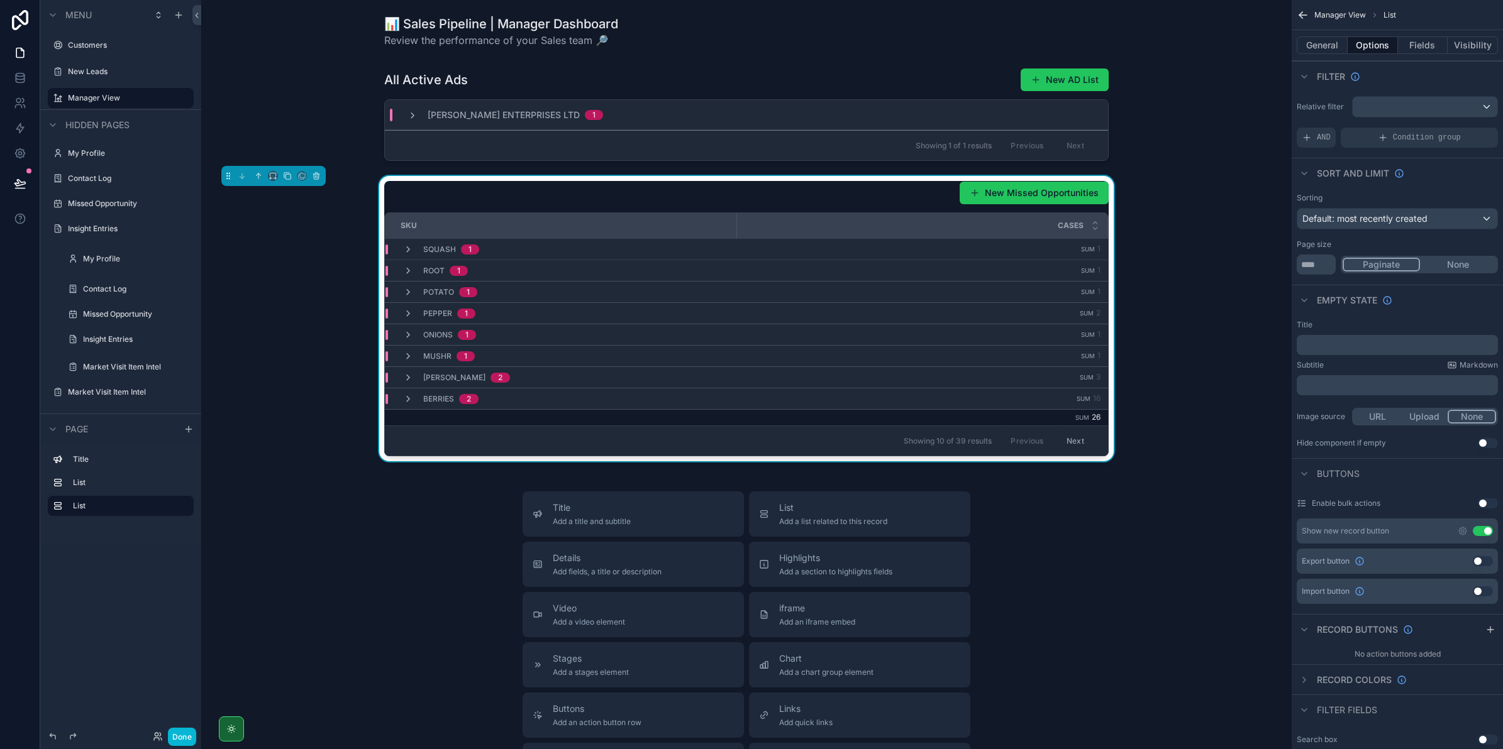
click at [1479, 530] on button "Use setting" at bounding box center [1483, 531] width 20 height 10
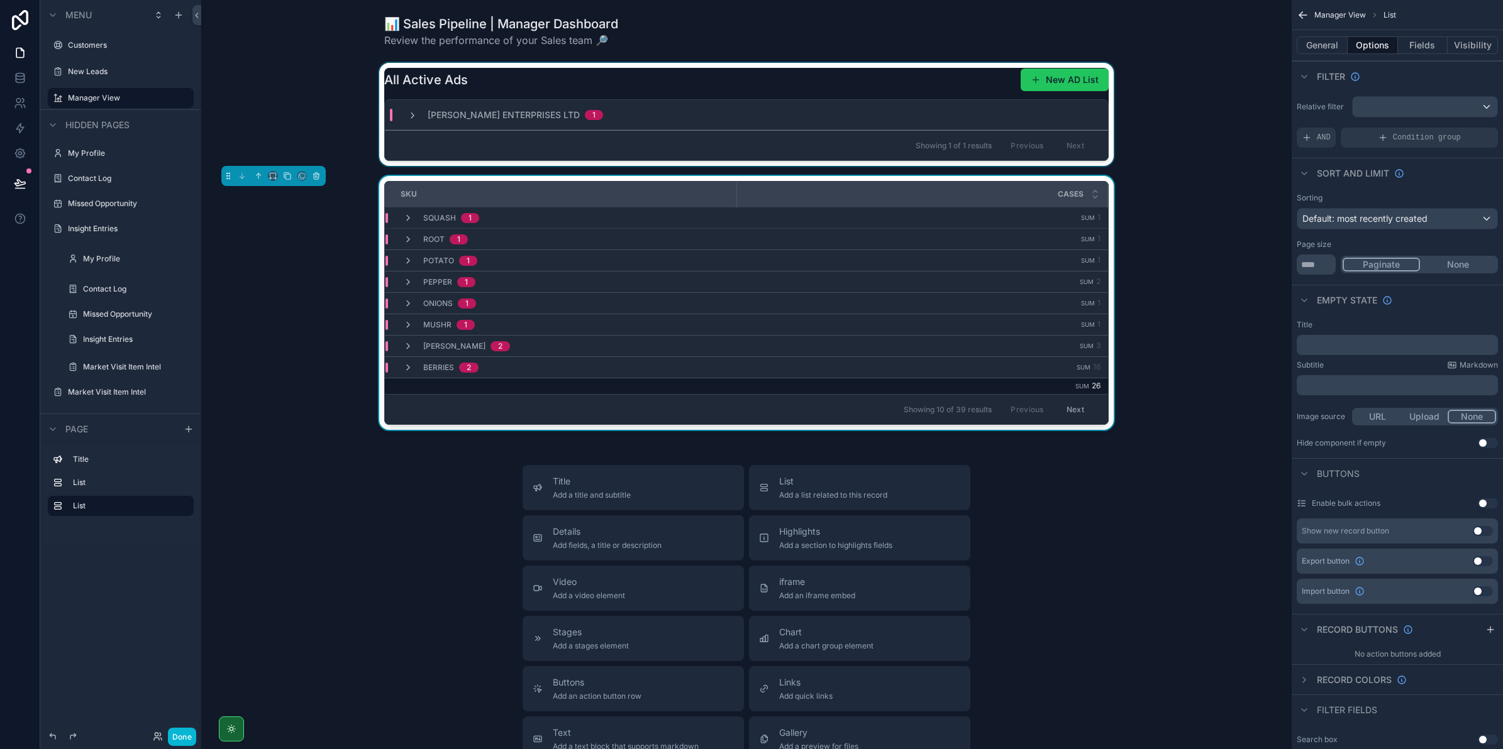
click at [868, 88] on div "scrollable content" at bounding box center [746, 114] width 1070 height 103
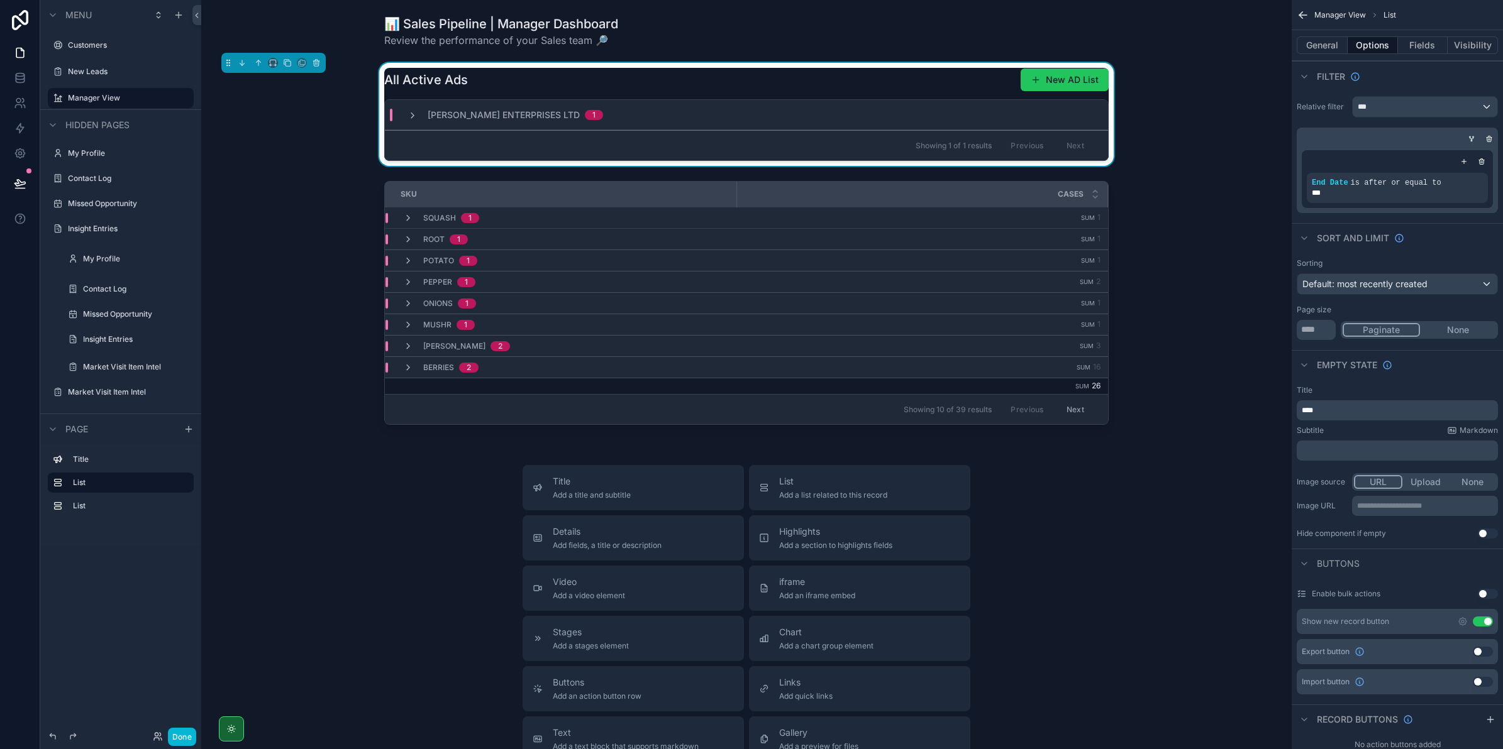
click at [1482, 626] on button "Use setting" at bounding box center [1483, 622] width 20 height 10
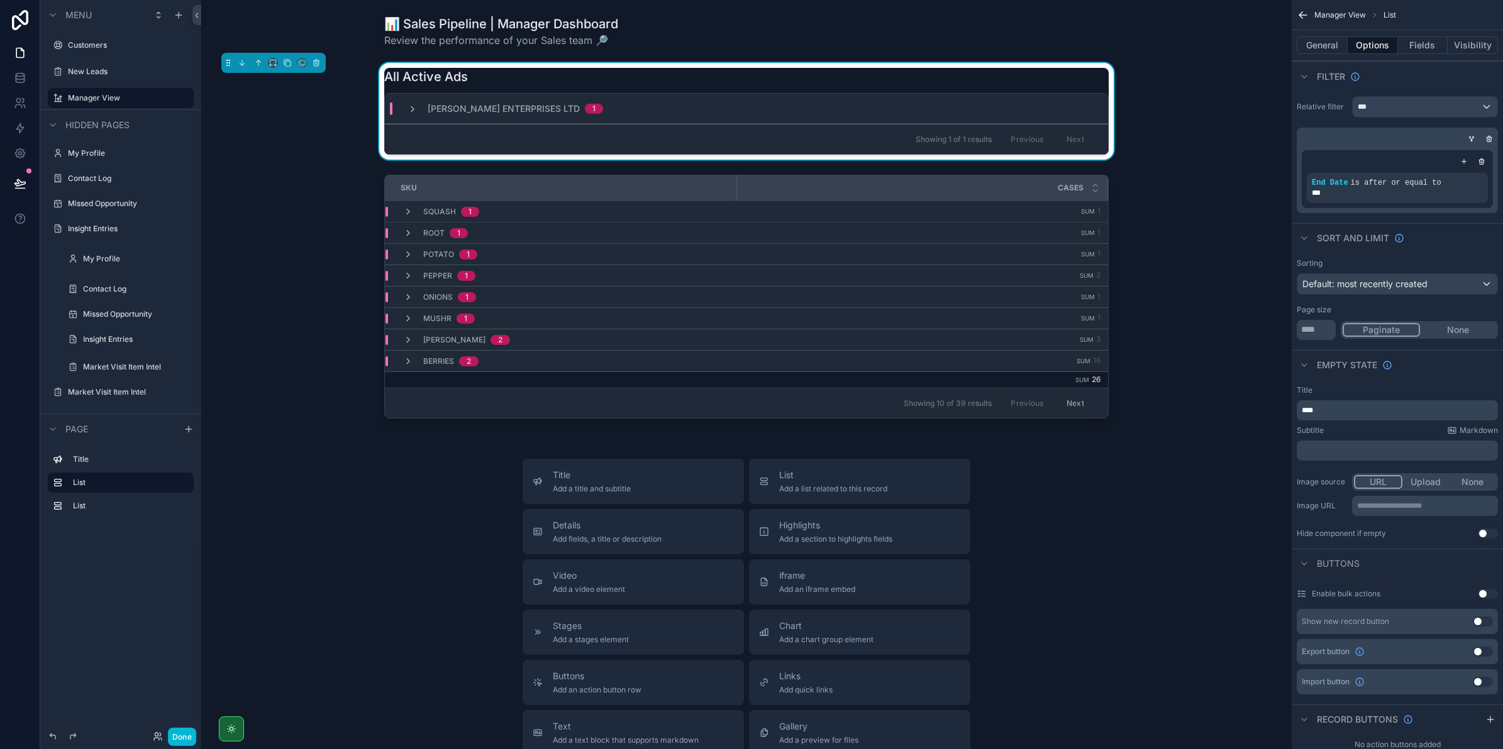
click at [1061, 485] on div "Title Add a title and subtitle List Add a list related to this record Details A…" at bounding box center [746, 683] width 1070 height 448
click at [412, 107] on icon "scrollable content" at bounding box center [412, 109] width 10 height 10
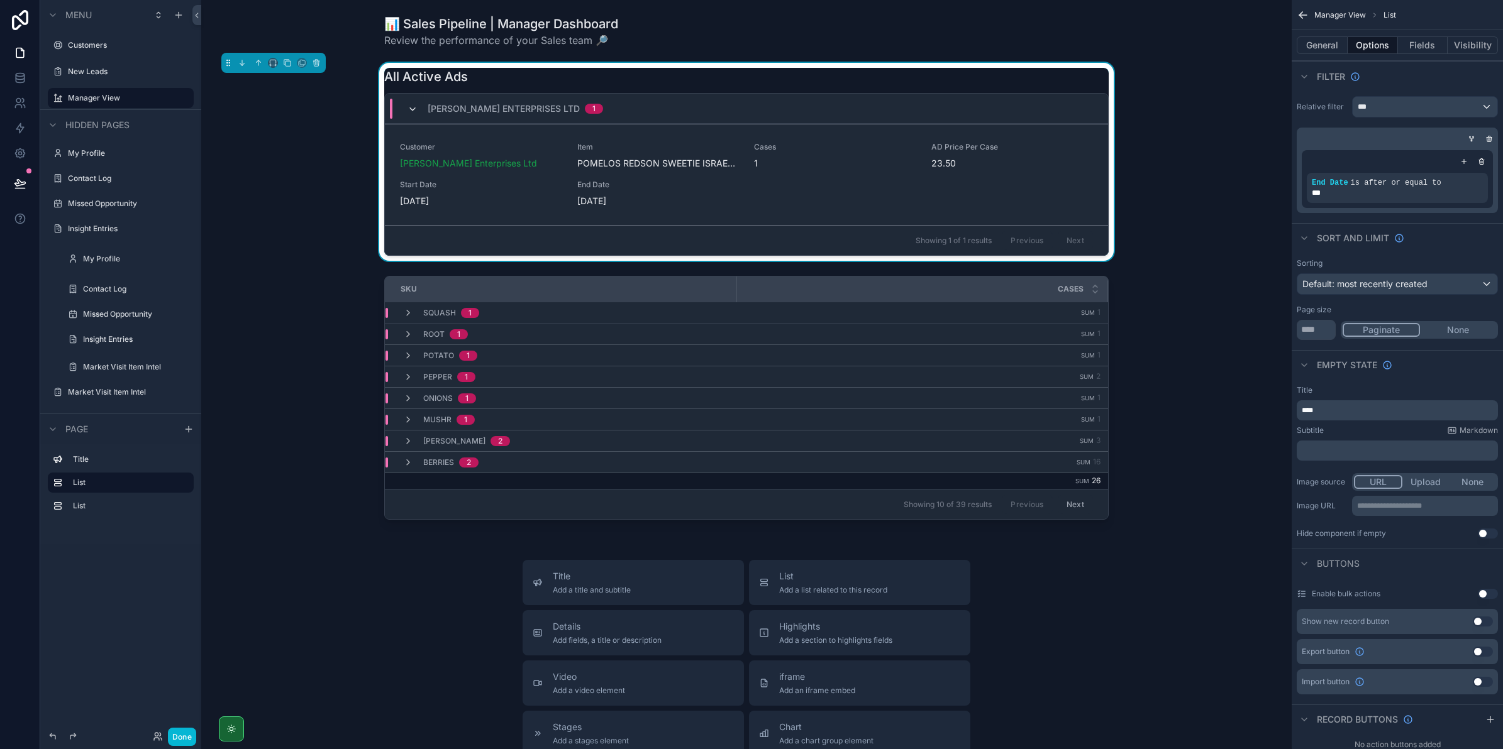
click at [411, 107] on icon "scrollable content" at bounding box center [412, 109] width 10 height 10
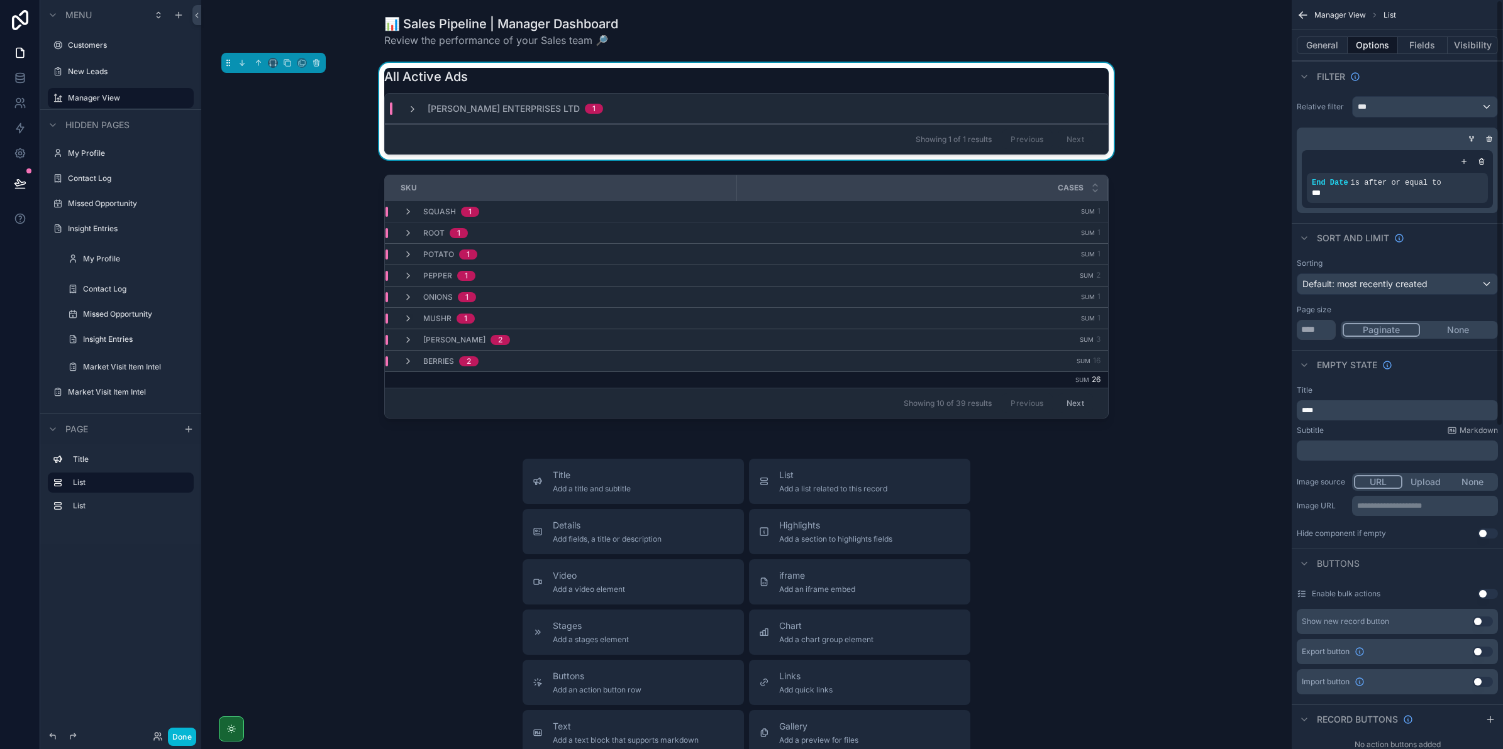
click at [1308, 20] on icon "scrollable content" at bounding box center [1303, 15] width 13 height 13
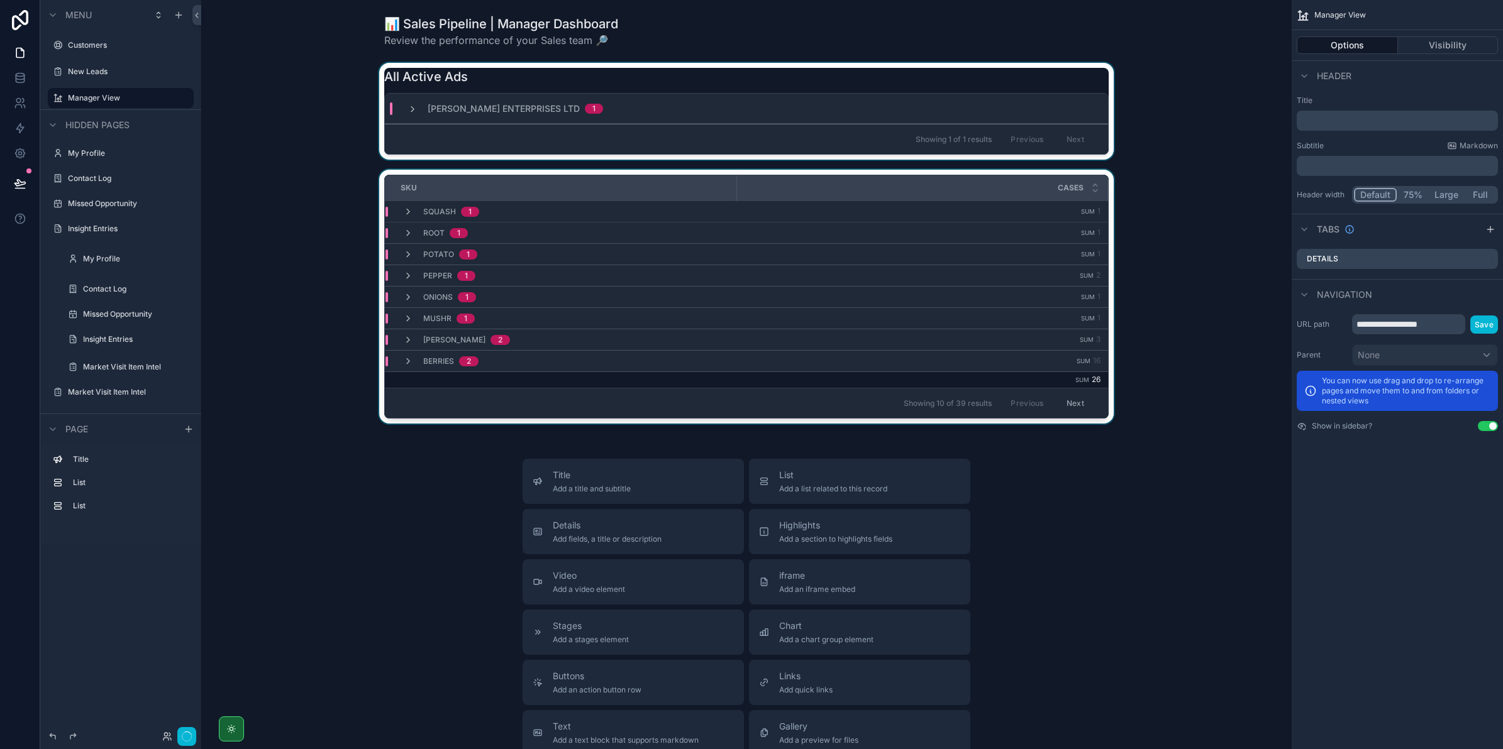
click at [1153, 269] on div "scrollable content" at bounding box center [746, 299] width 1070 height 259
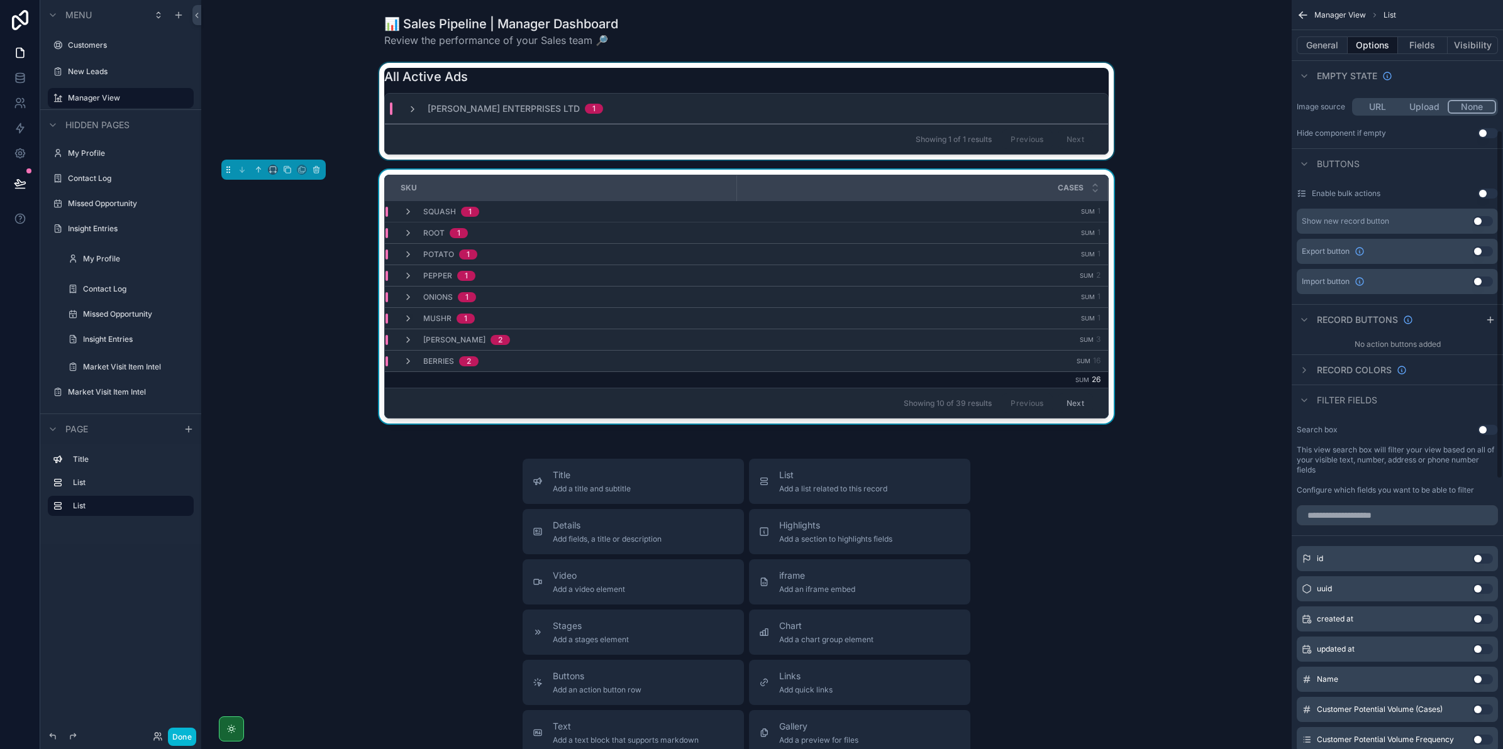
scroll to position [314, 0]
click at [1154, 193] on div "SKU Cases SQUASH 1 Sum 1 ROOT 1 Sum 1 POTATO 1 Sum 1 PEPPER 1 Sum 2 ONIONS 1 Su…" at bounding box center [746, 299] width 1070 height 259
click at [743, 214] on td "Sum 1" at bounding box center [922, 211] width 372 height 21
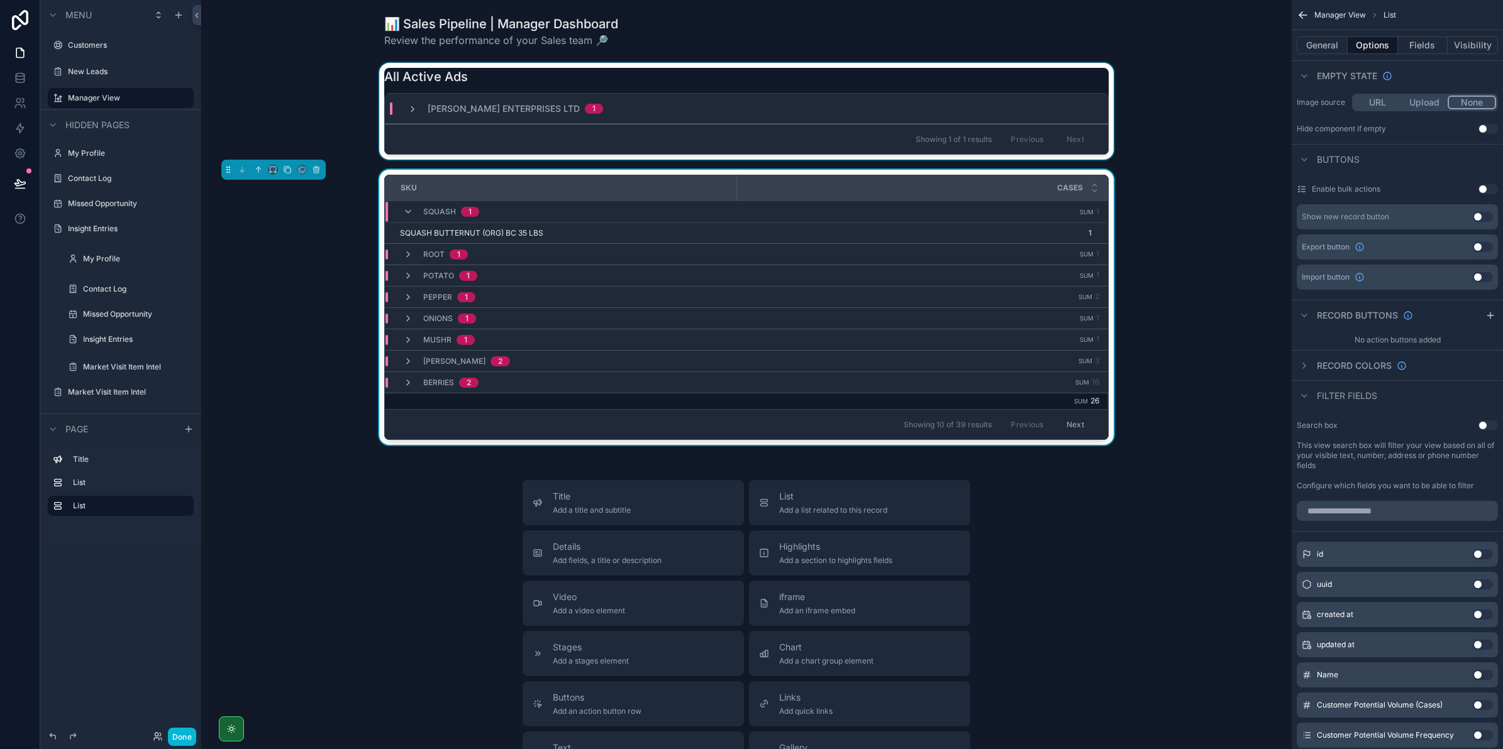
click at [743, 214] on td "Sum 1" at bounding box center [921, 212] width 370 height 22
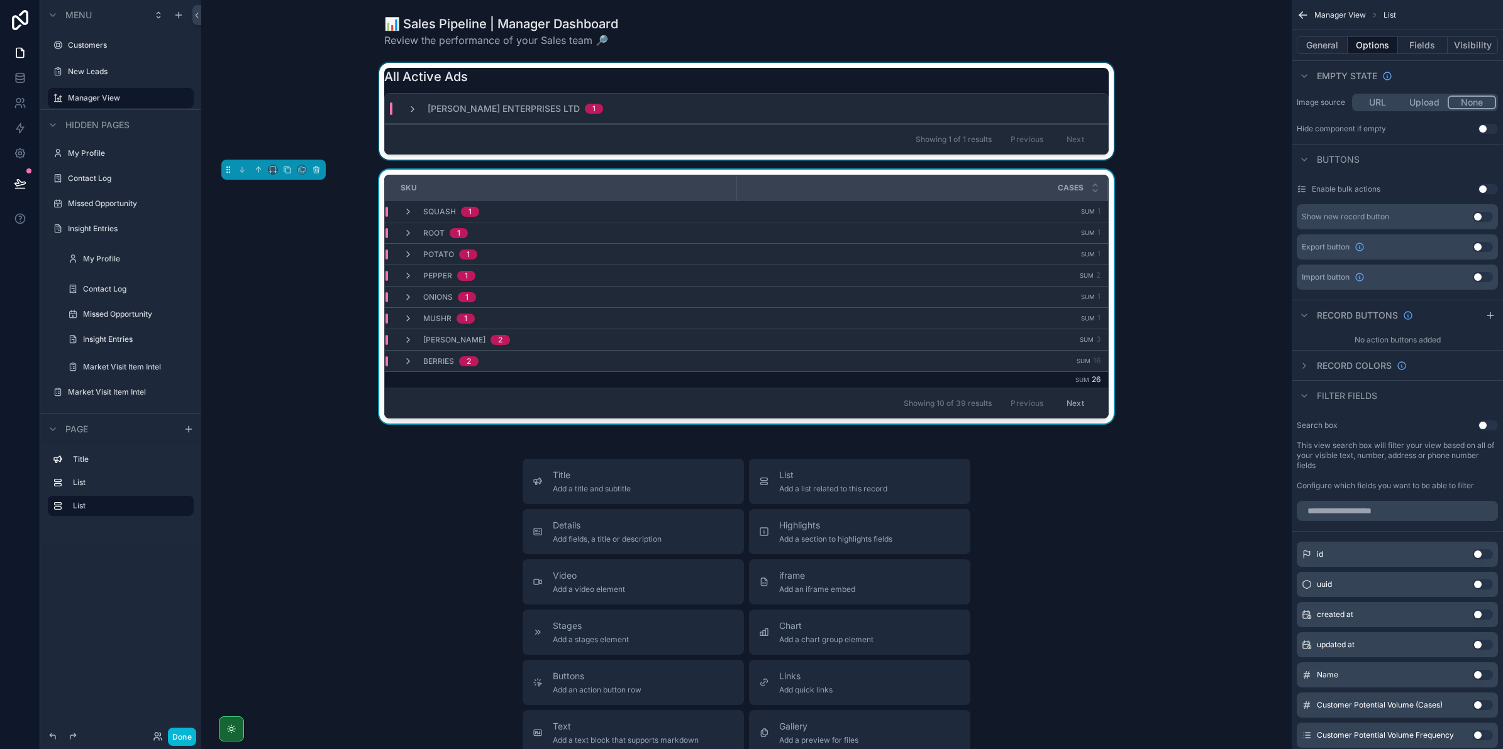
click at [727, 234] on div "ROOT 1" at bounding box center [560, 233] width 350 height 10
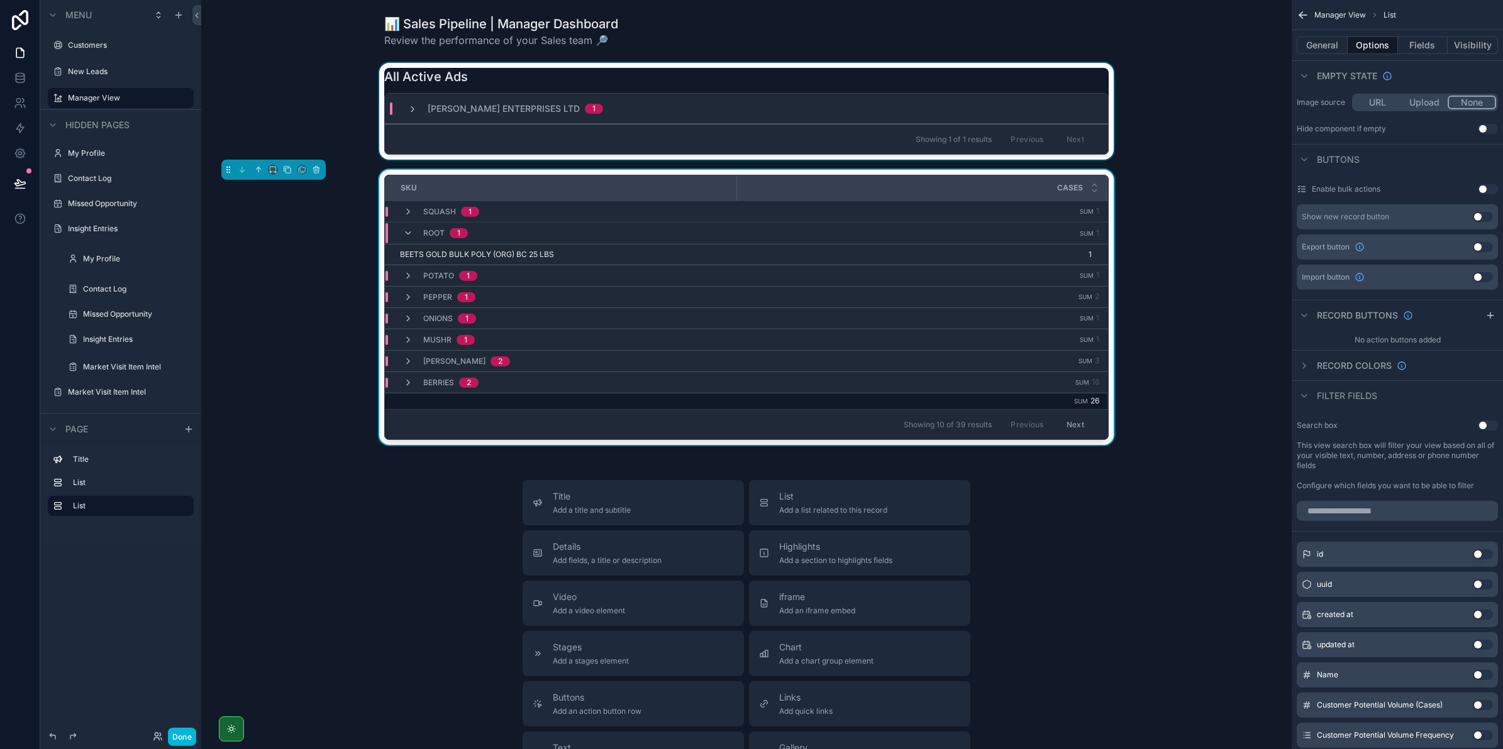
click at [727, 234] on div "ROOT 1" at bounding box center [560, 233] width 350 height 20
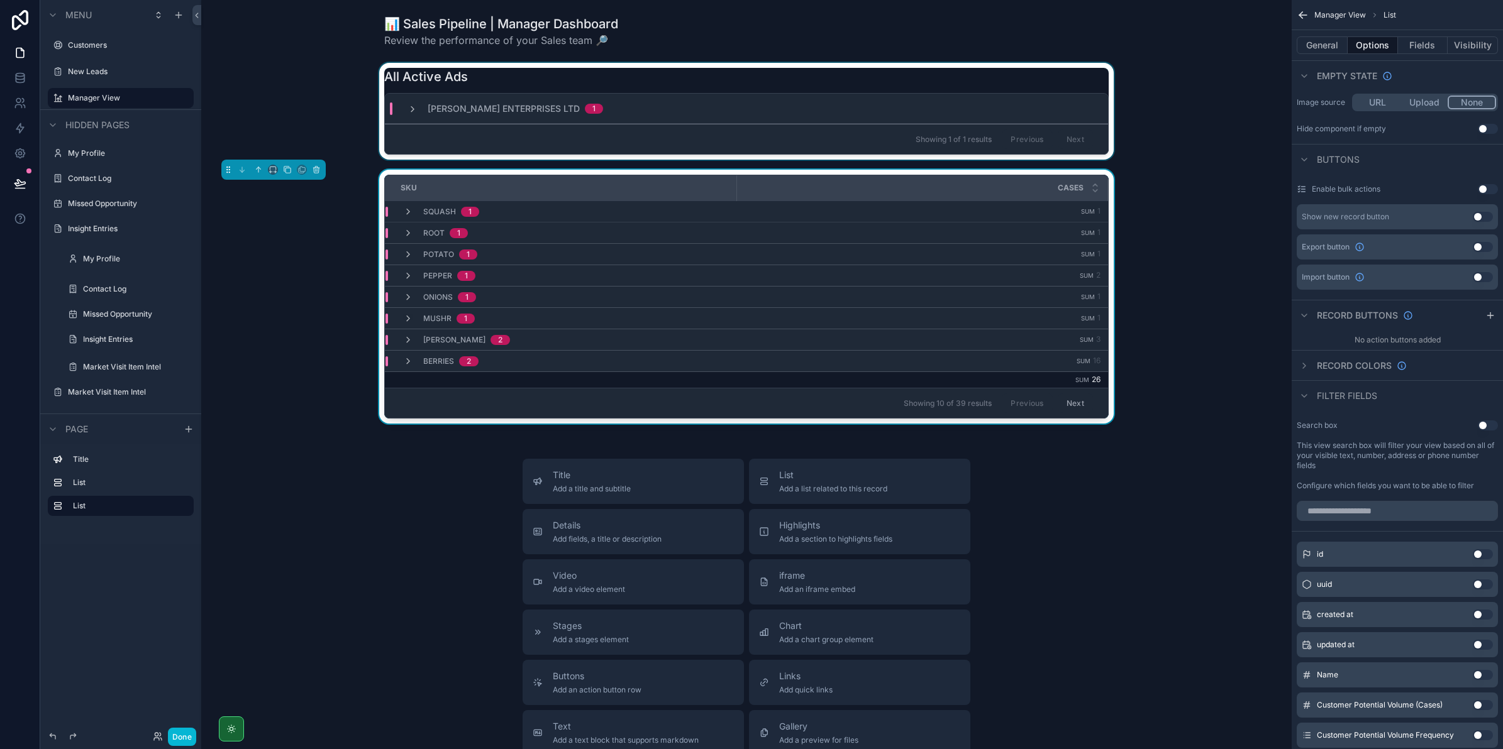
click at [714, 265] on td "PEPPER 1" at bounding box center [560, 275] width 351 height 21
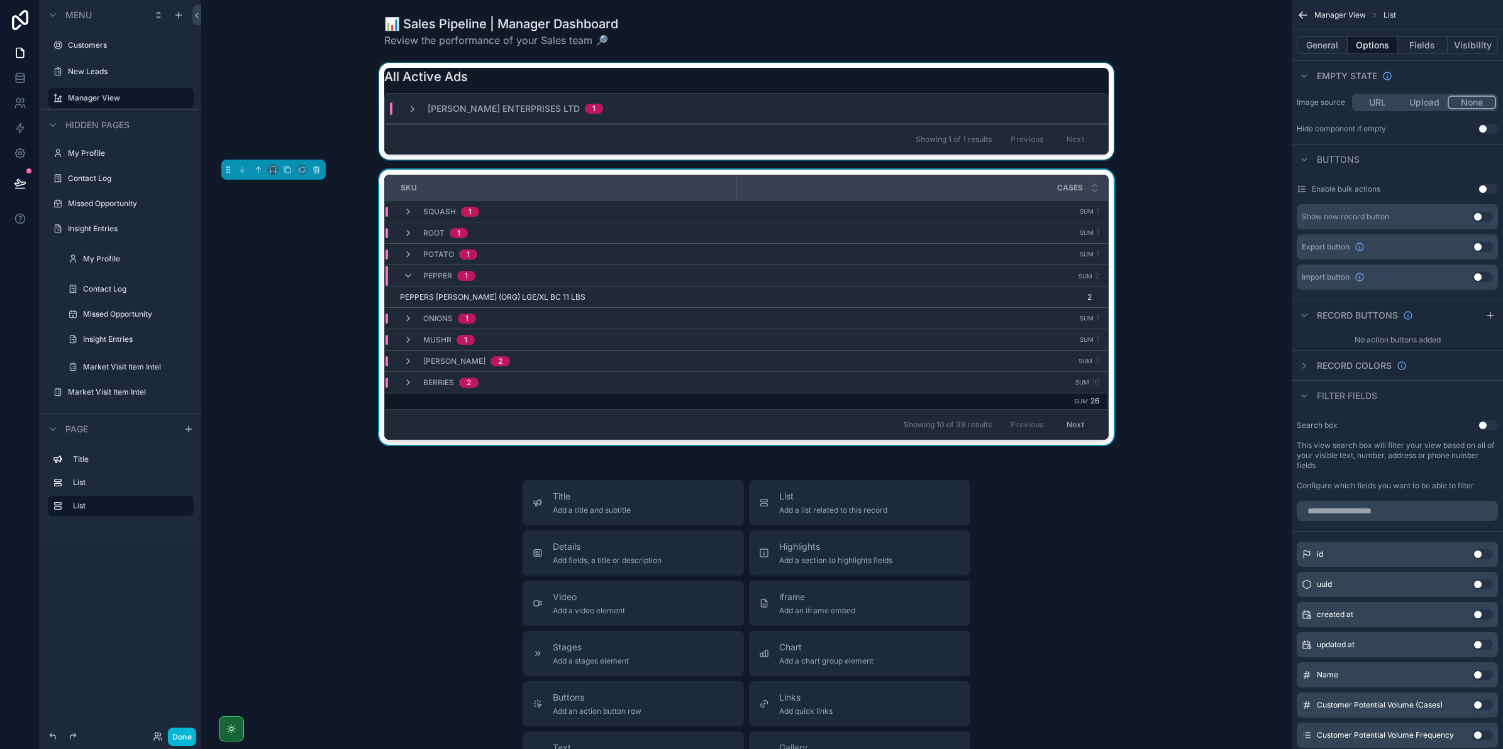
click at [714, 265] on td "PEPPER 1" at bounding box center [560, 276] width 351 height 22
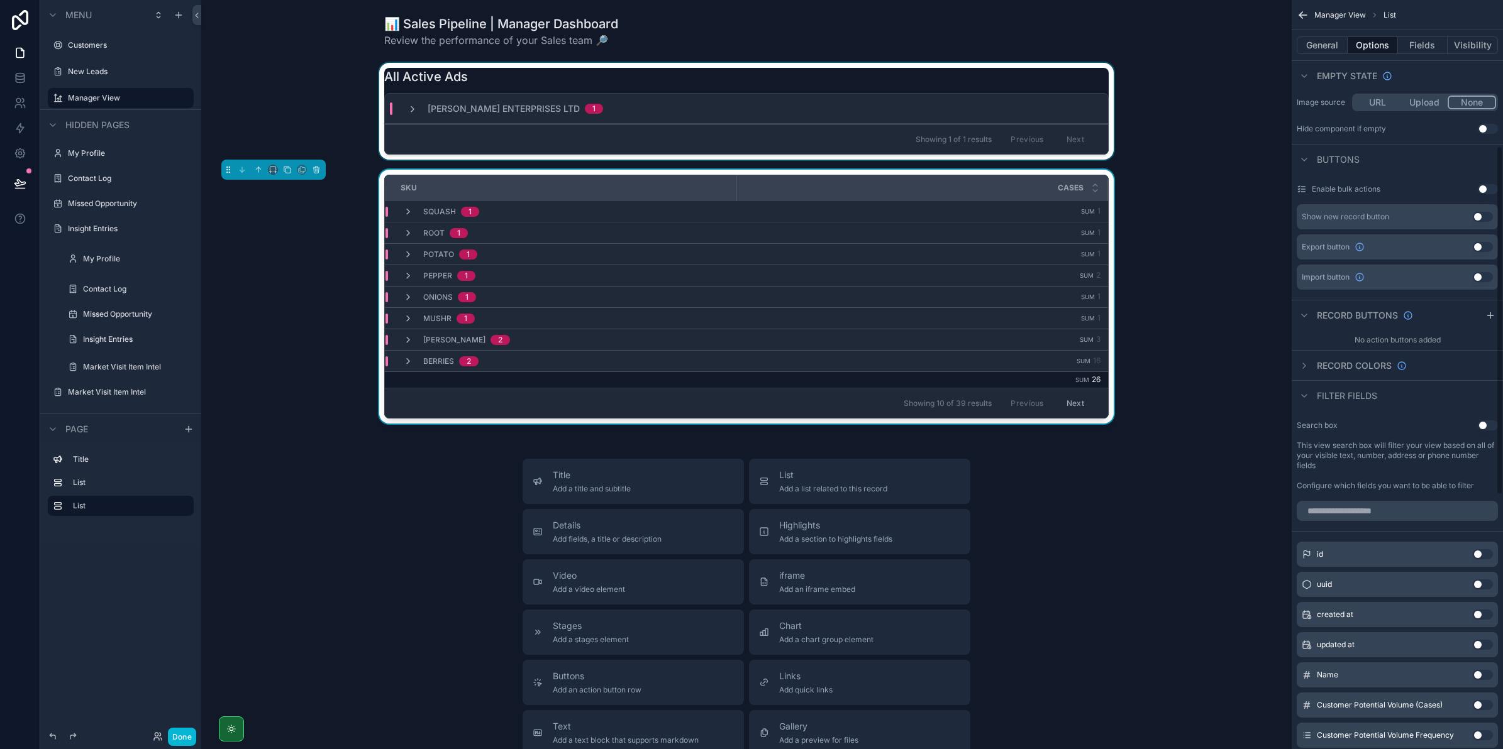
click at [1306, 11] on icon "scrollable content" at bounding box center [1303, 15] width 13 height 13
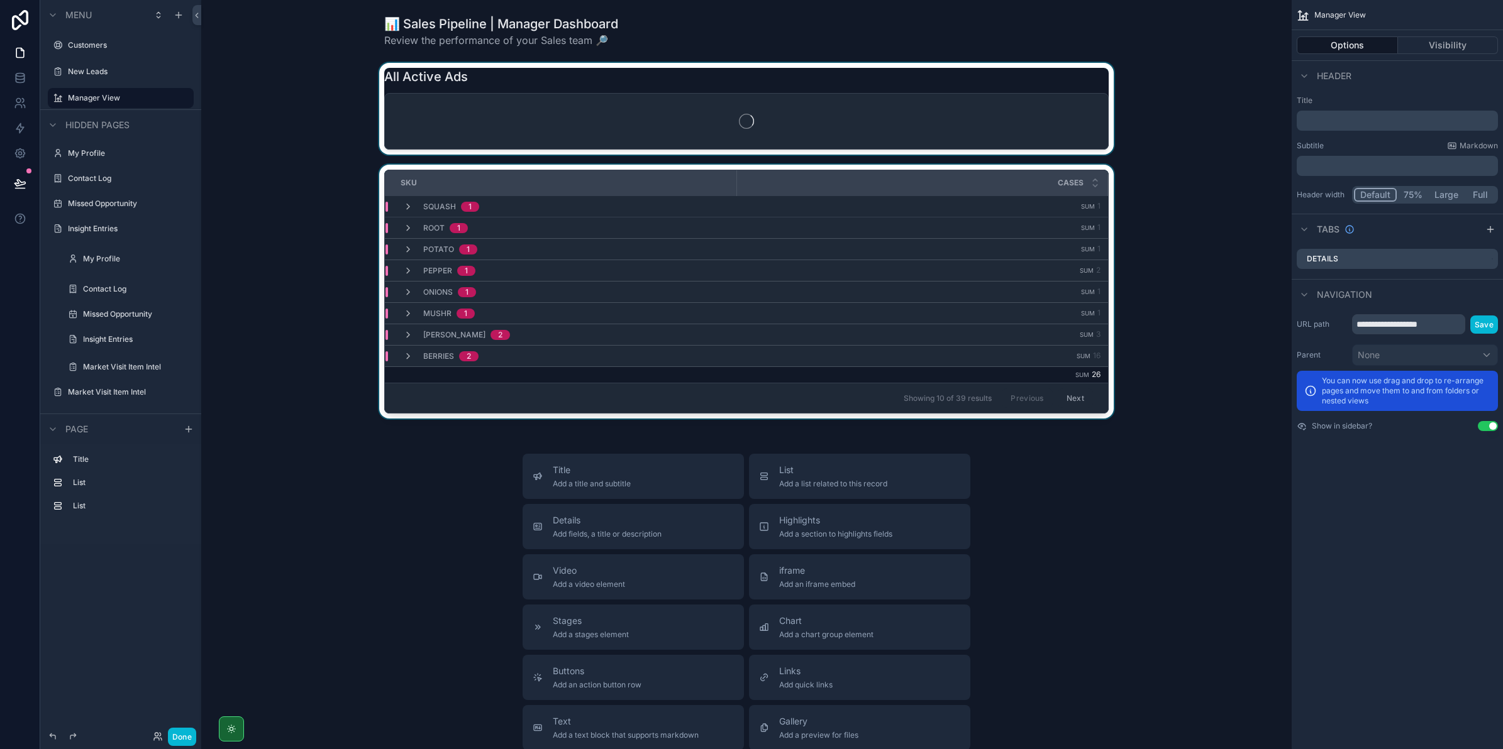
scroll to position [0, 0]
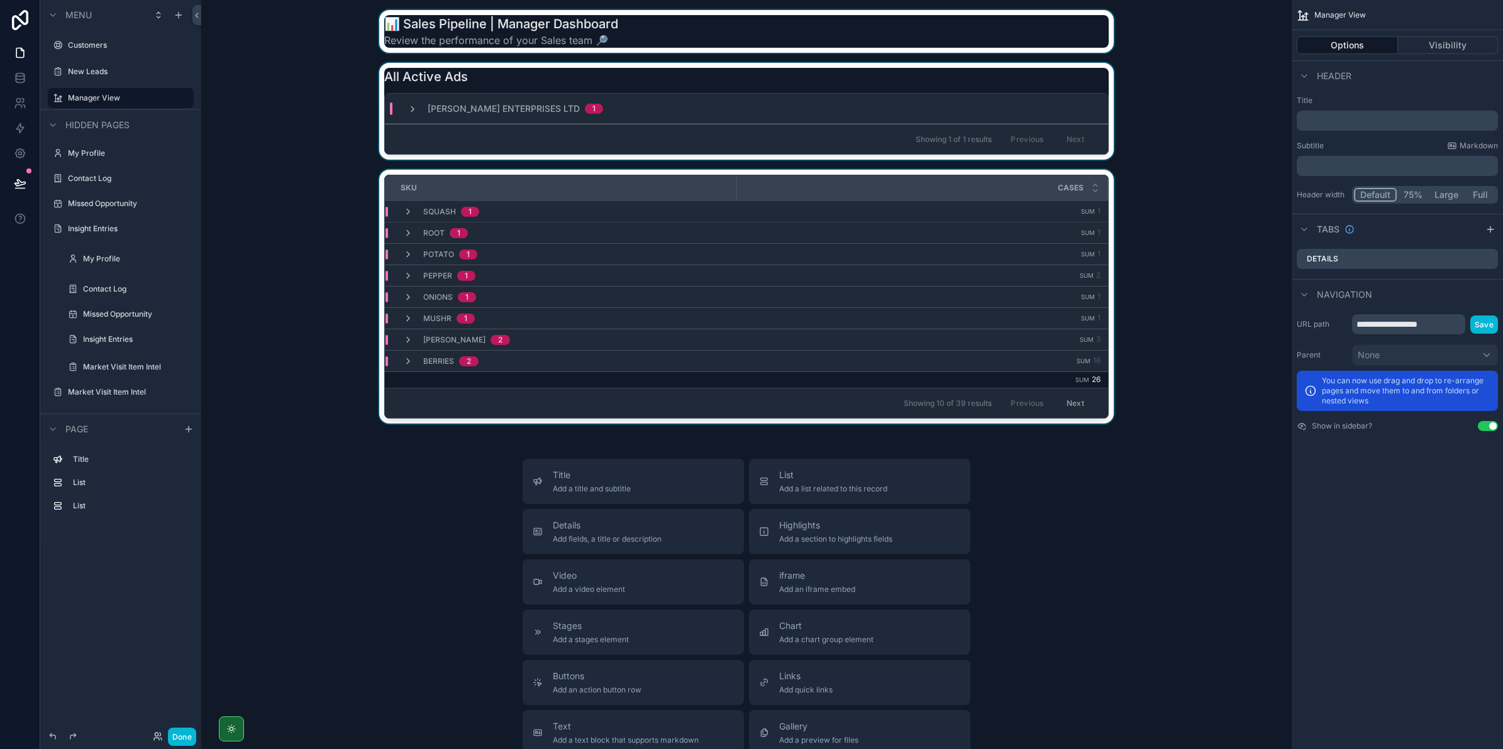
click at [451, 35] on div "scrollable content" at bounding box center [746, 31] width 1070 height 43
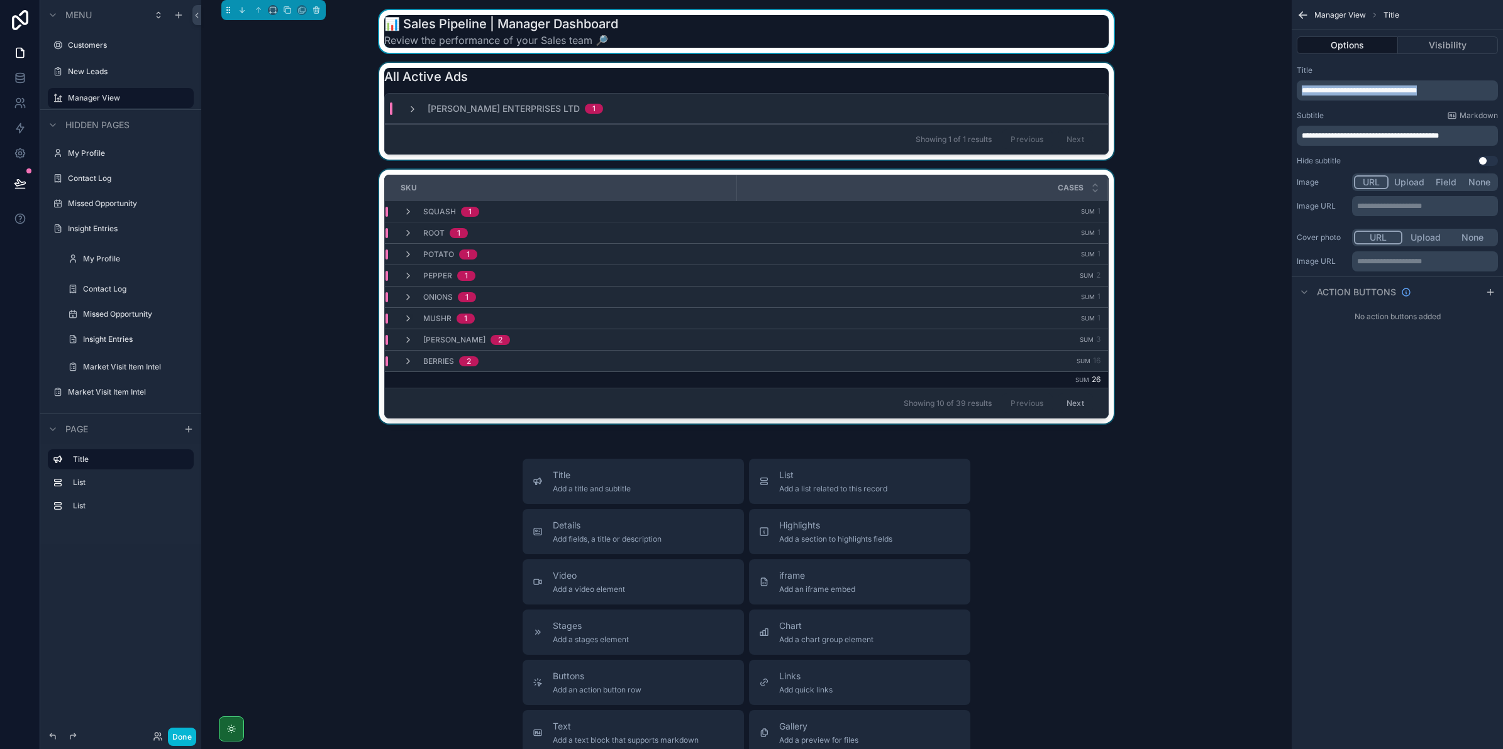
drag, startPoint x: 1454, startPoint y: 86, endPoint x: 1290, endPoint y: 88, distance: 164.1
click at [1290, 89] on div "Customers New Leads Manager View My Profile Contact Log Missed Opportunity Insi…" at bounding box center [852, 374] width 1302 height 749
click at [1313, 92] on span "**********" at bounding box center [1359, 91] width 115 height 8
drag, startPoint x: 1315, startPoint y: 90, endPoint x: 1652, endPoint y: 89, distance: 337.0
click at [1502, 89] on html "Menu Customers New Leads Manager View Hidden pages My Profile Contact Log Misse…" at bounding box center [751, 374] width 1503 height 749
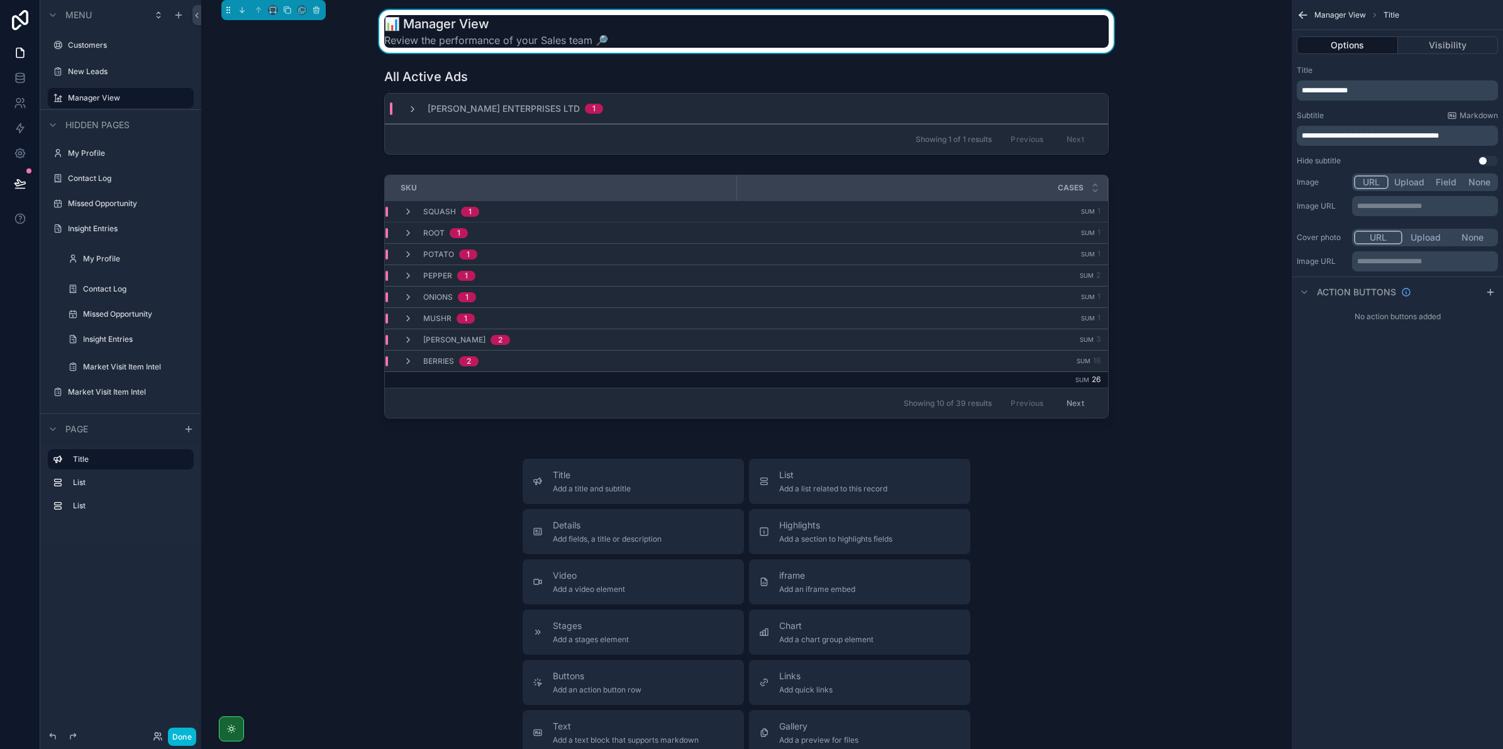
click at [1385, 135] on span "**********" at bounding box center [1370, 136] width 137 height 8
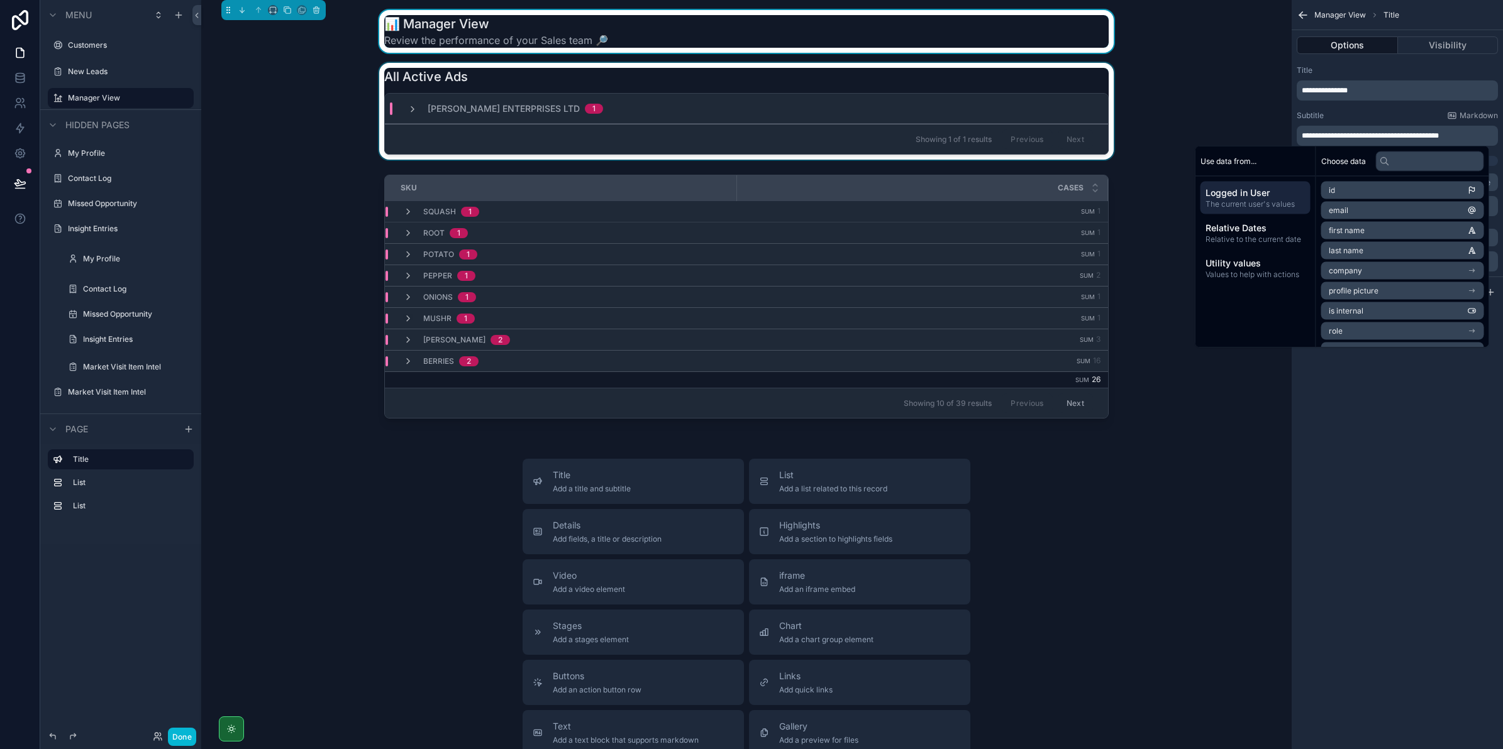
click at [1215, 126] on div "scrollable content" at bounding box center [746, 111] width 1070 height 97
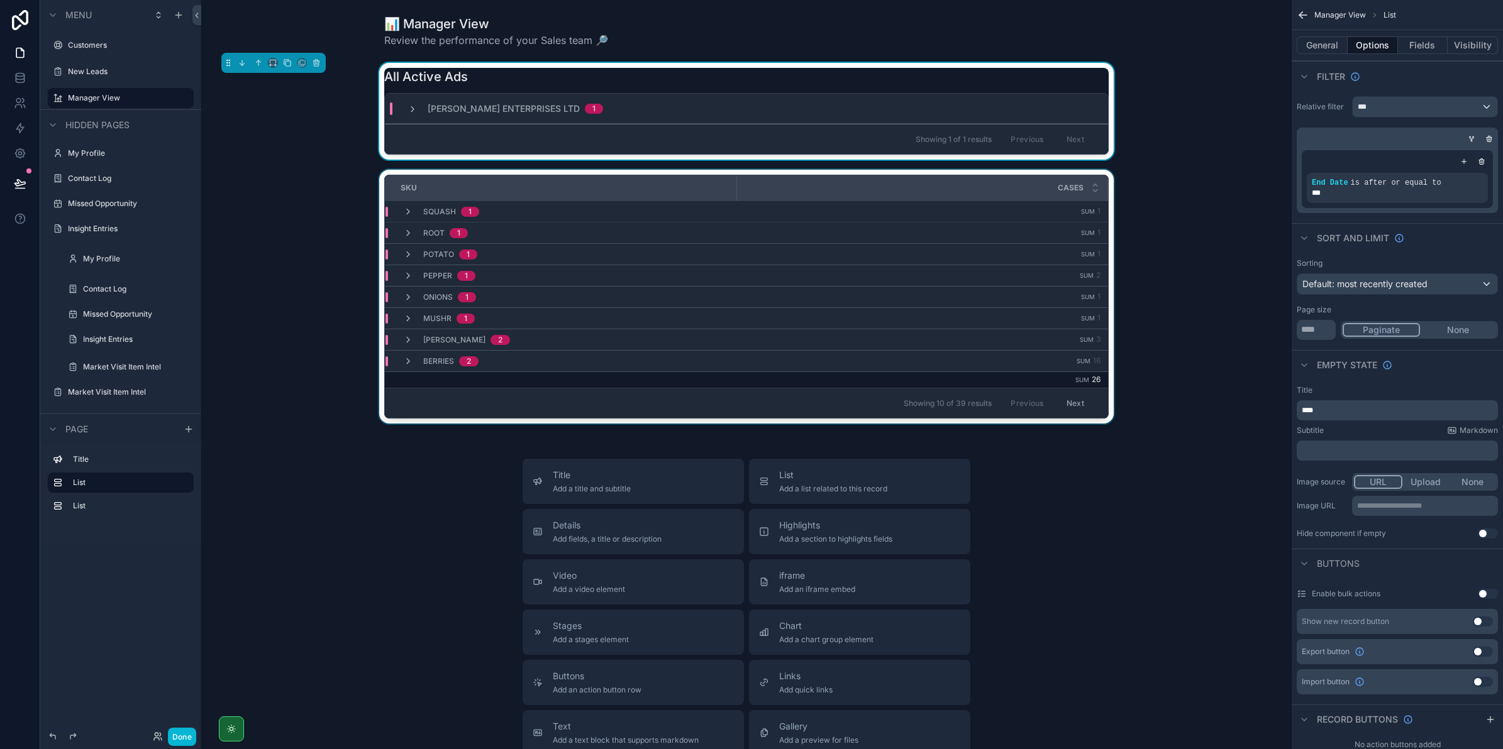
click at [846, 176] on div "Cases" at bounding box center [923, 188] width 370 height 24
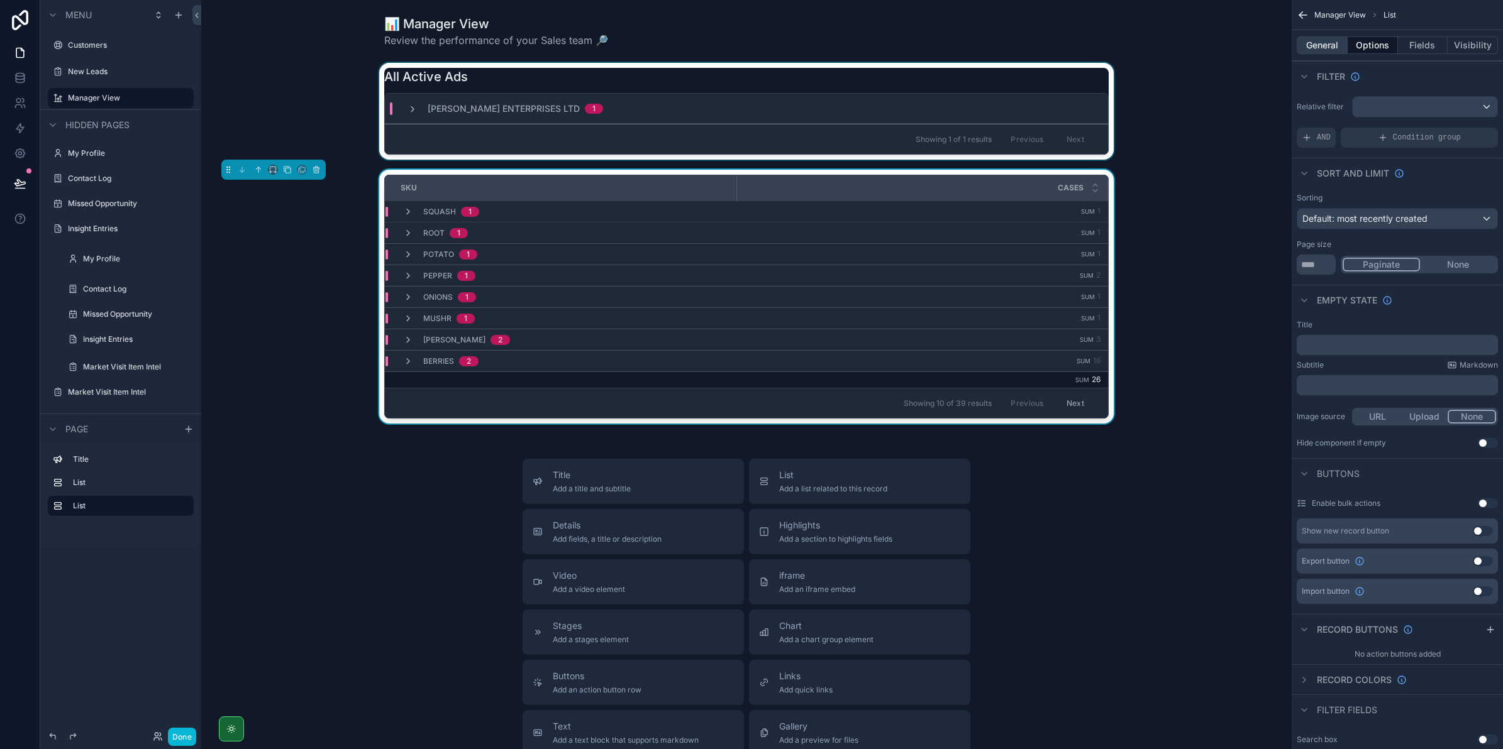
click at [1318, 47] on button "General" at bounding box center [1322, 45] width 51 height 18
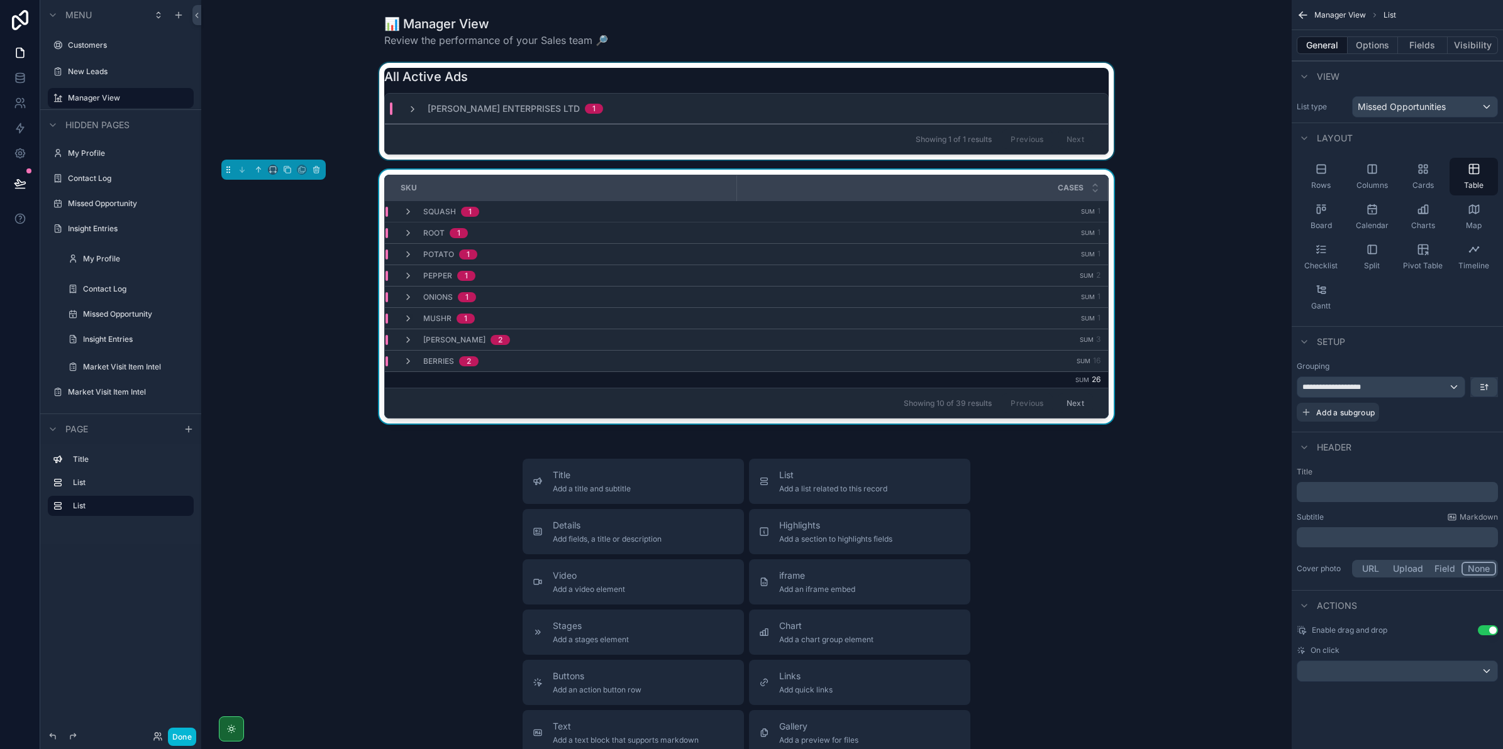
click at [250, 108] on div "scrollable content" at bounding box center [746, 111] width 1070 height 97
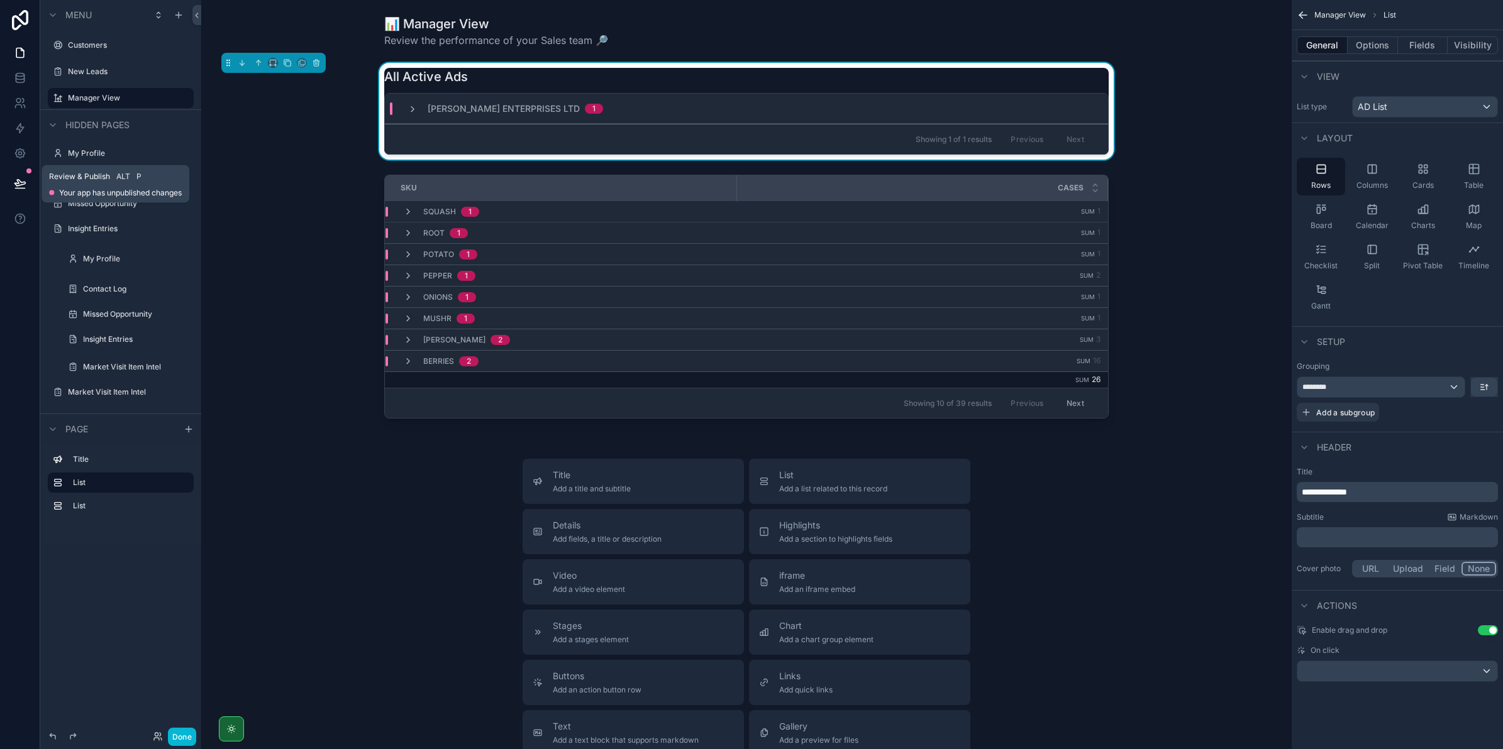
click at [20, 184] on icon at bounding box center [19, 183] width 11 height 6
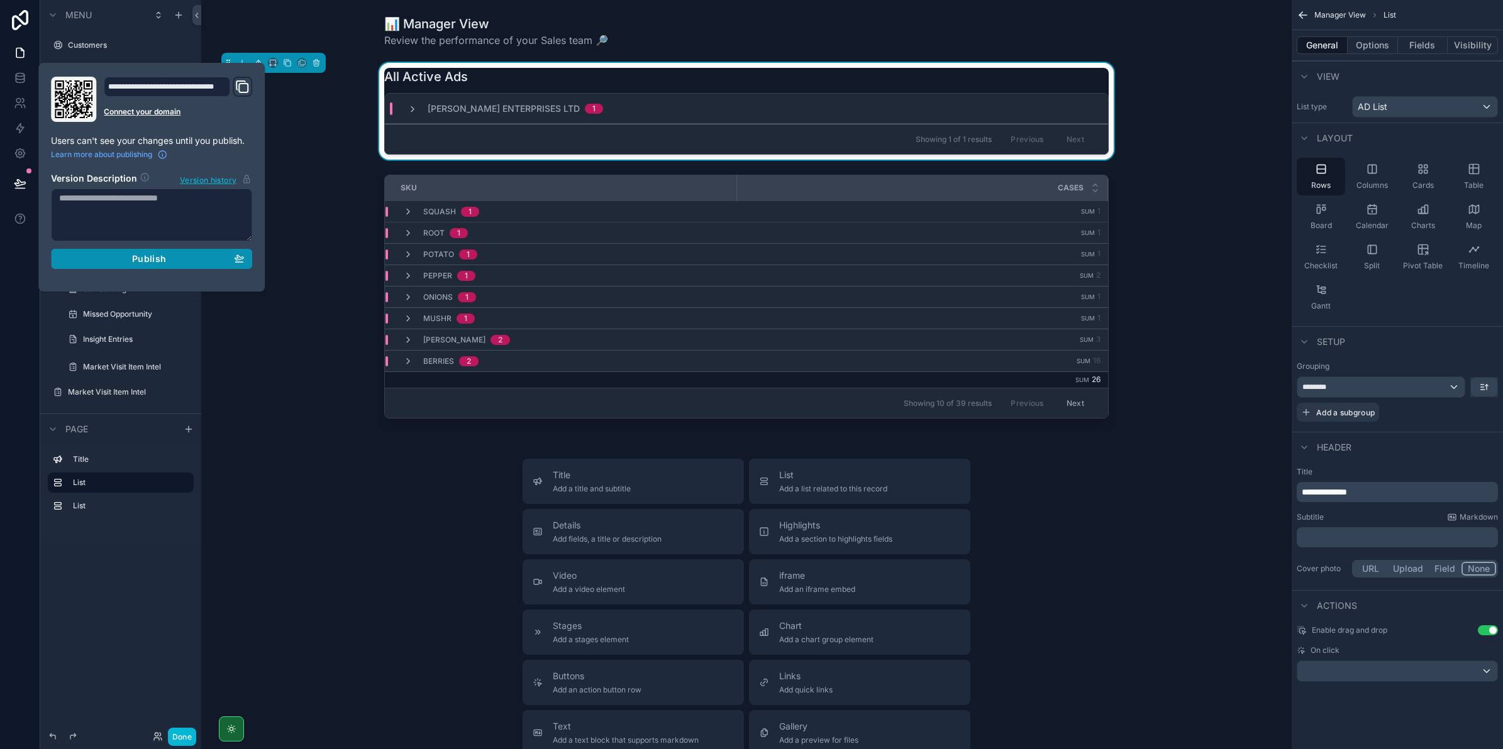
click at [161, 262] on span "Publish" at bounding box center [149, 258] width 34 height 11
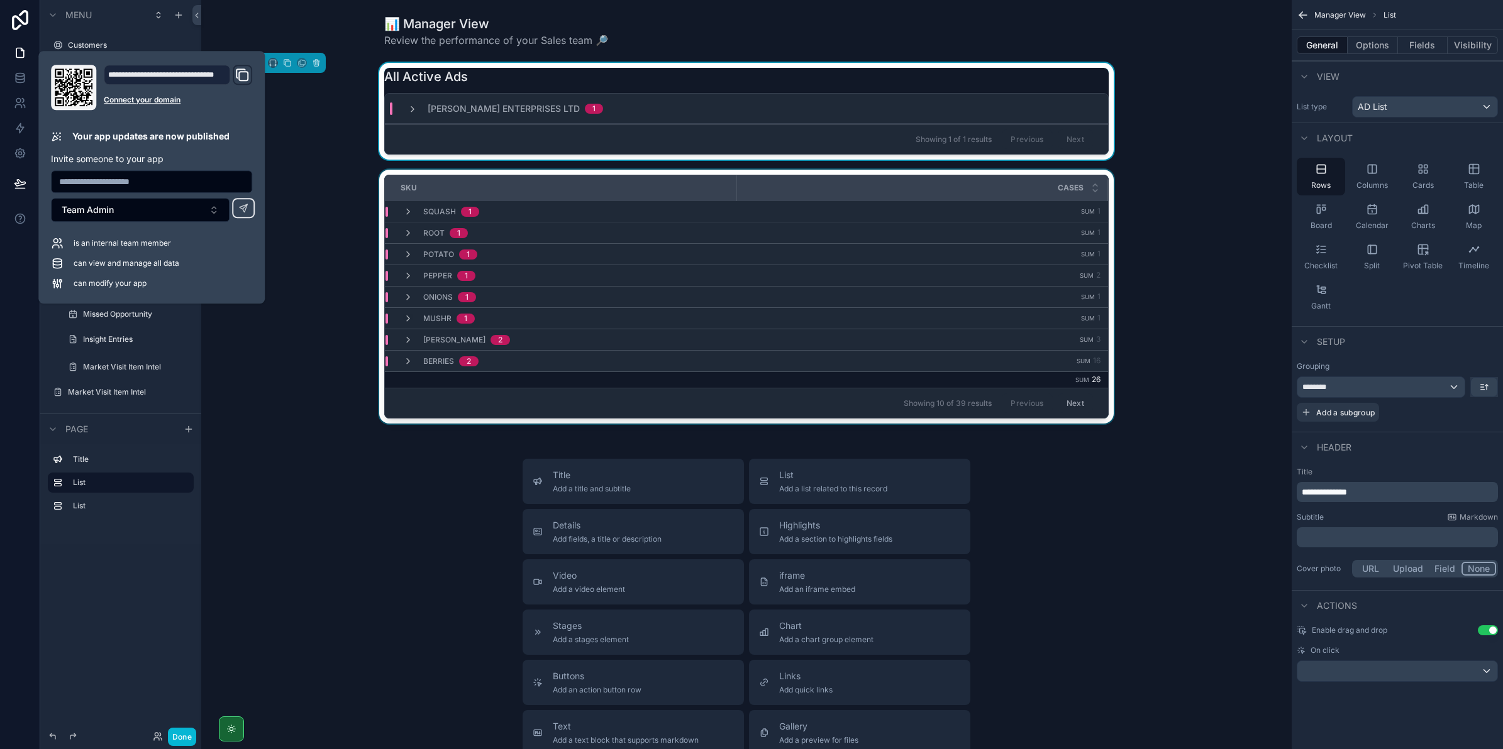
click at [297, 274] on div "scrollable content" at bounding box center [746, 299] width 1070 height 259
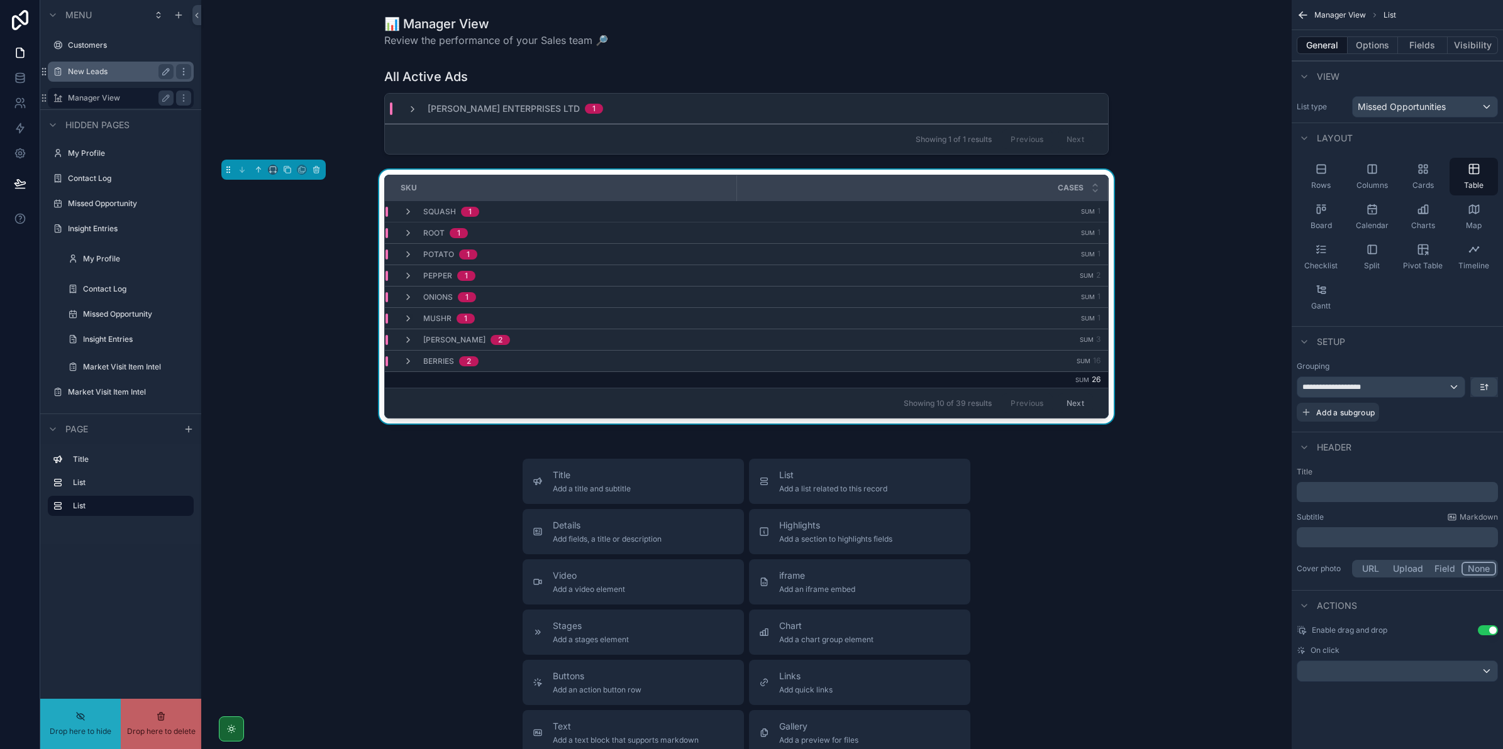
drag, startPoint x: 67, startPoint y: 96, endPoint x: 80, endPoint y: 68, distance: 31.2
click at [228, 725] on icon "scrollable content" at bounding box center [231, 729] width 10 height 10
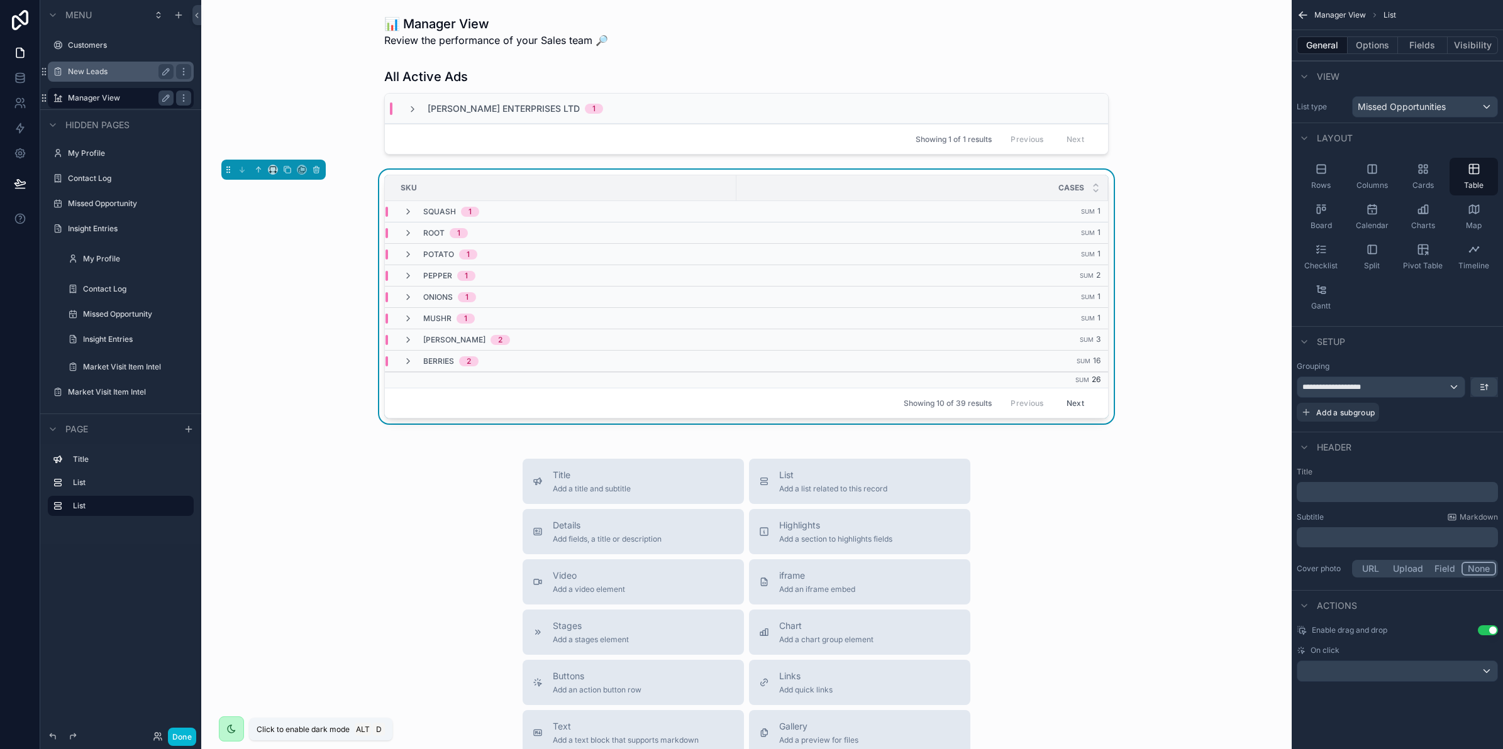
click at [228, 724] on icon "scrollable content" at bounding box center [231, 729] width 10 height 10
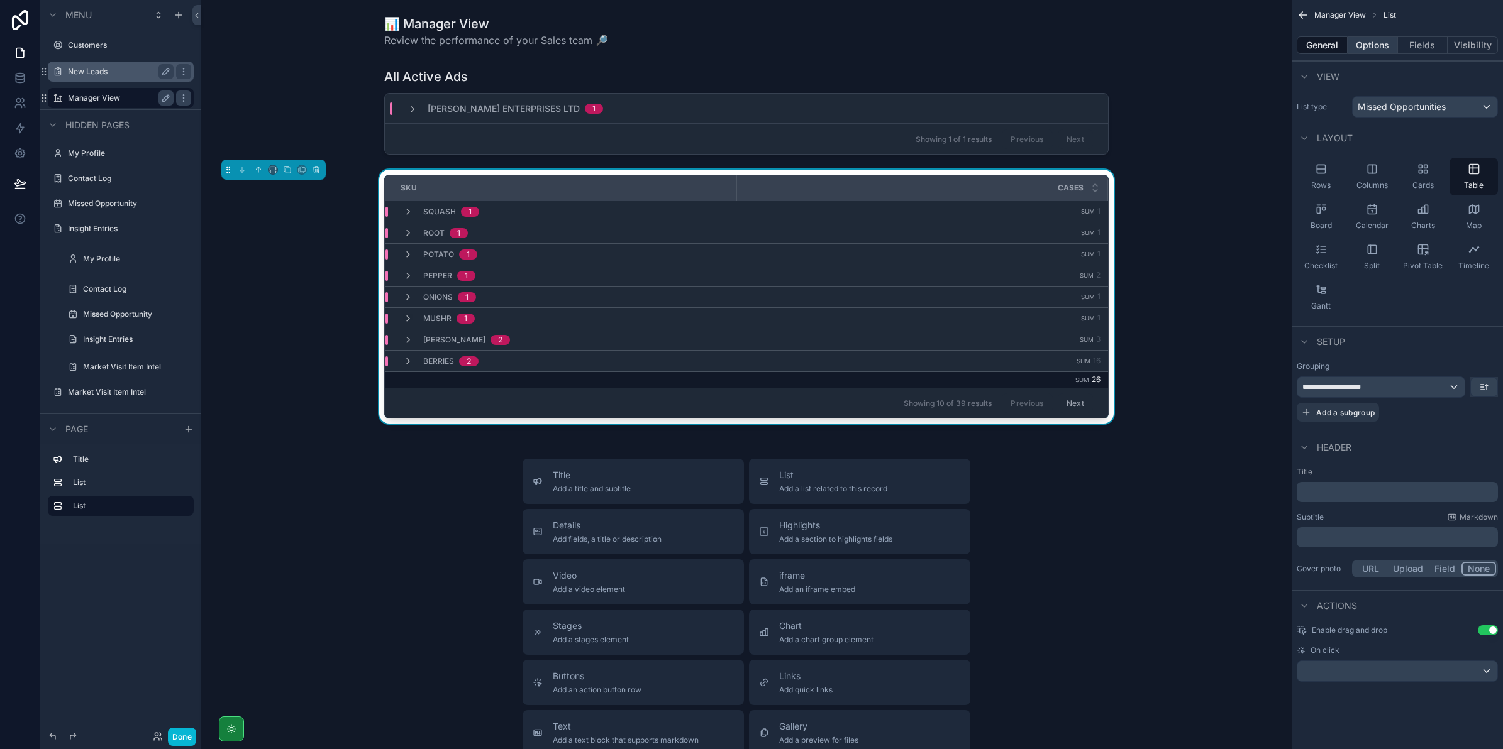
click at [1381, 51] on button "Options" at bounding box center [1372, 45] width 50 height 18
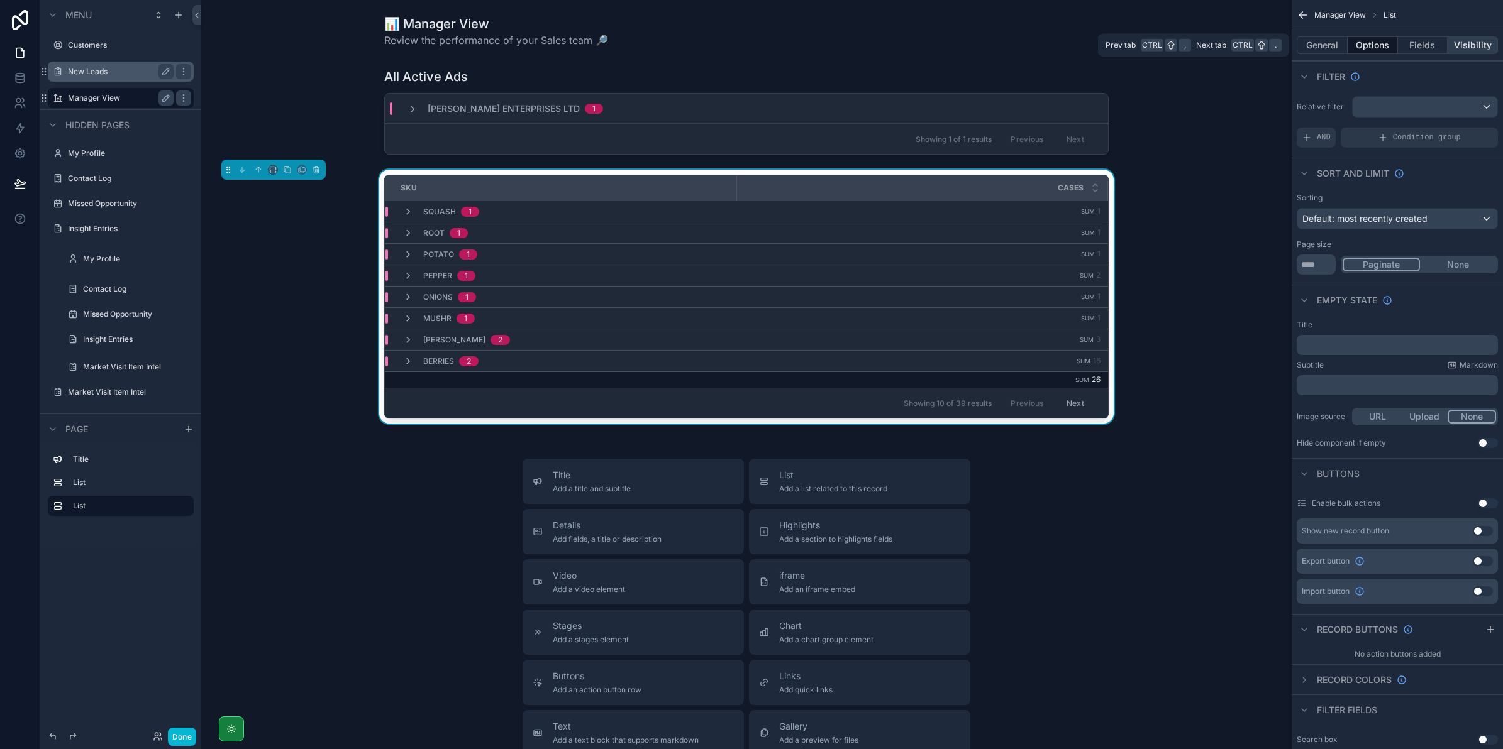
click at [1459, 45] on button "Visibility" at bounding box center [1472, 45] width 50 height 18
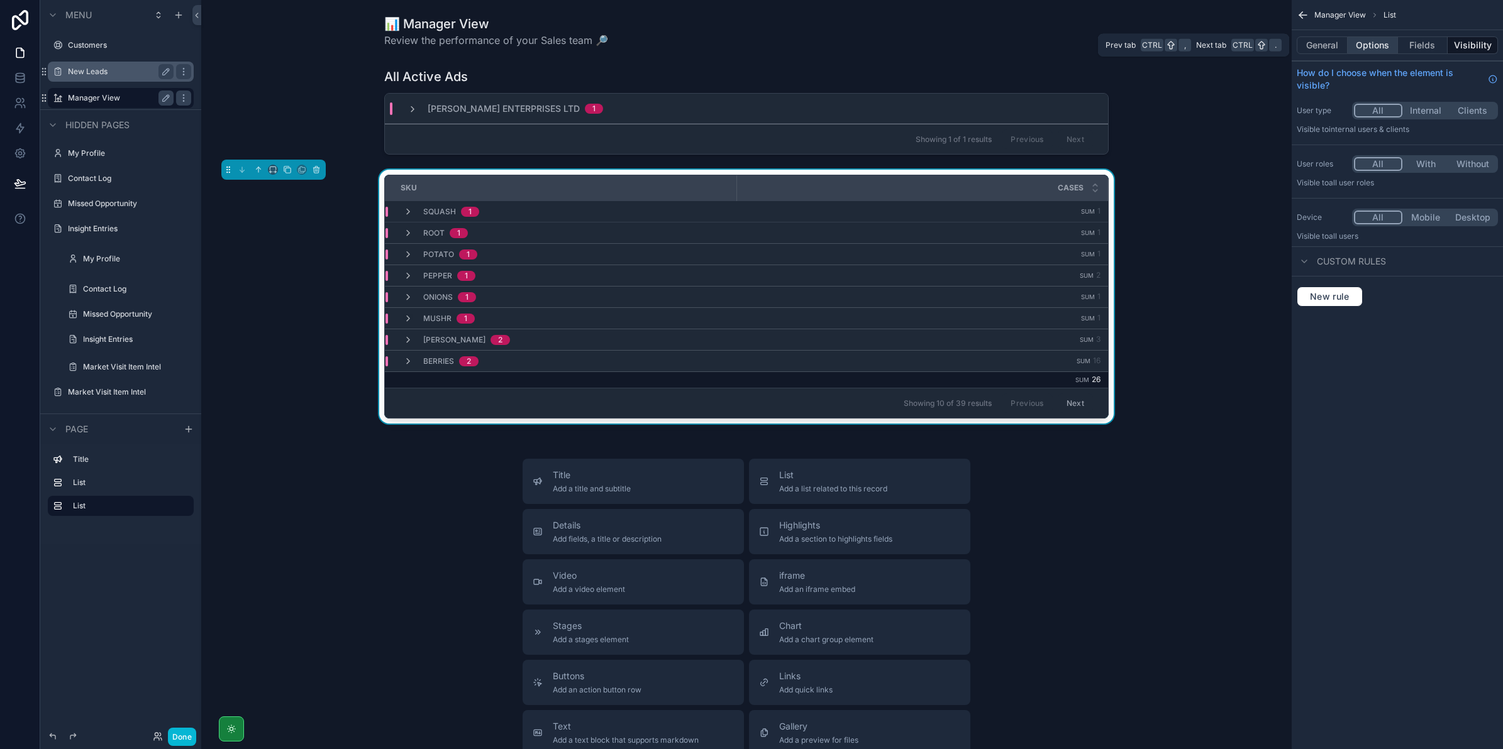
click at [1381, 40] on button "Options" at bounding box center [1372, 45] width 50 height 18
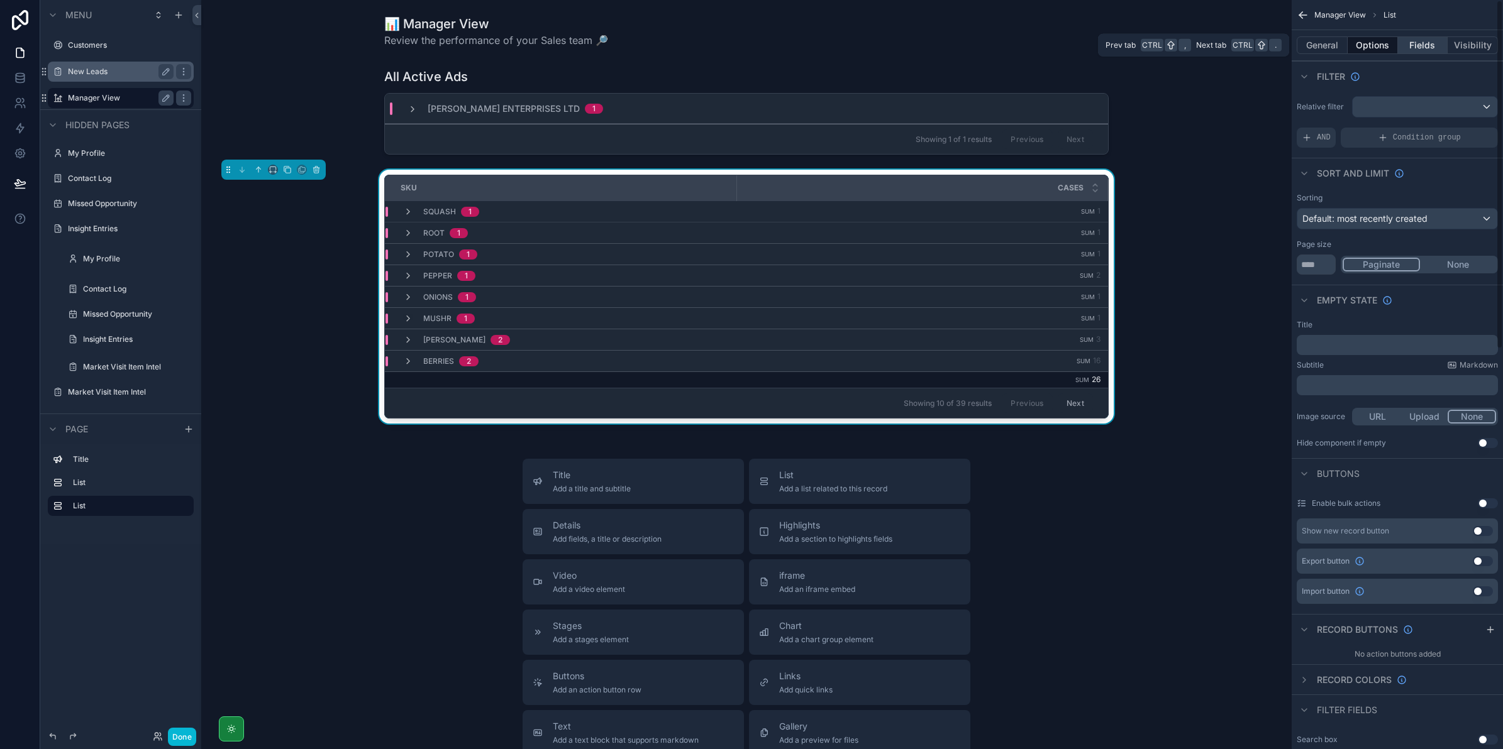
click at [1405, 45] on button "Fields" at bounding box center [1423, 45] width 50 height 18
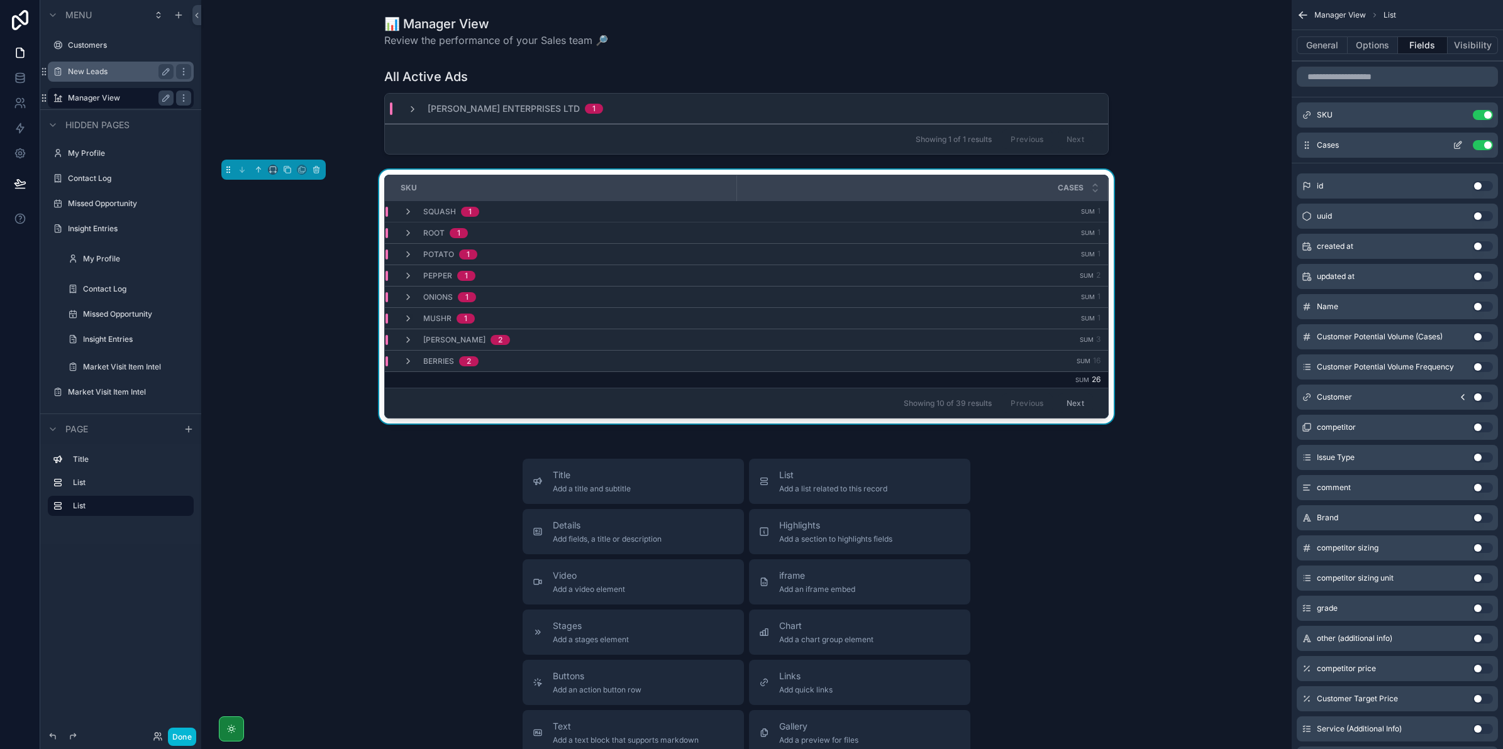
click at [1456, 143] on icon "scrollable content" at bounding box center [1457, 145] width 10 height 10
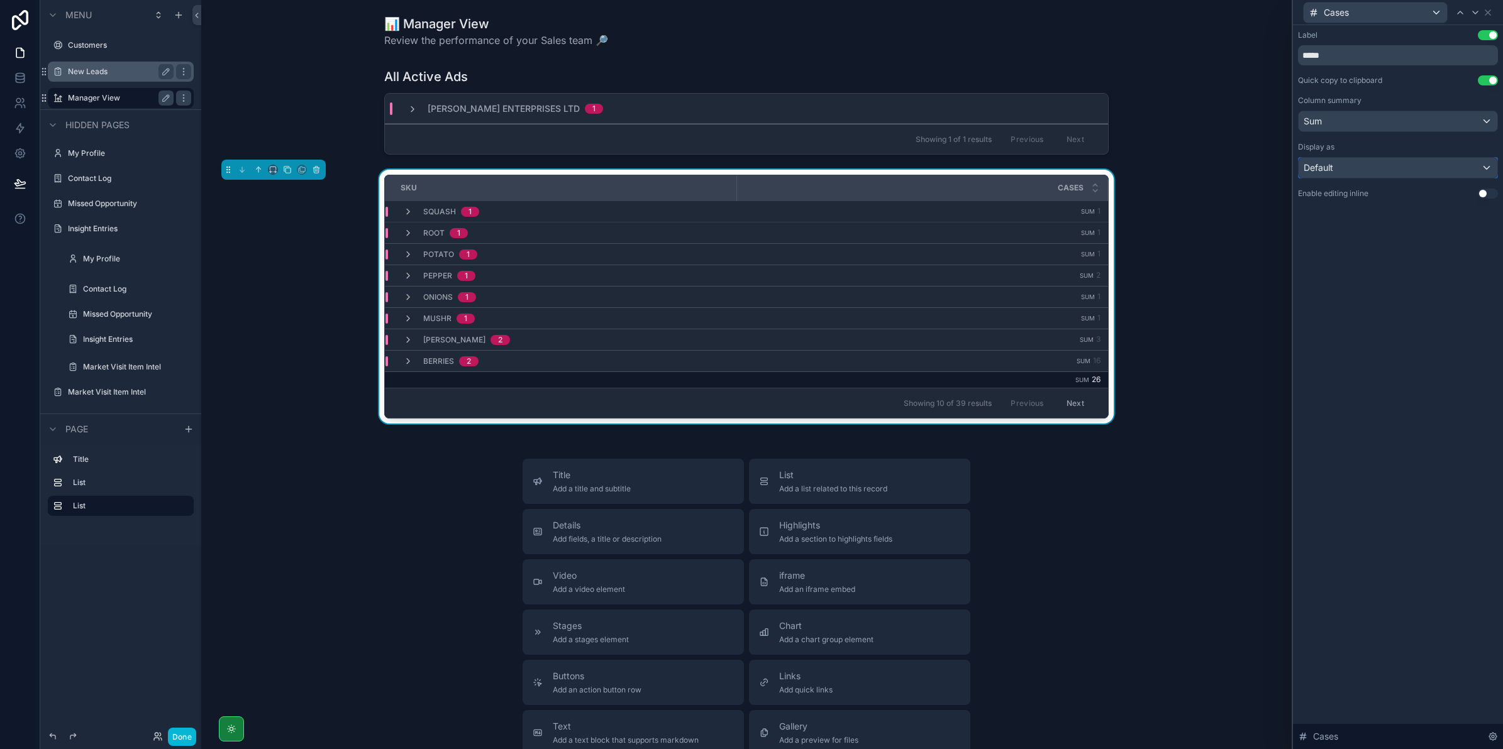
click at [1403, 165] on div "Default" at bounding box center [1397, 168] width 199 height 20
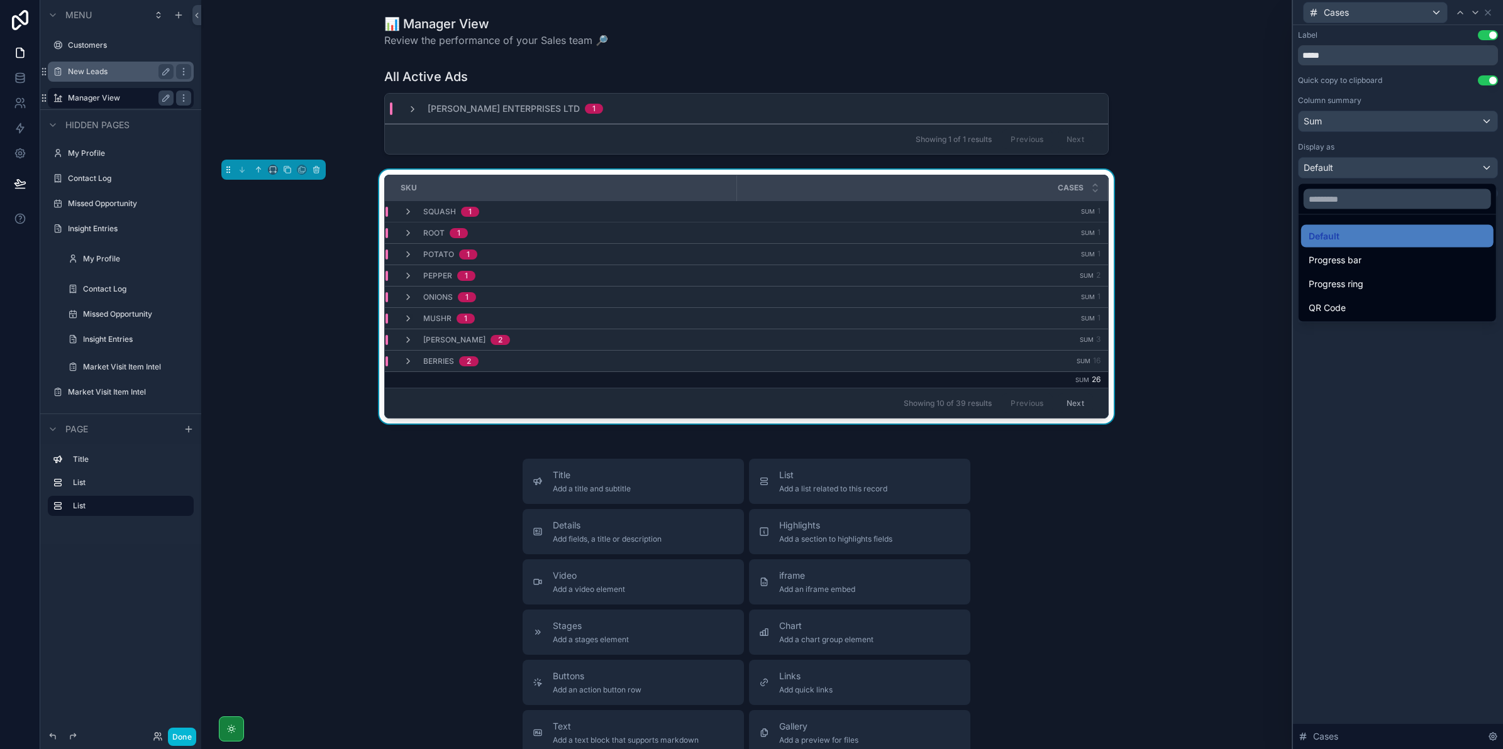
click at [1403, 165] on div at bounding box center [1398, 374] width 210 height 749
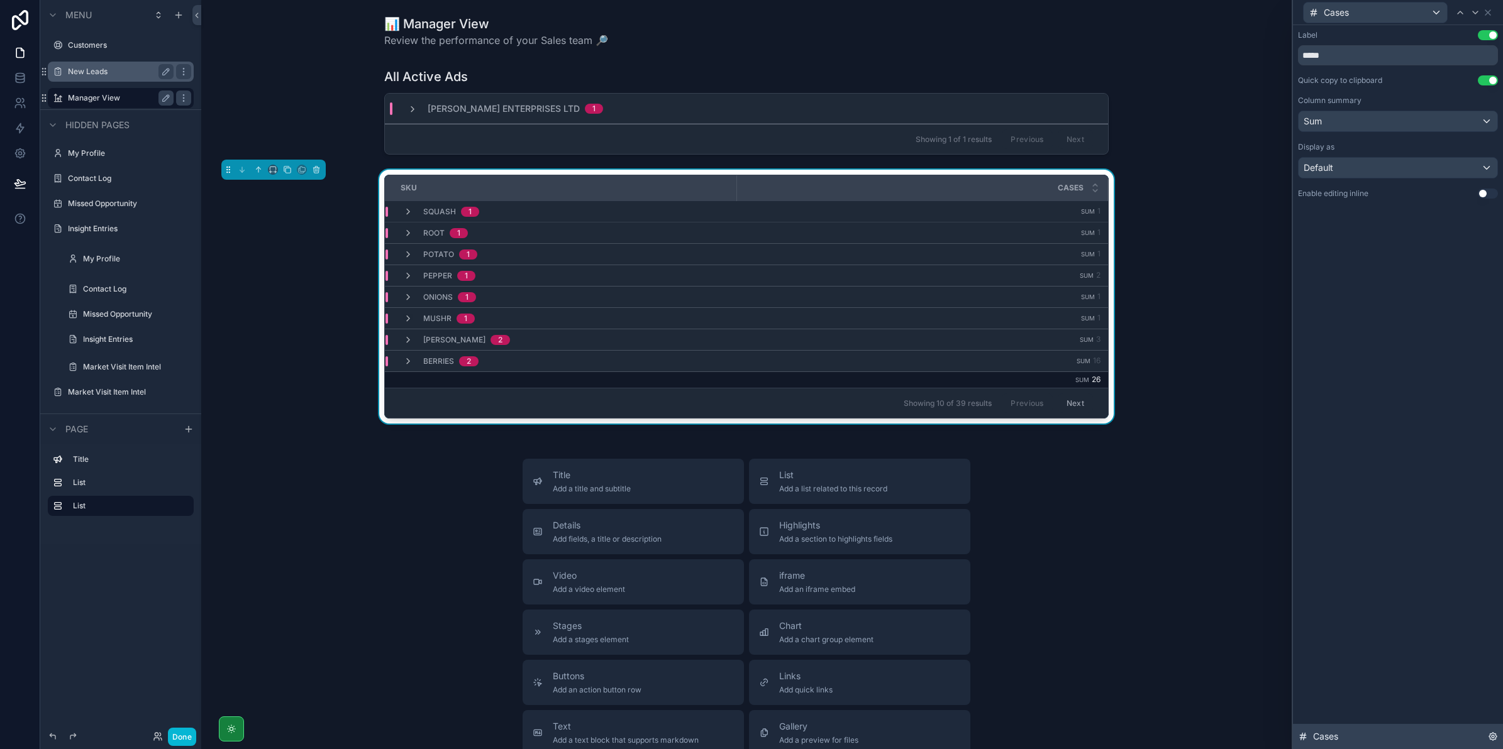
click at [1491, 738] on icon at bounding box center [1492, 737] width 3 height 3
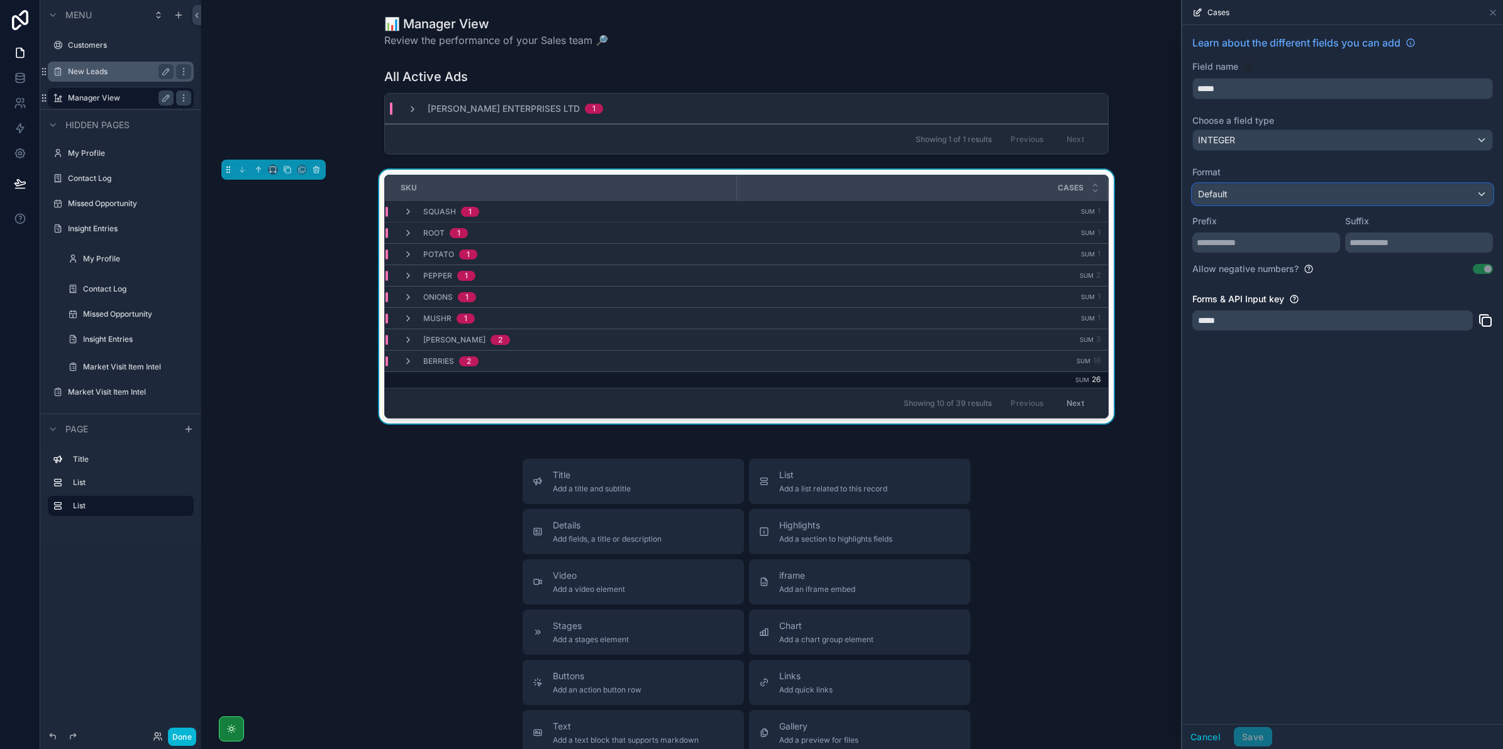
click at [1319, 196] on div "Default" at bounding box center [1342, 194] width 299 height 20
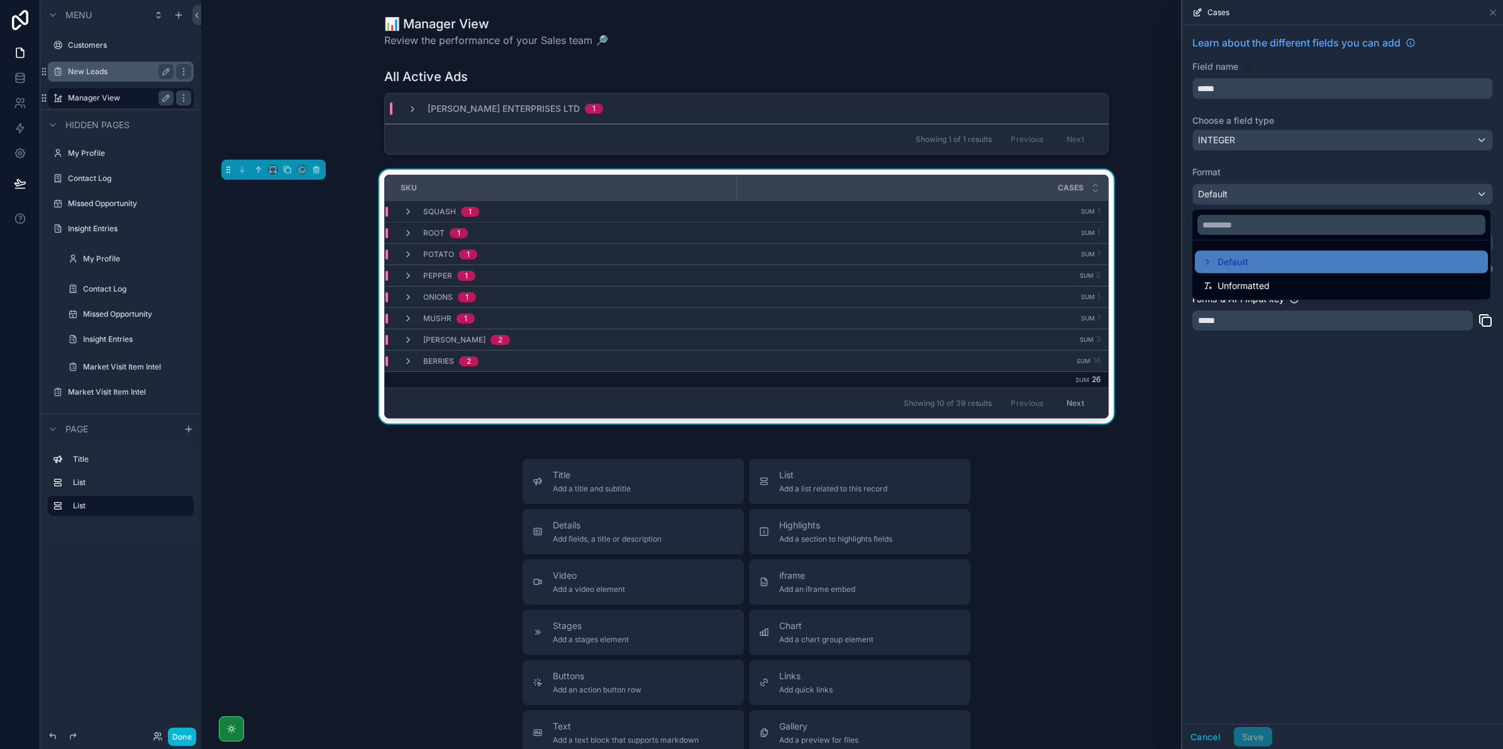
click at [1268, 194] on div at bounding box center [1342, 374] width 321 height 749
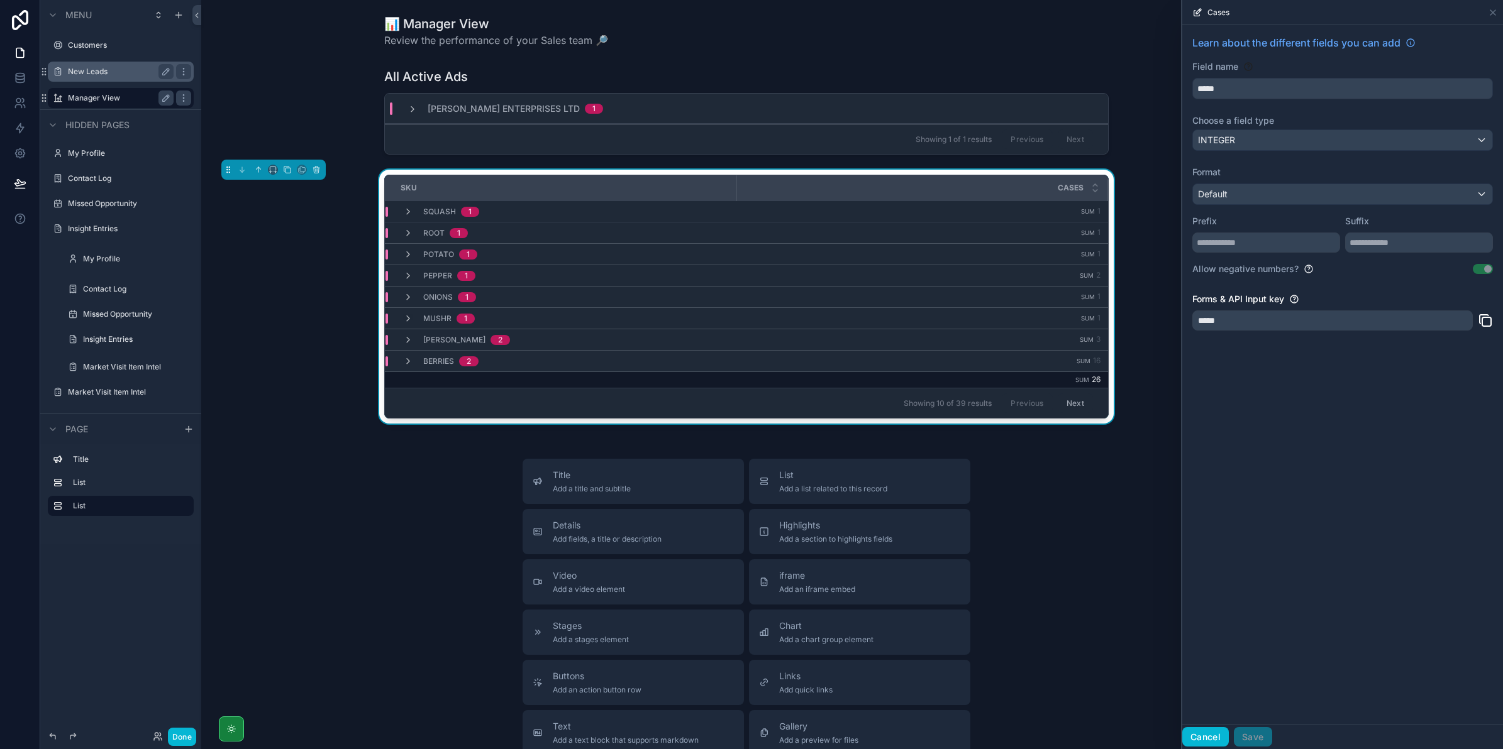
click at [1210, 734] on button "Cancel" at bounding box center [1205, 737] width 47 height 20
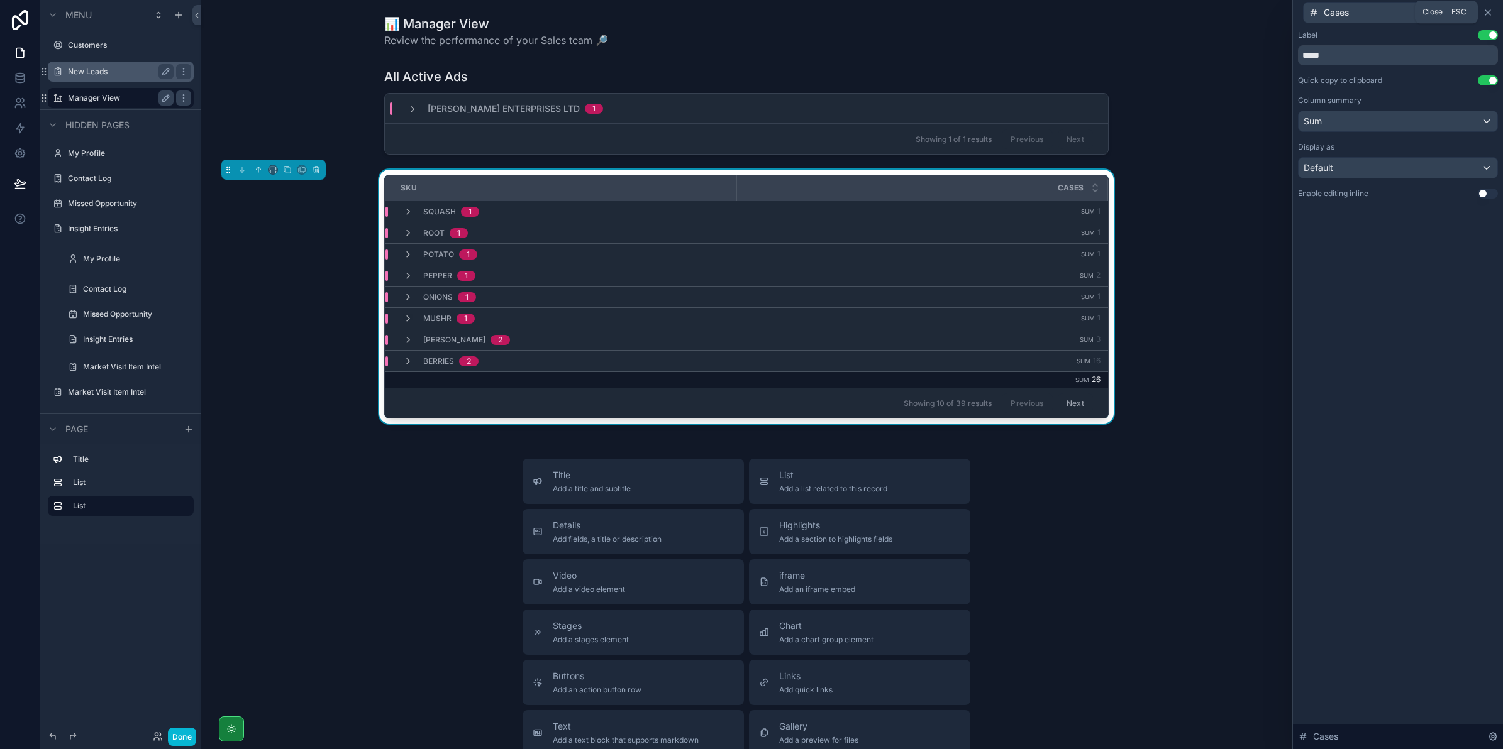
click at [1484, 8] on icon at bounding box center [1488, 13] width 10 height 10
